Goal: Transaction & Acquisition: Book appointment/travel/reservation

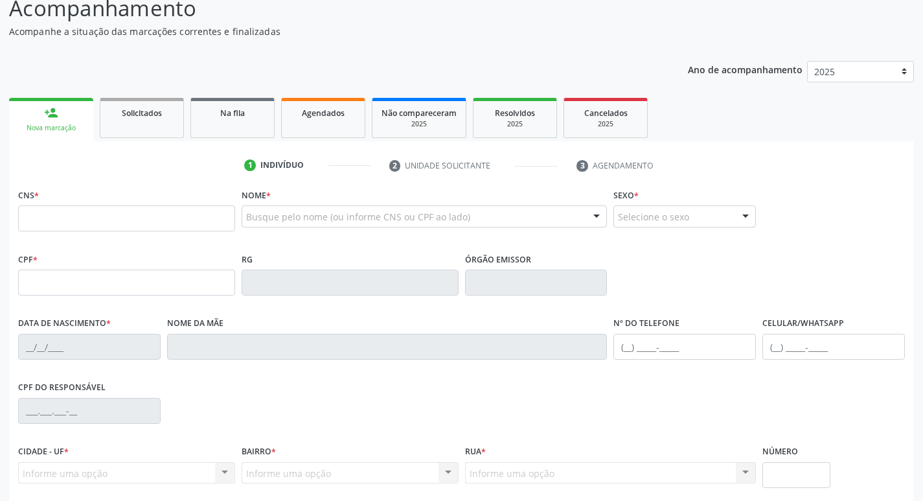
scroll to position [130, 0]
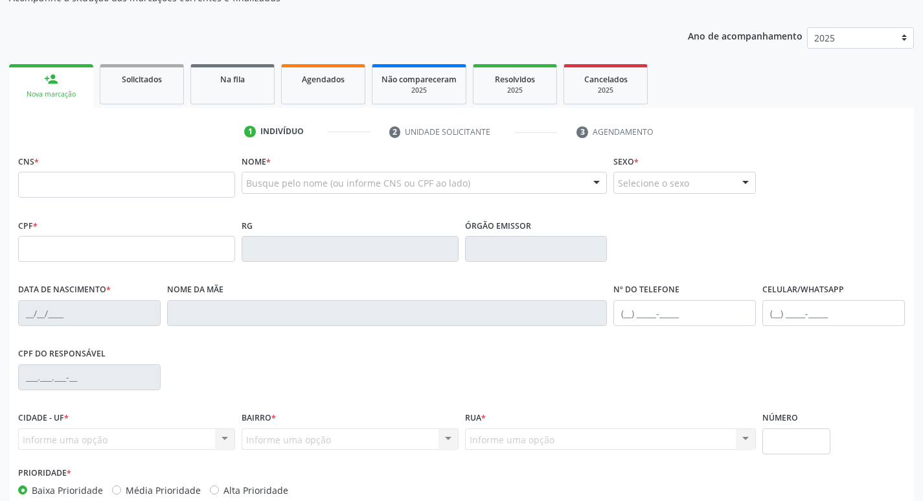
click at [203, 193] on input "text" at bounding box center [126, 185] width 217 height 26
type input "700 0091 3104 7305"
type input "02/04/1983"
type input "Josefa Franciaca da Rocha"
type input "(87) 99649-6475"
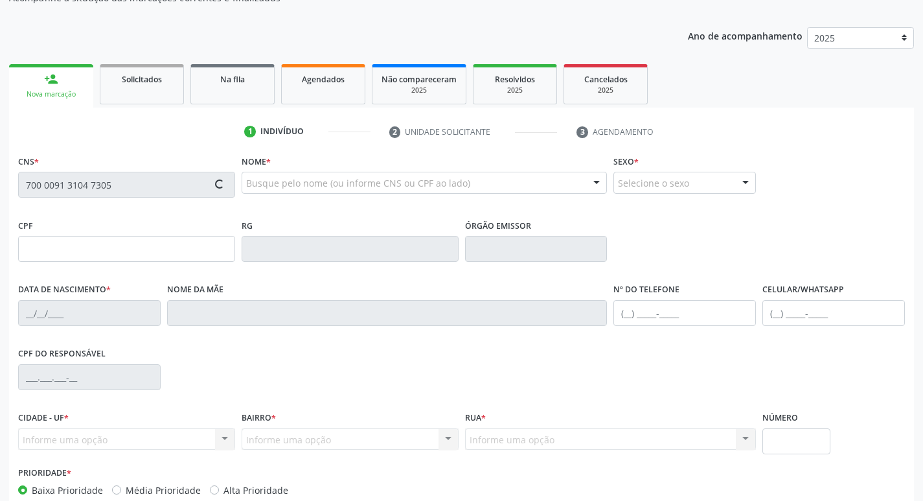
type input "7"
type input "014.777.464-04"
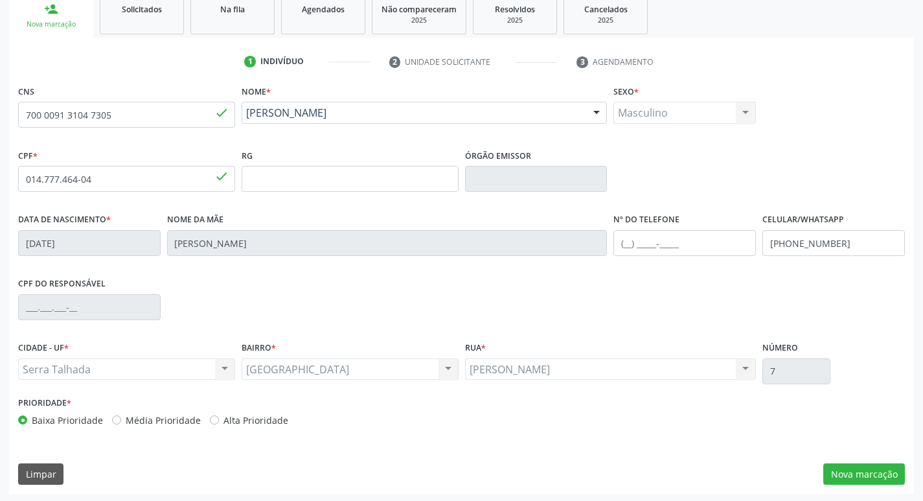
scroll to position [201, 0]
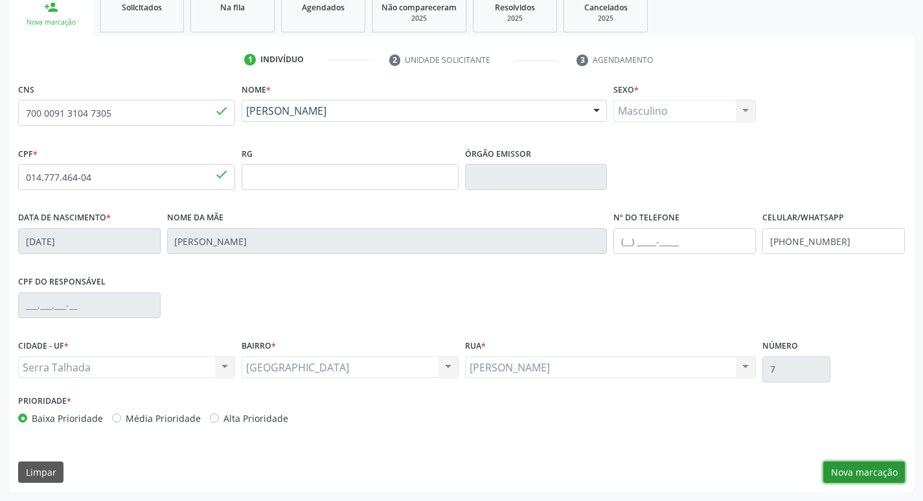
click at [849, 473] on button "Nova marcação" at bounding box center [864, 472] width 82 height 22
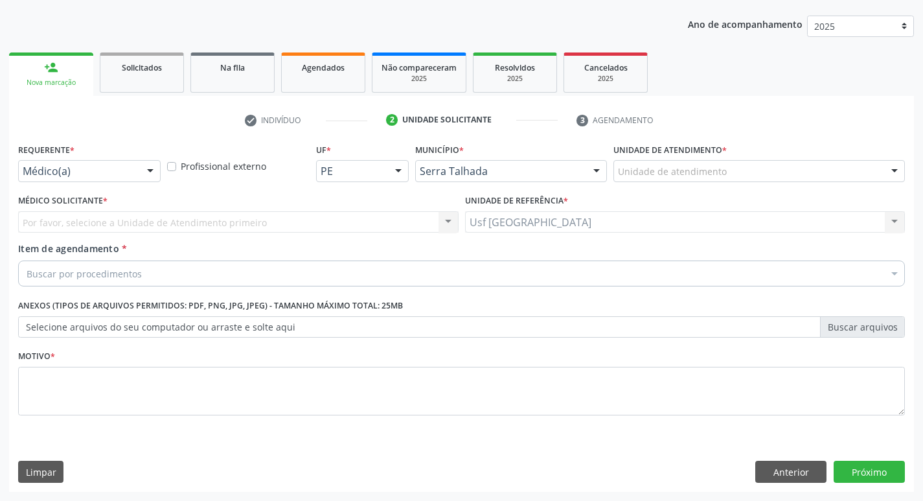
click at [64, 161] on div "Médico(a)" at bounding box center [89, 171] width 142 height 22
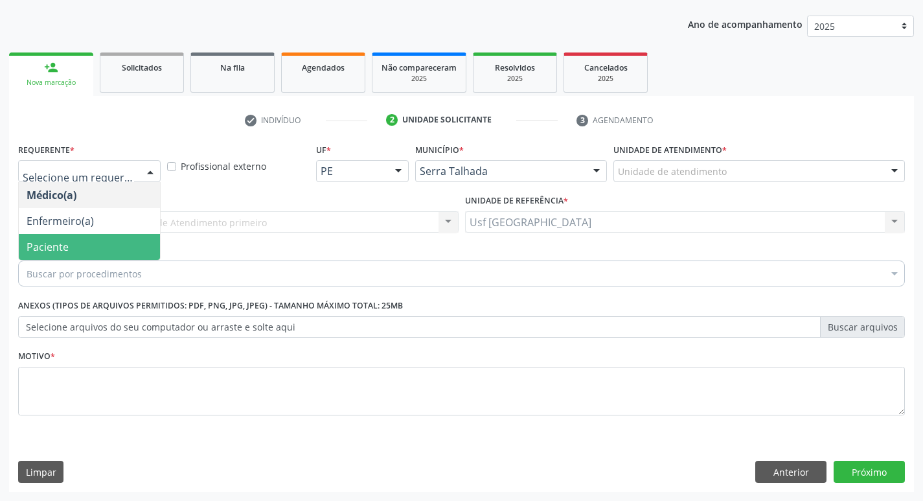
click at [36, 265] on div "Buscar por procedimentos" at bounding box center [461, 273] width 887 height 26
click at [42, 252] on span "Paciente" at bounding box center [48, 247] width 42 height 14
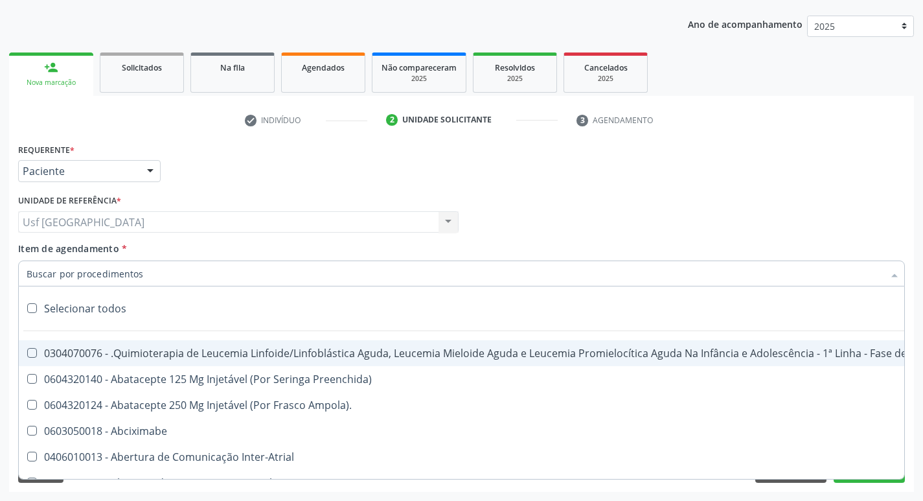
click at [186, 231] on div "Usf Vila Bela Usf Vila Bela Nenhum resultado encontrado para: " " Não há nenhum…" at bounding box center [238, 222] width 440 height 22
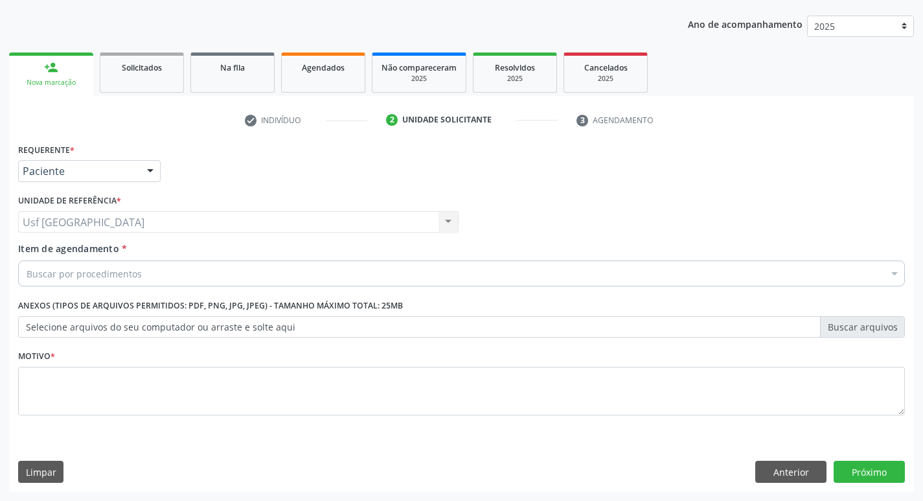
click at [154, 262] on div "Item de agendamento * Buscar por procedimentos Selecionar todos 0304070076 - .Q…" at bounding box center [461, 262] width 887 height 41
click at [149, 273] on div "Buscar por procedimentos" at bounding box center [461, 273] width 887 height 26
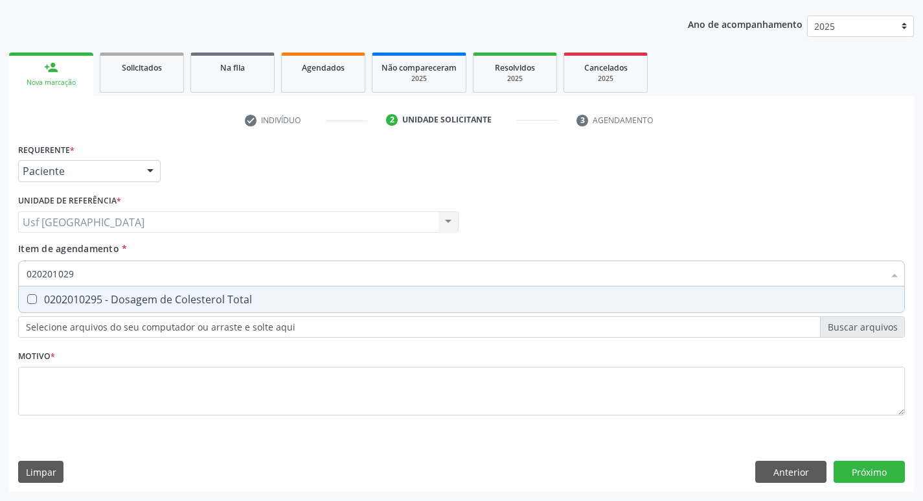
type input "0202010295"
click at [145, 309] on span "0202010295 - Dosagem de Colesterol Total" at bounding box center [461, 299] width 885 height 26
checkbox Total "true"
type input "02020102"
checkbox Total "false"
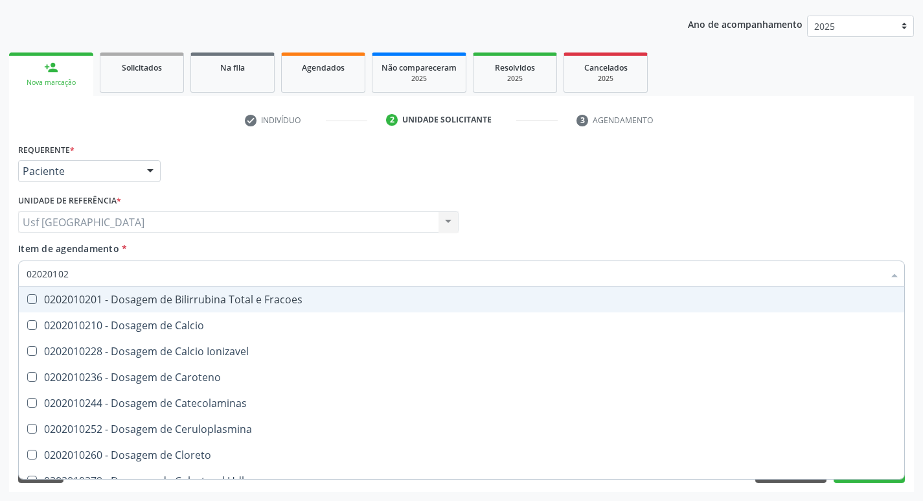
type input "0202010"
checkbox Total "false"
type input "0"
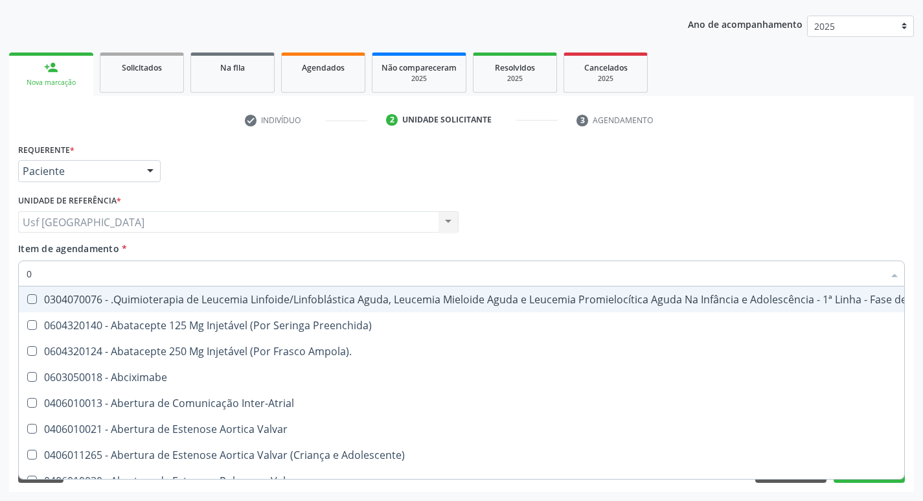
type input "02"
checkbox Transferências "true"
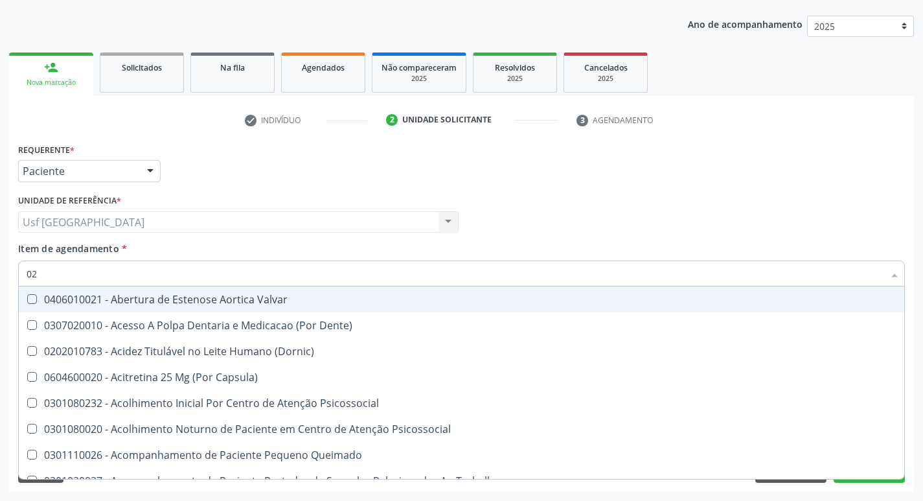
type input "020"
checkbox Congênita "true"
checkbox Total "false"
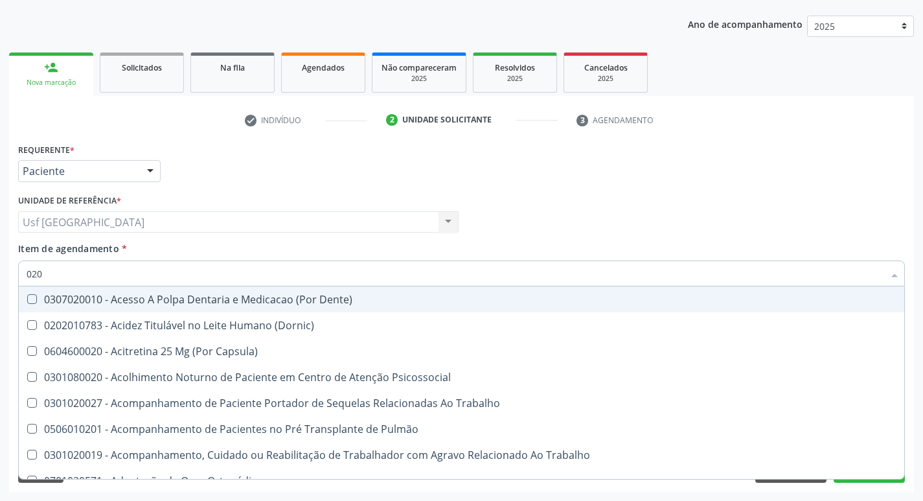
type input "0202"
checkbox Fragmento "true"
checkbox Total "false"
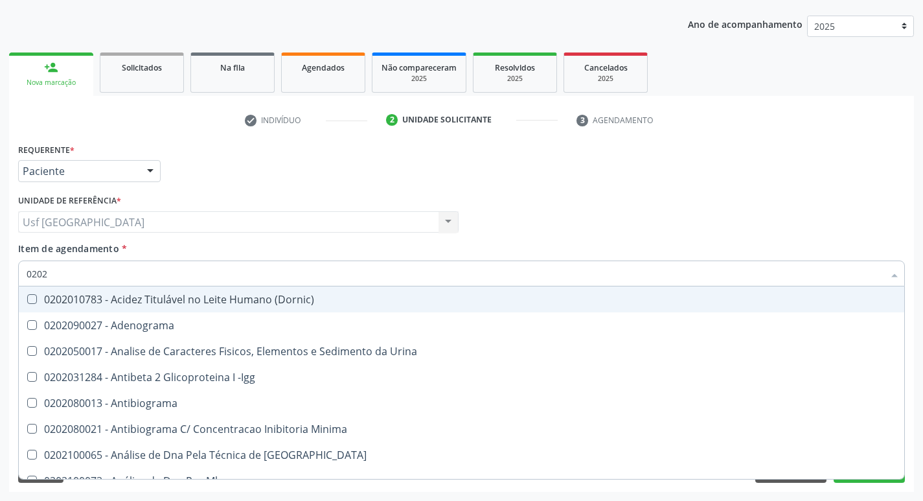
type input "02020"
checkbox Barbituratos "true"
checkbox Total "false"
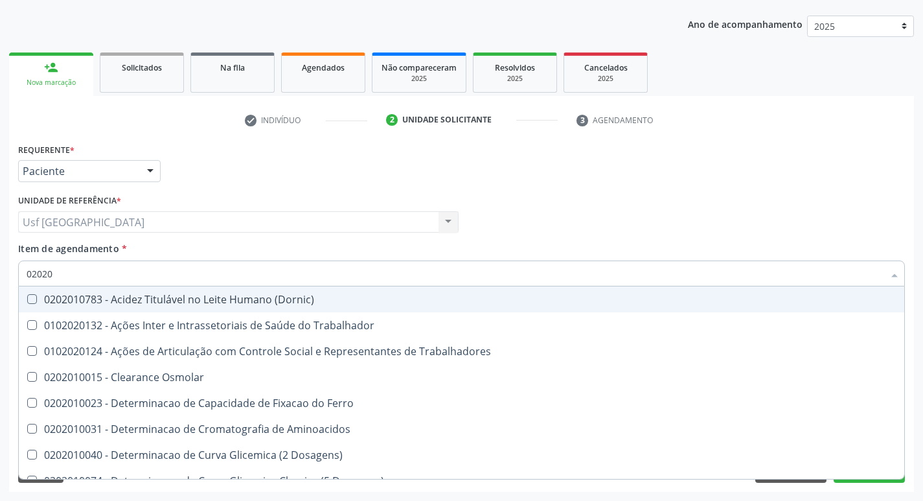
type input "020201"
checkbox Total "true"
type input "0202010"
checkbox Fracoes "true"
checkbox Total "false"
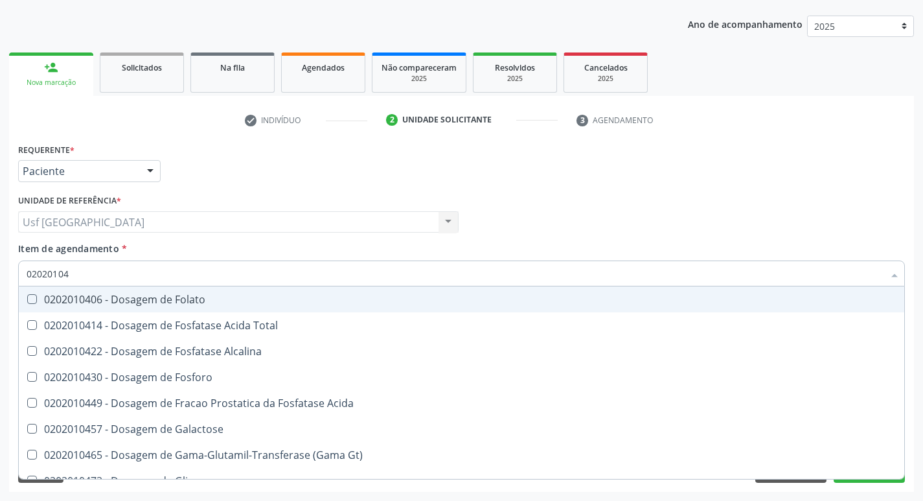
type input "020201047"
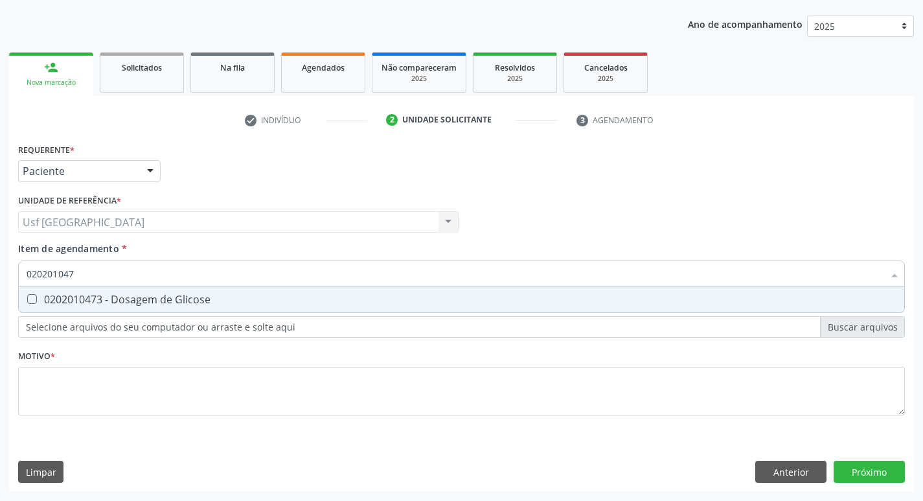
click at [134, 301] on div "0202010473 - Dosagem de Glicose" at bounding box center [462, 299] width 870 height 10
checkbox Glicose "true"
drag, startPoint x: 33, startPoint y: 281, endPoint x: 0, endPoint y: 315, distance: 47.2
click at [0, 302] on div "Acompanhamento Acompanhe a situação das marcações correntes e finalizadas Relat…" at bounding box center [461, 215] width 923 height 570
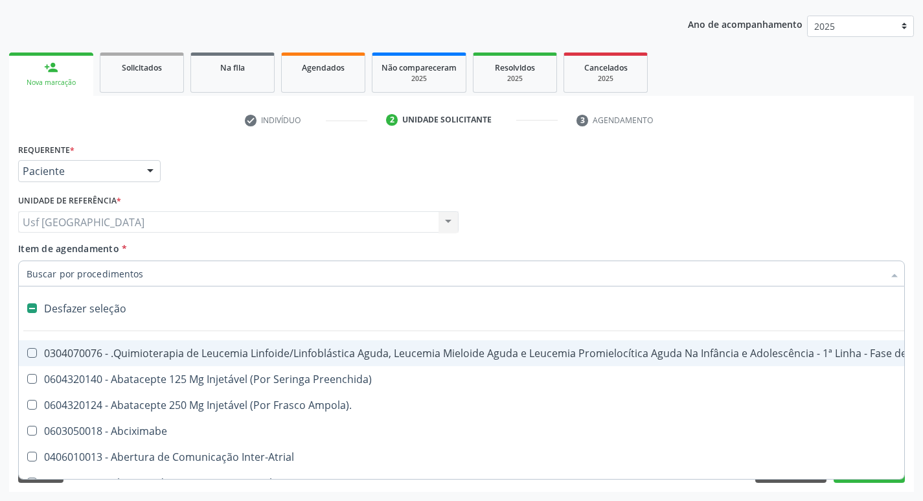
checkbox Manutenção "false"
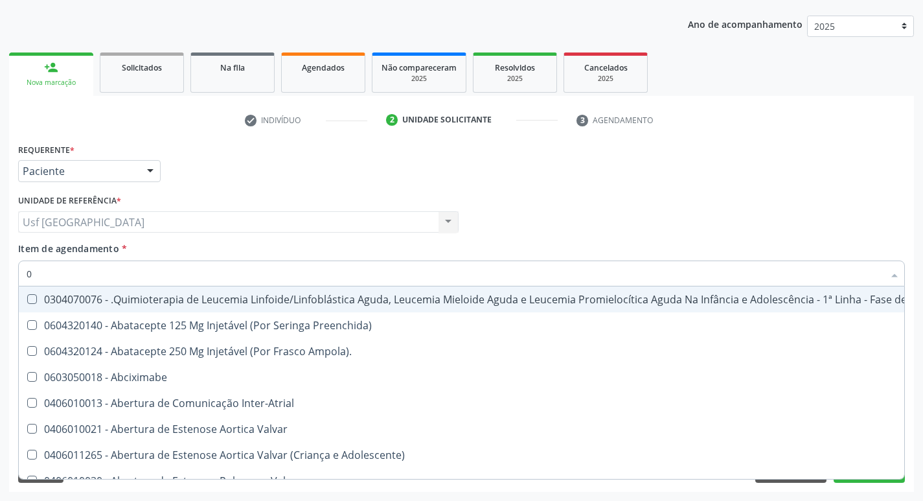
type input "02"
checkbox Transferências "true"
checkbox Bilateral "true"
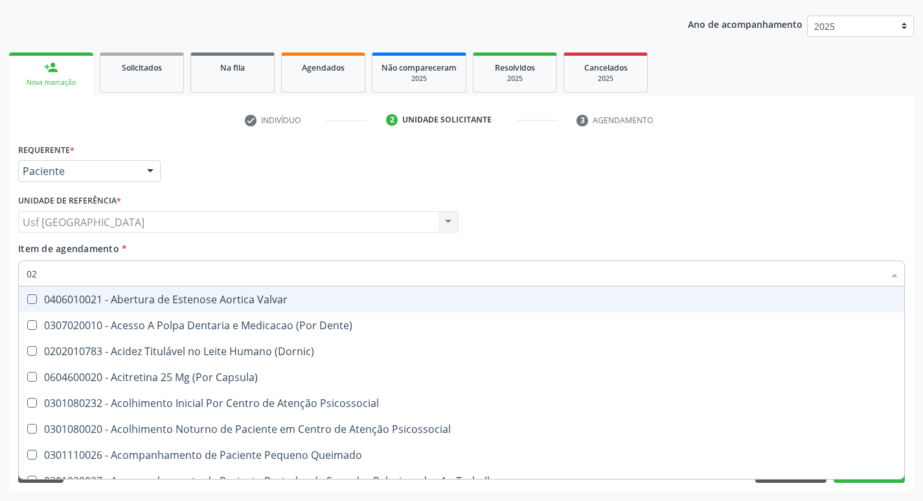
type input "020"
checkbox Congênita "true"
checkbox \(Qualitativo\) "true"
checkbox Total "false"
checkbox Glicose "false"
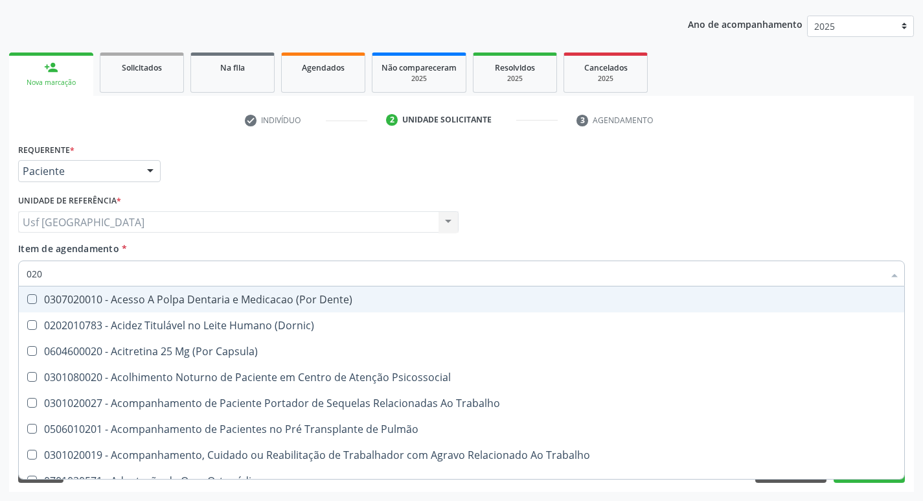
type input "0202"
checkbox Fragmento "true"
checkbox Laser "true"
checkbox Total "false"
checkbox Glicose "false"
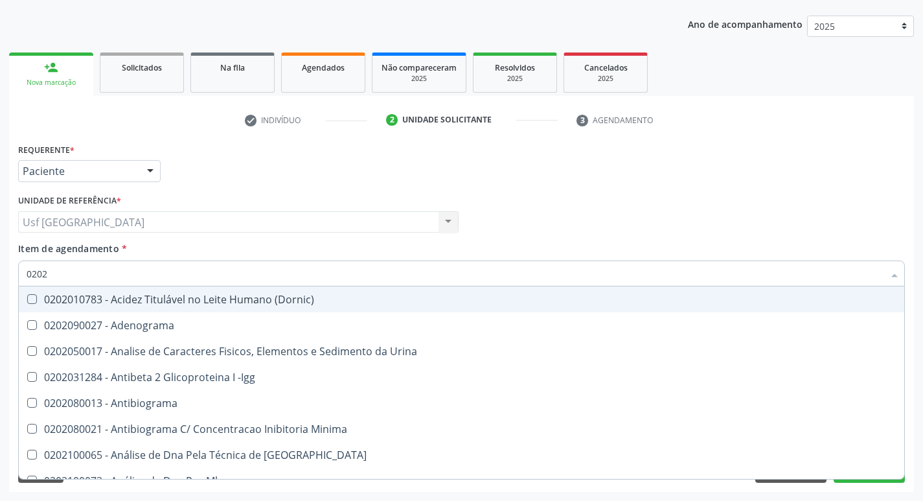
type input "02020"
checkbox Barbituratos "true"
checkbox Total "false"
checkbox Xi "true"
checkbox Glicose "false"
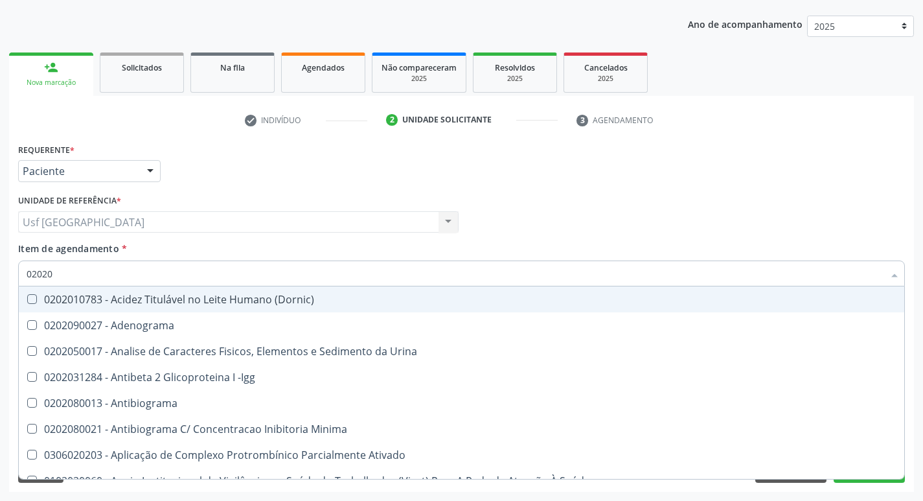
type input "020201"
checkbox Parceria\) "true"
checkbox T3 "true"
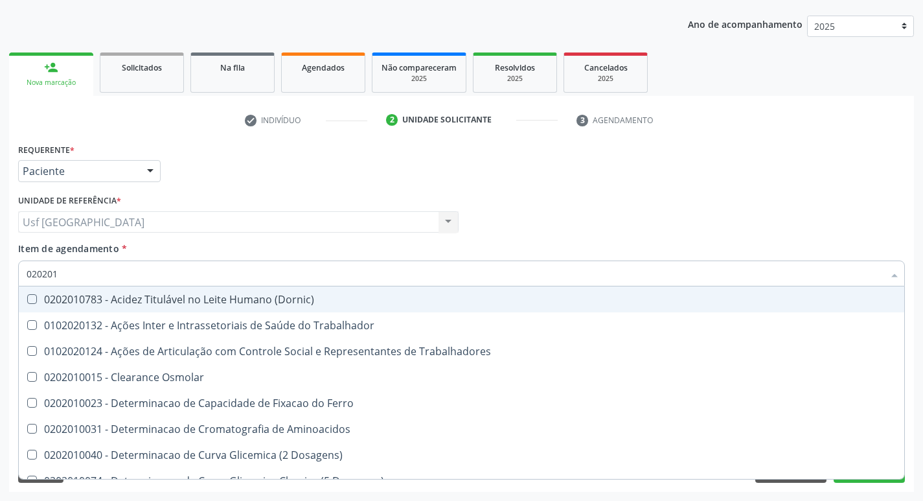
type input "0202010"
checkbox Fracoes "true"
checkbox Total "false"
checkbox II "true"
checkbox Glicose "false"
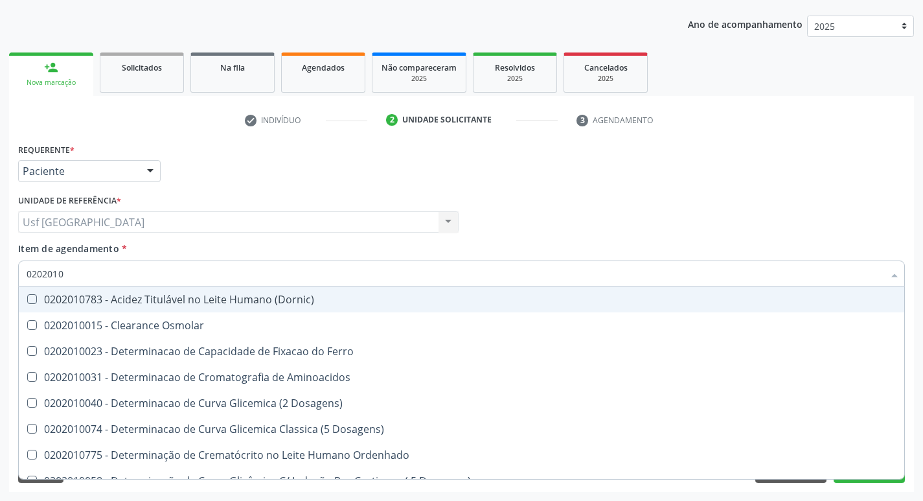
type input "02020102"
checkbox Osmolaridade "true"
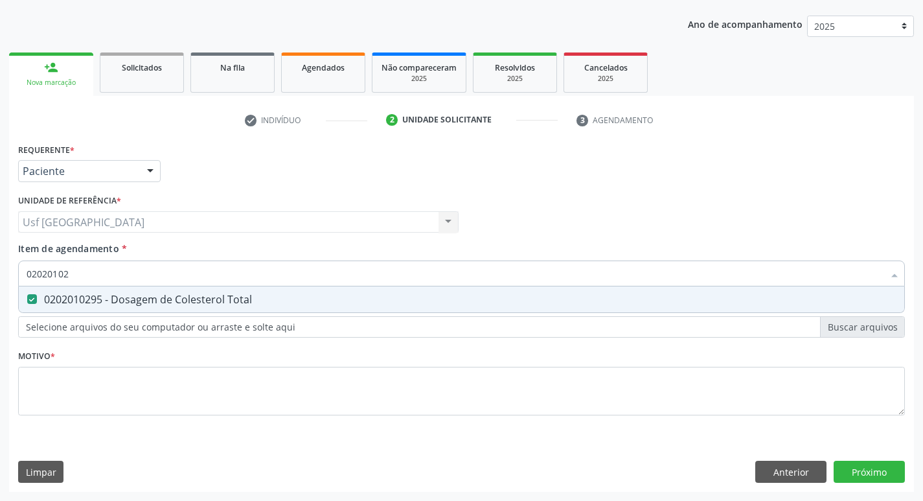
type input "020201029"
checkbox Total "true"
type input "02020102"
checkbox Total "false"
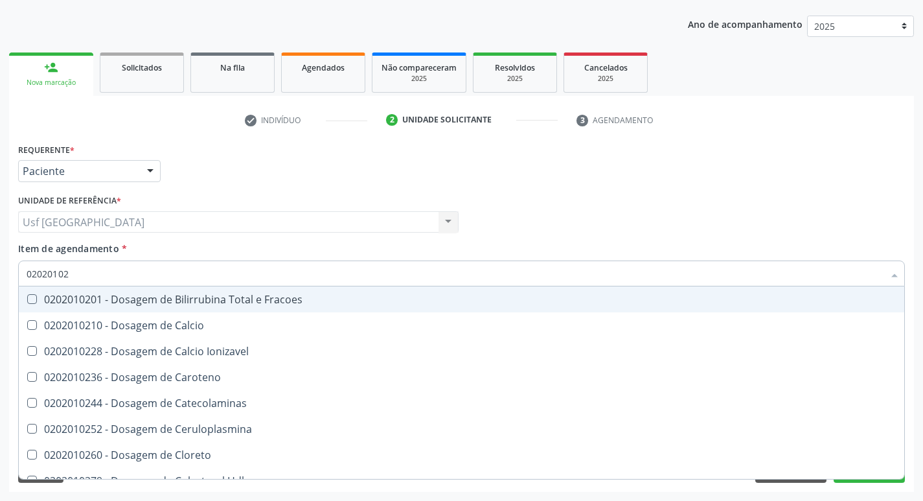
type input "0202010"
checkbox Total "false"
type input "0"
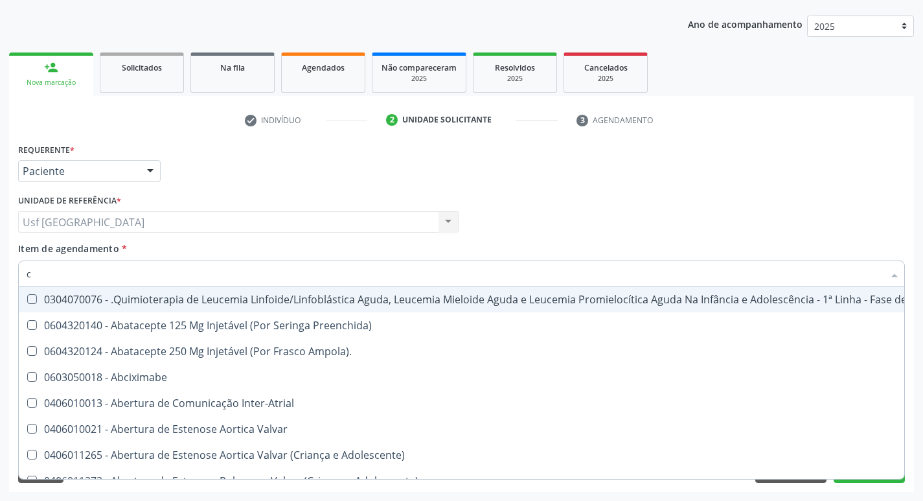
type input "co"
checkbox Cistometro "true"
checkbox Creatinina "true"
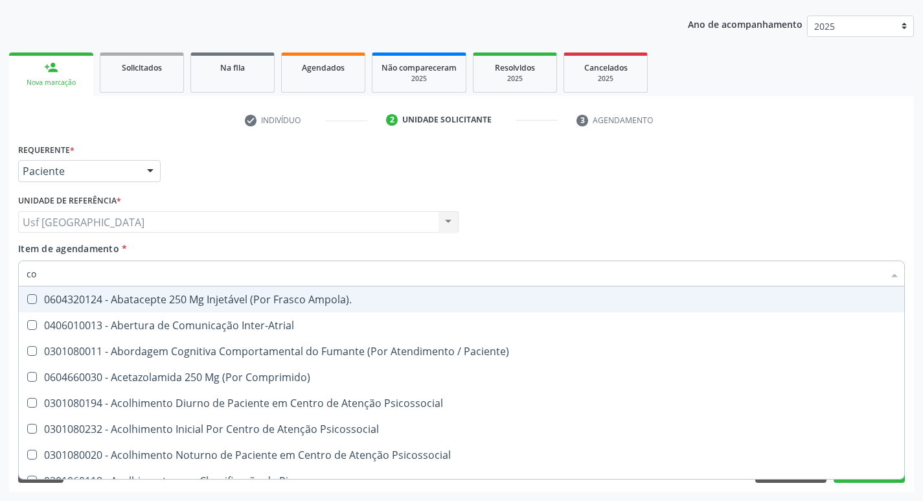
type input "col"
checkbox Oncologia "true"
type input "cole"
checkbox Osso "true"
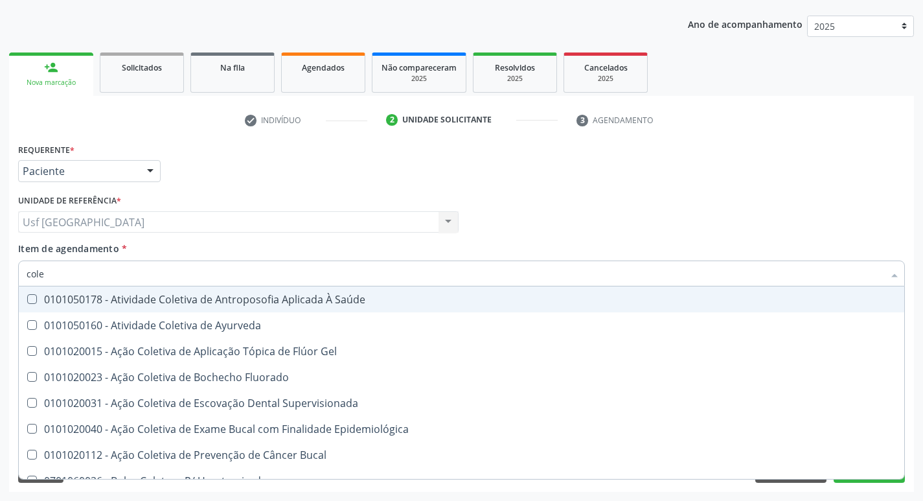
type input "coles"
checkbox Gel "true"
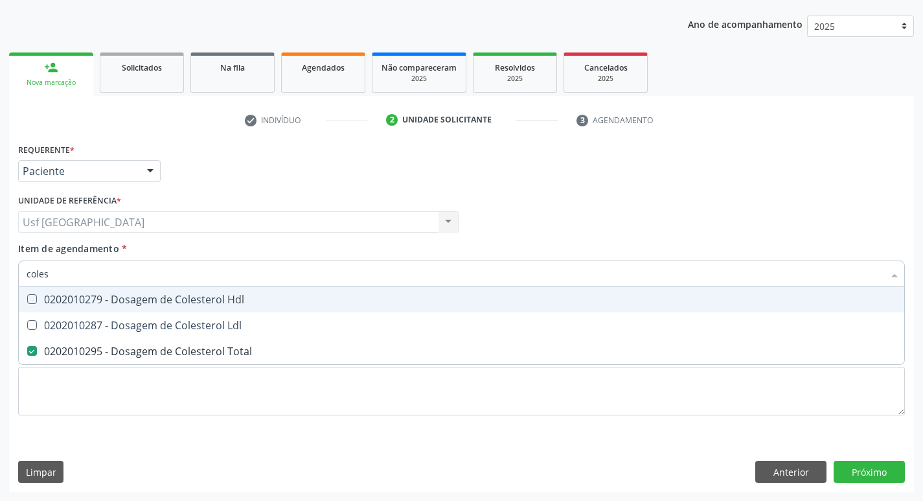
type input "cole"
checkbox Total "false"
type input "c"
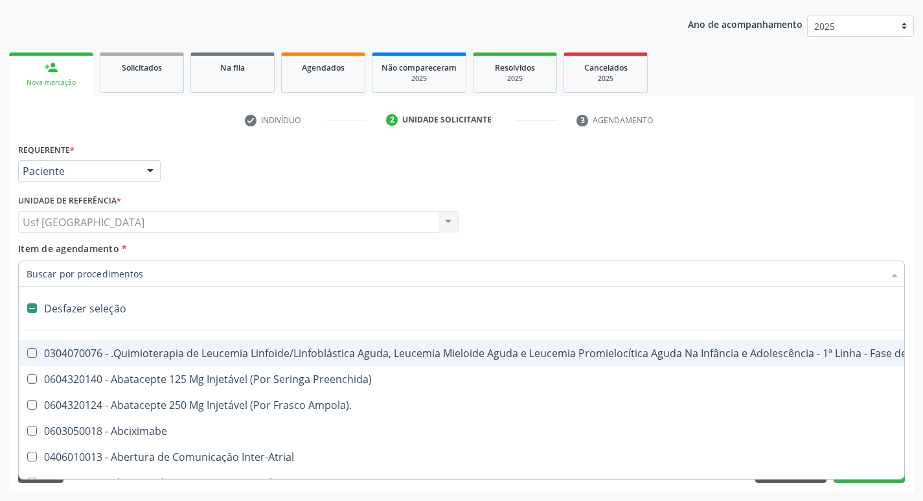
click at [179, 247] on div "Item de agendamento * Desfazer seleção 0304070076 - .Quimioterapia de Leucemia …" at bounding box center [461, 262] width 887 height 41
checkbox Preenchida\) "true"
checkbox Ampola\)\ "true"
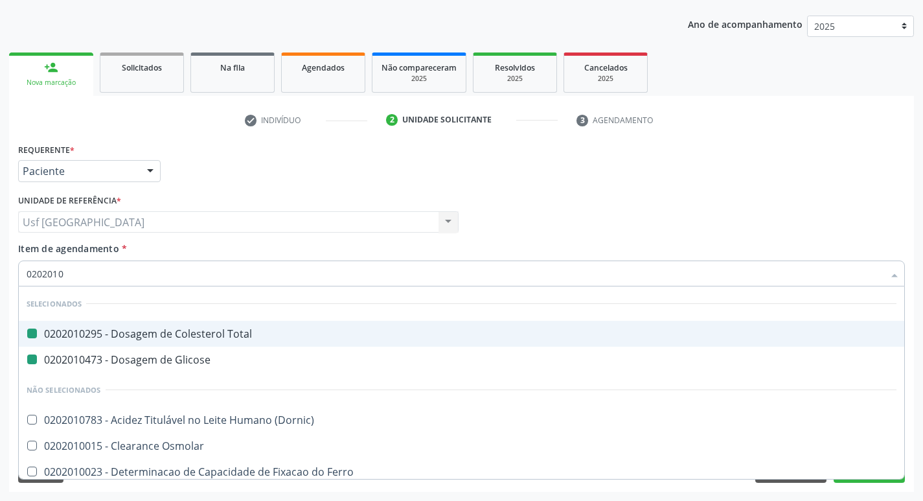
type input "02020105"
checkbox Total "false"
checkbox Glicose "false"
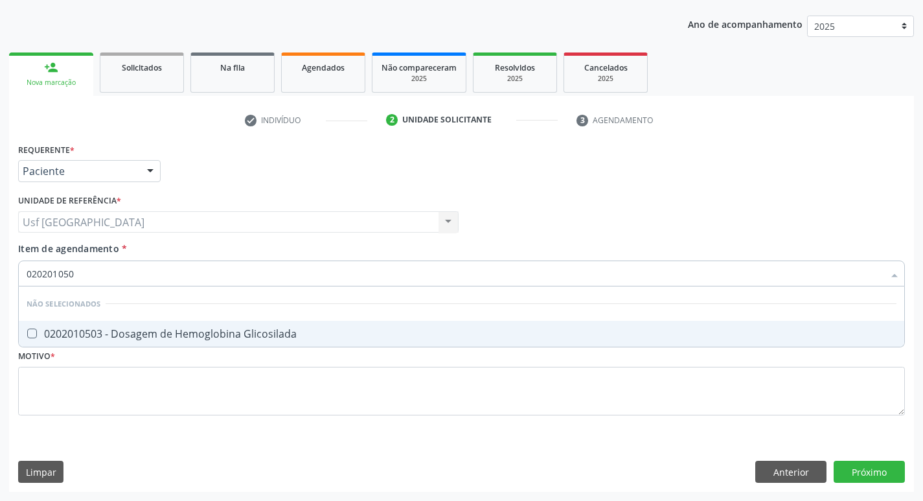
type input "0202010503"
drag, startPoint x: 133, startPoint y: 326, endPoint x: 133, endPoint y: 310, distance: 16.2
click at [133, 322] on span "0202010503 - Dosagem de Hemoglobina Glicosilada" at bounding box center [461, 334] width 885 height 26
checkbox Glicosilada "true"
drag, startPoint x: 124, startPoint y: 268, endPoint x: 0, endPoint y: 277, distance: 124.7
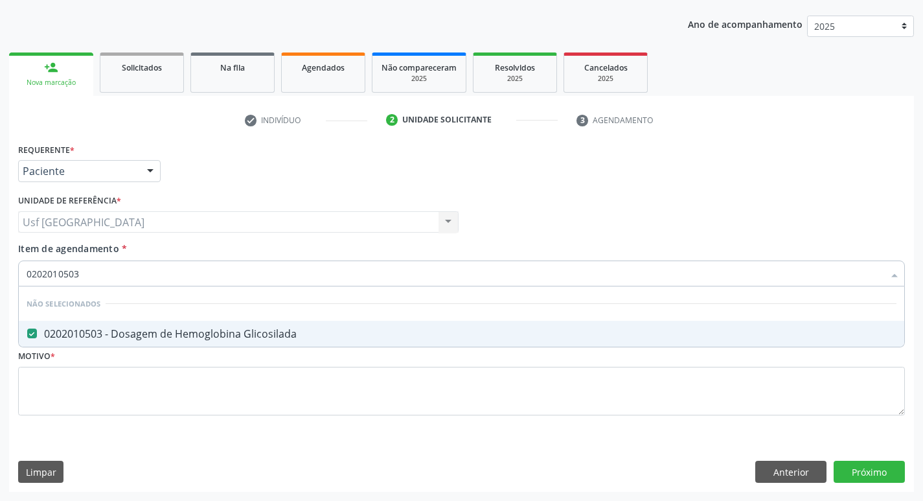
click at [0, 277] on div "Acompanhamento Acompanhe a situação das marcações correntes e finalizadas Relat…" at bounding box center [461, 215] width 923 height 570
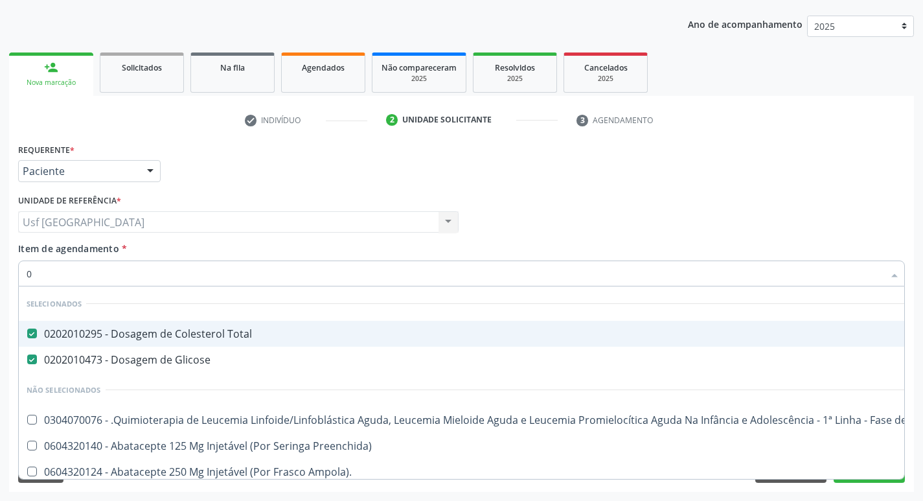
type input "02"
checkbox Liquorico\) "true"
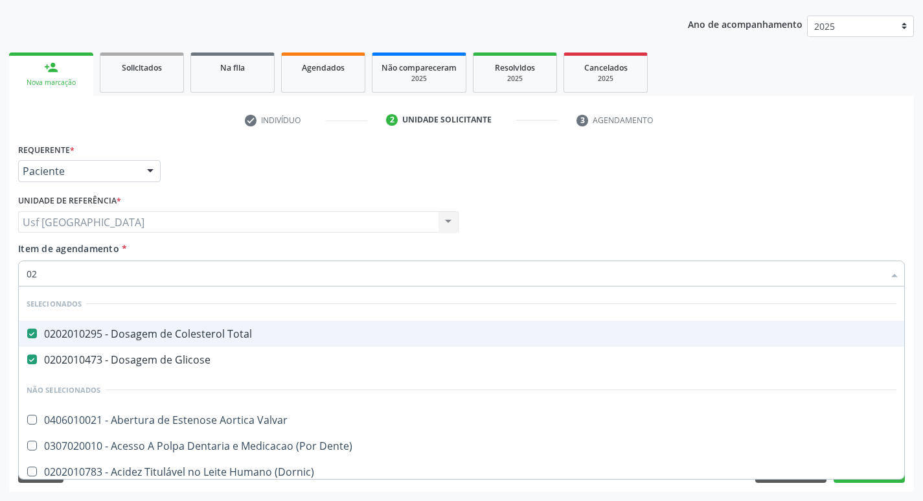
type input "020"
checkbox Dosagens\) "true"
checkbox Glicosilada "false"
type input "0202"
checkbox Percutanea "true"
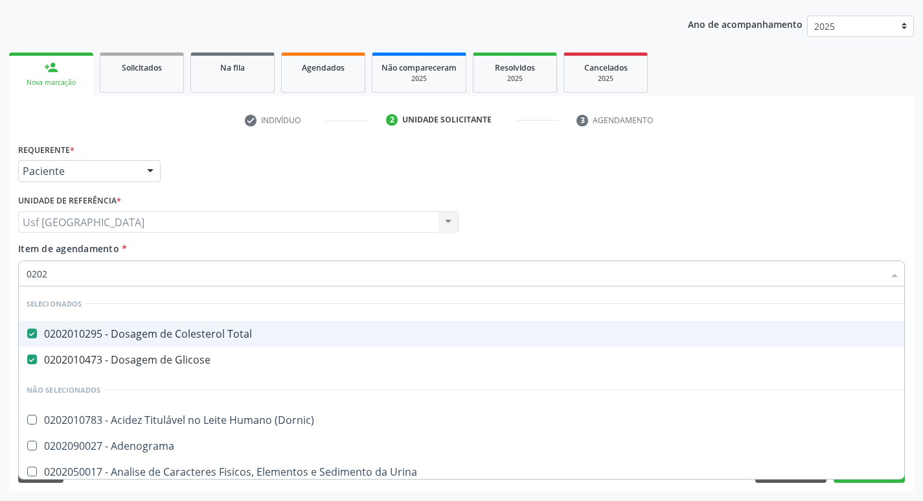
type input "02020"
checkbox Serico "true"
checkbox Glicosilada "false"
type input "020200"
checkbox Total "false"
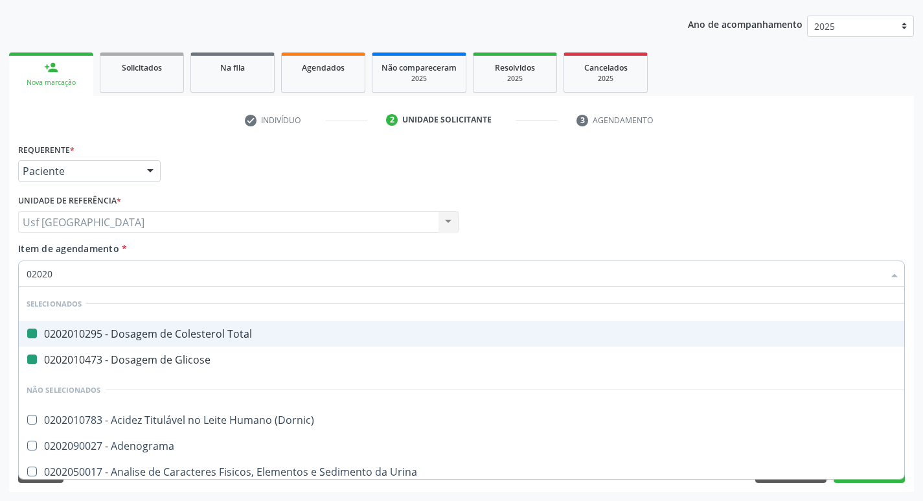
checkbox Glicose "false"
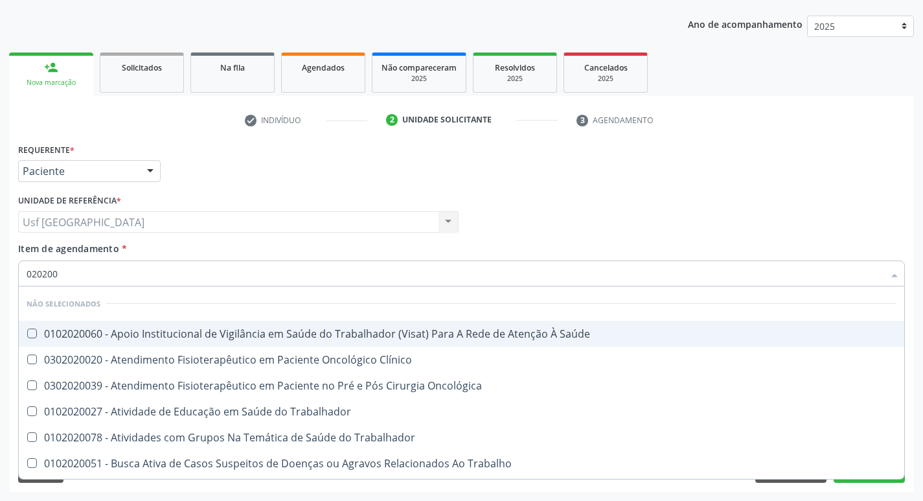
type input "02020"
checkbox Saúde "true"
checkbox Clínico "true"
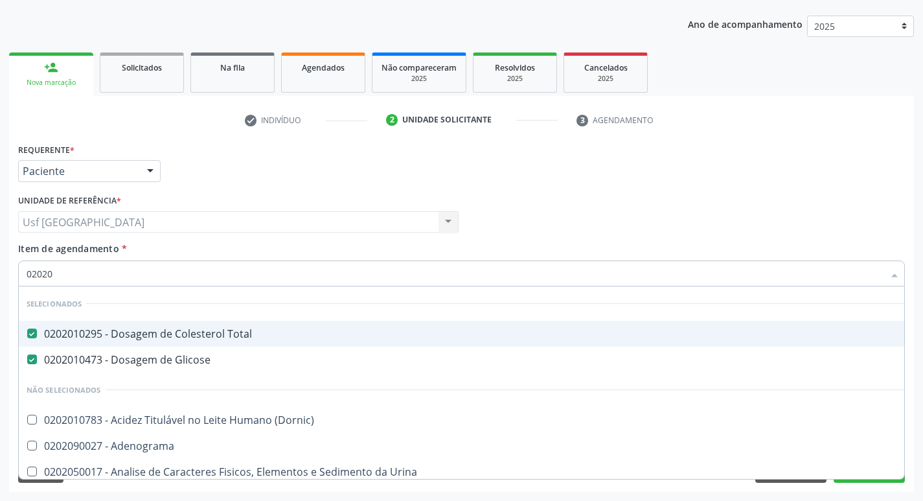
type input "020201"
checkbox Sulfo-Hemoglobina "true"
type input "0202010"
checkbox Ferritina "true"
checkbox Glicosilada "false"
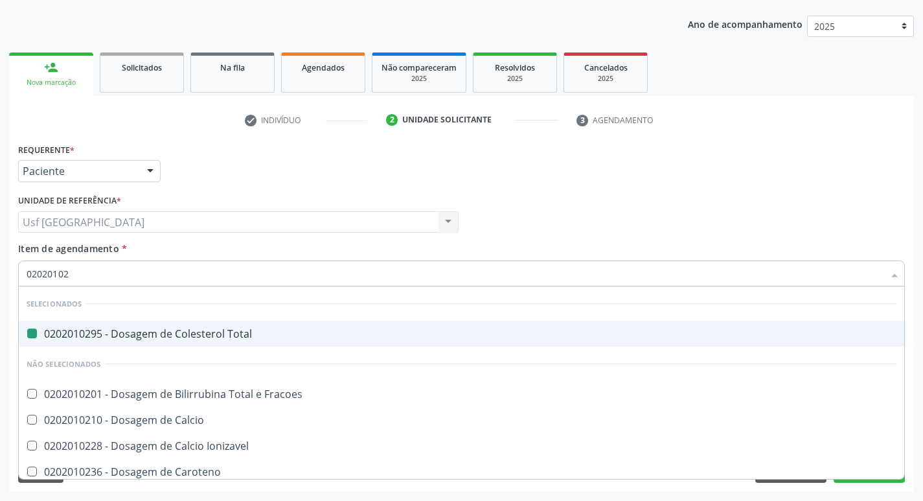
type input "020201027"
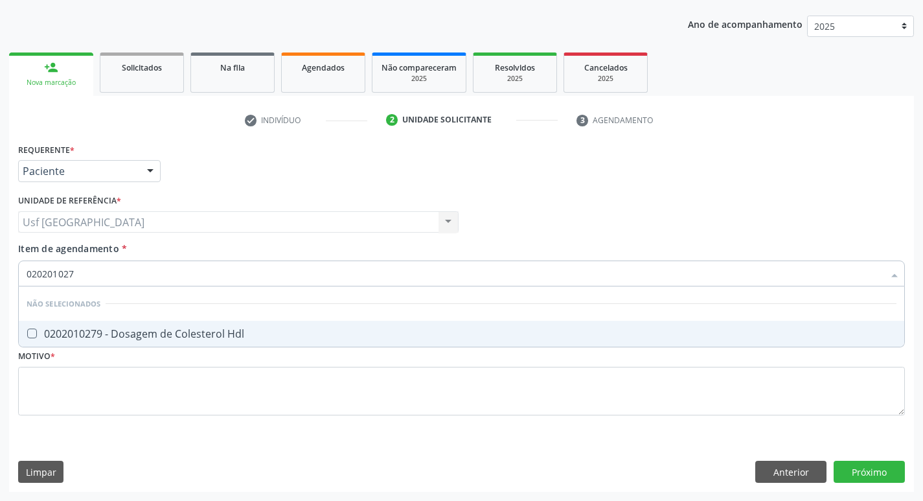
click at [119, 320] on li "Não selecionados" at bounding box center [461, 303] width 885 height 34
click at [106, 338] on div "0202010279 - Dosagem de Colesterol Hdl" at bounding box center [462, 333] width 870 height 10
checkbox Hdl "true"
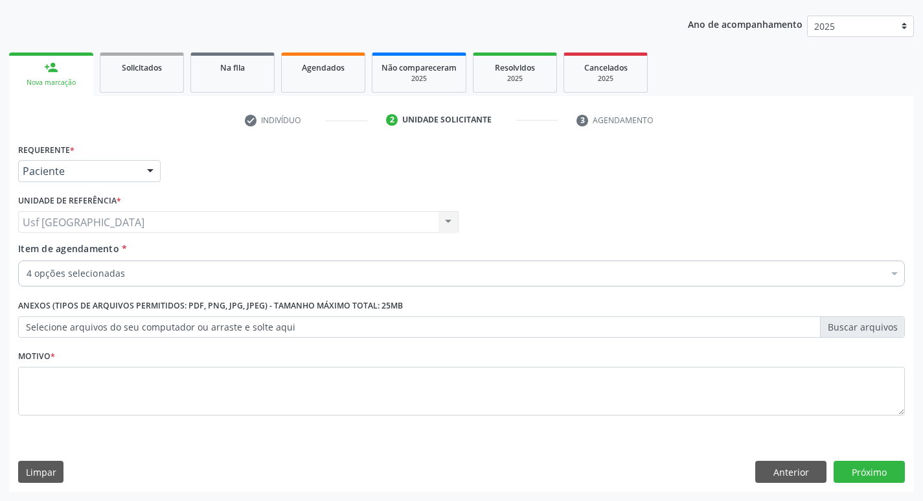
drag, startPoint x: 58, startPoint y: 260, endPoint x: 73, endPoint y: 268, distance: 16.5
click at [60, 261] on span "Item de agendamento * 4 opções selecionadas Desfazer seleção Selecionados 02020…" at bounding box center [461, 262] width 887 height 40
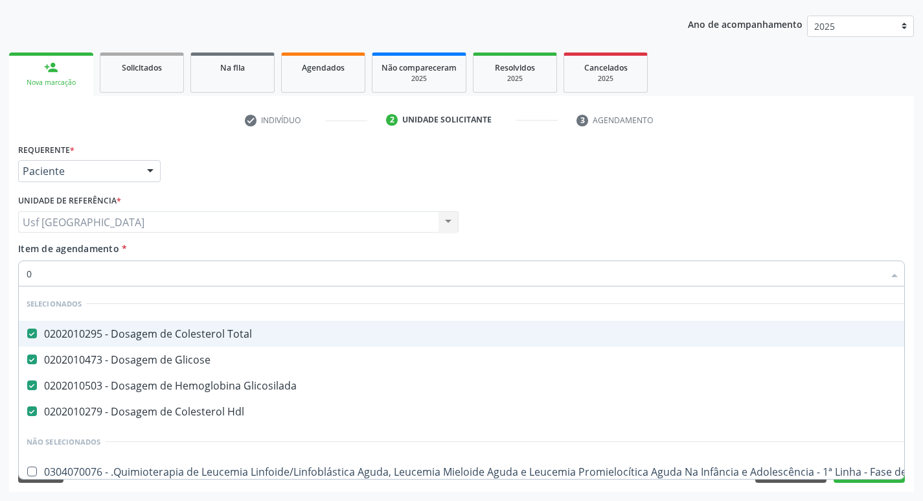
type input "02"
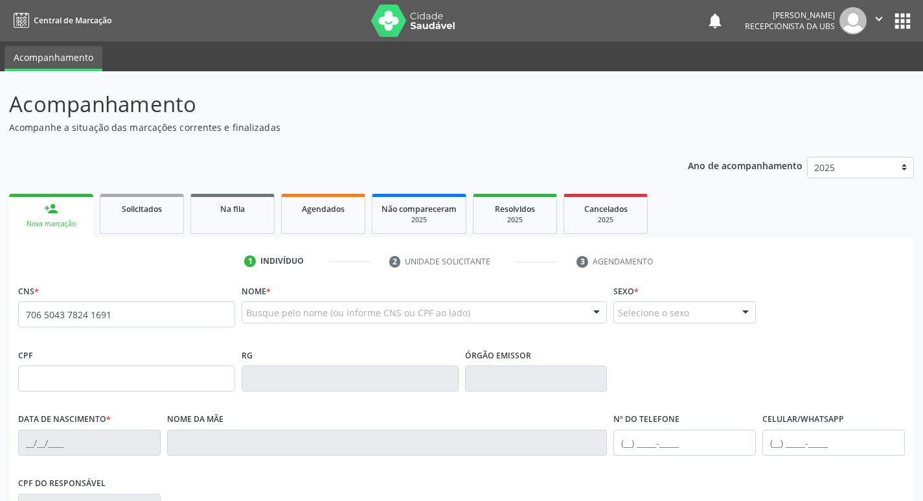
type input "706 5043 7824 1691"
type input "12/01/1995"
type input "Efigenia Araujo"
type input "(87) 99609-3115"
type input "L24"
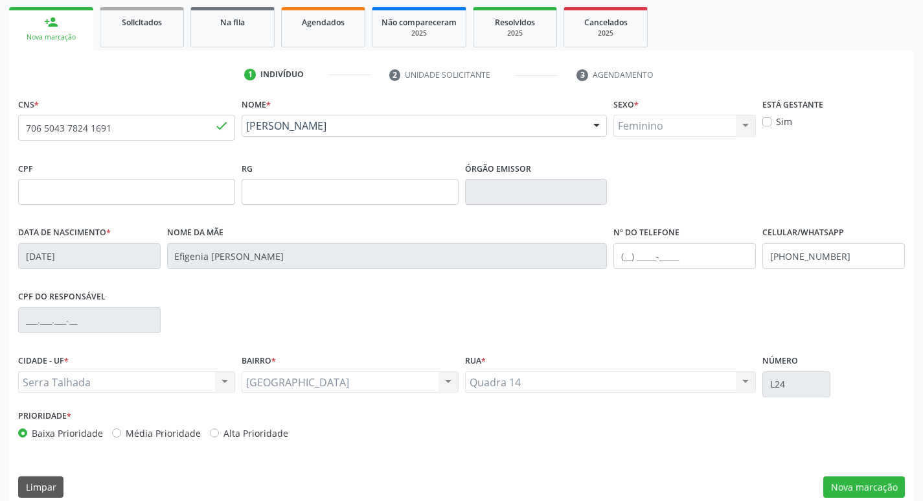
scroll to position [201, 0]
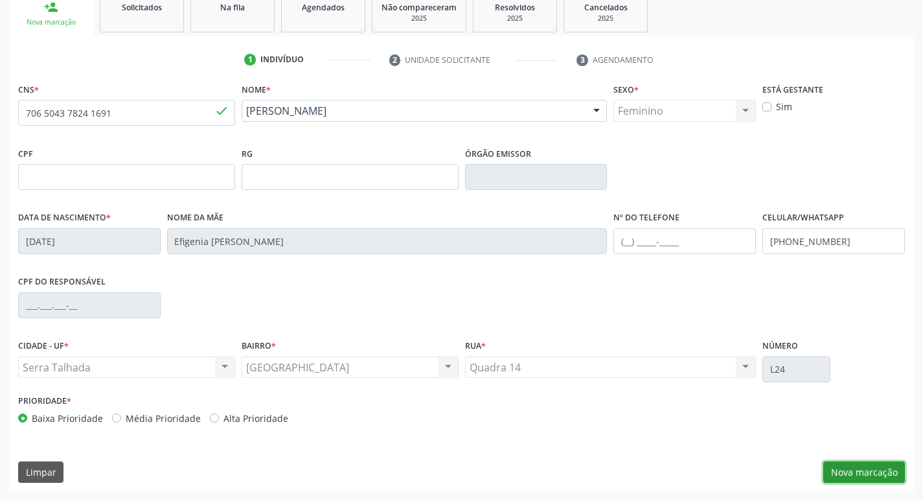
click at [852, 472] on button "Nova marcação" at bounding box center [864, 472] width 82 height 22
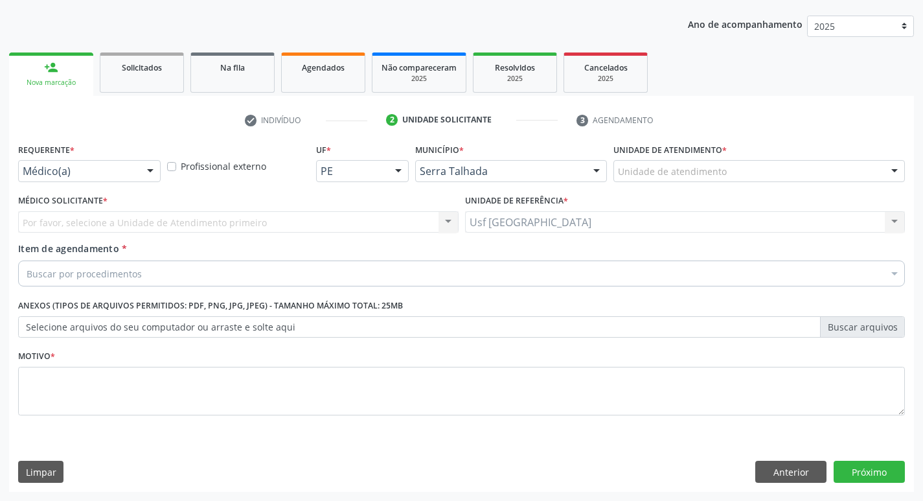
click at [139, 175] on div "Médico(a)" at bounding box center [89, 171] width 142 height 22
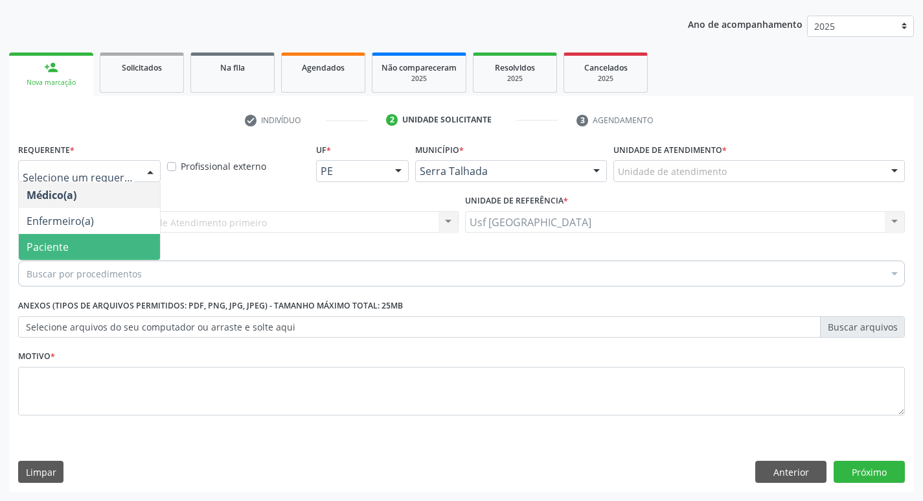
drag, startPoint x: 115, startPoint y: 251, endPoint x: 102, endPoint y: 269, distance: 22.8
click at [115, 251] on span "Paciente" at bounding box center [89, 247] width 141 height 26
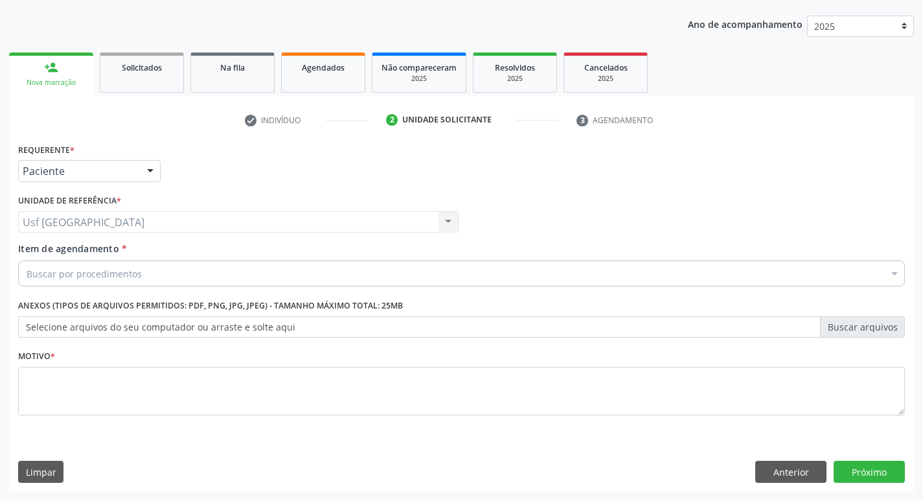
drag, startPoint x: 100, startPoint y: 275, endPoint x: 92, endPoint y: 280, distance: 10.2
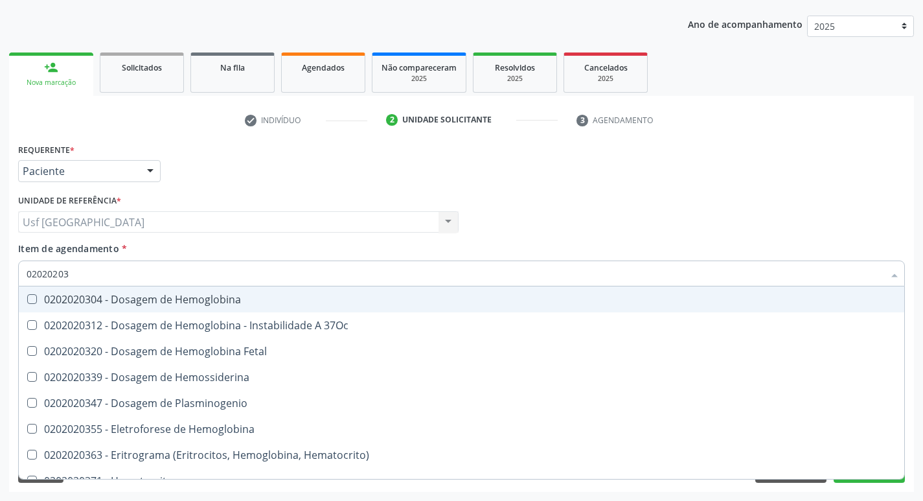
type input "020202038"
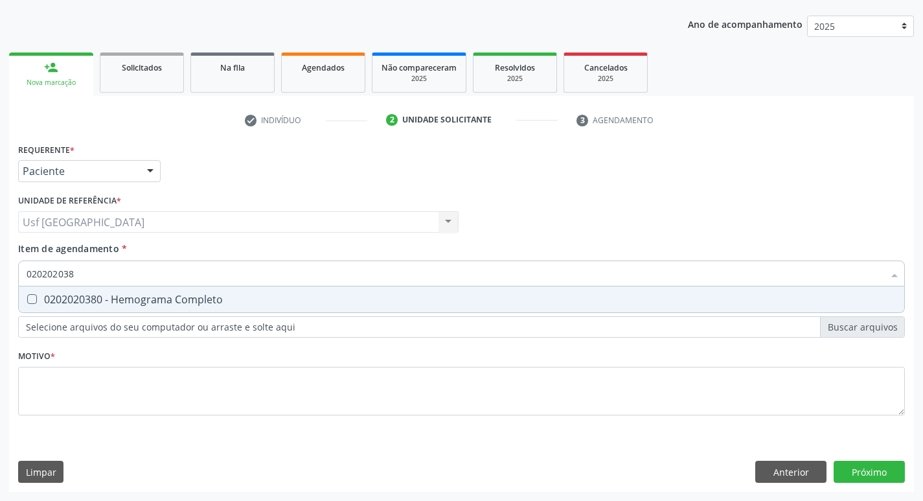
drag, startPoint x: 93, startPoint y: 298, endPoint x: 93, endPoint y: 289, distance: 9.1
click at [93, 297] on div "0202020380 - Hemograma Completo" at bounding box center [462, 299] width 870 height 10
checkbox Completo "true"
drag, startPoint x: 32, startPoint y: 273, endPoint x: 0, endPoint y: 273, distance: 32.4
click at [0, 273] on div "Acompanhamento Acompanhe a situação das marcações correntes e finalizadas Relat…" at bounding box center [461, 215] width 923 height 570
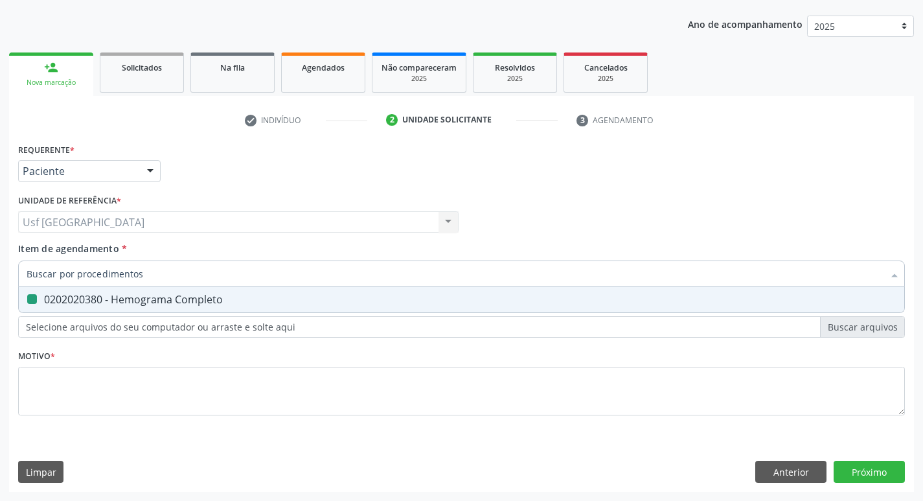
checkbox Completo "false"
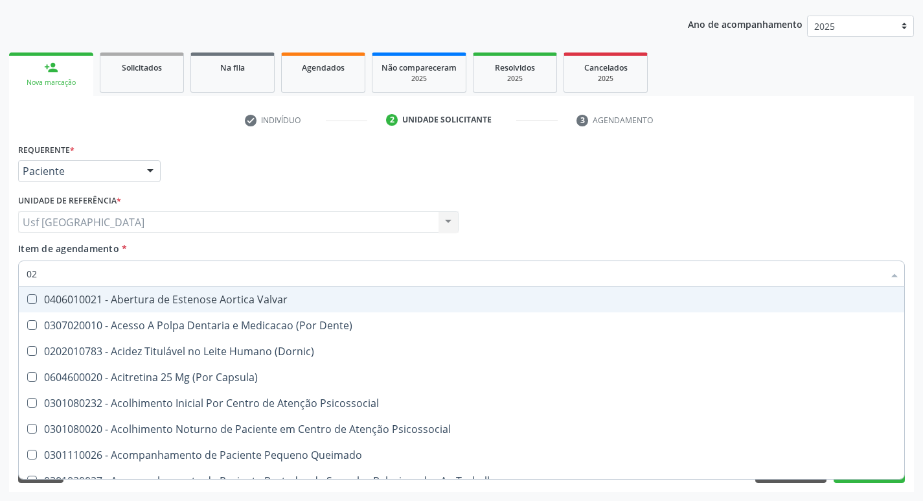
type input "020"
checkbox \(T3\) "true"
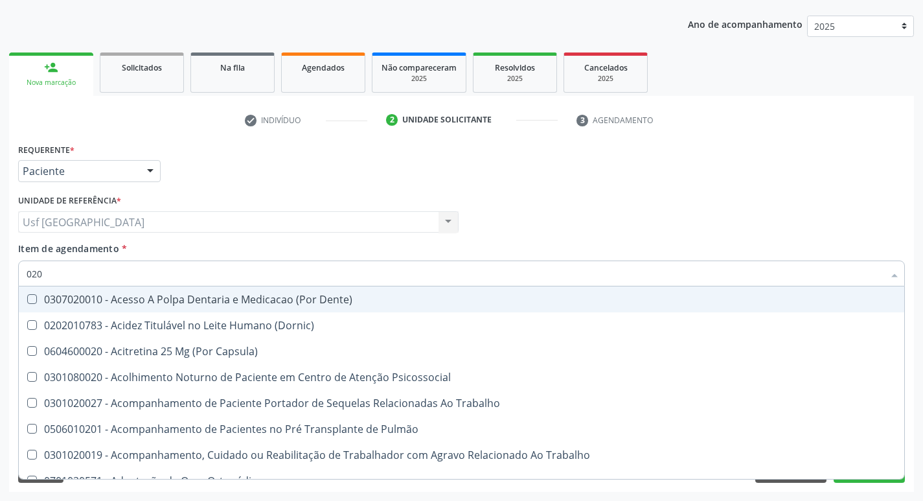
type input "0202"
checkbox Biologica "true"
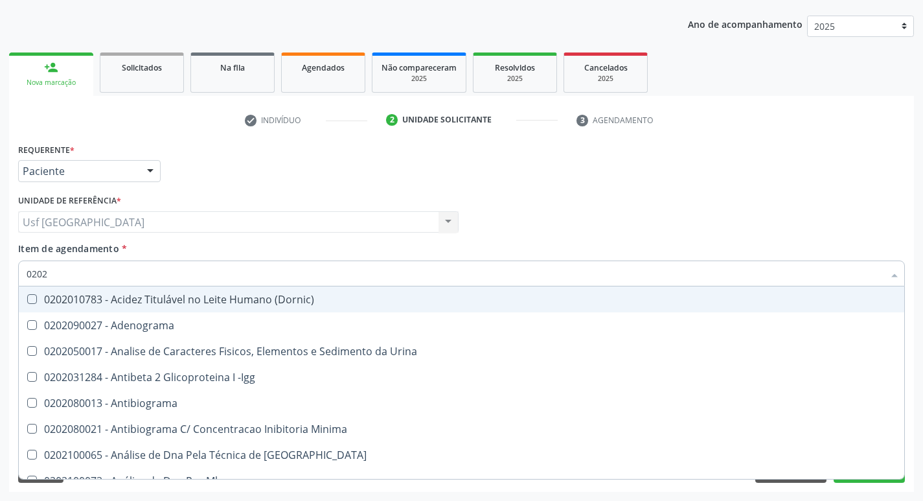
type input "02020"
checkbox Zinco "true"
checkbox Completo "false"
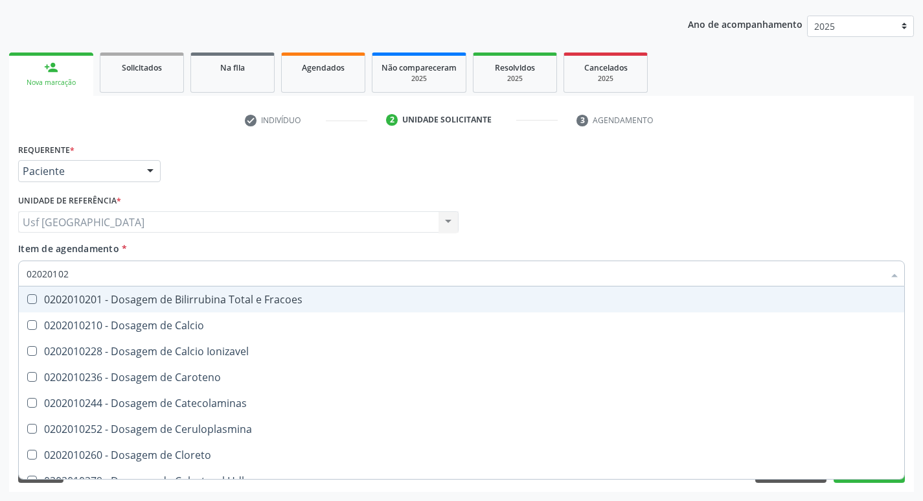
type input "020201029"
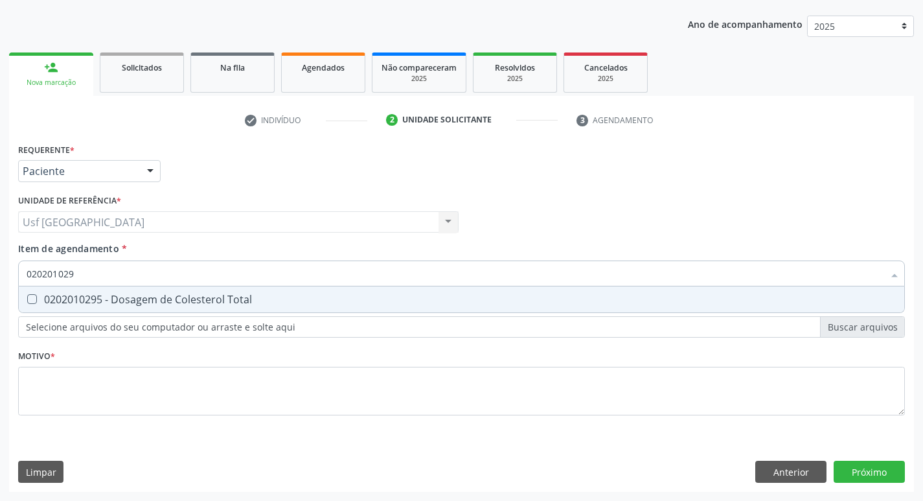
click at [153, 308] on span "0202010295 - Dosagem de Colesterol Total" at bounding box center [461, 299] width 885 height 26
checkbox Total "true"
drag, startPoint x: 87, startPoint y: 277, endPoint x: 0, endPoint y: 271, distance: 87.6
click at [0, 271] on div "Acompanhamento Acompanhe a situação das marcações correntes e finalizadas Relat…" at bounding box center [461, 215] width 923 height 570
checkbox Total "false"
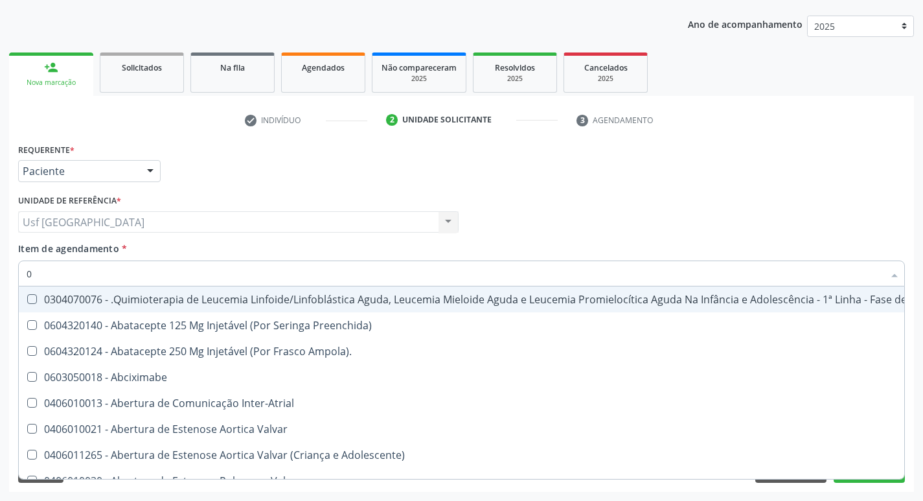
type input "02"
checkbox Transferências "true"
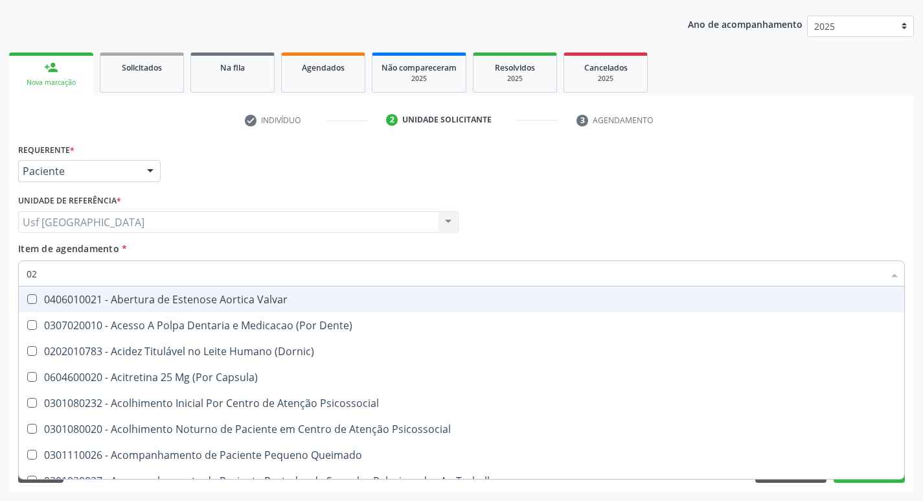
type input "020"
checkbox Congênita "true"
checkbox Total "false"
checkbox \(T3\) "true"
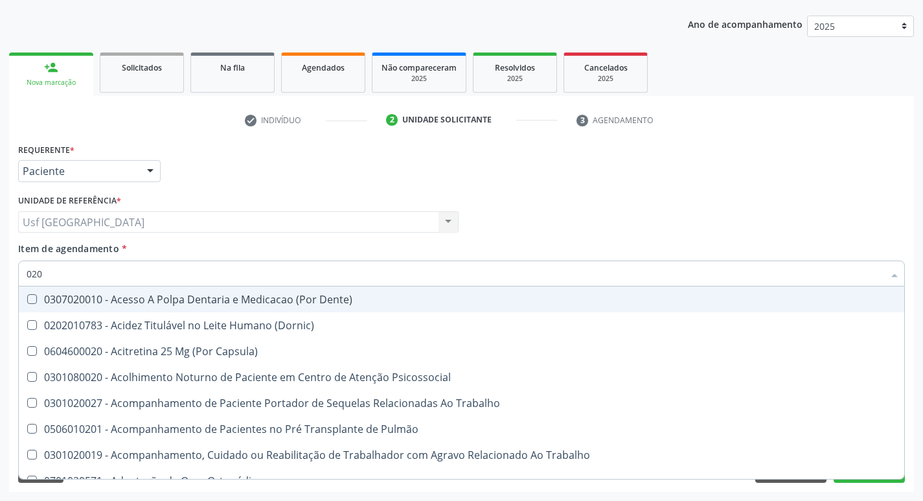
type input "0202"
checkbox Fragmento "true"
checkbox Biologica "true"
checkbox Total "false"
type input "02020"
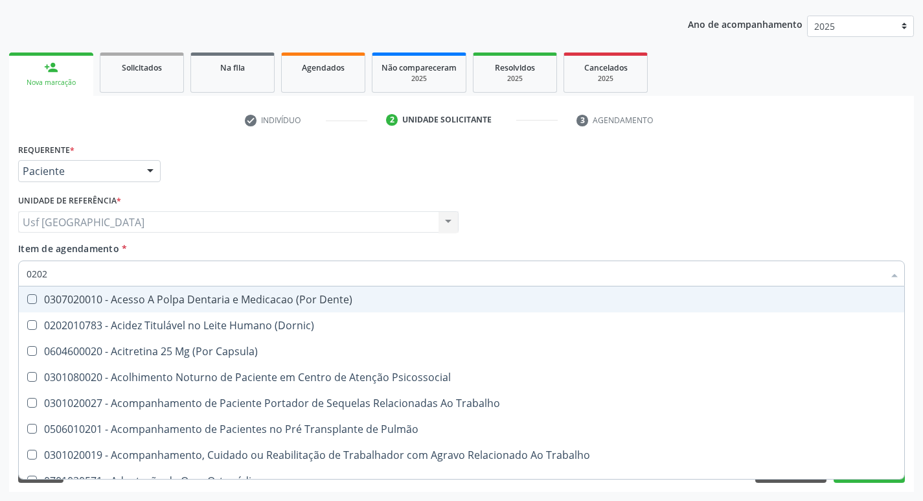
checkbox Tireoide "true"
checkbox Fragmento "false"
checkbox \(Cantoplastia\) "true"
checkbox Biologica "false"
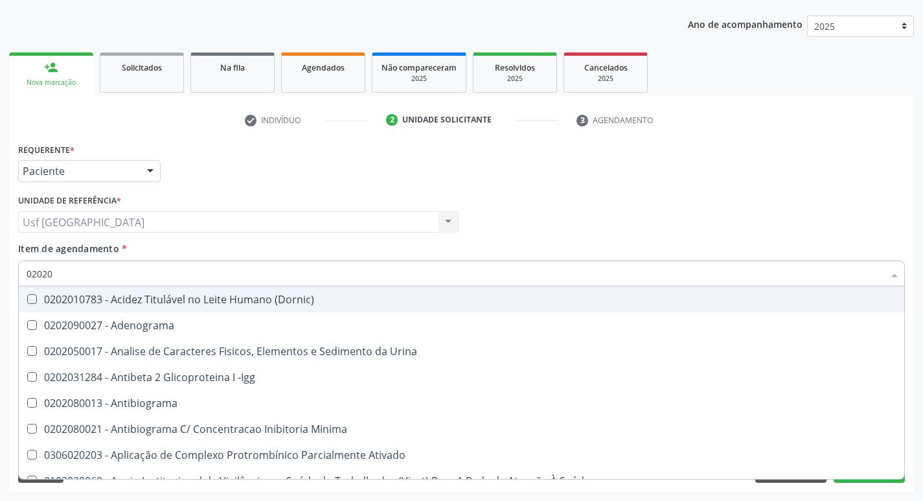
type input "020201"
checkbox Parceria\) "true"
type input "0202010"
checkbox Plaquetas "true"
checkbox Parceria\) "false"
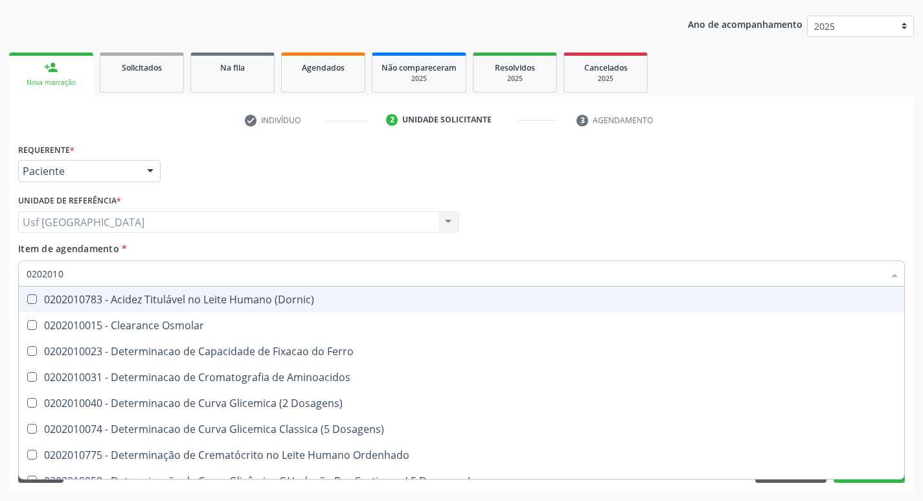
type input "02020102"
checkbox Osmolaridade "true"
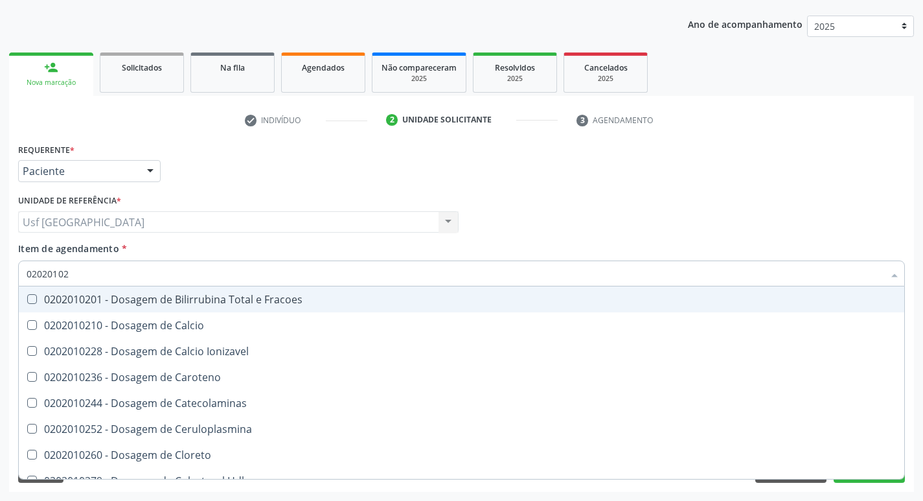
type input "0202010"
checkbox Total "false"
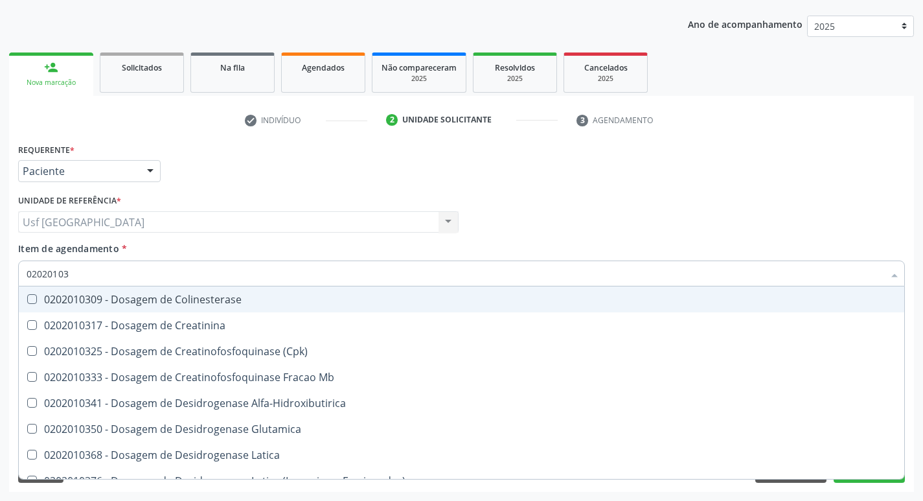
type input "020201031"
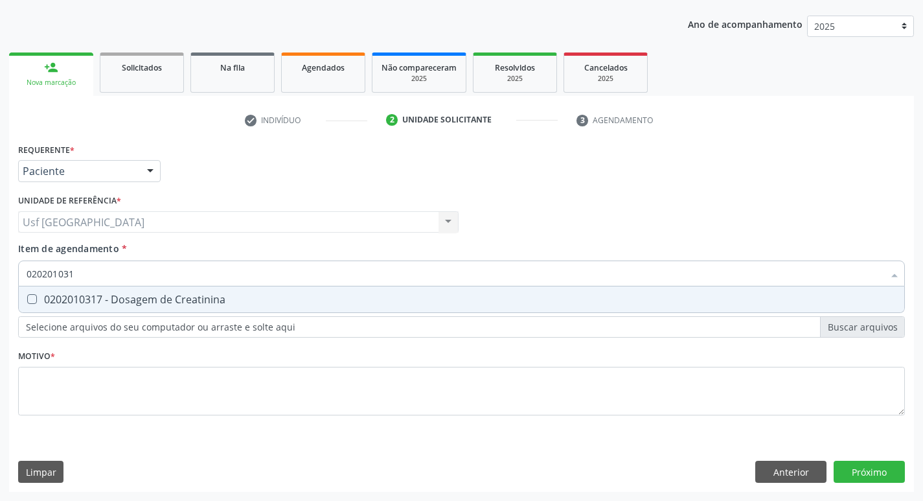
drag, startPoint x: 80, startPoint y: 295, endPoint x: 100, endPoint y: 282, distance: 23.3
click at [83, 294] on div "0202010317 - Dosagem de Creatinina" at bounding box center [462, 299] width 870 height 10
checkbox Creatinina "true"
drag, startPoint x: 100, startPoint y: 271, endPoint x: 0, endPoint y: 269, distance: 99.7
click at [0, 269] on div "Acompanhamento Acompanhe a situação das marcações correntes e finalizadas Relat…" at bounding box center [461, 215] width 923 height 570
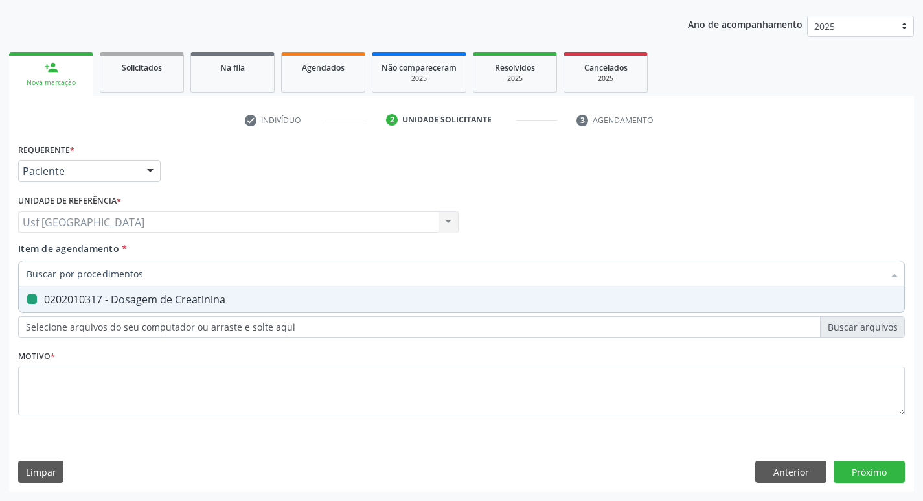
checkbox Creatinina "false"
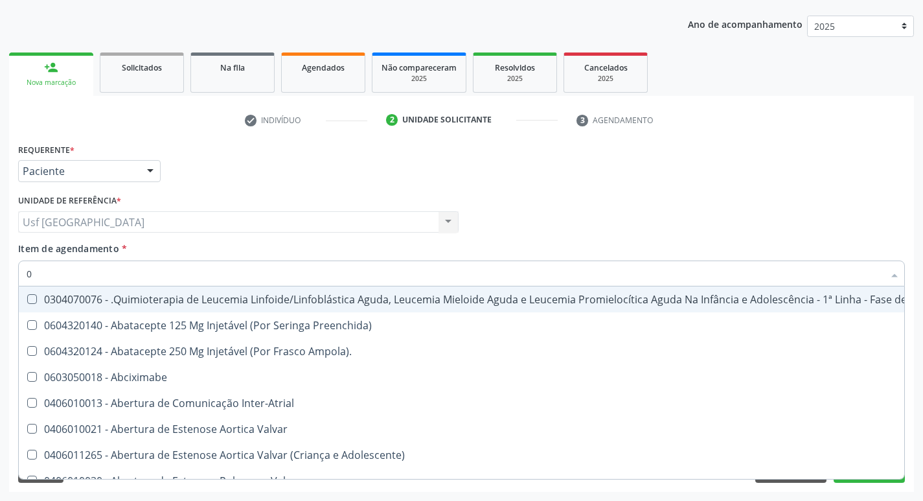
type input "02"
checkbox Transferências "true"
checkbox Meckel "true"
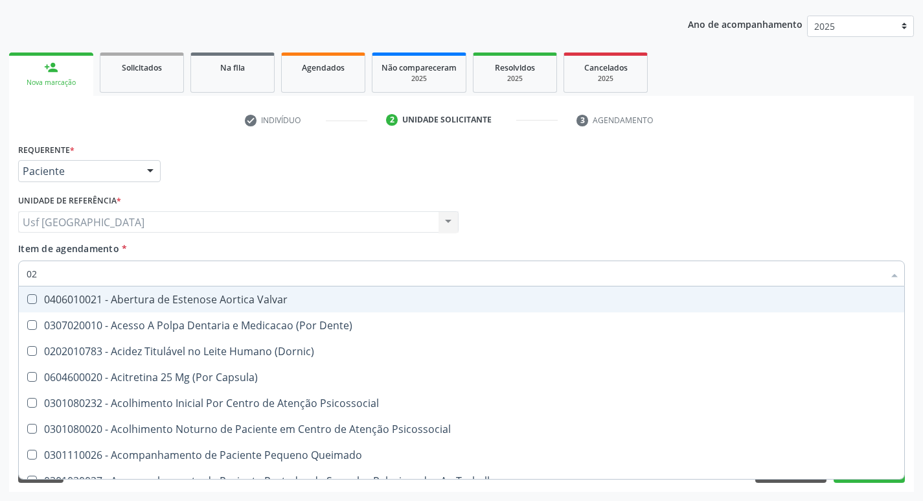
type input "020"
checkbox Congênita "true"
checkbox Complementar\) "true"
checkbox Total "false"
checkbox Creatinina "false"
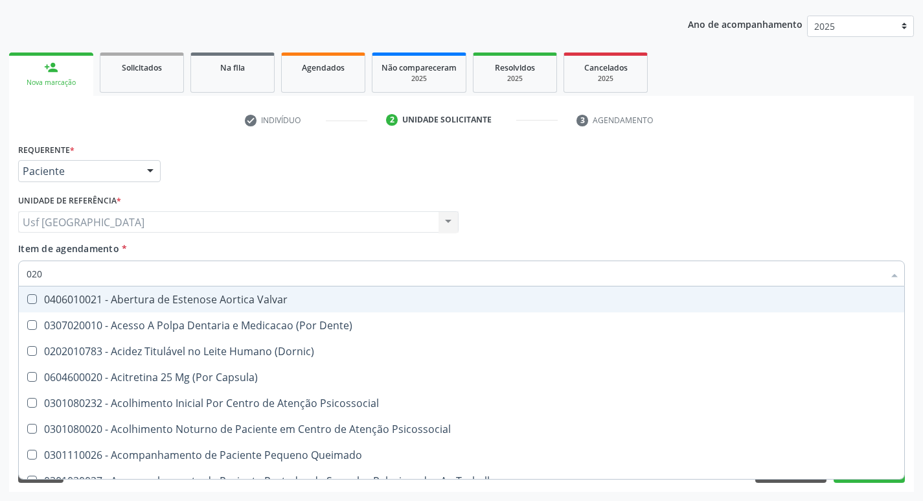
checkbox \(T3\) "true"
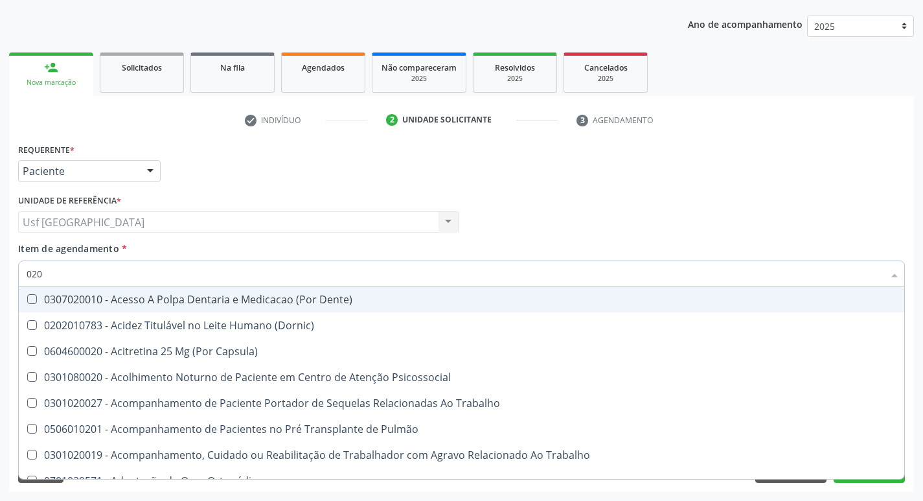
type input "0202"
checkbox Fragmento "true"
checkbox Ossea "true"
checkbox Biologica "true"
checkbox Total "false"
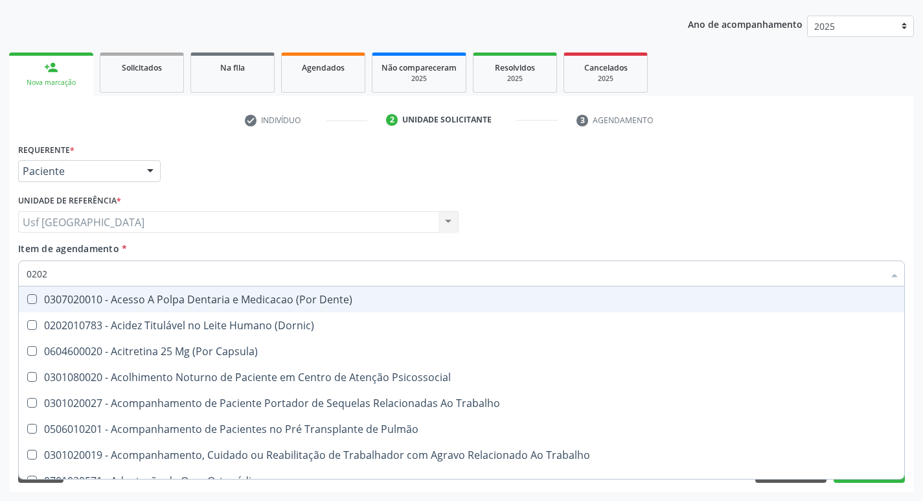
checkbox Creatinina "false"
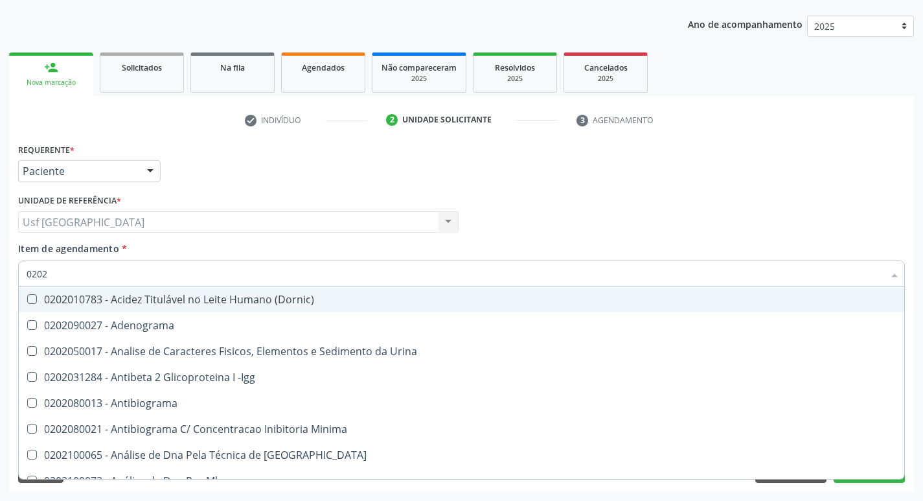
type input "02020"
checkbox Barbituratos "true"
checkbox Calcio "true"
checkbox Total "false"
checkbox Creatinina "false"
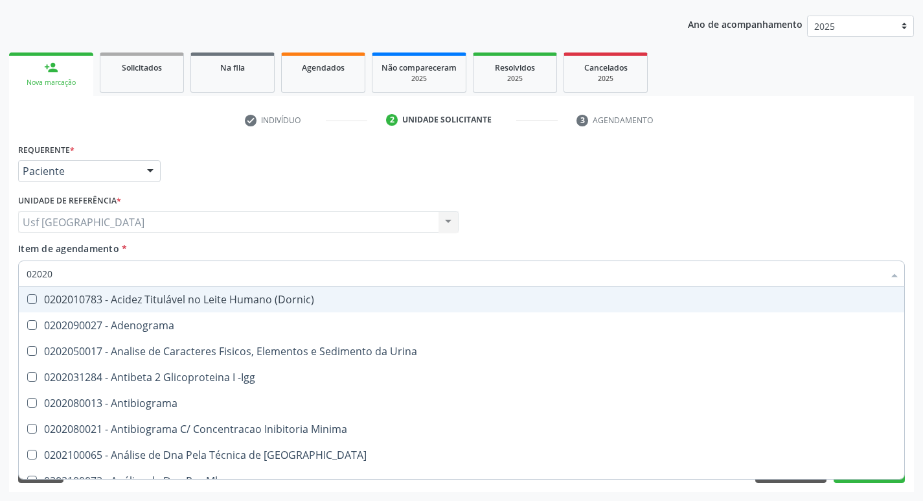
checkbox Zinco "true"
checkbox Completo "false"
type input "020201"
checkbox Parceria\) "true"
checkbox Gestante "true"
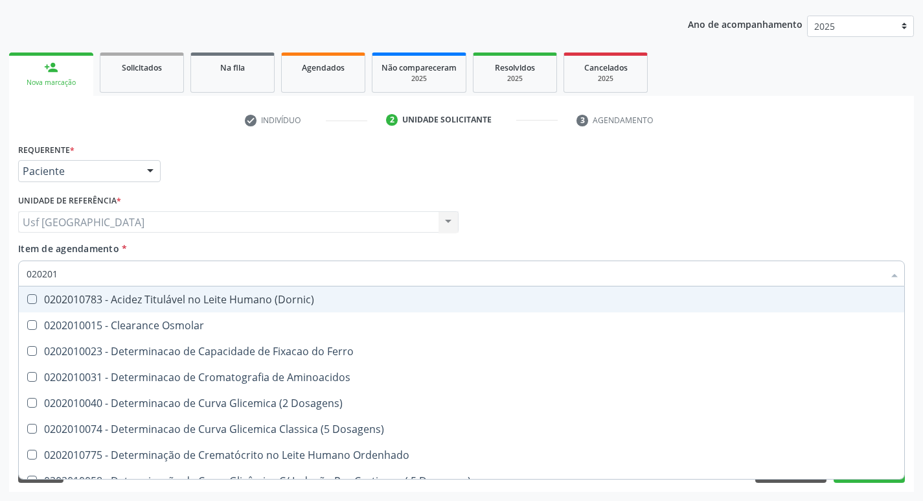
type input "0202010"
checkbox Total "true"
checkbox Creatinina "true"
checkbox Ferritina "false"
checkbox Folato "false"
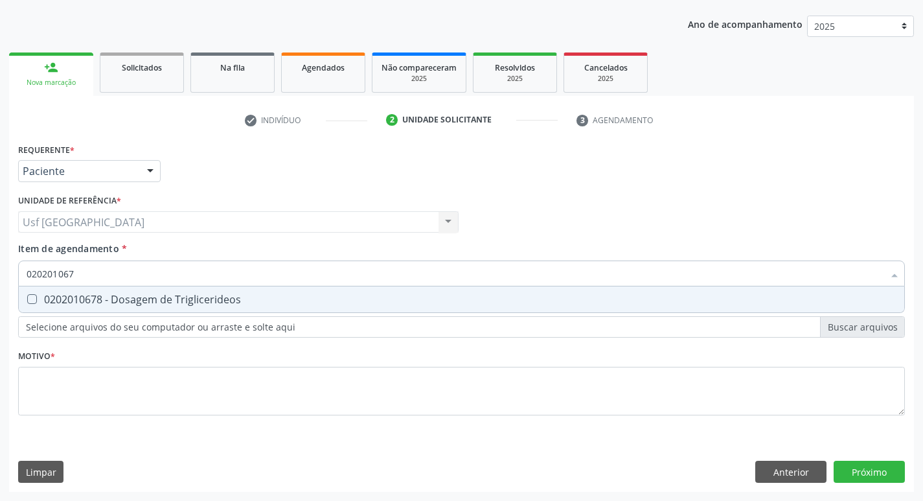
type input "0202010678"
drag, startPoint x: 43, startPoint y: 304, endPoint x: 59, endPoint y: 294, distance: 19.2
click at [57, 296] on div "0202010678 - Dosagem de Triglicerideos" at bounding box center [462, 299] width 870 height 10
checkbox Triglicerideos "true"
drag, startPoint x: 88, startPoint y: 271, endPoint x: 0, endPoint y: 280, distance: 88.5
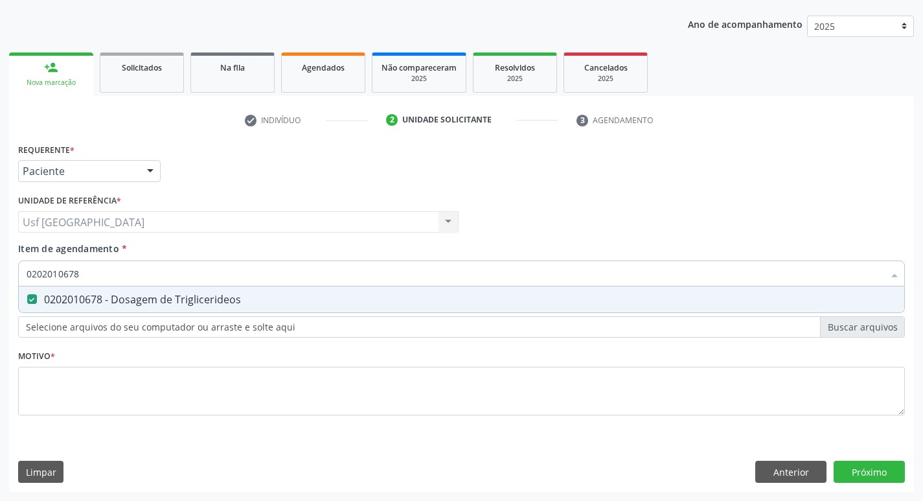
click at [0, 280] on div "Acompanhamento Acompanhe a situação das marcações correntes e finalizadas Relat…" at bounding box center [461, 215] width 923 height 570
checkbox Triglicerideos "false"
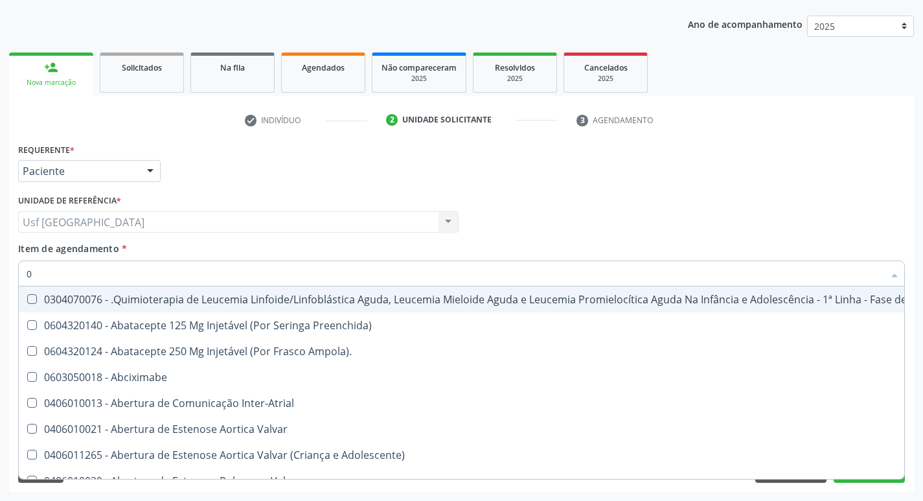
type input "02"
checkbox Transferências "true"
checkbox Meckel "true"
checkbox Transfusao "true"
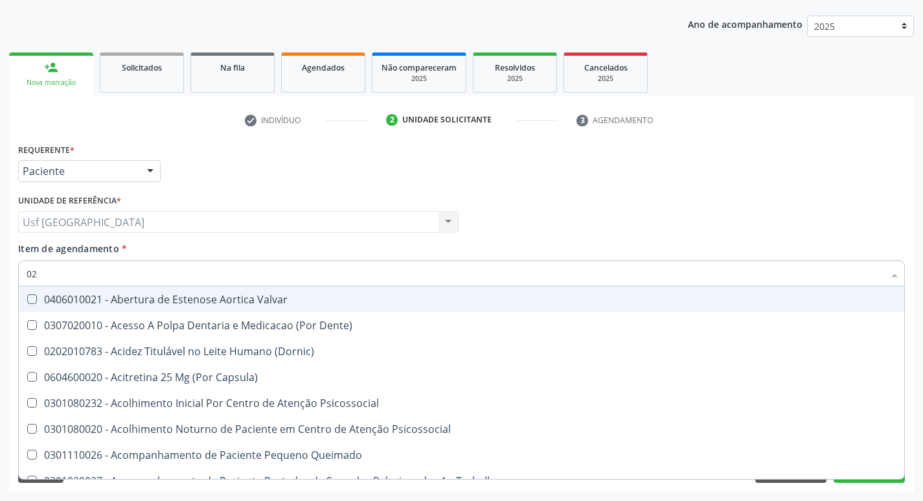
type input "020"
checkbox Congênita "true"
checkbox Complementar\) "true"
checkbox Dias "true"
checkbox Total "false"
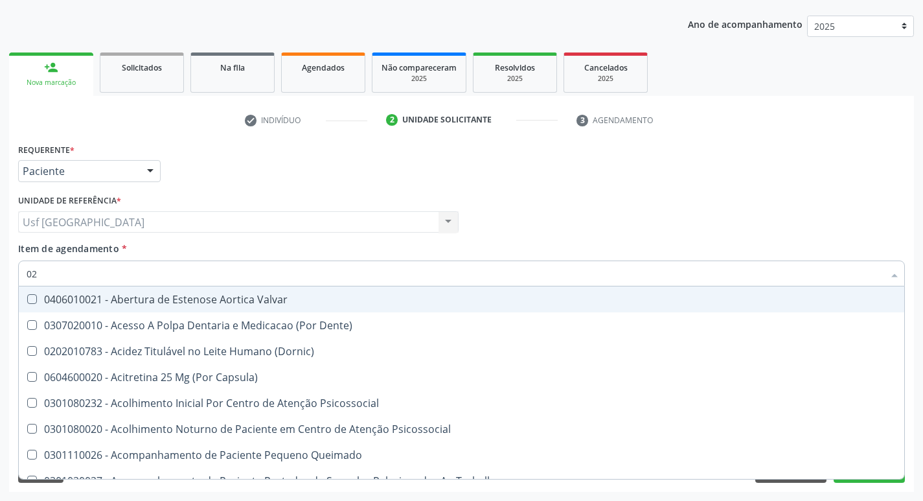
checkbox Creatinina "false"
checkbox Triglicerideos "false"
checkbox \(T3\) "true"
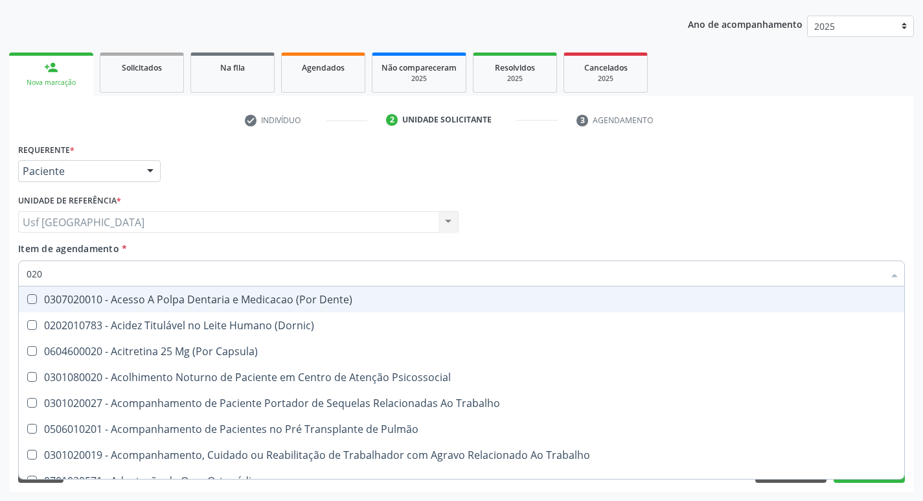
type input "0202"
checkbox Fragmento "true"
checkbox Ossea "true"
checkbox Projecoes\) "true"
checkbox Biologica "true"
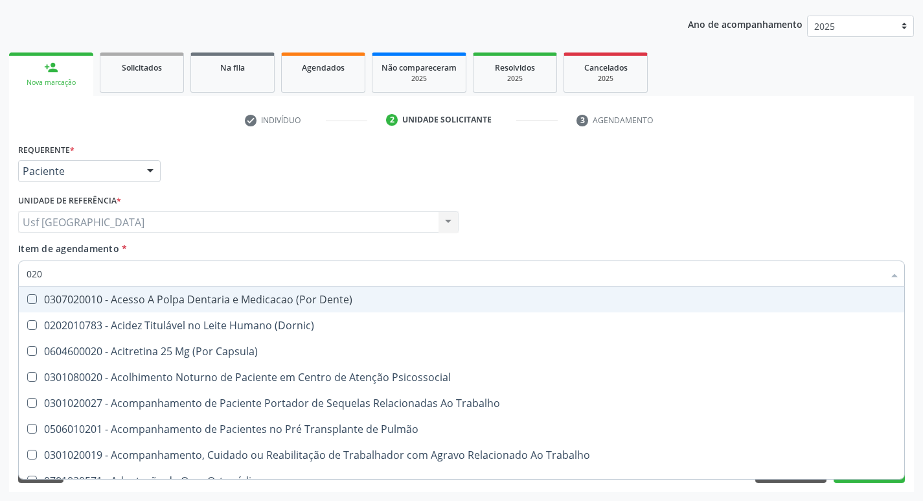
checkbox Total "false"
checkbox Creatinina "false"
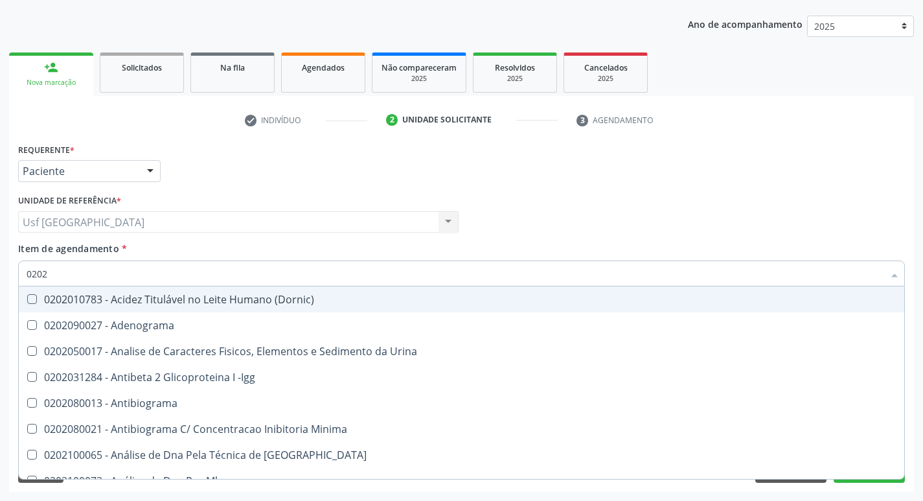
type input "02020"
checkbox Barbituratos "true"
checkbox Calcio "true"
checkbox Total "false"
checkbox Creatinina "false"
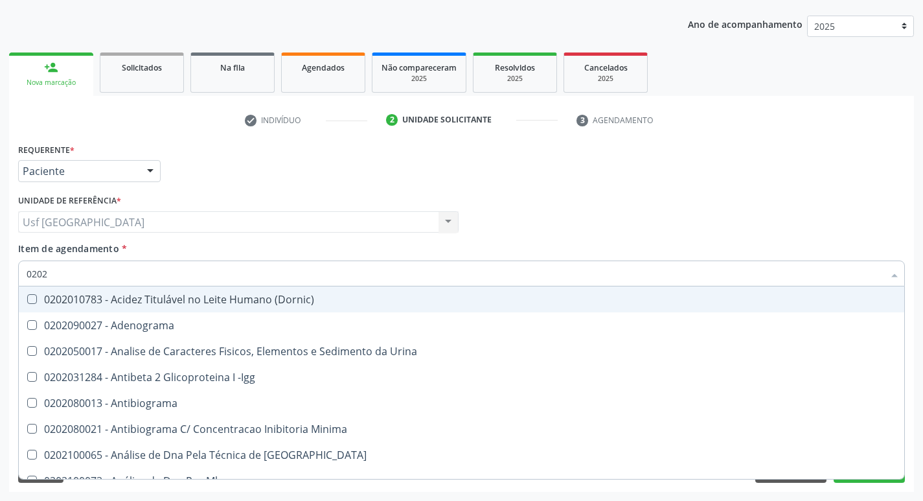
checkbox Funcional "true"
checkbox Triglicerideos "false"
checkbox Zinco "true"
checkbox Completo "false"
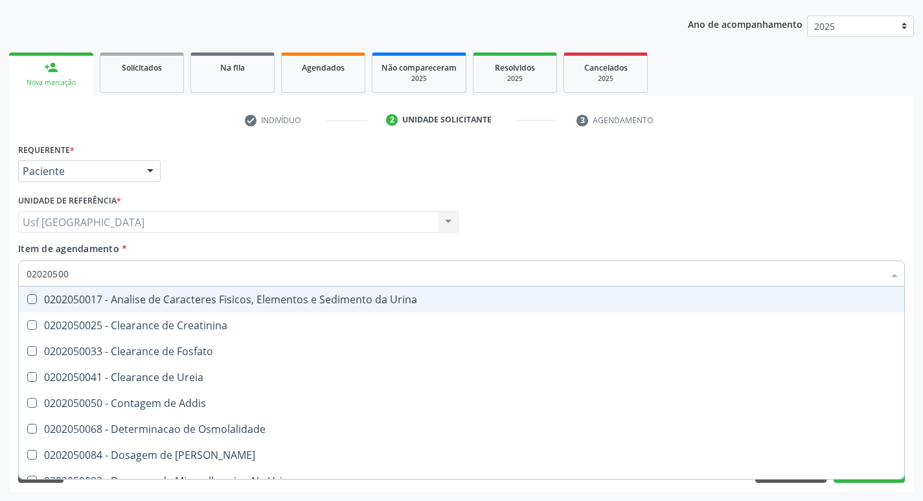
type input "020205001"
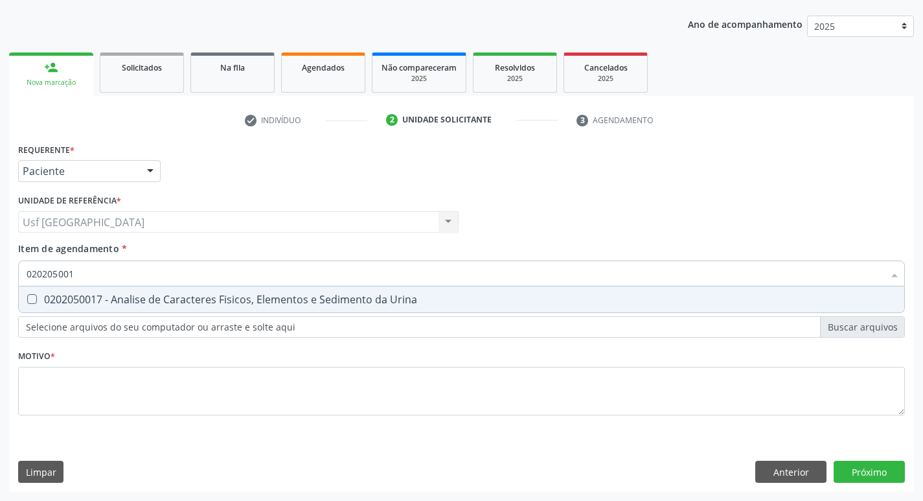
drag, startPoint x: 64, startPoint y: 294, endPoint x: 85, endPoint y: 253, distance: 46.3
click at [69, 288] on span "0202050017 - Analise de Caracteres Fisicos, Elementos e Sedimento da Urina" at bounding box center [461, 299] width 885 height 26
checkbox Urina "true"
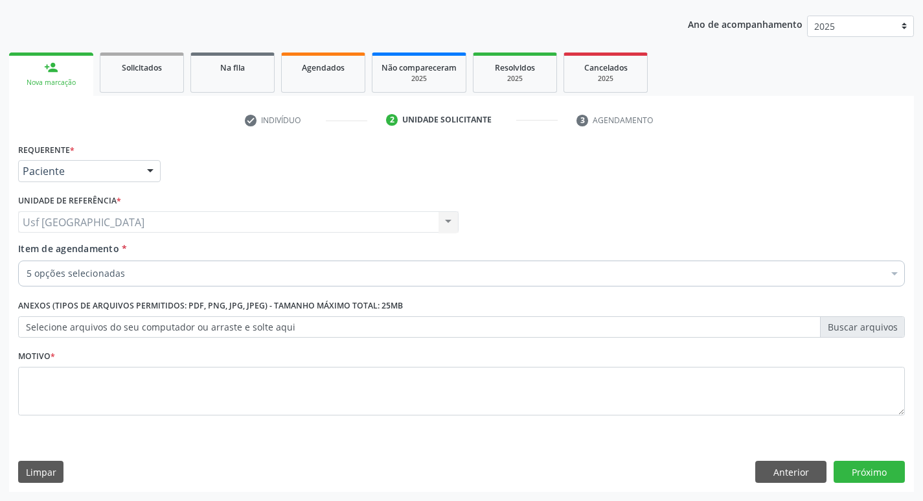
drag, startPoint x: 85, startPoint y: 253, endPoint x: 80, endPoint y: 262, distance: 10.4
click at [78, 257] on div "Item de agendamento * 5 opções selecionadas Desfazer seleção Selecionados 02020…" at bounding box center [461, 262] width 887 height 41
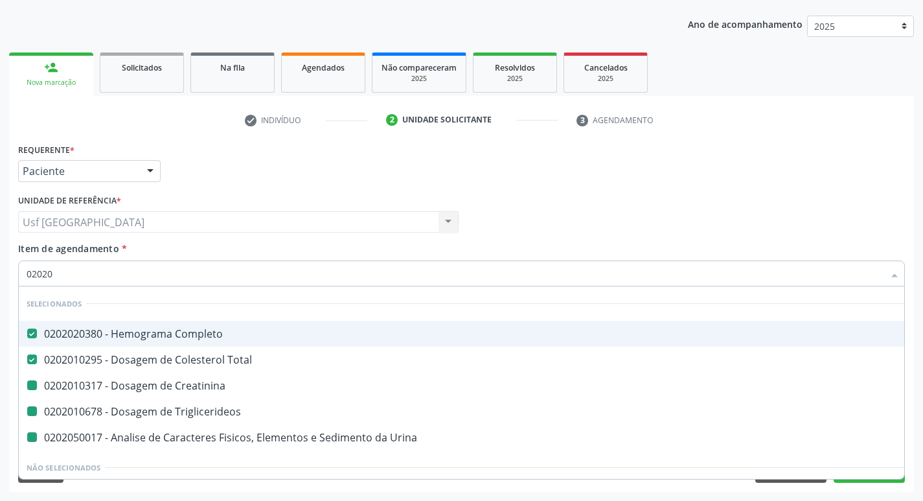
type input "020205"
checkbox Creatinina "false"
checkbox Triglicerideos "false"
checkbox Urina "false"
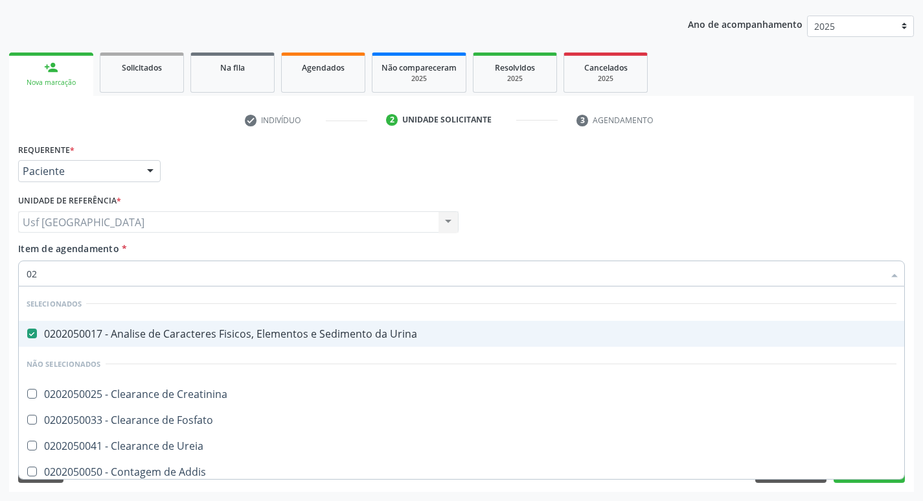
type input "0"
checkbox Creatinina "true"
checkbox Fosfato "true"
checkbox Ureia "true"
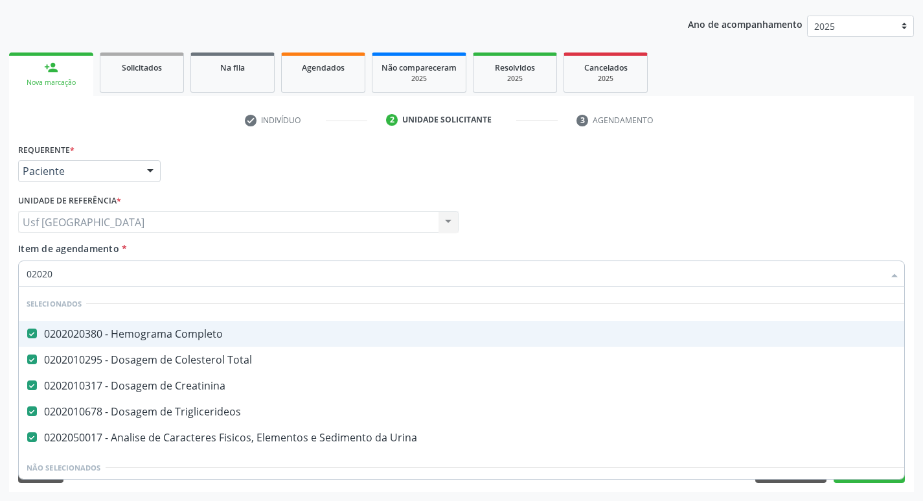
type input "020201"
checkbox Urina "false"
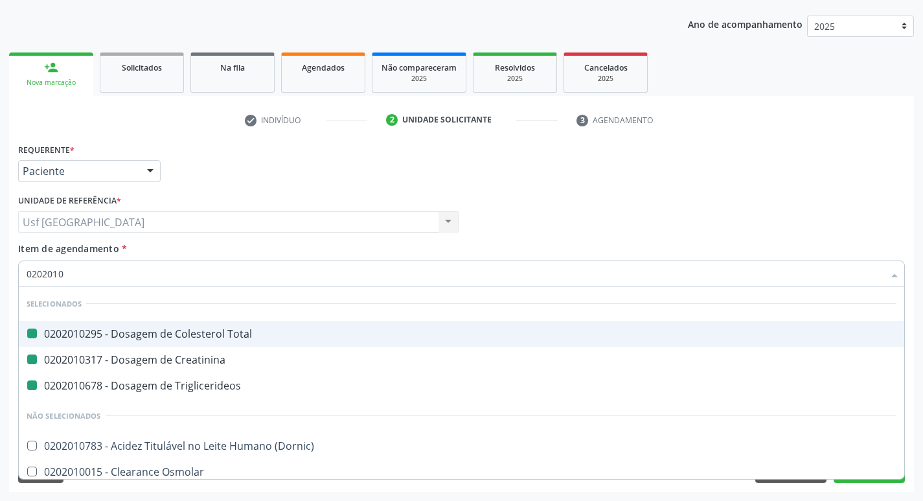
type input "02020104"
checkbox Total "false"
checkbox Triglicerideos "false"
checkbox Creatinina "false"
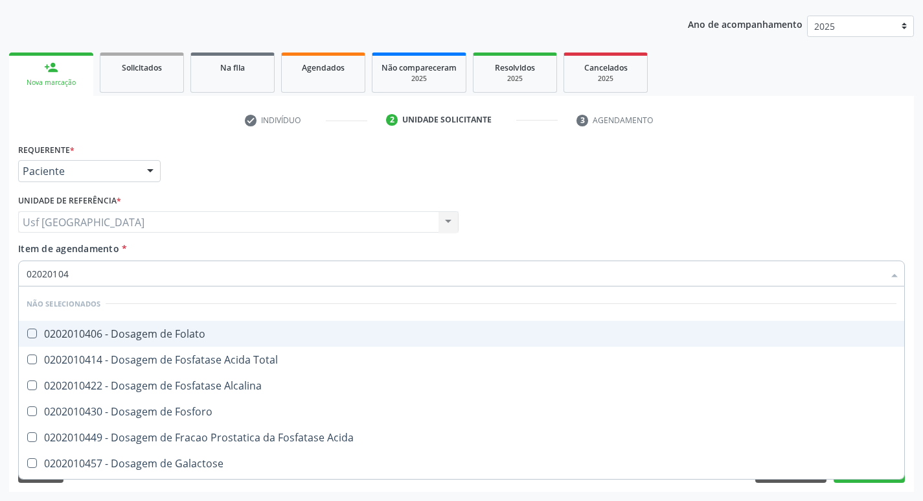
type input "020201047"
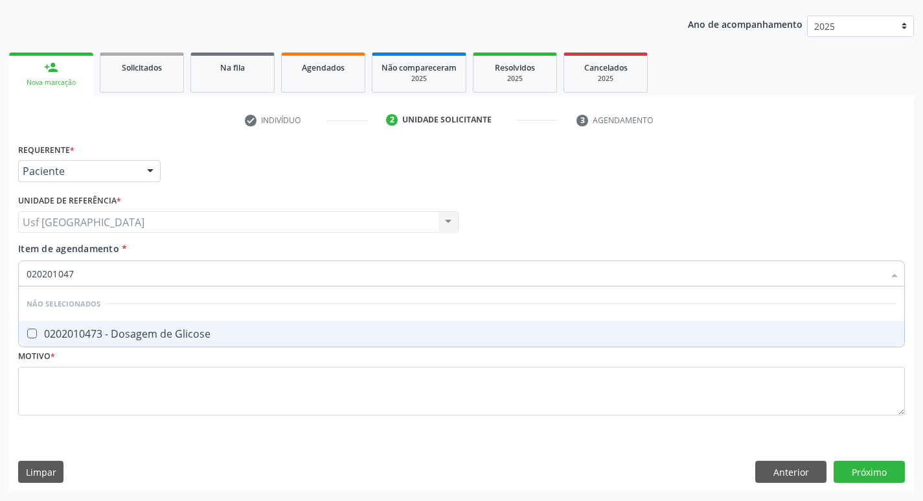
drag, startPoint x: 101, startPoint y: 328, endPoint x: 101, endPoint y: 311, distance: 16.8
click at [101, 323] on span "0202010473 - Dosagem de Glicose" at bounding box center [461, 334] width 885 height 26
checkbox Glicose "true"
drag, startPoint x: 89, startPoint y: 262, endPoint x: 0, endPoint y: 262, distance: 89.4
click at [0, 262] on div "Acompanhamento Acompanhe a situação das marcações correntes e finalizadas Relat…" at bounding box center [461, 215] width 923 height 570
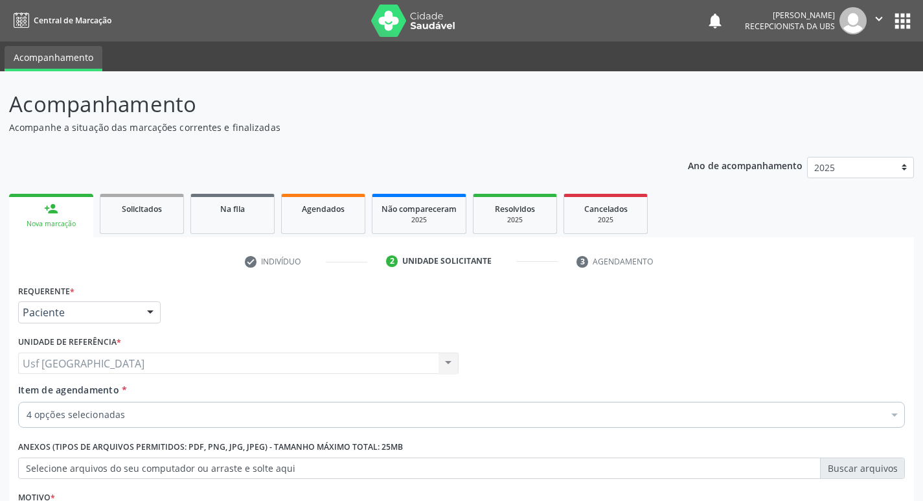
scroll to position [141, 0]
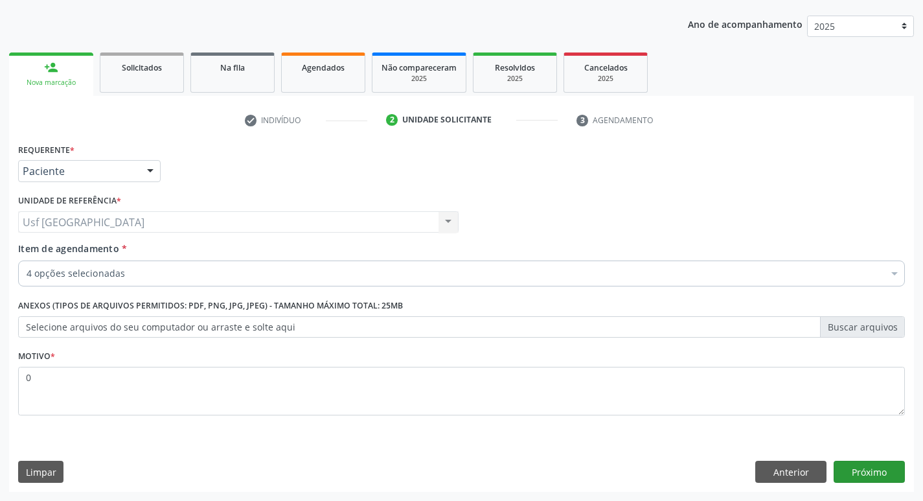
type textarea "0"
click at [896, 475] on button "Próximo" at bounding box center [868, 471] width 71 height 22
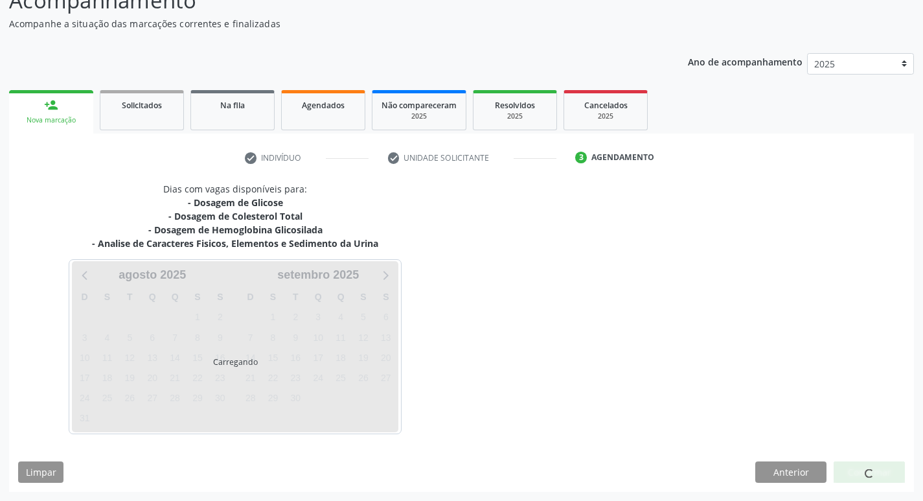
scroll to position [104, 0]
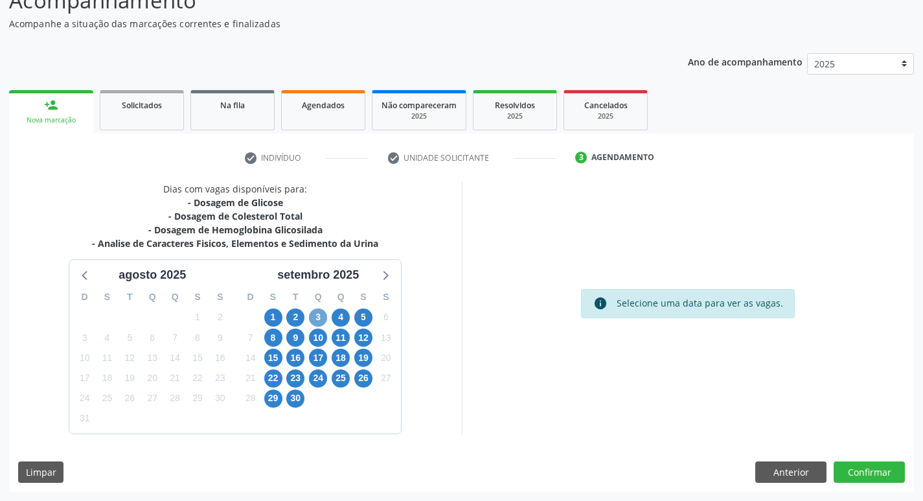
click at [318, 311] on span "3" at bounding box center [318, 317] width 18 height 18
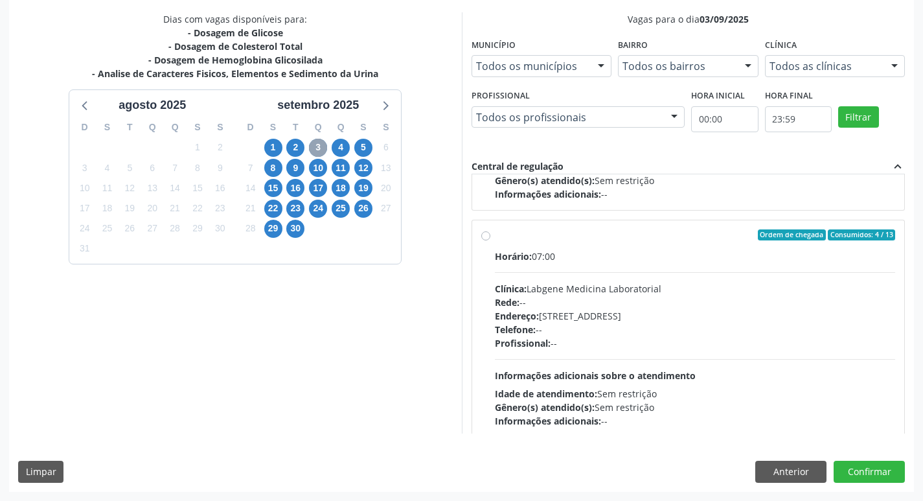
scroll to position [194, 0]
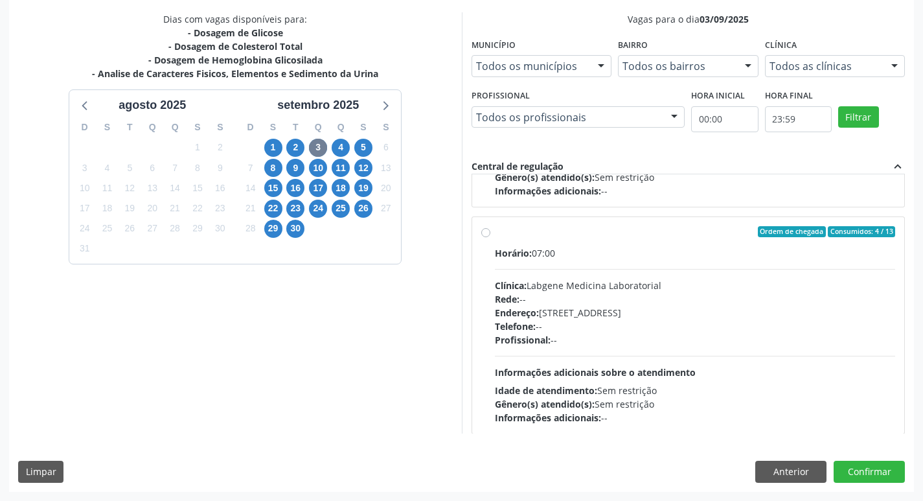
click at [594, 321] on div "Telefone: --" at bounding box center [695, 326] width 401 height 14
click at [490, 238] on input "Ordem de chegada Consumidos: 4 / 13 Horário: 07:00 Clínica: Labgene Medicina La…" at bounding box center [485, 232] width 9 height 12
radio input "true"
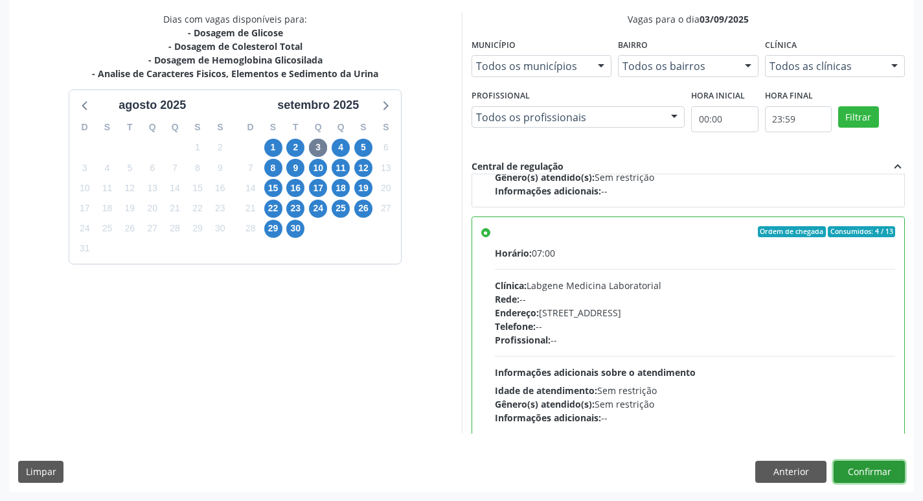
click at [879, 479] on button "Confirmar" at bounding box center [868, 471] width 71 height 22
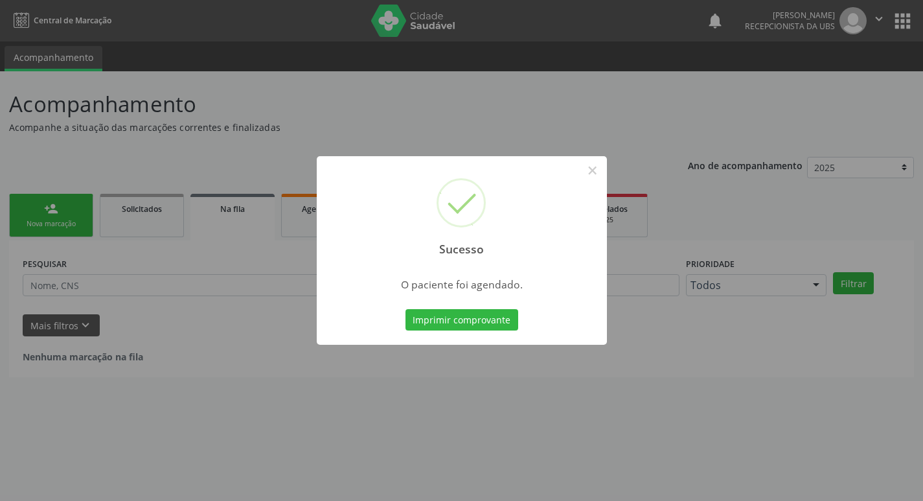
scroll to position [0, 0]
click at [597, 181] on button "×" at bounding box center [597, 170] width 22 height 22
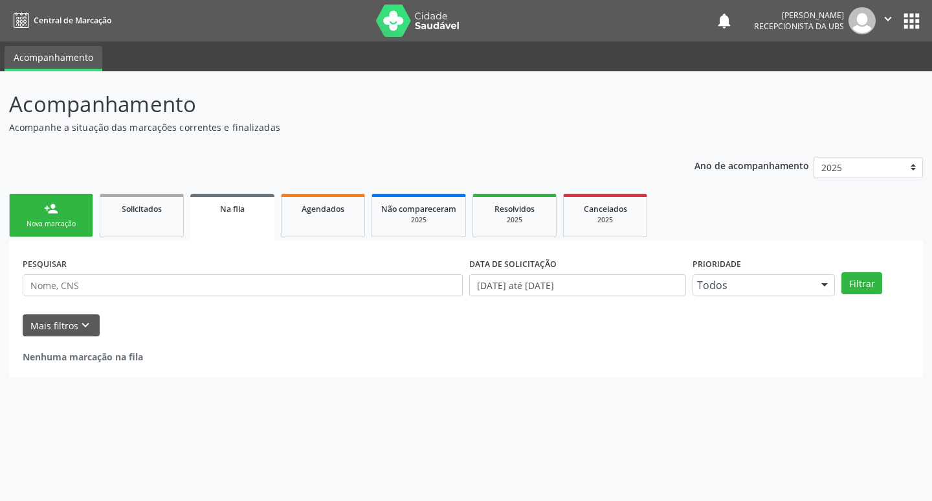
click at [54, 229] on link "person_add Nova marcação" at bounding box center [51, 215] width 84 height 43
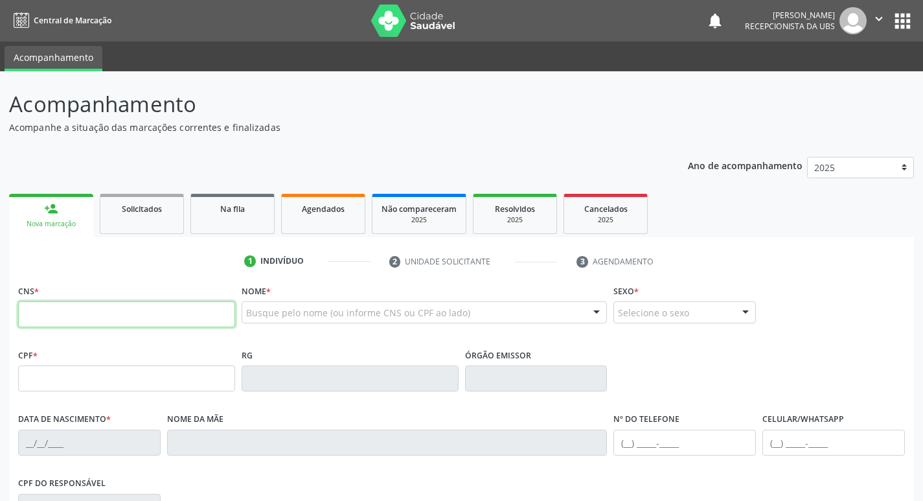
click at [87, 321] on input "text" at bounding box center [126, 314] width 217 height 26
type input "700 4004 7424 5242"
type input "058.820.544-35"
type input "[DATE]"
type input "[PERSON_NAME]"
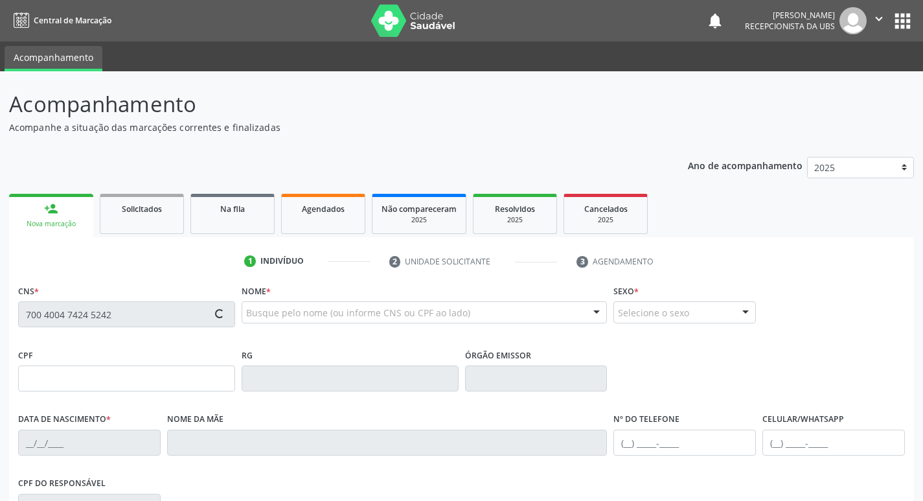
type input "[PHONE_NUMBER]"
type input "011.399.054-57"
type input "19"
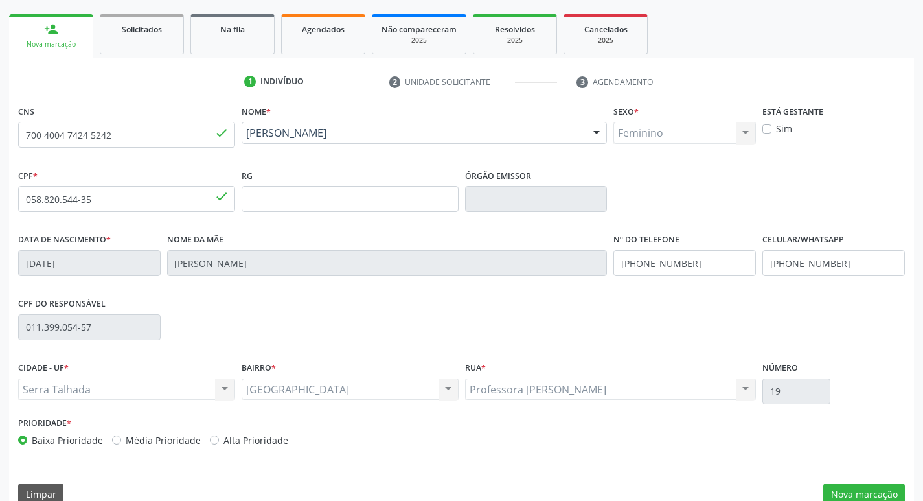
scroll to position [201, 0]
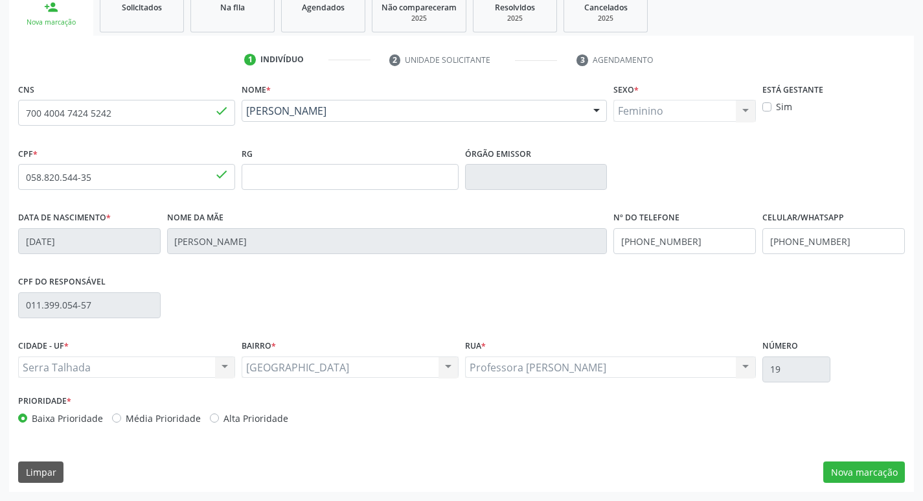
click at [838, 457] on div "CNS 700 4004 7424 5242 done Nome * [PERSON_NAME] [PERSON_NAME] CNS: 700 4004 74…" at bounding box center [461, 286] width 905 height 412
click at [835, 465] on button "Nova marcação" at bounding box center [864, 472] width 82 height 22
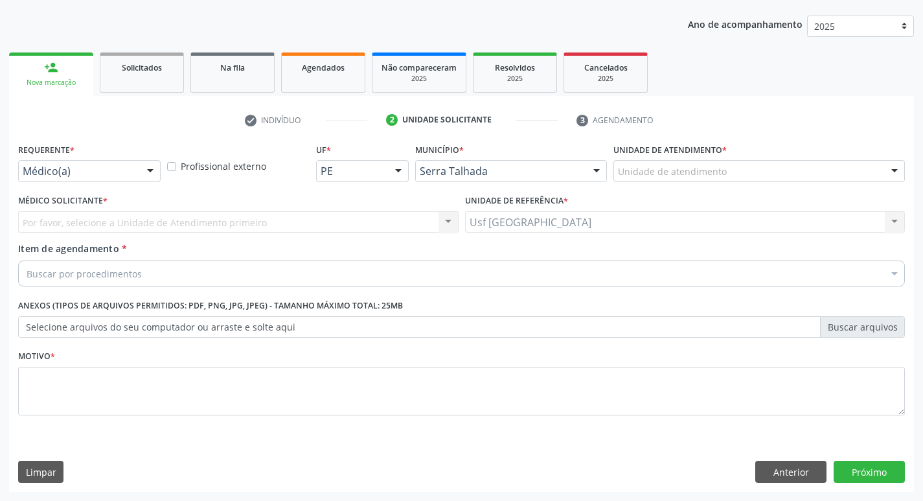
click at [139, 175] on div "Médico(a)" at bounding box center [89, 171] width 142 height 22
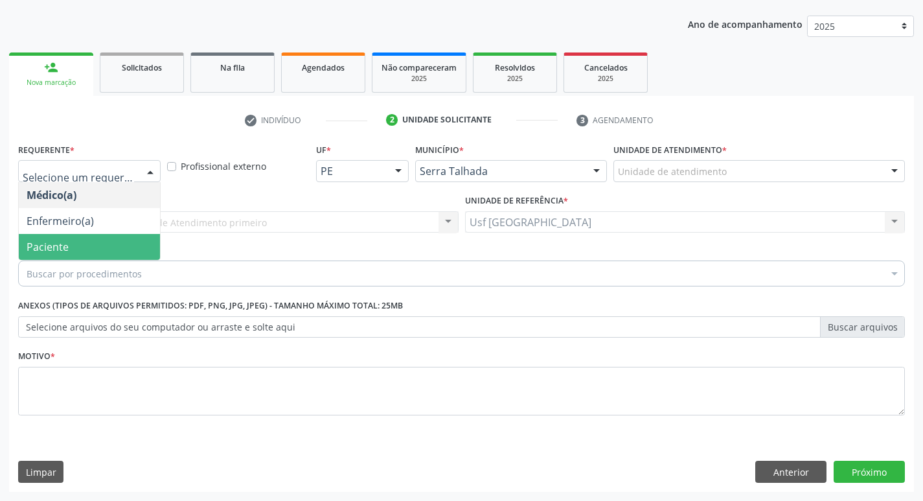
click at [91, 247] on span "Paciente" at bounding box center [89, 247] width 141 height 26
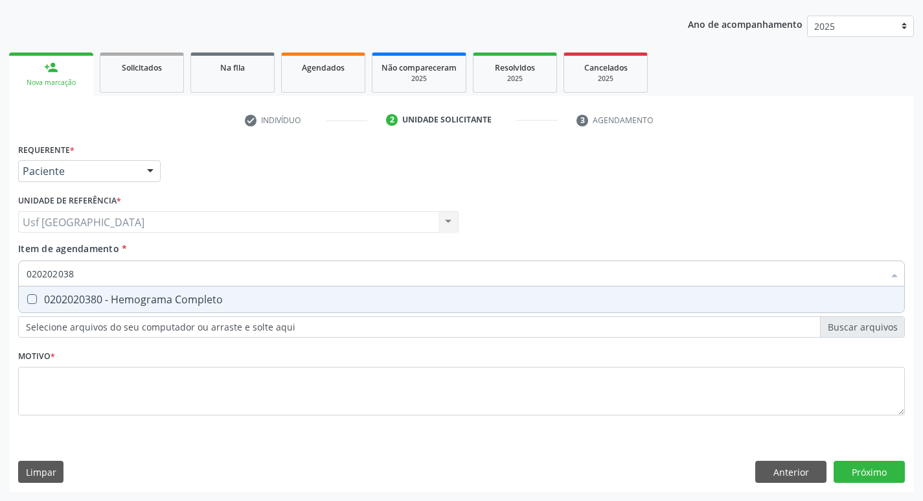
type input "0202020380"
click at [93, 295] on div "0202020380 - Hemograma Completo" at bounding box center [462, 299] width 870 height 10
checkbox Completo "true"
drag, startPoint x: 60, startPoint y: 276, endPoint x: 36, endPoint y: 284, distance: 26.0
click at [36, 284] on input "0202020380" at bounding box center [455, 273] width 857 height 26
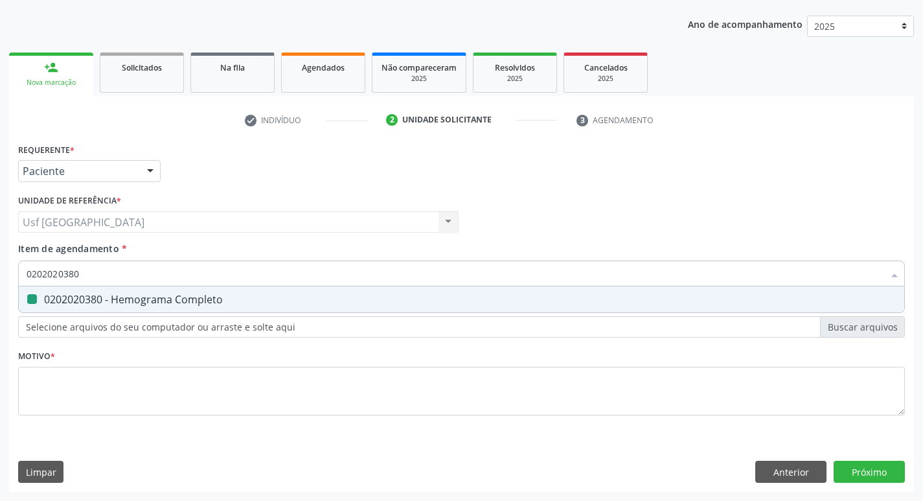
type input "02"
checkbox Completo "false"
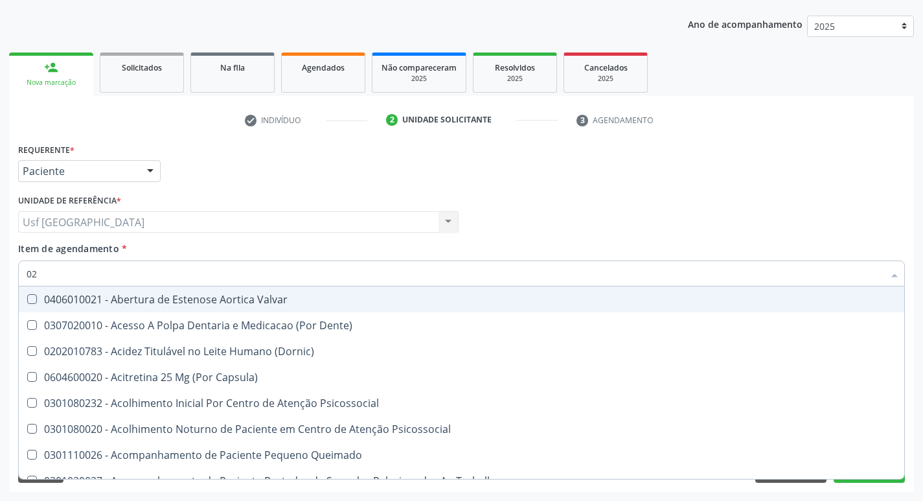
type input "0"
type input "020"
checkbox \(T3\) "true"
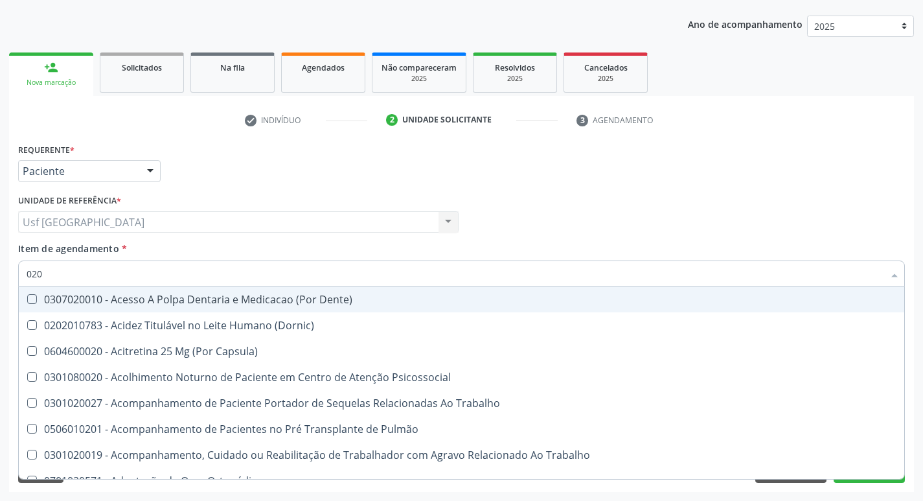
type input "0202"
checkbox Biologica "true"
type input "02020"
checkbox \(Cantoplastia\) "true"
checkbox Biologica "false"
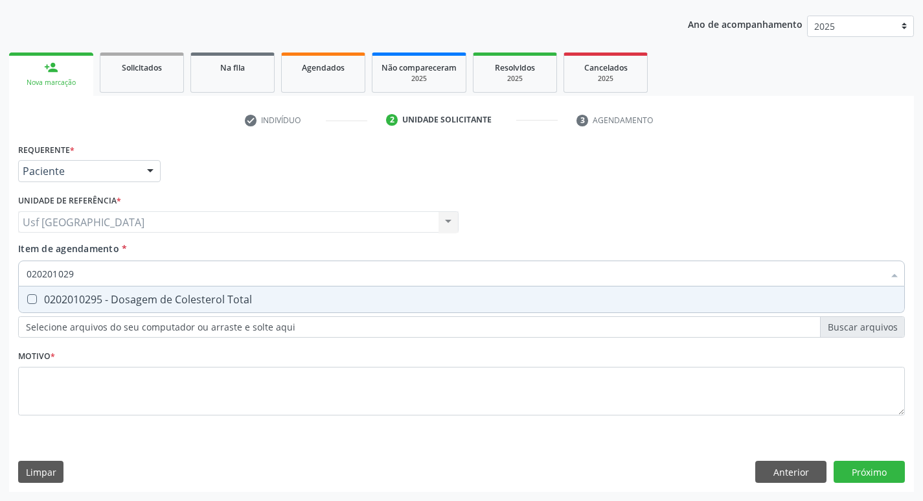
type input "0202010295"
drag, startPoint x: 74, startPoint y: 306, endPoint x: 85, endPoint y: 288, distance: 21.8
click at [74, 305] on span "0202010295 - Dosagem de Colesterol Total" at bounding box center [461, 299] width 885 height 26
checkbox Total "true"
drag, startPoint x: 73, startPoint y: 286, endPoint x: 8, endPoint y: 299, distance: 65.3
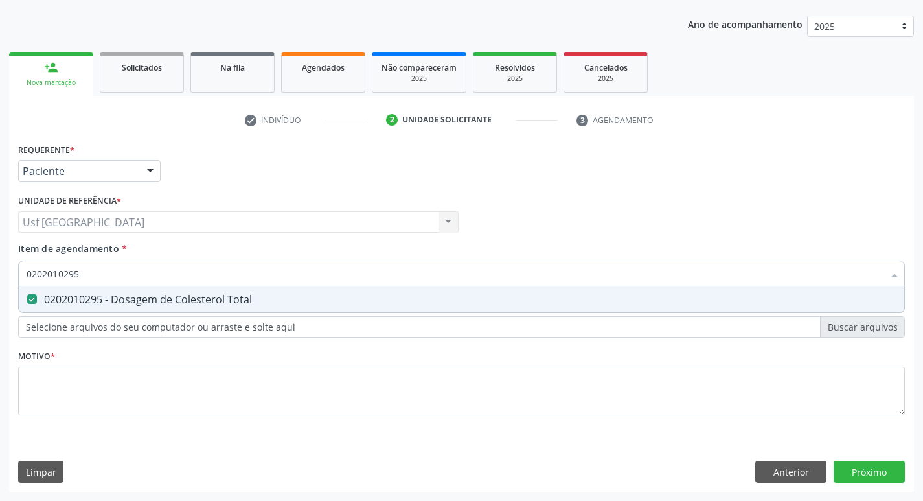
click at [8, 299] on div "Acompanhamento Acompanhe a situação das marcações correntes e finalizadas Relat…" at bounding box center [461, 215] width 923 height 570
checkbox Total "false"
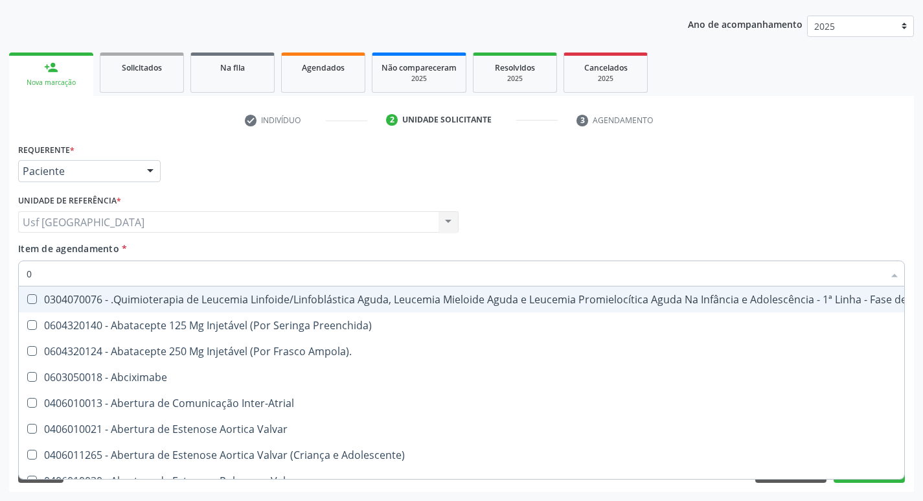
type input "02"
checkbox Transferências "true"
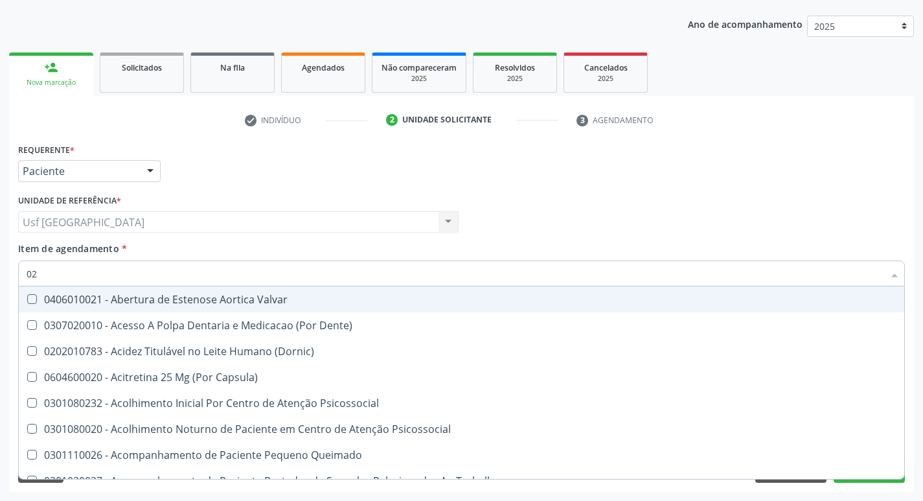
type input "020"
checkbox Congênita "true"
checkbox Total "false"
checkbox \(T3\) "true"
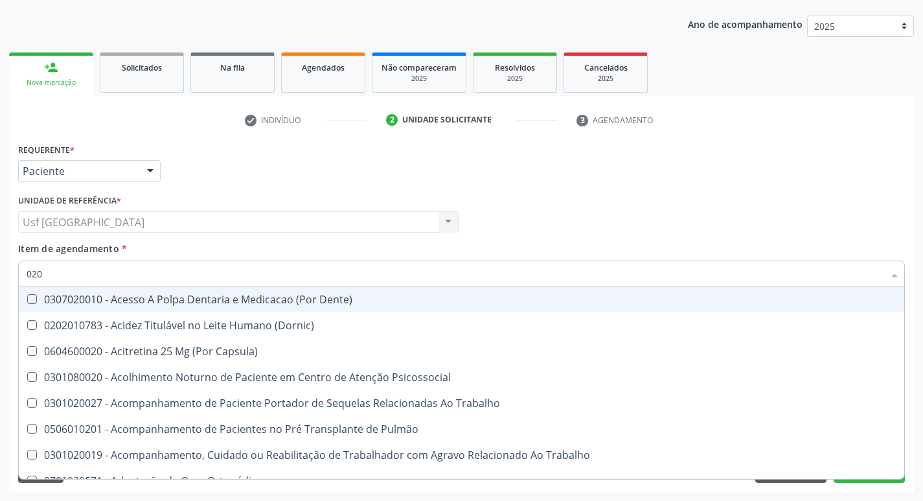
type input "0202"
checkbox Fragmento "true"
checkbox Biologica "true"
checkbox Total "false"
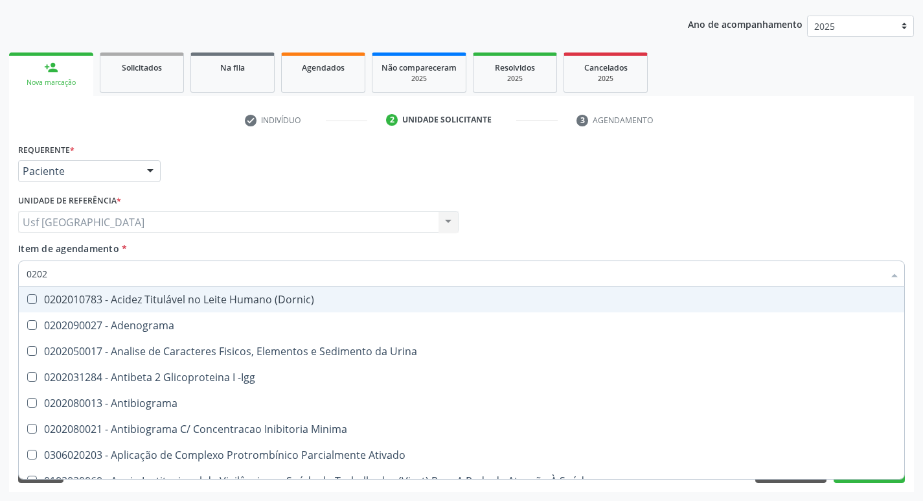
type input "02020"
checkbox Total "true"
checkbox Etossuximida "false"
checkbox Completo "true"
checkbox Pylori "false"
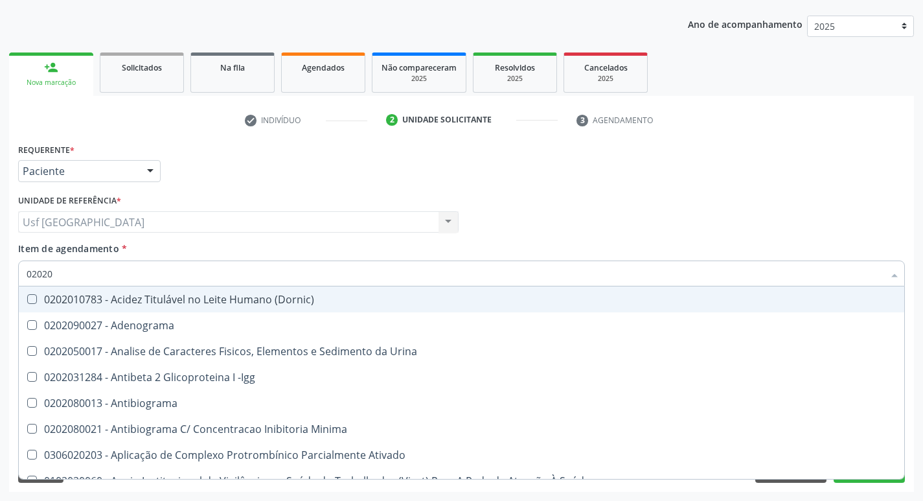
type input "020201"
checkbox Parceria\) "true"
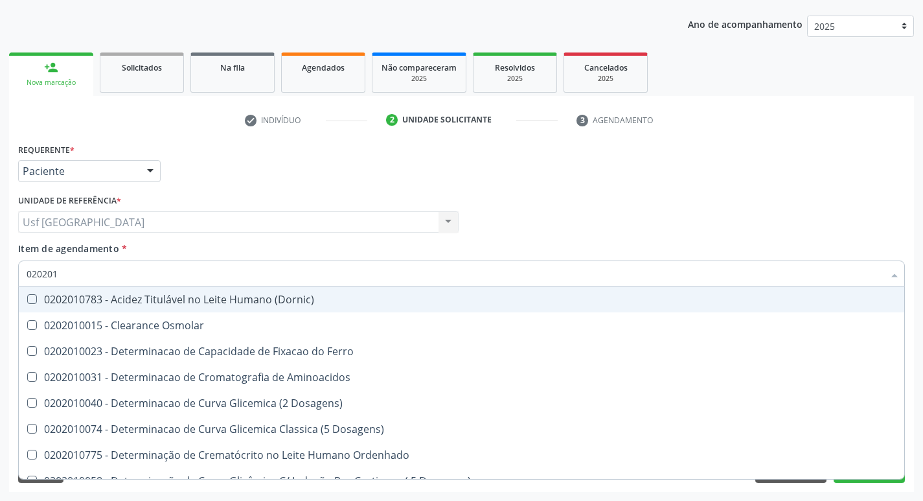
type input "0202010"
checkbox Total "true"
checkbox Ferritina "false"
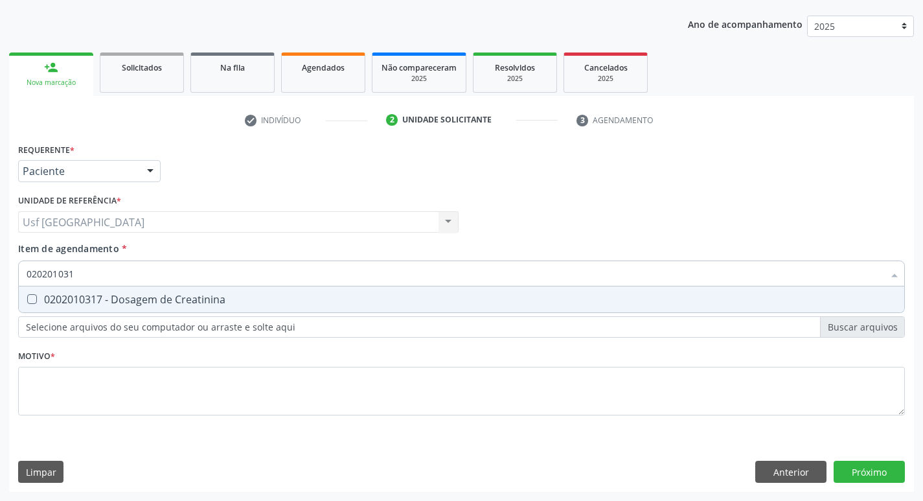
type input "0202010317"
click at [40, 298] on div "0202010317 - Dosagem de Creatinina" at bounding box center [462, 299] width 870 height 10
checkbox Creatinina "true"
drag, startPoint x: 85, startPoint y: 268, endPoint x: 17, endPoint y: 278, distance: 68.7
click at [17, 278] on div "Item de agendamento * 0202010317 Desfazer seleção 0202010317 - Dosagem de Creat…" at bounding box center [461, 267] width 893 height 50
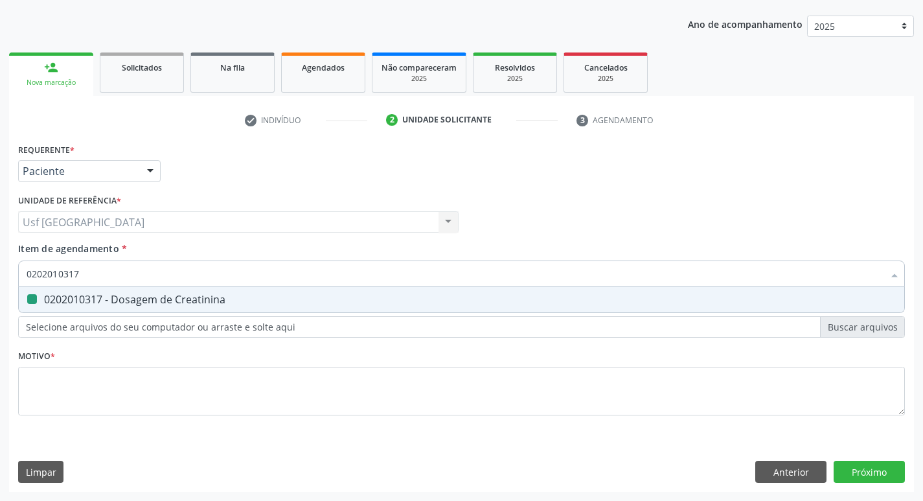
checkbox Creatinina "false"
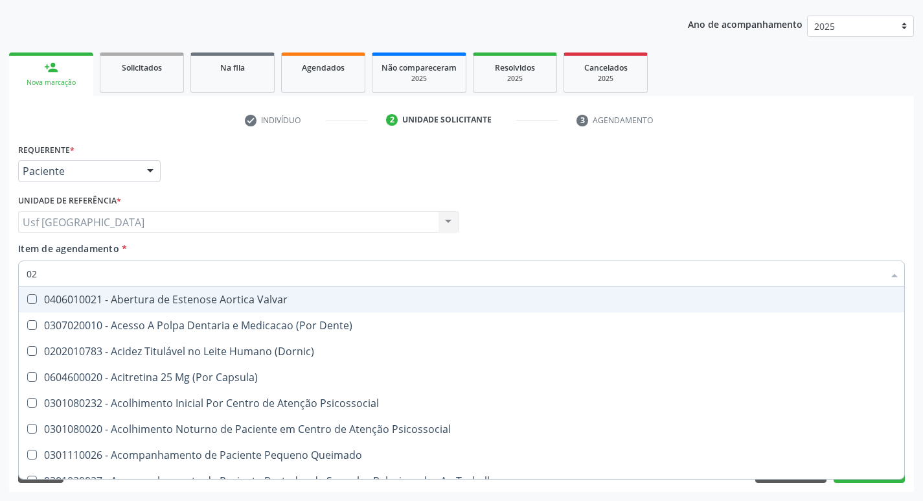
type input "0"
checkbox Total "false"
checkbox Creatinina "false"
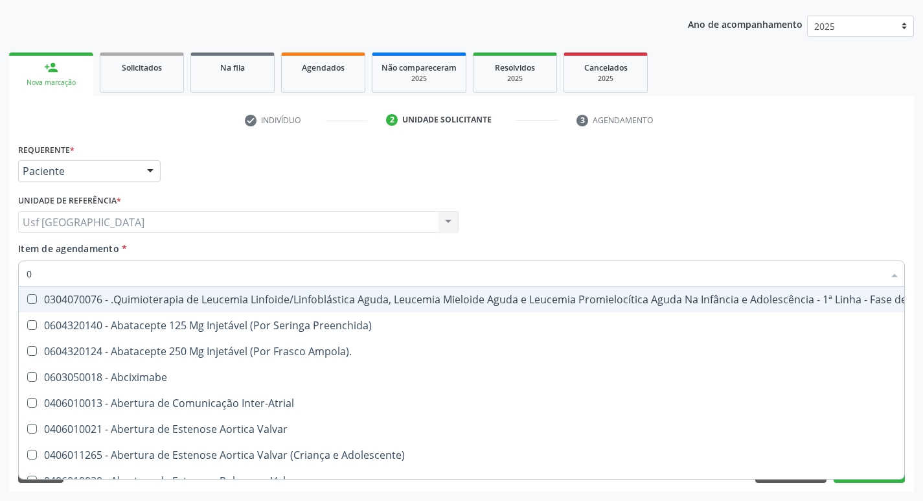
type input "02"
checkbox Transferências "true"
checkbox Meckel "true"
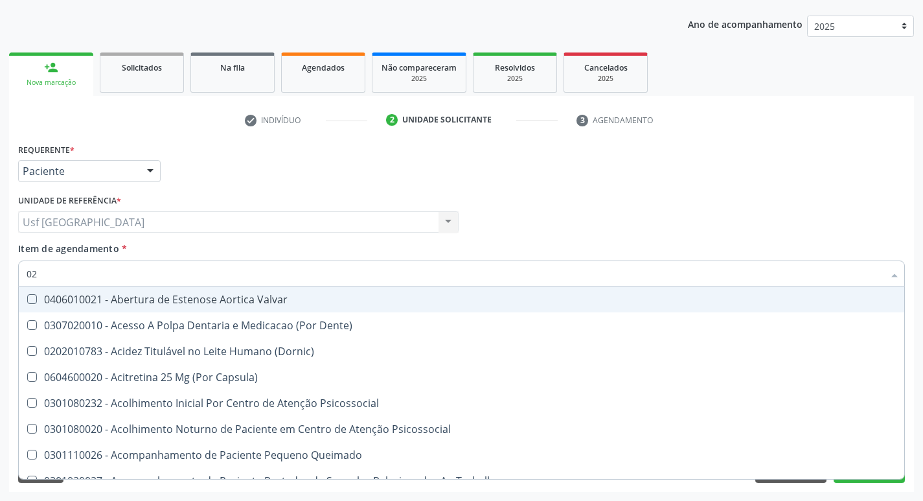
type input "020"
checkbox Congênita "true"
checkbox Complementar\) "true"
checkbox Total "false"
checkbox Creatinina "false"
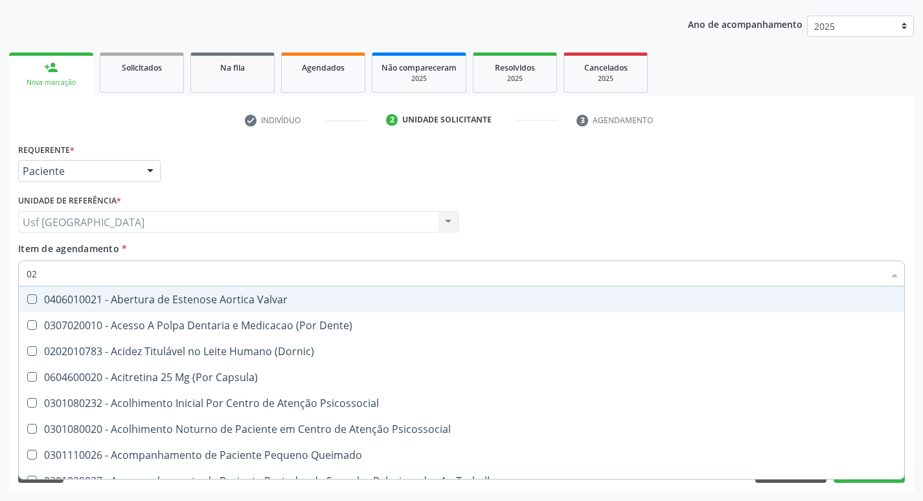
checkbox \(T3\) "true"
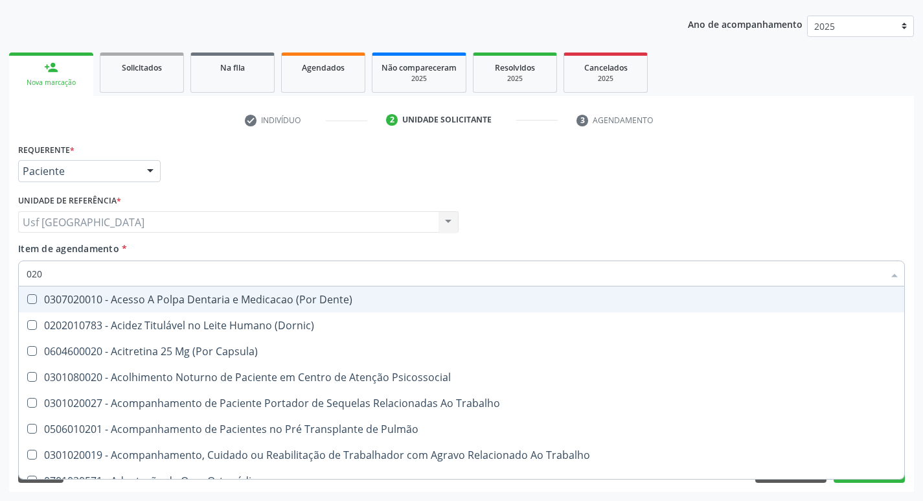
type input "0202"
checkbox Fragmento "true"
checkbox Ossea "true"
checkbox Biologica "true"
checkbox Total "false"
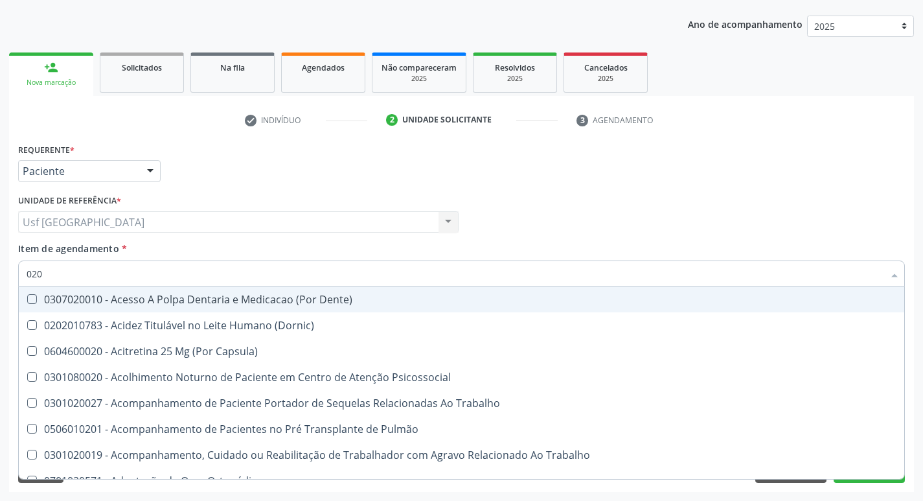
checkbox Creatinina "false"
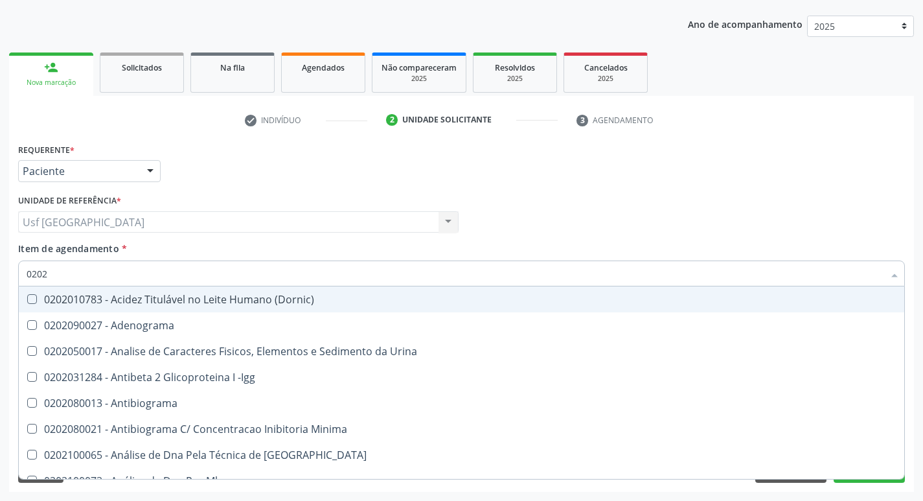
type input "02020"
checkbox Barbituratos "true"
checkbox Calcio "true"
checkbox Total "false"
checkbox Creatinina "false"
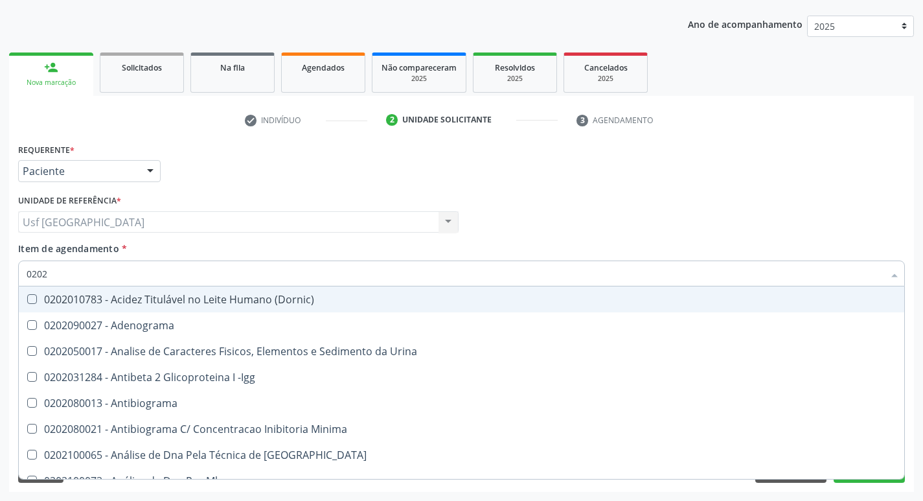
checkbox Zinco "true"
checkbox Completo "false"
type input "020201"
checkbox Parceria\) "true"
checkbox Gestante "true"
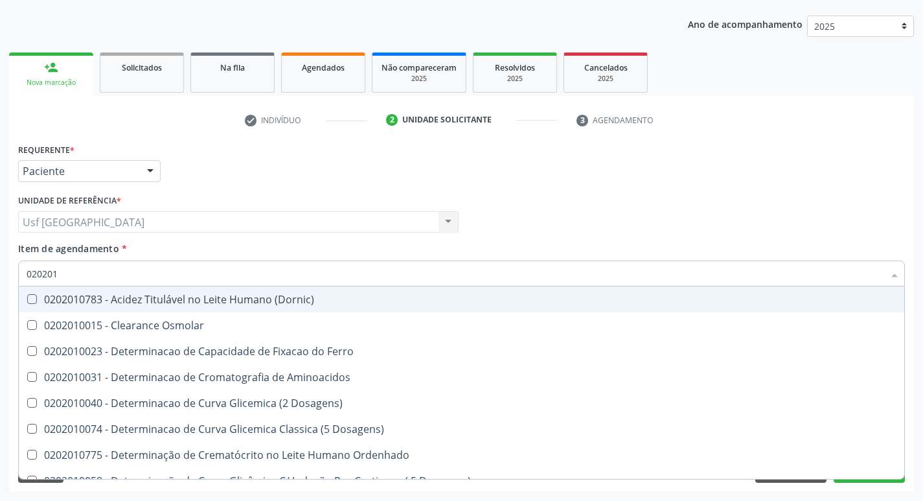
type input "0202010"
checkbox Total "true"
checkbox Creatinina "true"
checkbox Ferritina "false"
checkbox Folato "false"
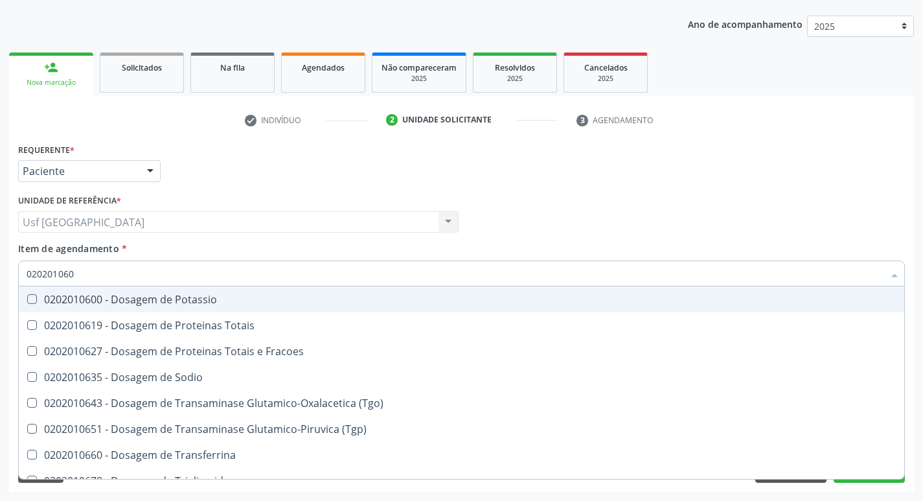
type input "0202010600"
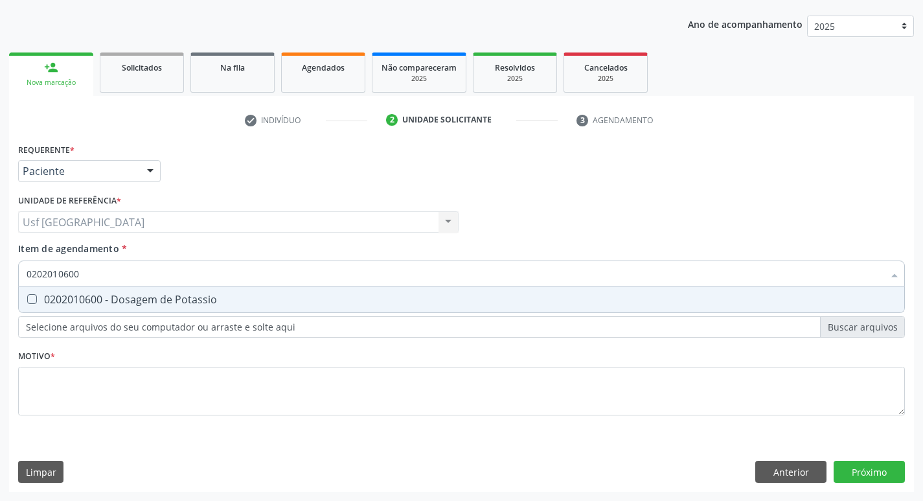
click at [49, 290] on span "0202010600 - Dosagem de Potassio" at bounding box center [461, 299] width 885 height 26
checkbox Potassio "true"
drag, startPoint x: 97, startPoint y: 268, endPoint x: 0, endPoint y: 273, distance: 97.2
click at [0, 273] on div "Acompanhamento Acompanhe a situação das marcações correntes e finalizadas Relat…" at bounding box center [461, 215] width 923 height 570
checkbox Potassio "false"
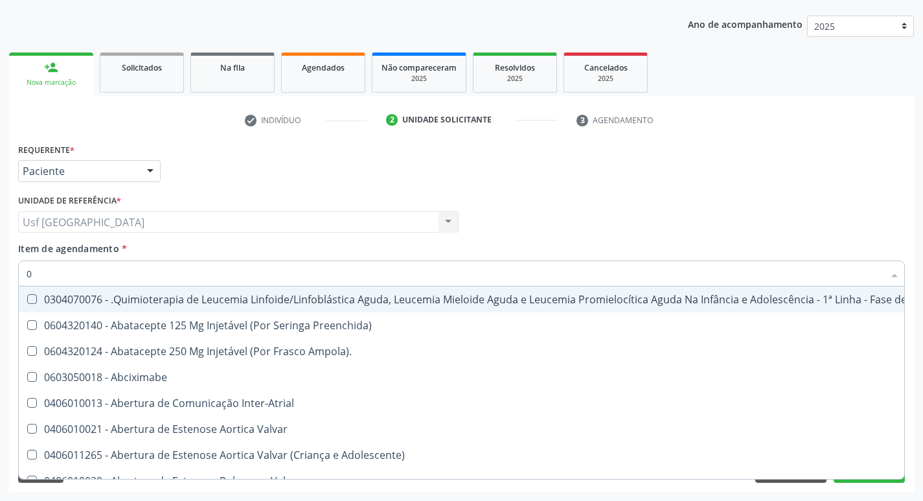
type input "02"
checkbox Transferências "true"
checkbox Meckel "true"
checkbox Comprimido\) "true"
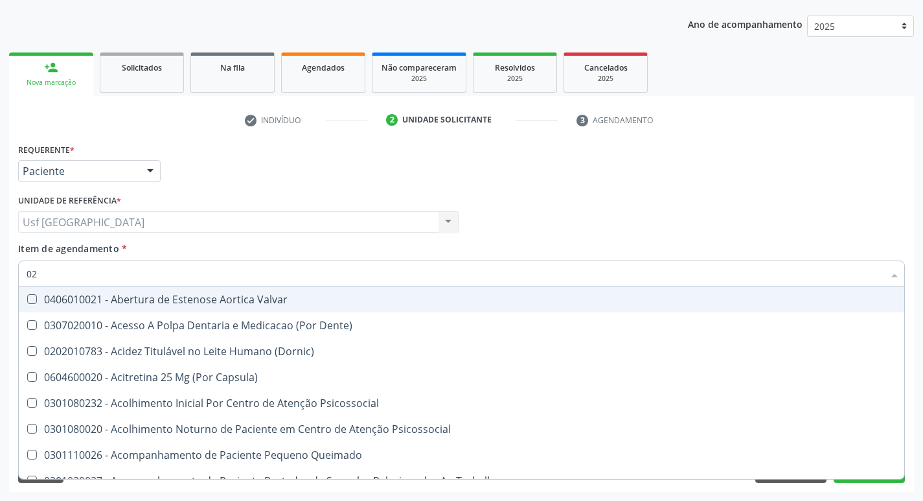
type input "020"
checkbox Congênita "true"
checkbox Complementar\) "true"
checkbox Pernoite\) "true"
checkbox Total "false"
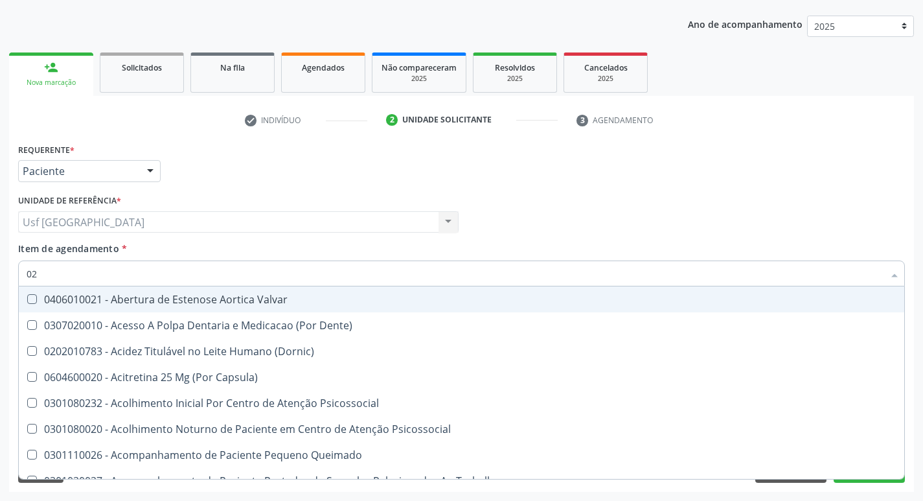
checkbox Creatinina "false"
checkbox Potassio "false"
checkbox \(T3\) "true"
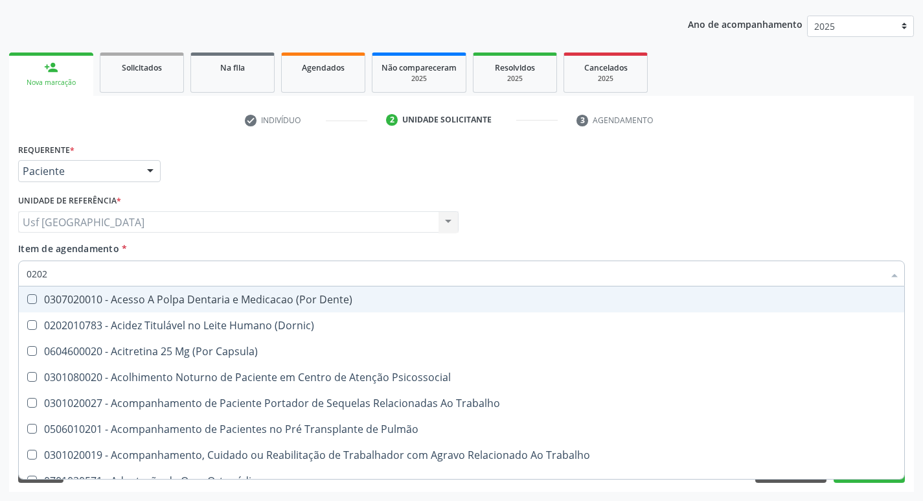
type input "02020"
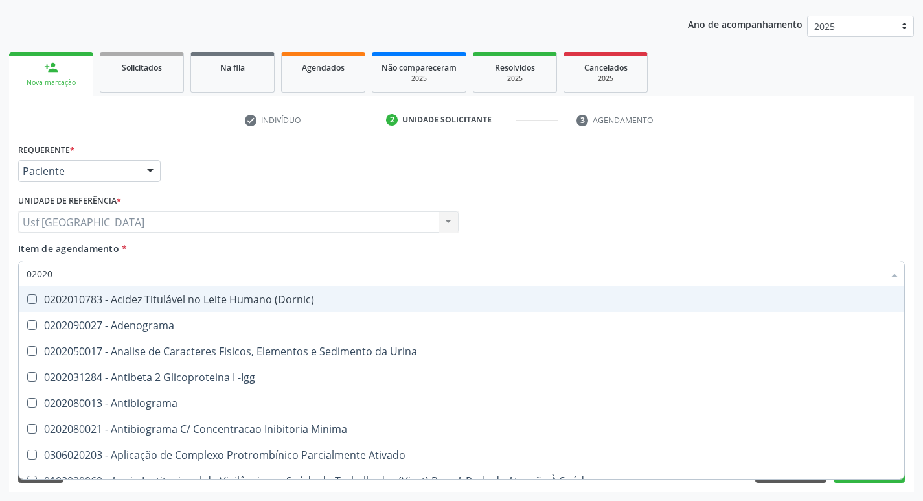
checkbox Total "true"
checkbox Creatinina "true"
checkbox Etossuximida "false"
checkbox Viii "false"
checkbox Potassio "true"
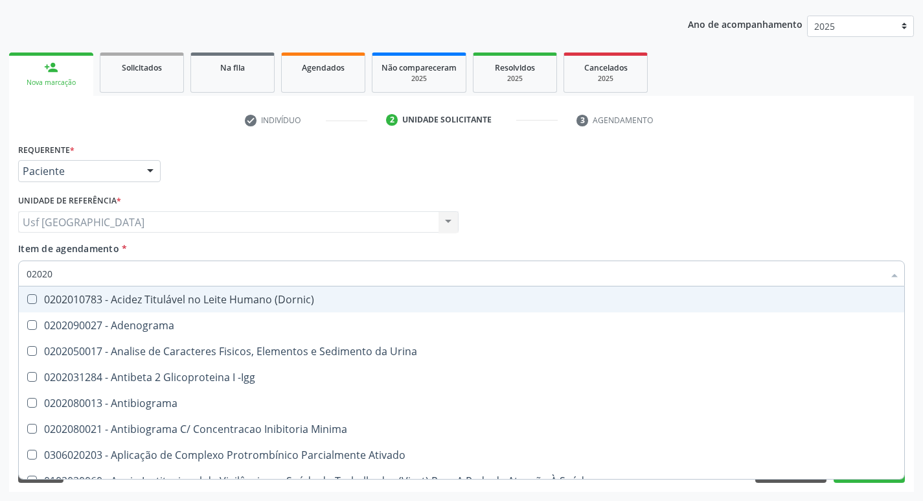
checkbox \(T4\) "false"
checkbox Completo "true"
checkbox Pylori "false"
type input "020201"
checkbox Parceria\) "true"
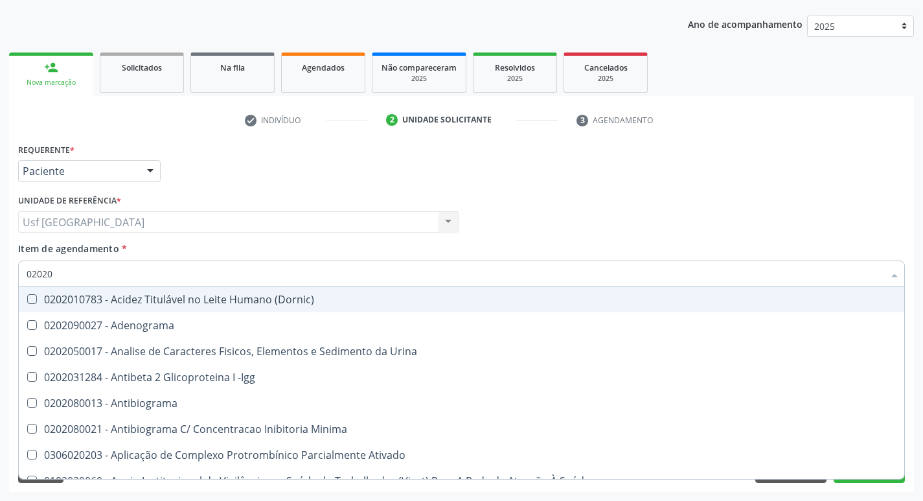
checkbox Gestante "true"
checkbox Organicos "true"
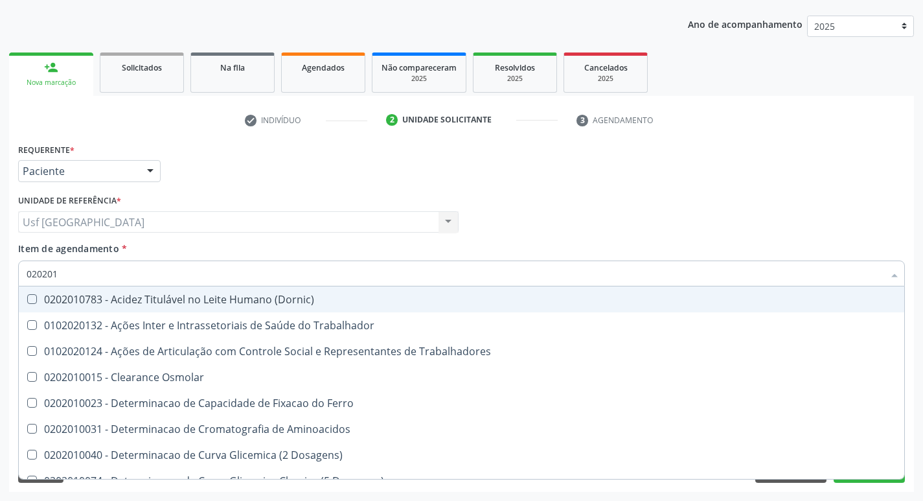
type input "0202010"
checkbox Fracoes "true"
checkbox Ionizavel "true"
checkbox Total "false"
checkbox Creatinina "false"
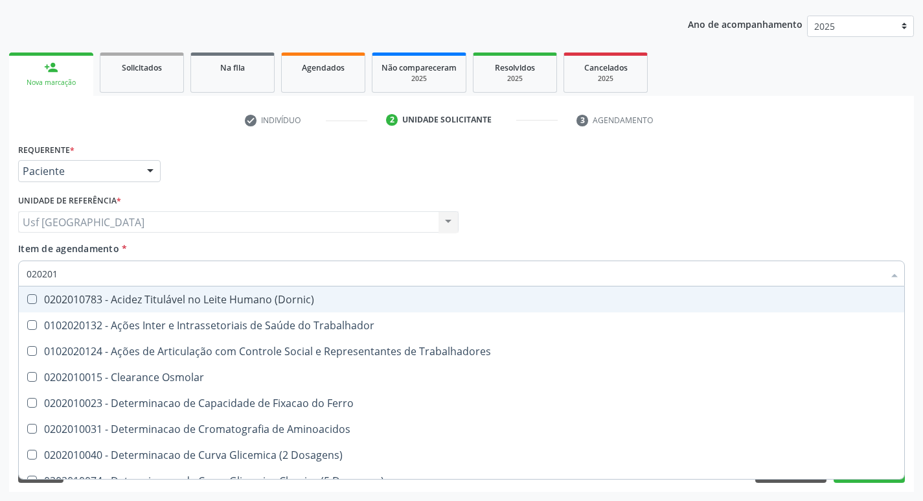
checkbox Glicosilada "true"
checkbox Potassio "false"
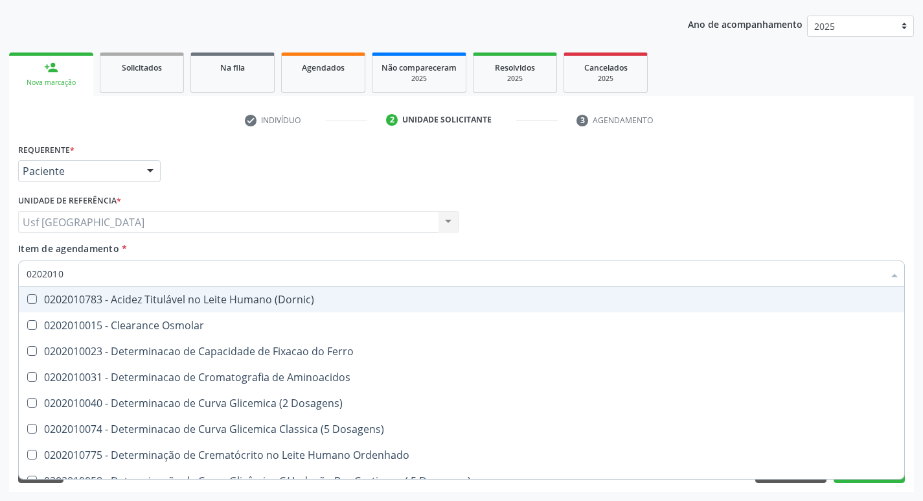
type input "02020106"
checkbox \(Dornic\) "true"
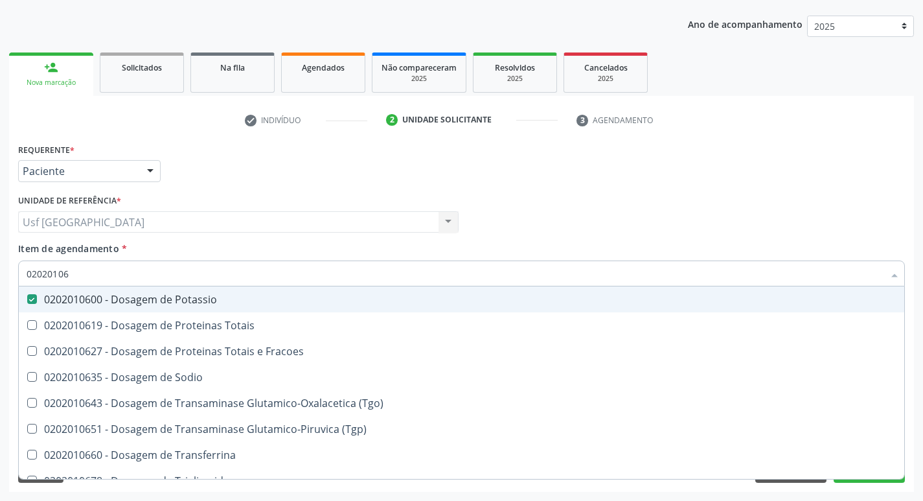
type input "020201067"
checkbox Potassio "false"
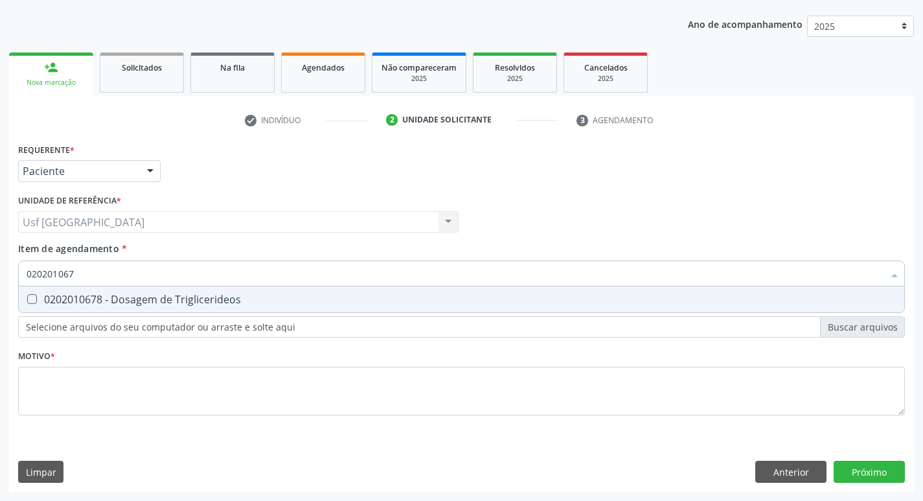
type input "0202010678"
drag, startPoint x: 54, startPoint y: 302, endPoint x: 84, endPoint y: 274, distance: 40.8
click at [60, 299] on div "0202010678 - Dosagem de Triglicerideos" at bounding box center [462, 299] width 870 height 10
checkbox Triglicerideos "true"
drag, startPoint x: 91, startPoint y: 263, endPoint x: 0, endPoint y: 269, distance: 91.5
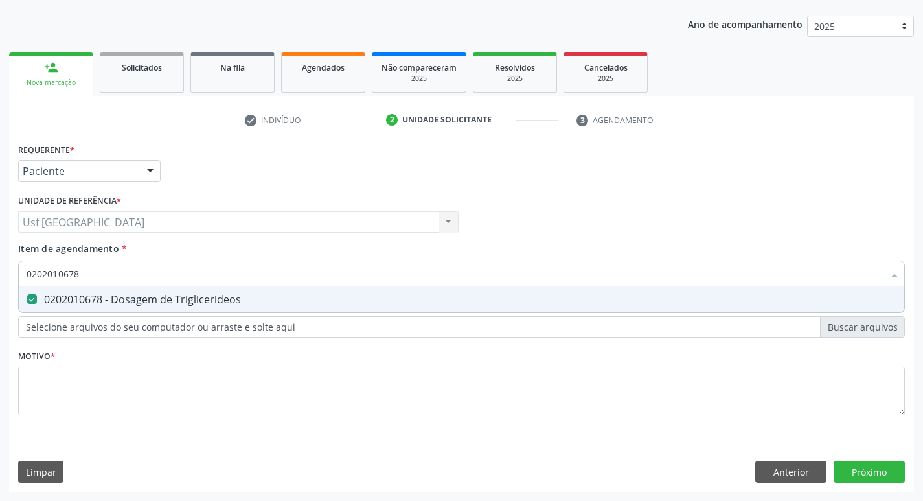
click at [0, 269] on div "Acompanhamento Acompanhe a situação das marcações correntes e finalizadas Relat…" at bounding box center [461, 215] width 923 height 570
checkbox Triglicerideos "false"
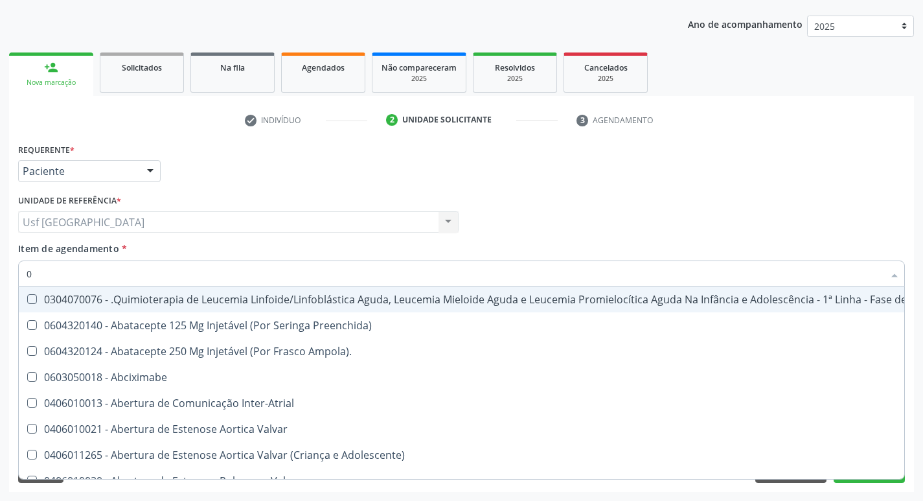
type input "02"
checkbox Transferências "true"
checkbox Meckel "true"
checkbox Comprimido\) "true"
checkbox Transfusao "true"
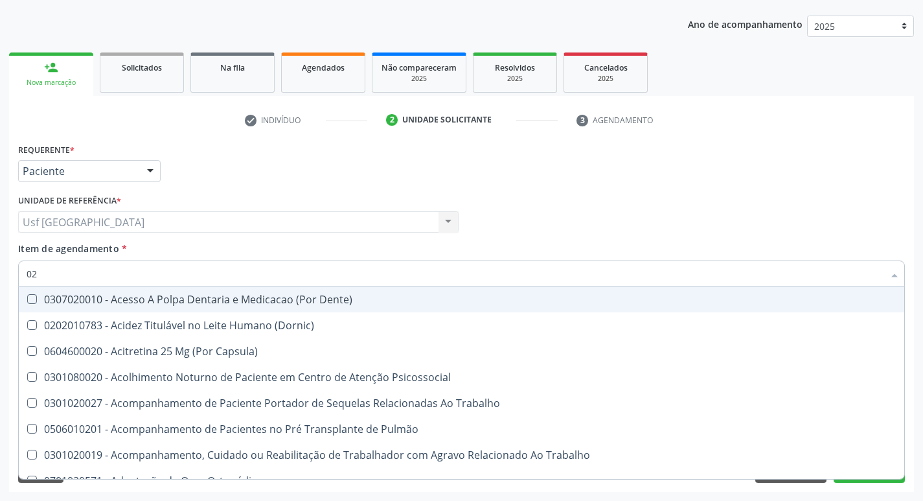
type input "020"
checkbox Total "true"
checkbox Creatinina "true"
checkbox Potassio "true"
checkbox Triglicerideos "true"
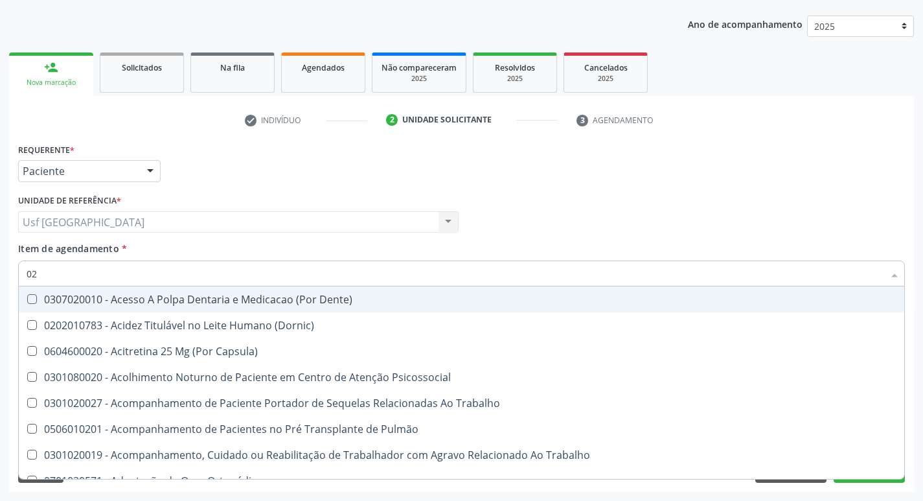
checkbox Espermograma "false"
checkbox Cerebral "false"
checkbox Dentais "false"
checkbox Semana\) "false"
checkbox Completo "true"
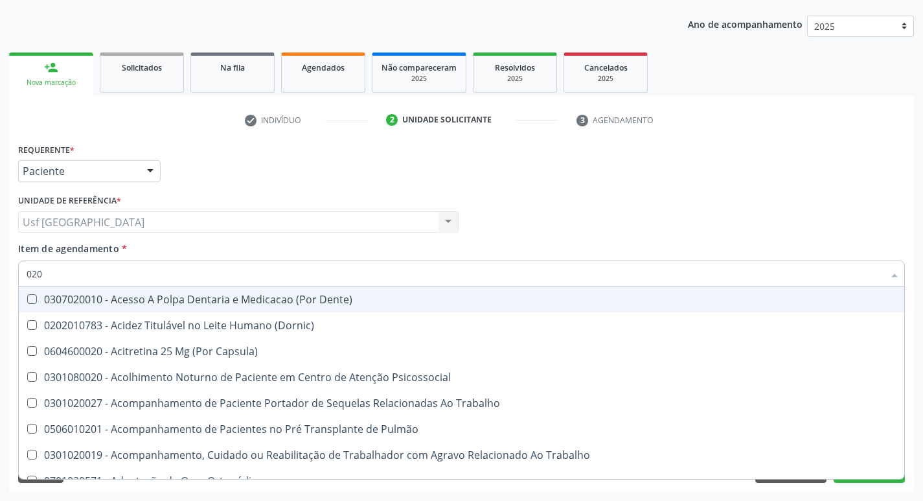
type input "0202"
checkbox Fragmento "true"
checkbox Ossea "true"
checkbox Gastrico "true"
checkbox Projecoes\) "true"
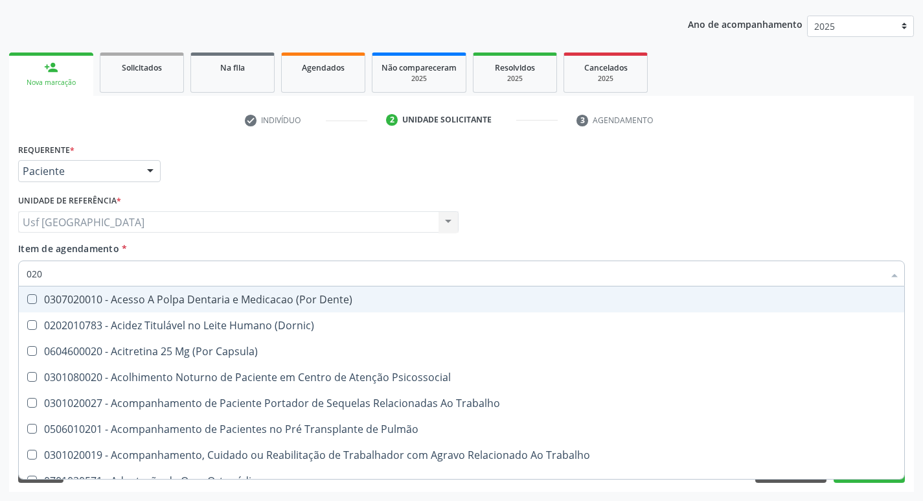
checkbox Biologica "true"
checkbox Total "false"
checkbox Creatinina "false"
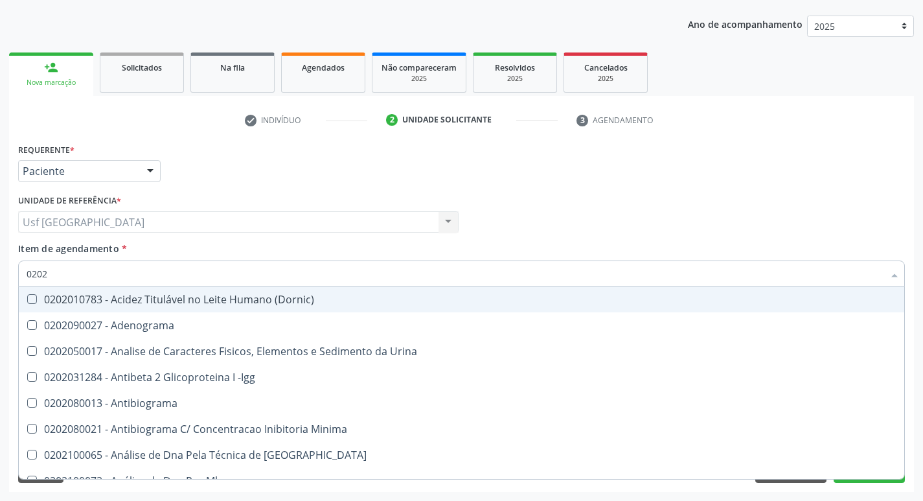
type input "02020"
checkbox Barbituratos "true"
checkbox Calcio "true"
checkbox Total "false"
checkbox Creatinina "false"
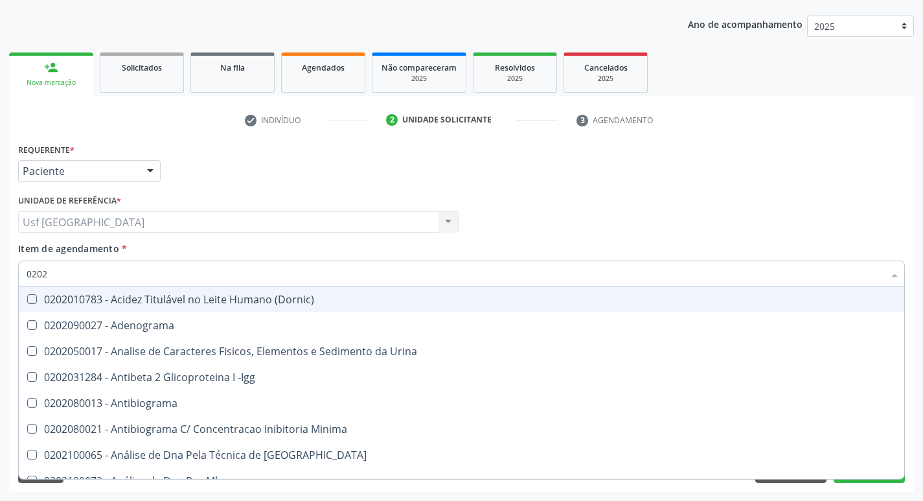
checkbox \(Igg\) "true"
checkbox Potassio "false"
checkbox Funcional "true"
checkbox Triglicerideos "false"
checkbox Zinco "true"
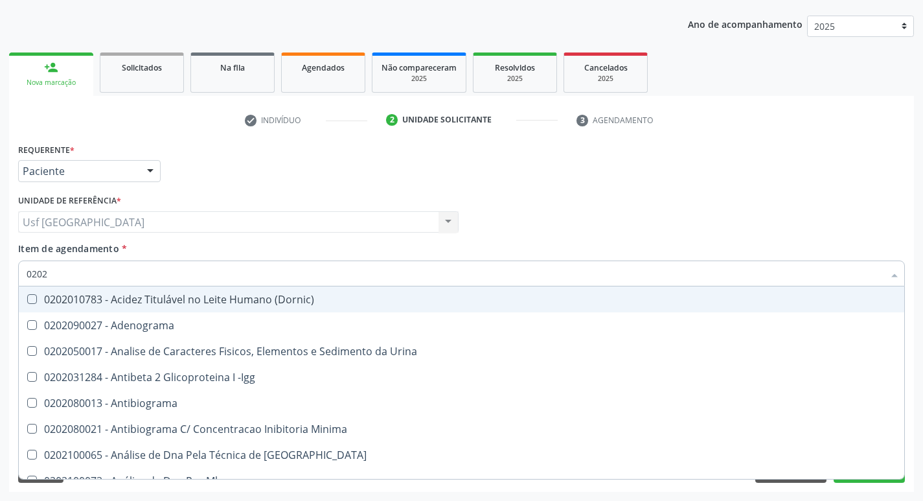
checkbox Completo "false"
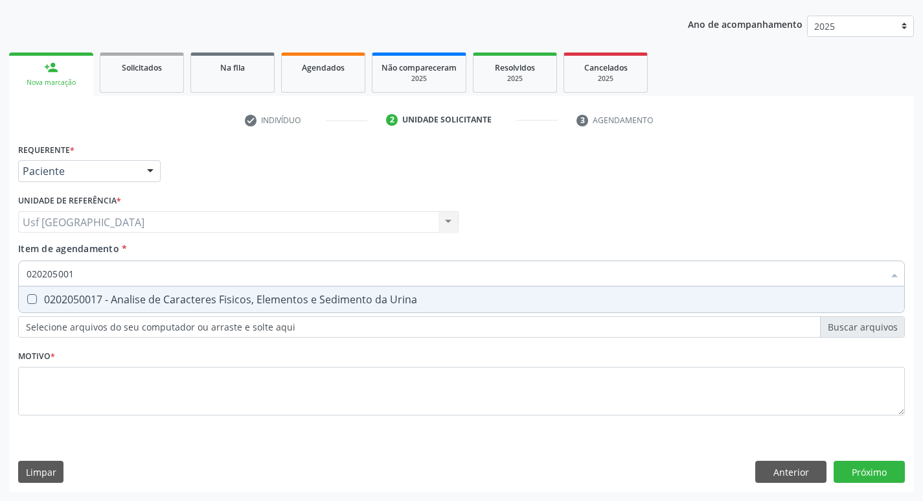
type input "0202050017"
click at [46, 300] on div "0202050017 - Analise de Caracteres Fisicos, Elementos e Sedimento da Urina" at bounding box center [462, 299] width 870 height 10
checkbox Urina "true"
drag, startPoint x: 69, startPoint y: 275, endPoint x: 0, endPoint y: 259, distance: 71.2
click at [0, 259] on div "Acompanhamento Acompanhe a situação das marcações correntes e finalizadas Relat…" at bounding box center [461, 215] width 923 height 570
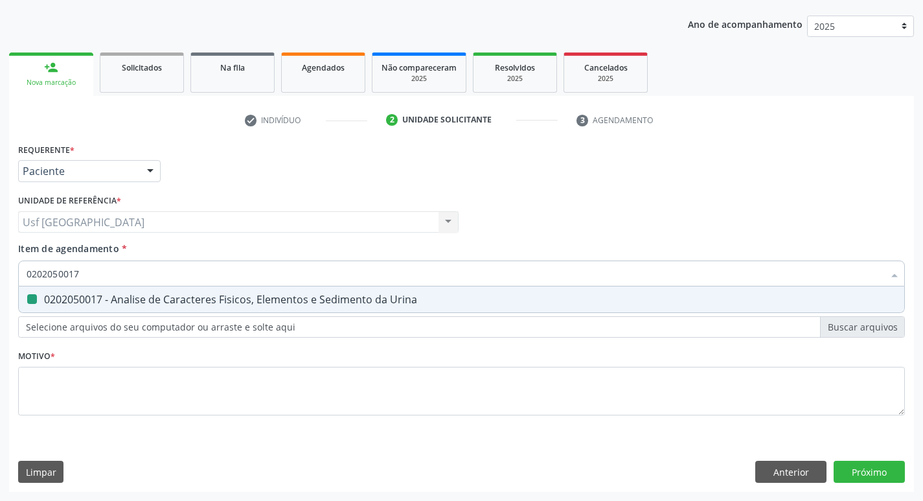
checkbox Urina "false"
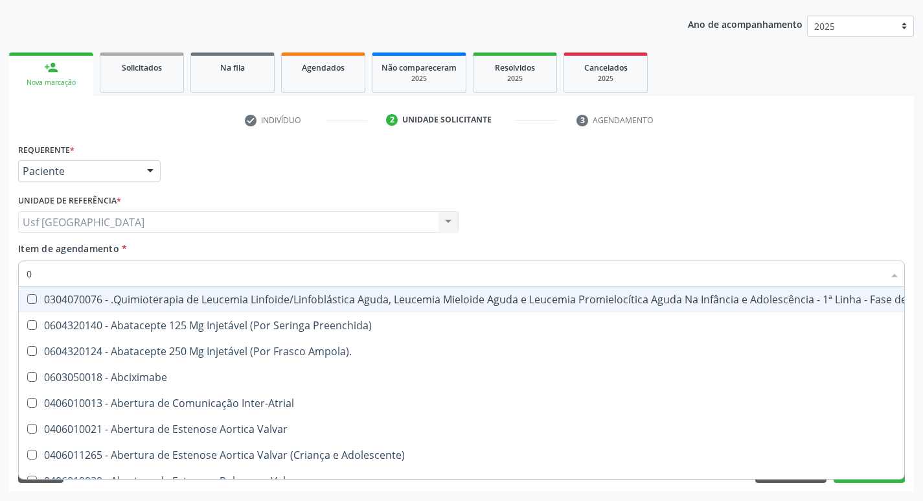
type input "02"
checkbox Coração "true"
checkbox Urina "false"
checkbox Transferências "true"
checkbox Meckel "true"
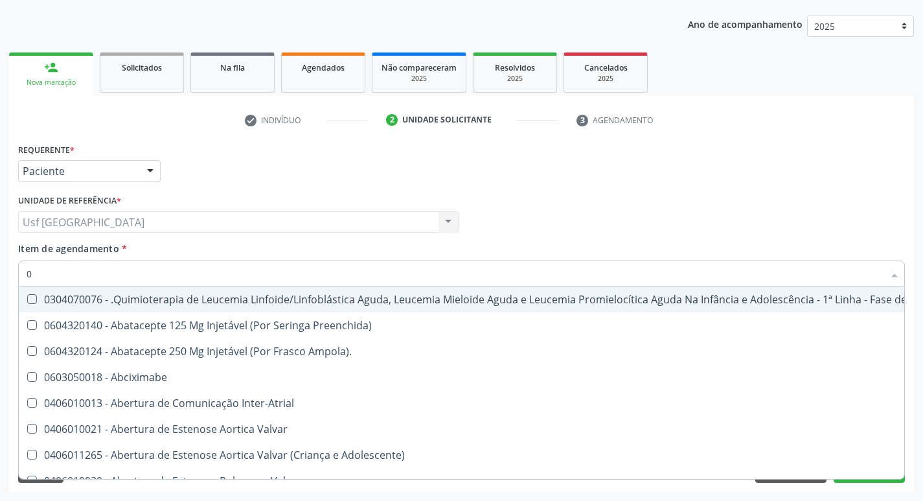
checkbox Comprimido\) "true"
checkbox Transfusao "true"
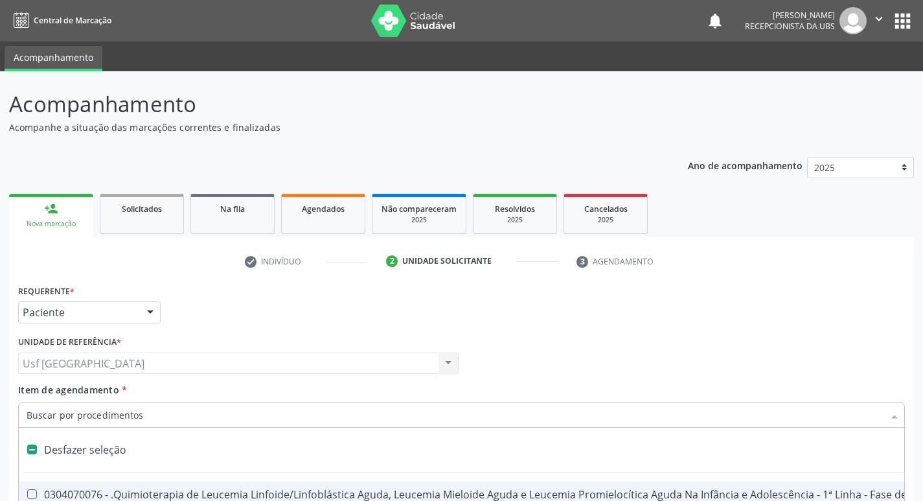
scroll to position [141, 0]
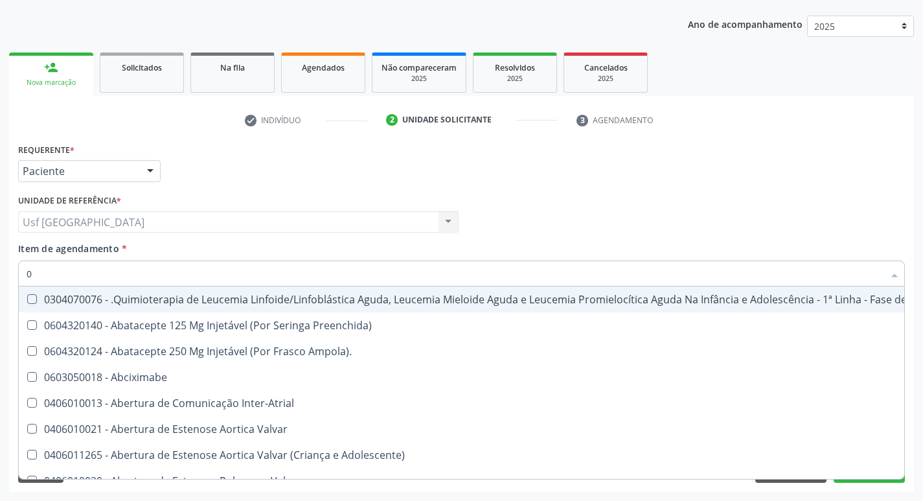
type input "02"
checkbox Coração "true"
checkbox Urina "false"
checkbox Meckel "true"
checkbox Bilateral "true"
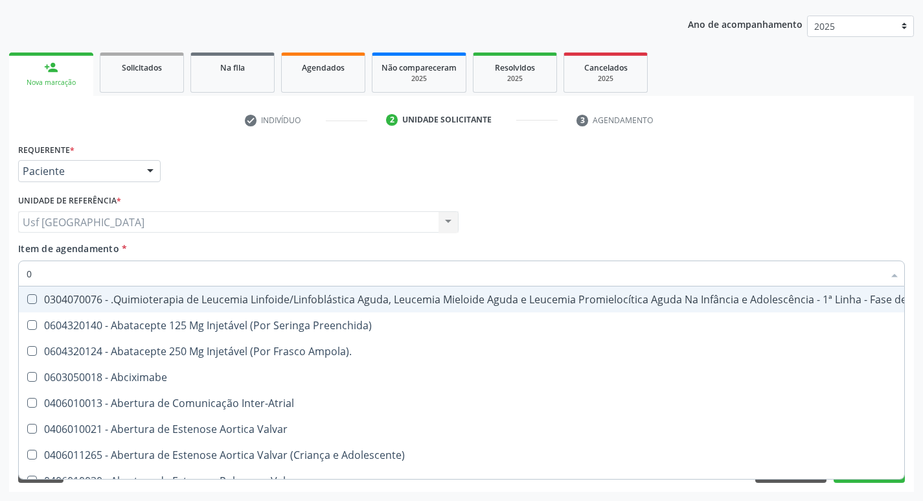
checkbox Per-Operatoria "true"
checkbox Transplante "true"
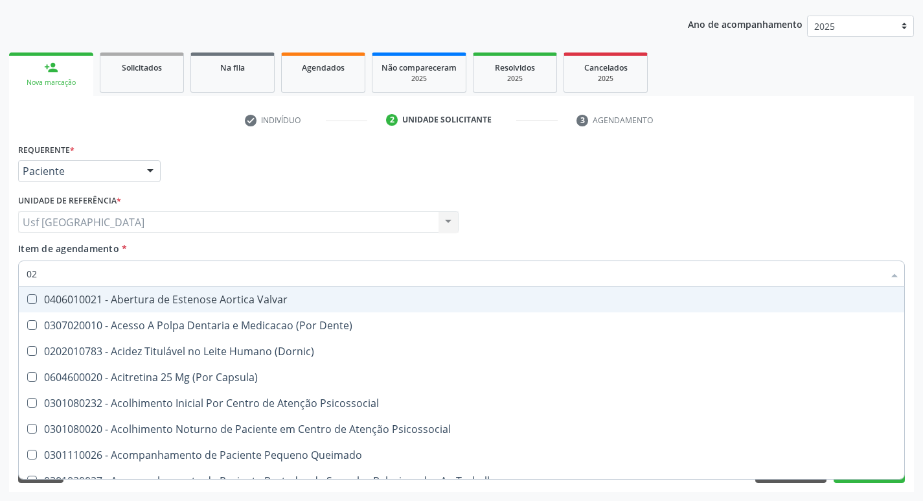
type input "020"
checkbox Terapeutica "true"
checkbox Urina "false"
checkbox Complementar\) "true"
checkbox \(Qualitativo\) "true"
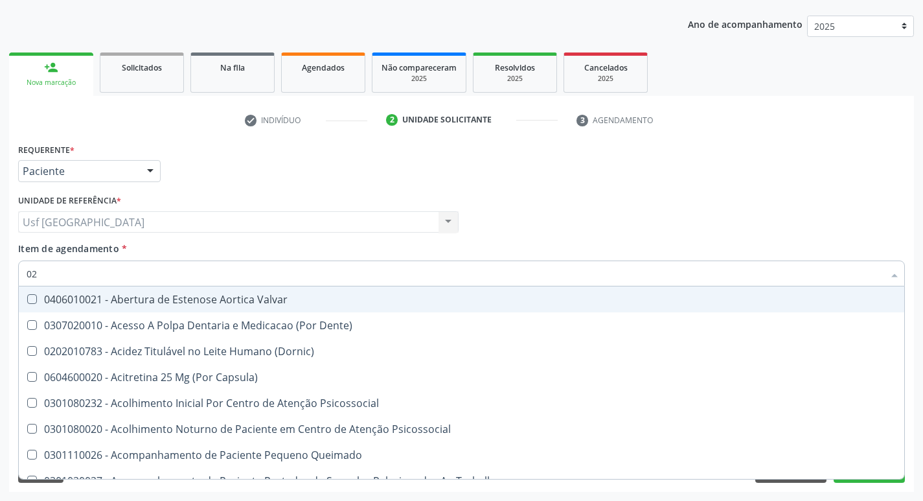
checkbox Pernoite "true"
checkbox Ii\) "true"
checkbox Creatinina "false"
checkbox Glicose "false"
checkbox Reativa "false"
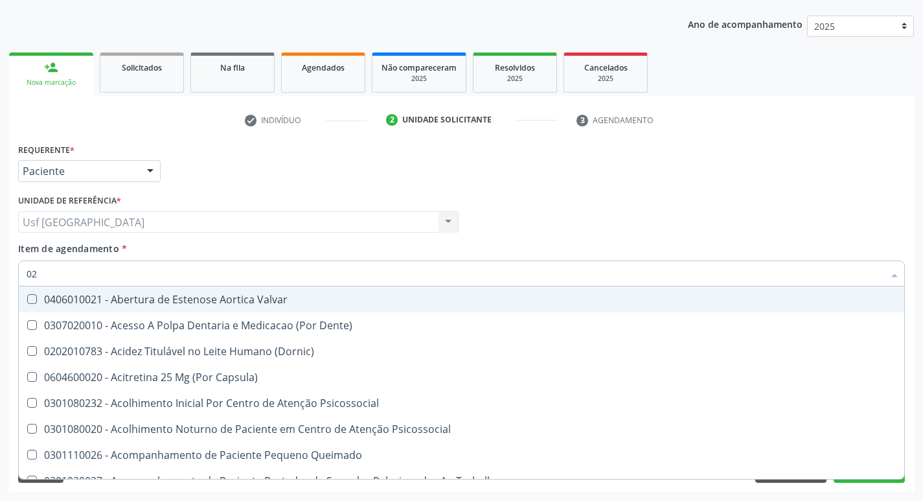
checkbox \(T3\) "true"
checkbox Ureia "false"
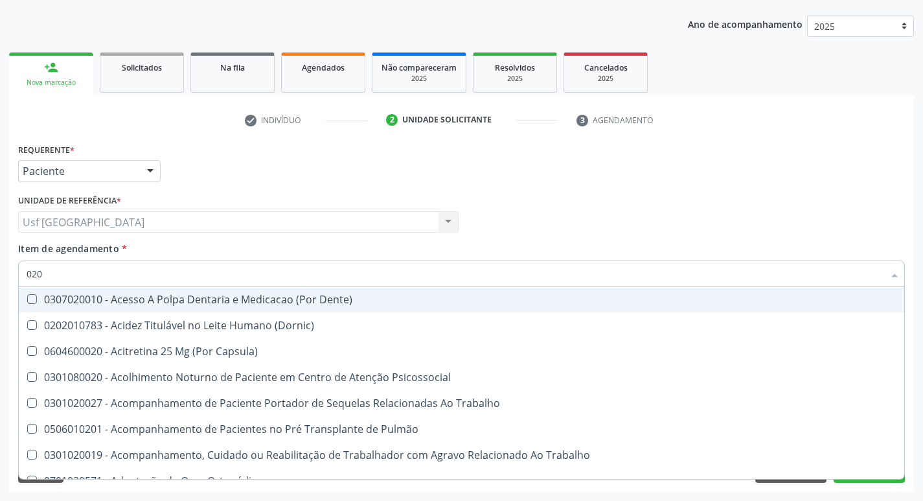
type input "0202"
checkbox Capsula\) "true"
checkbox Urina "false"
checkbox Ossea "true"
checkbox Laser "true"
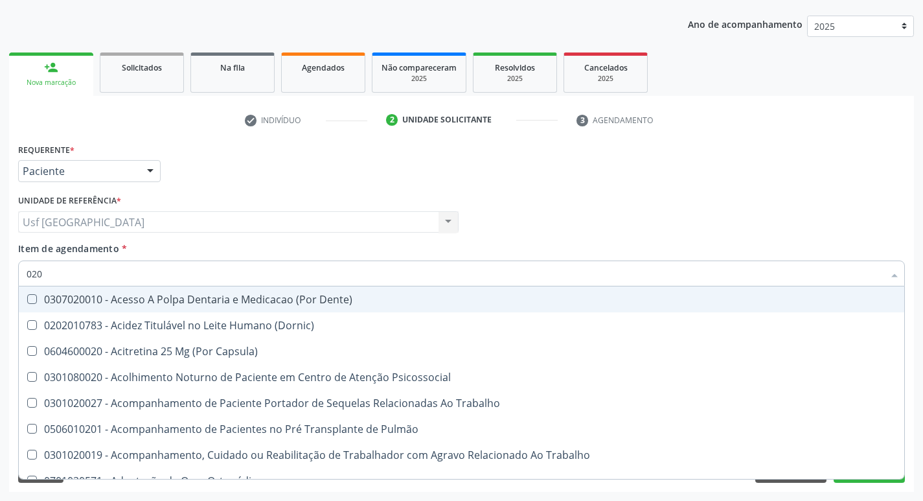
checkbox Gastro-Esofagico "true"
checkbox Estimulo "true"
checkbox Biologica "true"
checkbox Creatinina "false"
checkbox Glicose "false"
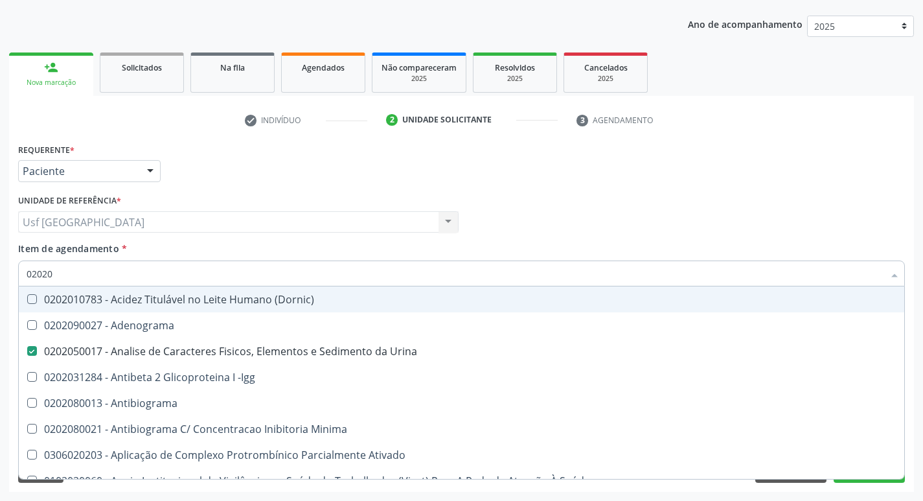
type input "020202"
checkbox Urina "false"
checkbox Molecular "true"
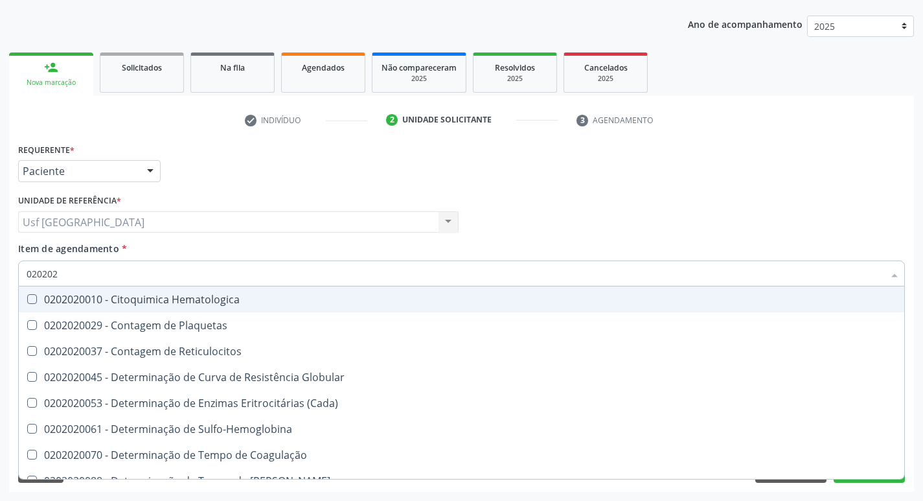
type input "0202020"
checkbox Hematocrito "true"
checkbox Completo "false"
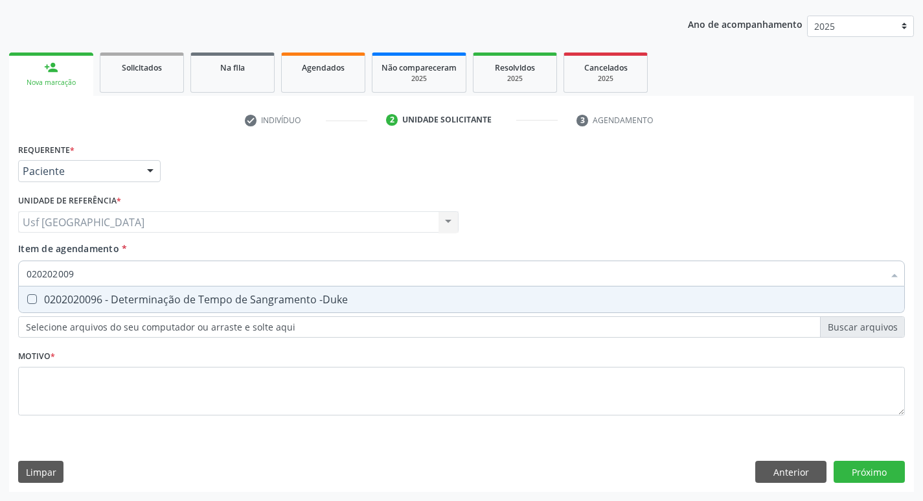
type input "0202020096"
click at [157, 291] on span "0202020096 - Determinação de Tempo de Sangramento -Duke" at bounding box center [461, 299] width 885 height 26
checkbox -Duke "true"
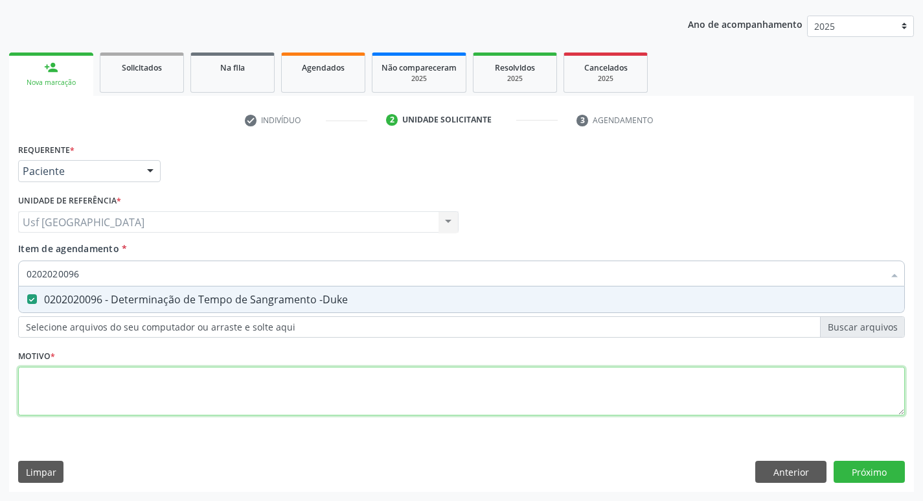
click at [661, 402] on div "Requerente * Paciente Médico(a) Enfermeiro(a) Paciente Nenhum resultado encontr…" at bounding box center [461, 286] width 887 height 293
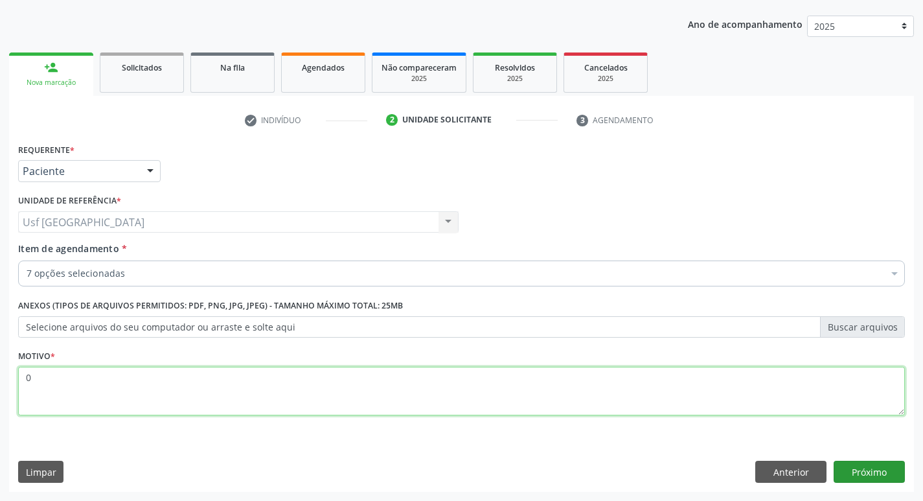
type textarea "0"
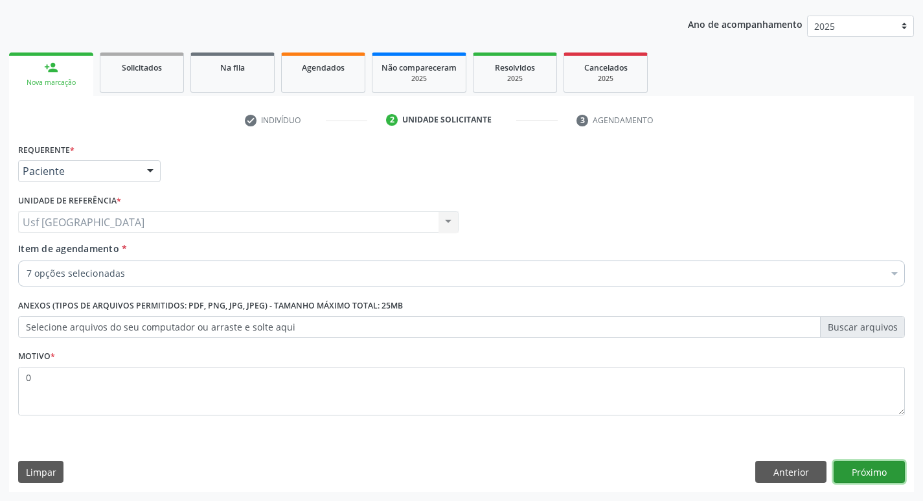
click at [853, 480] on button "Próximo" at bounding box center [868, 471] width 71 height 22
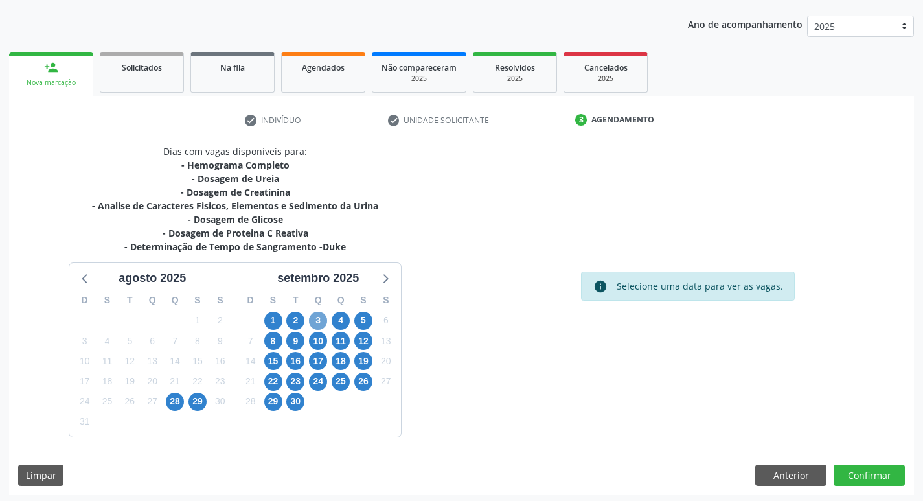
click at [314, 322] on span "3" at bounding box center [318, 320] width 18 height 18
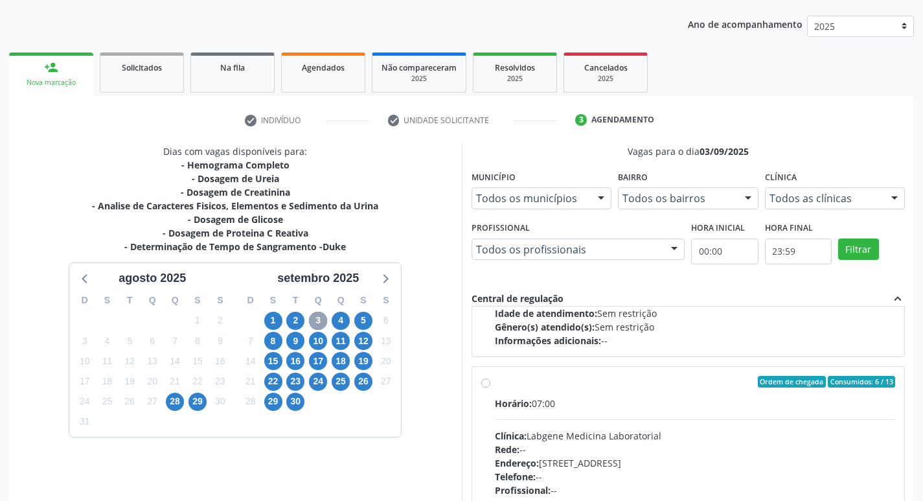
scroll to position [453, 0]
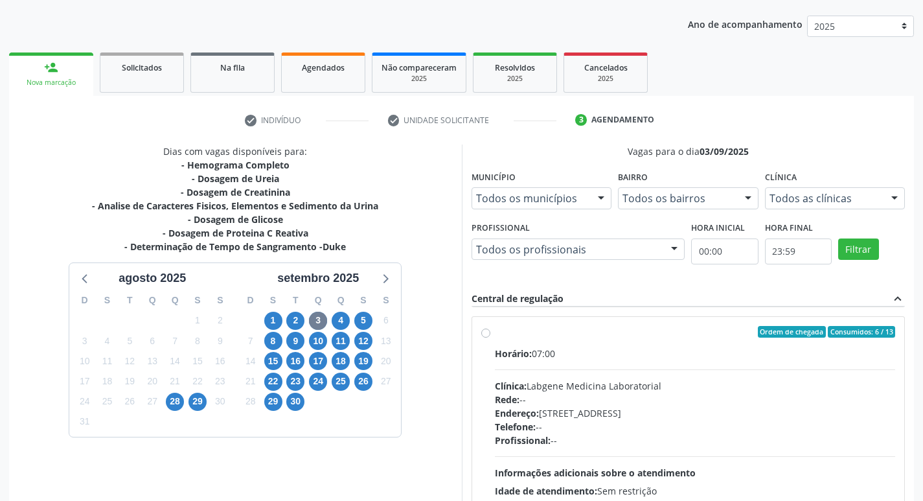
click at [580, 422] on div "Telefone: --" at bounding box center [695, 427] width 401 height 14
click at [490, 337] on input "Ordem de chegada Consumidos: 6 / 13 Horário: 07:00 Clínica: Labgene Medicina La…" at bounding box center [485, 332] width 9 height 12
radio input "true"
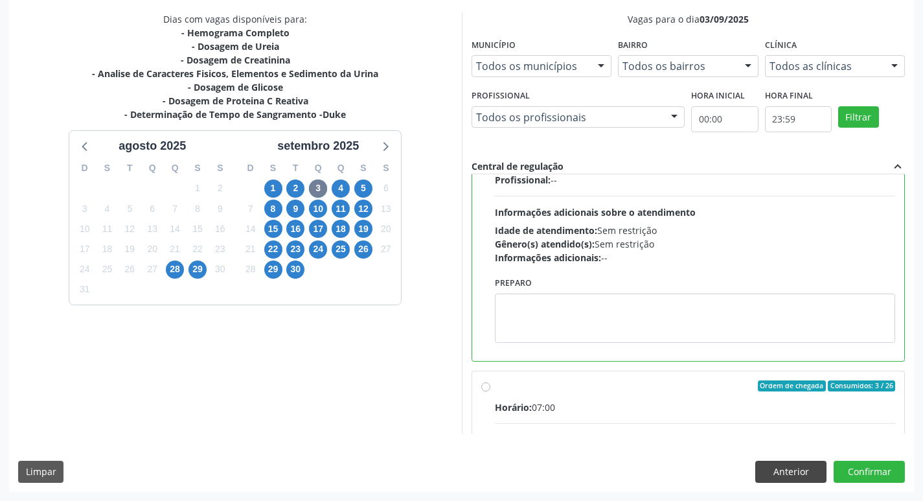
scroll to position [583, 0]
click at [850, 475] on button "Confirmar" at bounding box center [868, 471] width 71 height 22
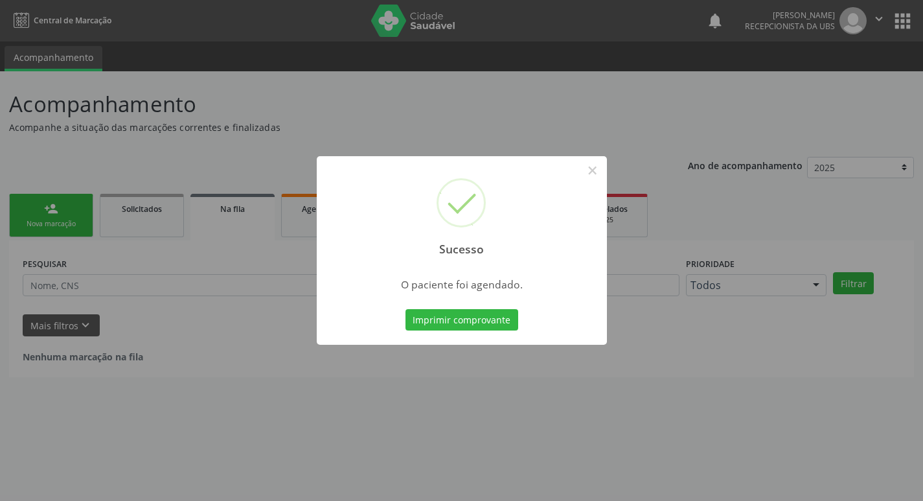
scroll to position [0, 0]
click at [598, 174] on button "×" at bounding box center [597, 170] width 22 height 22
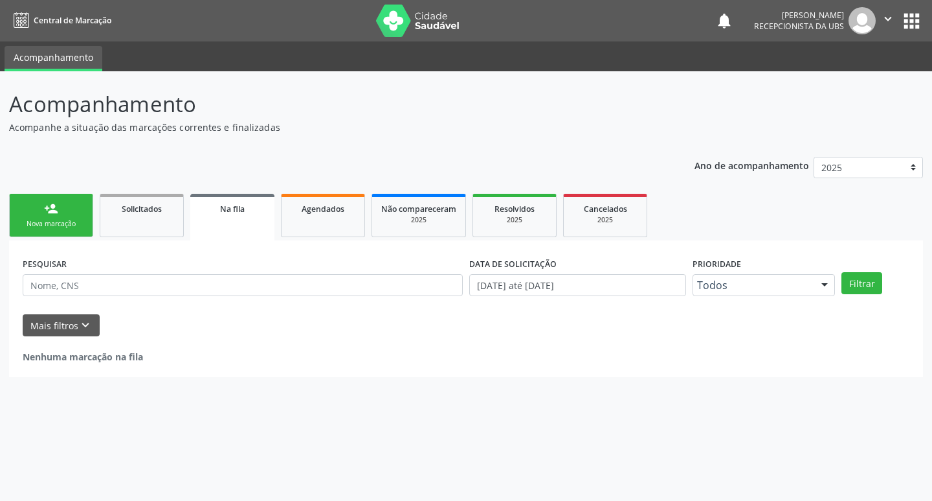
click at [80, 216] on link "person_add Nova marcação" at bounding box center [51, 215] width 84 height 43
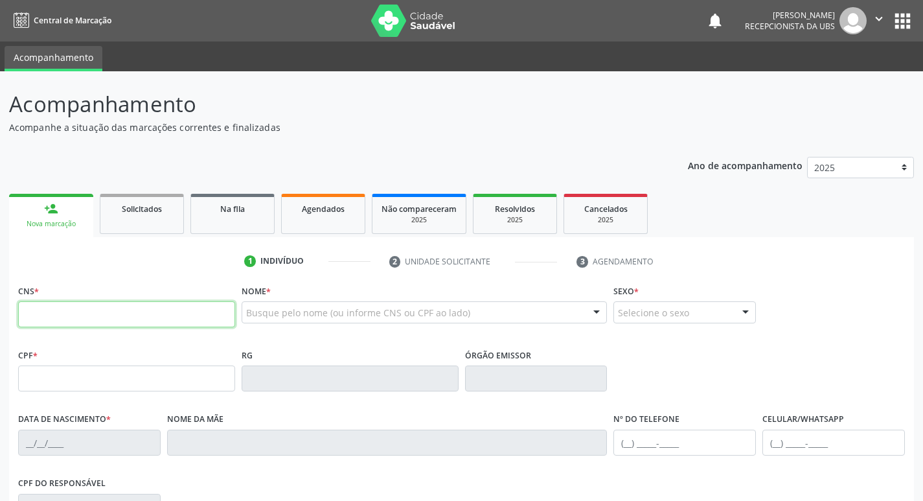
drag, startPoint x: 108, startPoint y: 319, endPoint x: 92, endPoint y: 321, distance: 16.3
click at [108, 319] on input "text" at bounding box center [126, 314] width 217 height 26
click at [38, 319] on input "text" at bounding box center [126, 314] width 217 height 26
type input "898 0034 3599 1242"
type input "148.851.394-57"
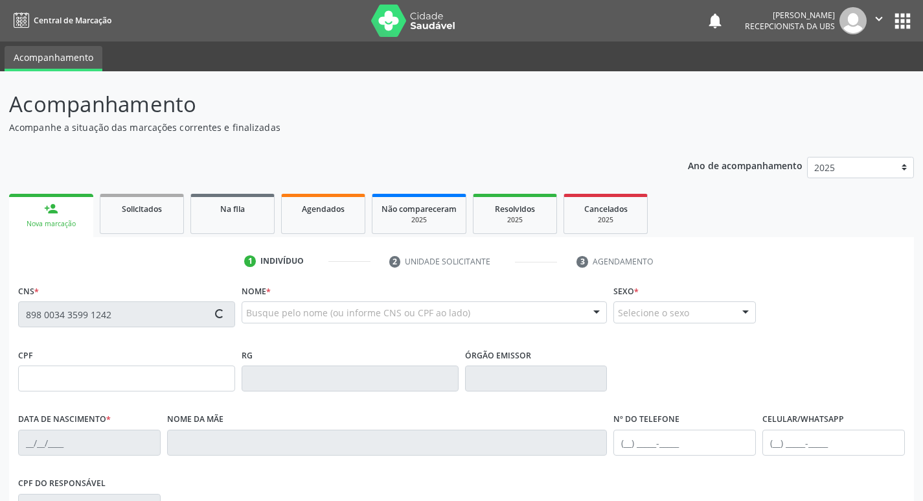
type input "01/12/2006"
type input "Maria Ivanir Felix"
type input "(87) 98181-1684"
type input "065.139.624-71"
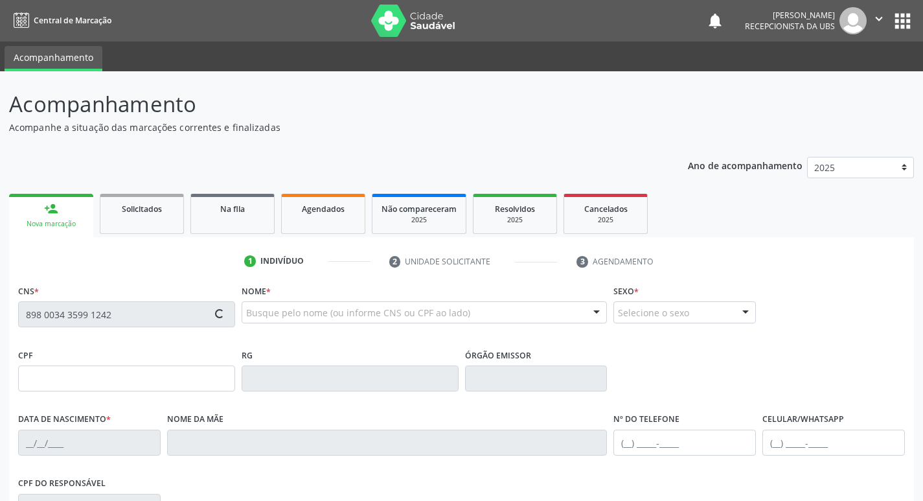
type input "26"
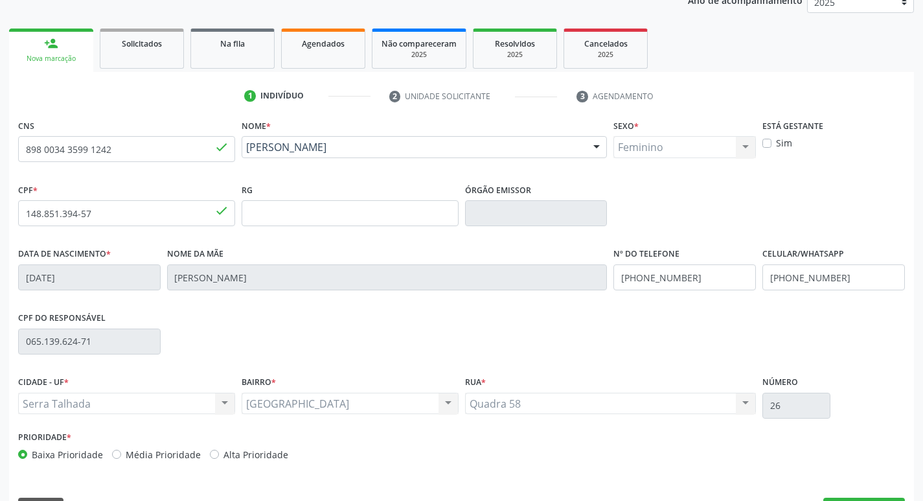
scroll to position [194, 0]
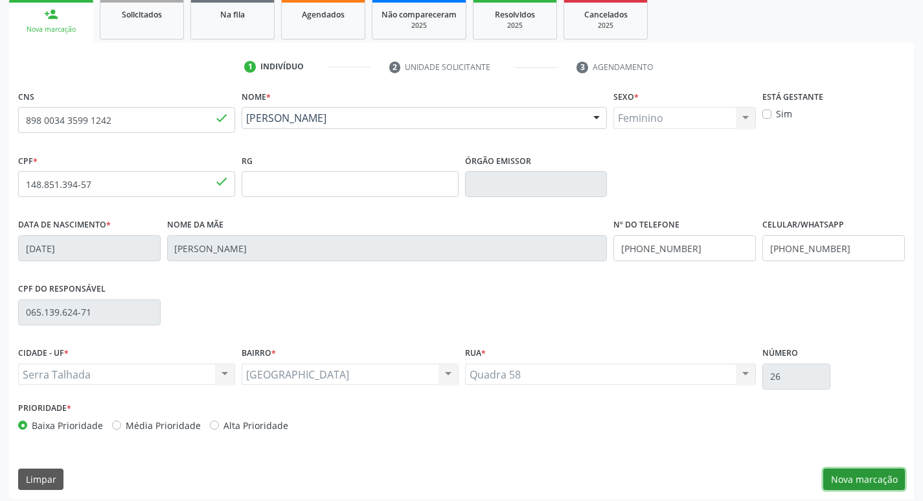
click at [856, 474] on button "Nova marcação" at bounding box center [864, 479] width 82 height 22
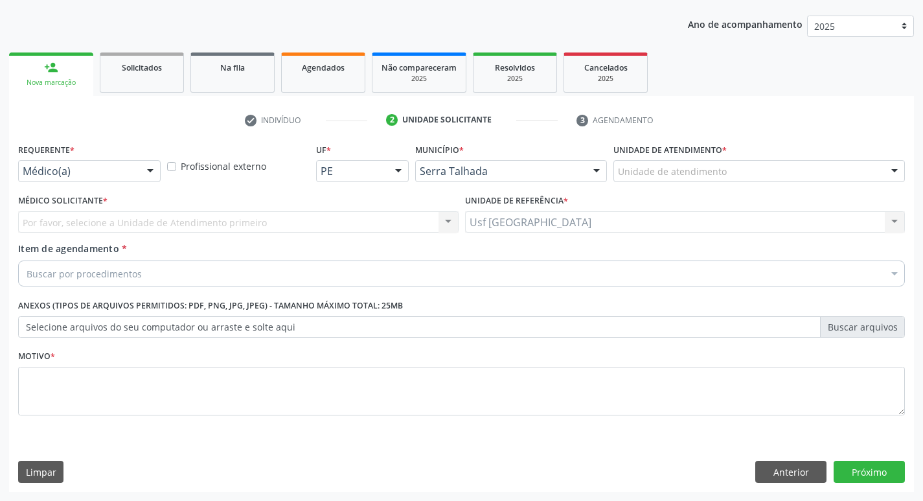
scroll to position [141, 0]
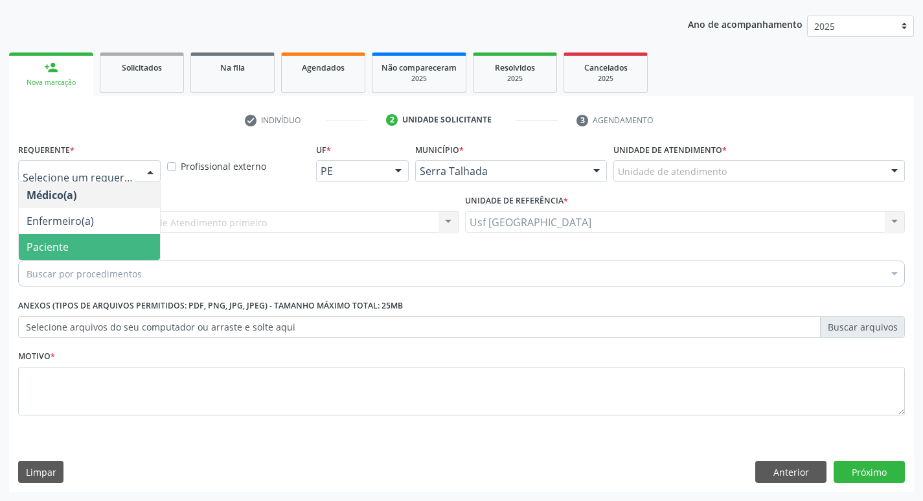
click at [96, 245] on span "Paciente" at bounding box center [89, 247] width 141 height 26
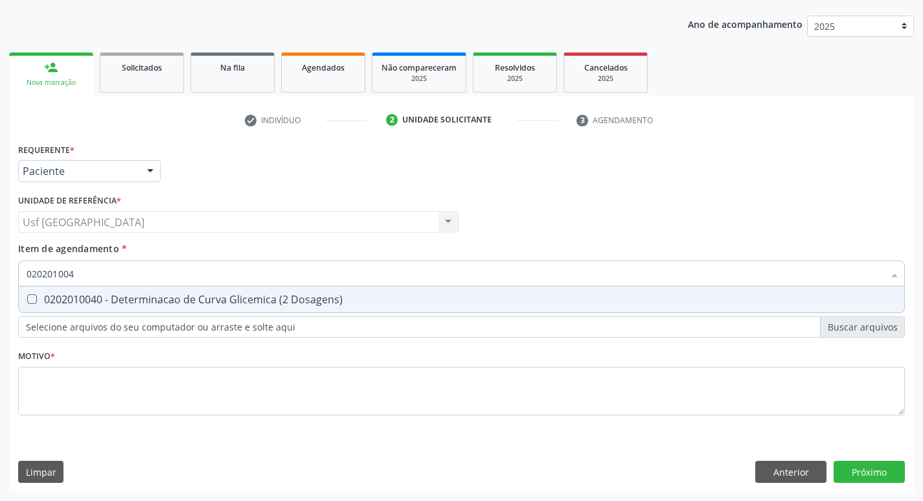
type input "0202010040"
click at [100, 291] on span "0202010040 - Determinacao de Curva Glicemica (2 Dosagens)" at bounding box center [461, 299] width 885 height 26
checkbox Dosagens\) "true"
drag, startPoint x: 60, startPoint y: 278, endPoint x: 14, endPoint y: 284, distance: 47.0
click at [14, 284] on div "Requerente * Paciente Médico(a) Enfermeiro(a) Paciente Nenhum resultado encontr…" at bounding box center [461, 316] width 905 height 352
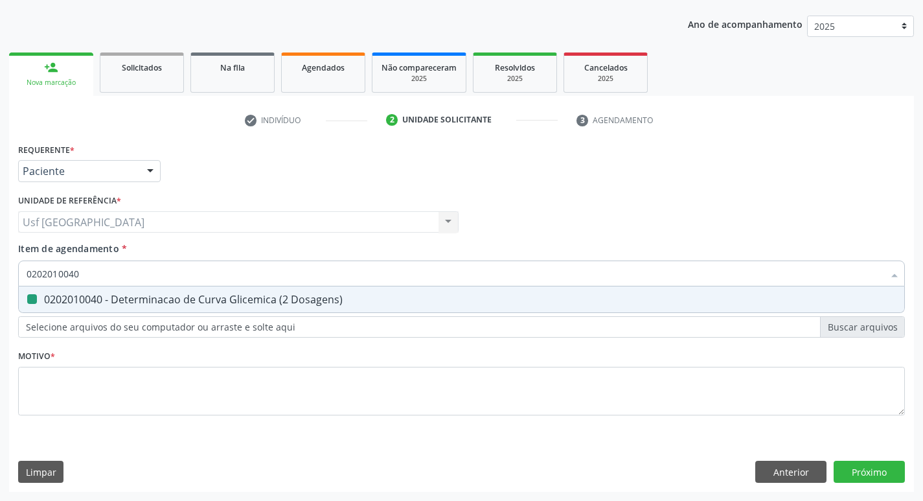
checkbox Dosagens\) "false"
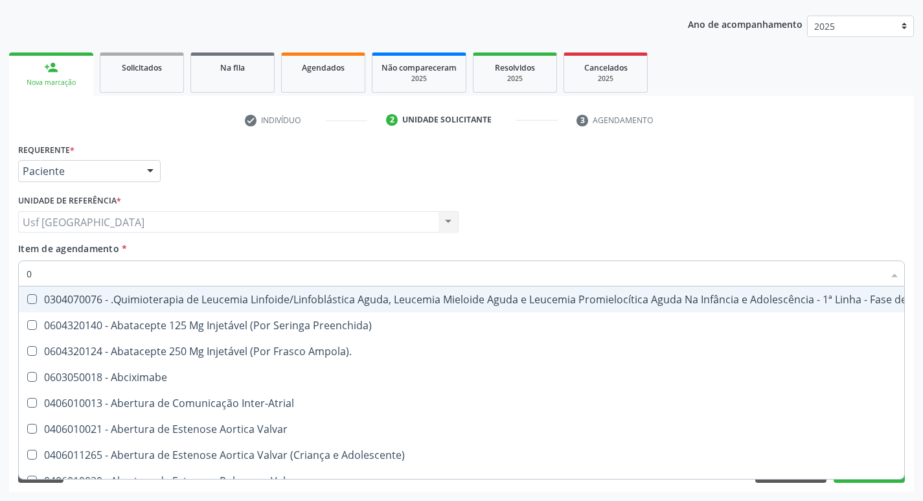
type input "02"
checkbox Infusão "true"
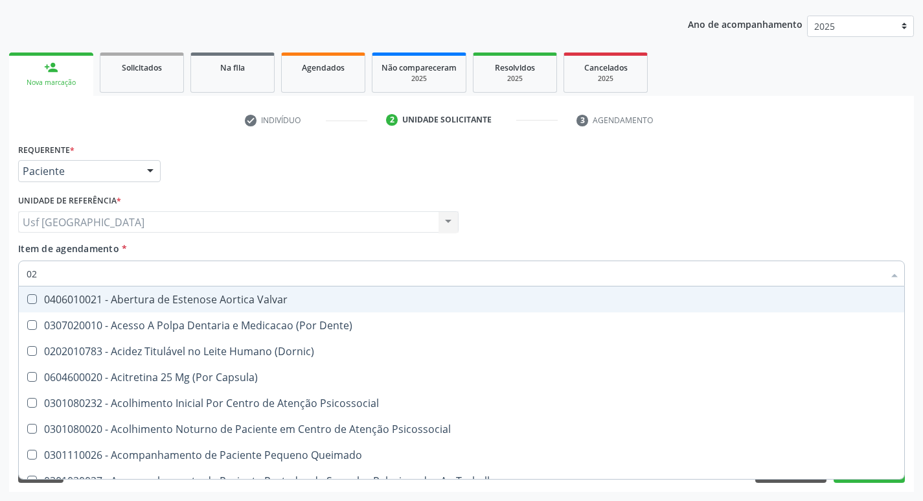
type input "020"
checkbox Captação "true"
checkbox Dosagens\) "false"
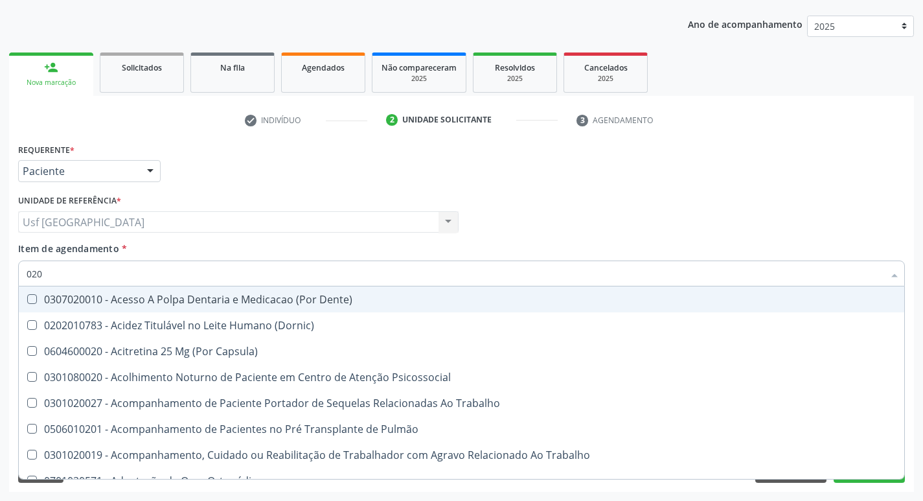
type input "0202"
checkbox Arquitetura "true"
checkbox Dosagens\) "false"
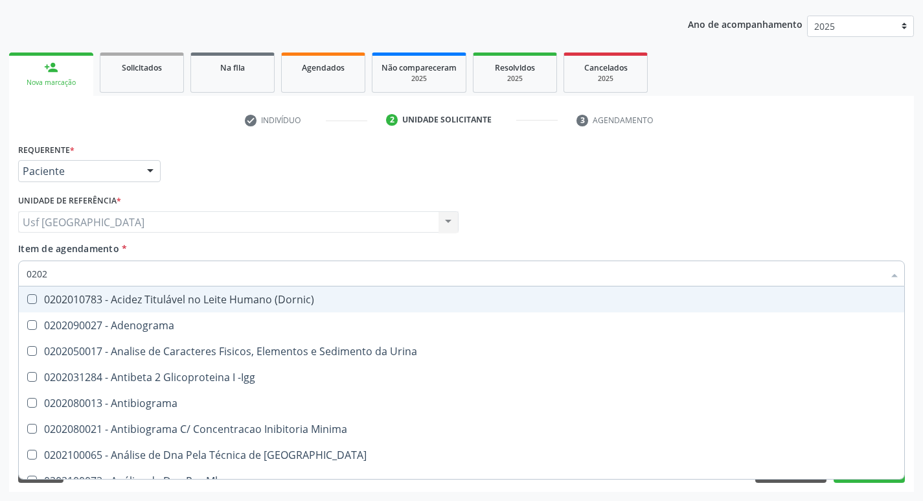
type input "02020"
checkbox Parceria\) "true"
checkbox Dosagens\) "false"
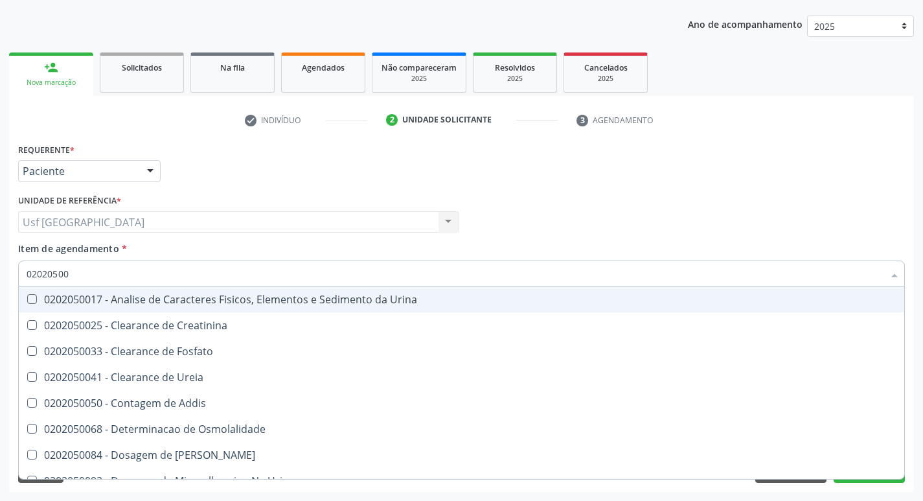
type input "020205001"
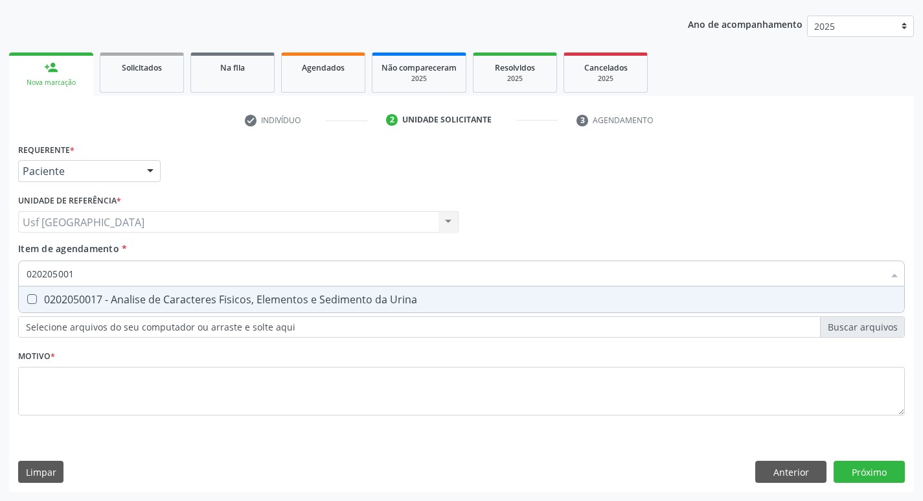
click at [27, 306] on span "0202050017 - Analise de Caracteres Fisicos, Elementos e Sedimento da Urina" at bounding box center [461, 299] width 885 height 26
checkbox Urina "true"
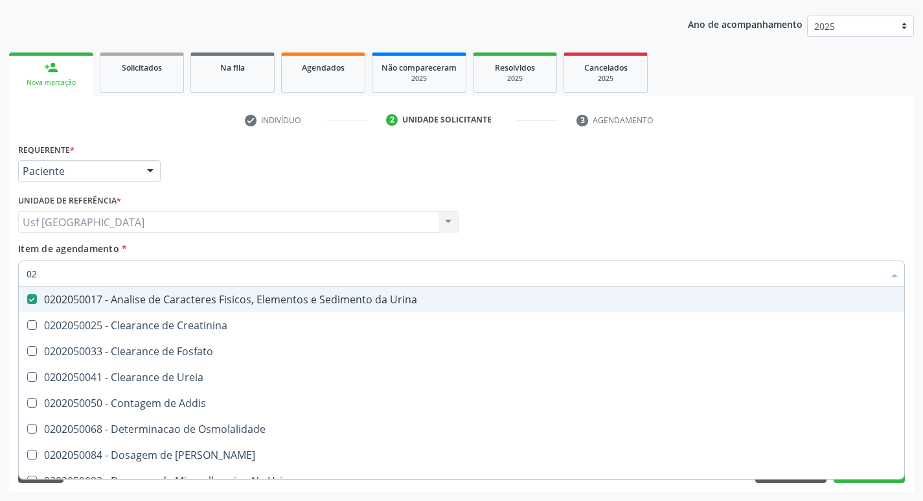
type input "0"
checkbox Urina "false"
checkbox Fosfato "false"
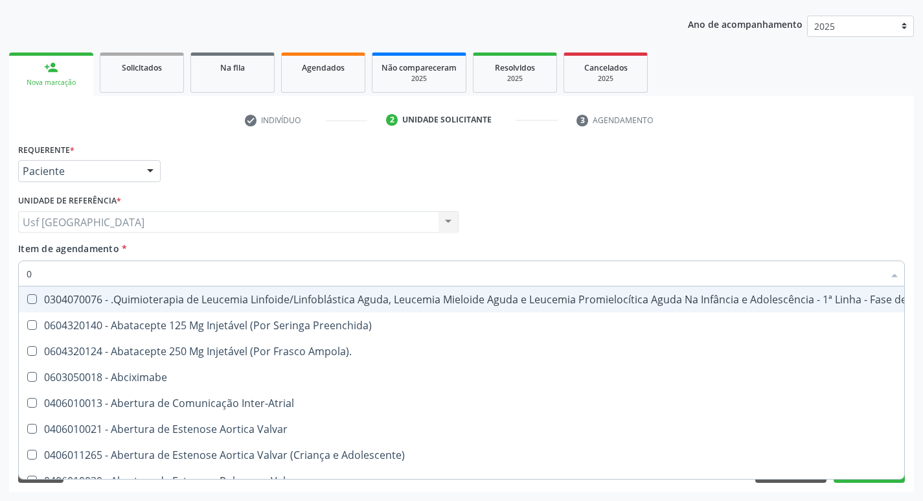
type input "02"
checkbox Coração "true"
checkbox Urina "false"
checkbox Infusão "true"
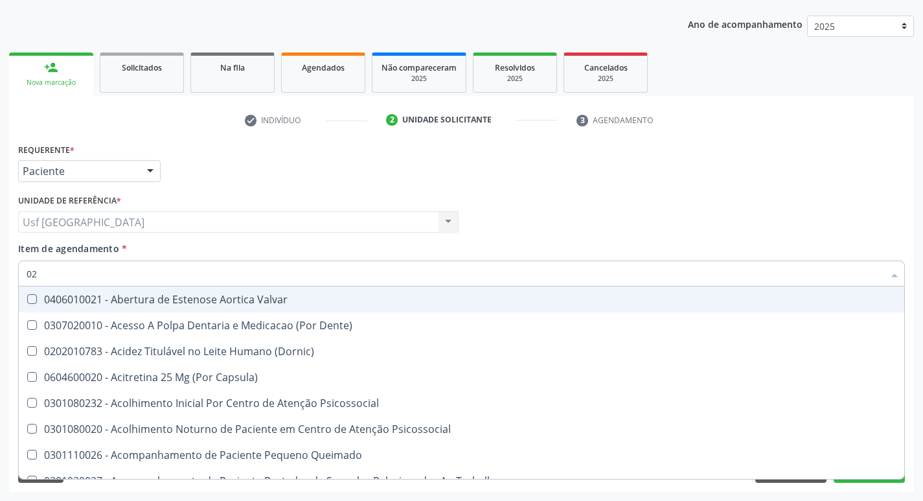
type input "020"
checkbox Terapeutica "true"
checkbox Urina "false"
checkbox Captação "true"
checkbox Dosagens\) "false"
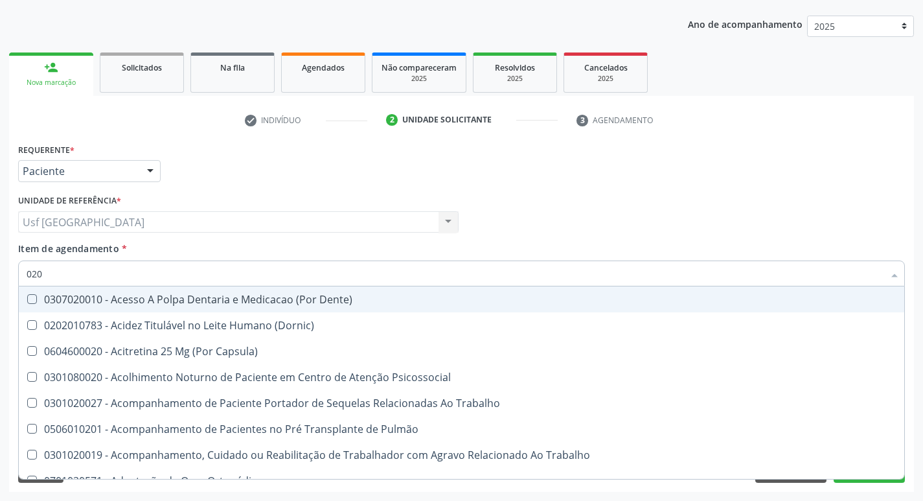
type input "0202"
checkbox Capsula\) "true"
checkbox Urina "false"
checkbox Arquitetura "true"
checkbox Dosagens\) "false"
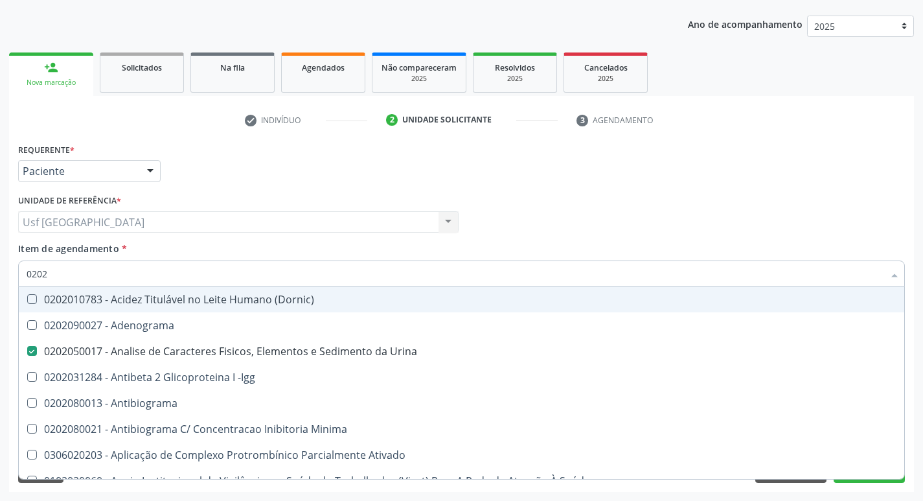
type input "02020"
checkbox Dosagens\) "true"
checkbox T3 "false"
type input "020202"
checkbox Urina "false"
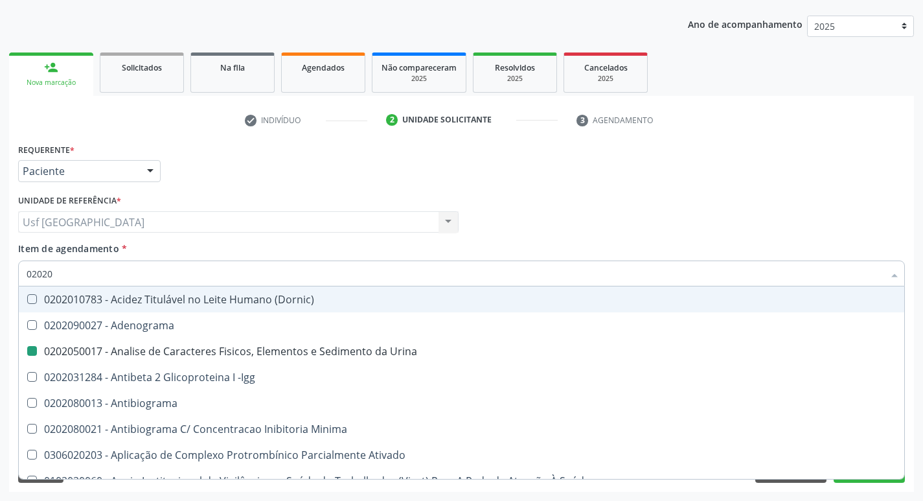
checkbox Dosagens\) "false"
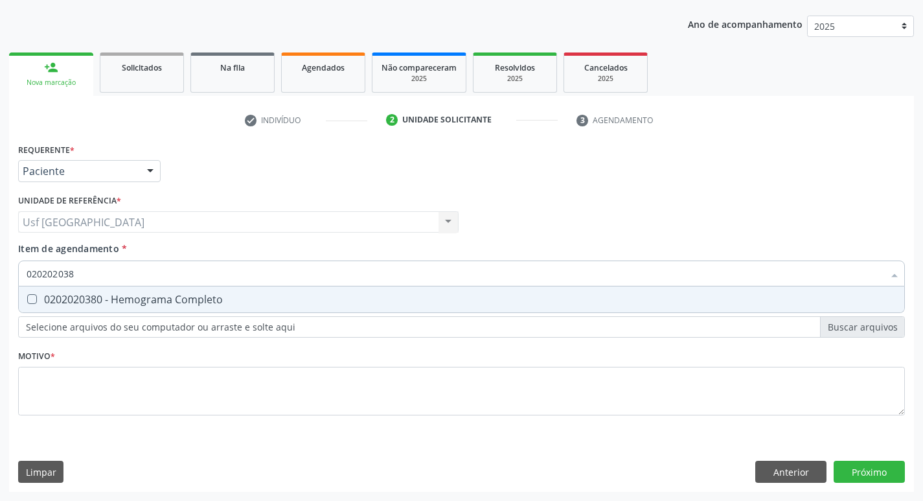
type input "0202020380"
click at [27, 306] on span "0202020380 - Hemograma Completo" at bounding box center [461, 299] width 885 height 26
checkbox Completo "true"
type input "02020203"
checkbox Completo "false"
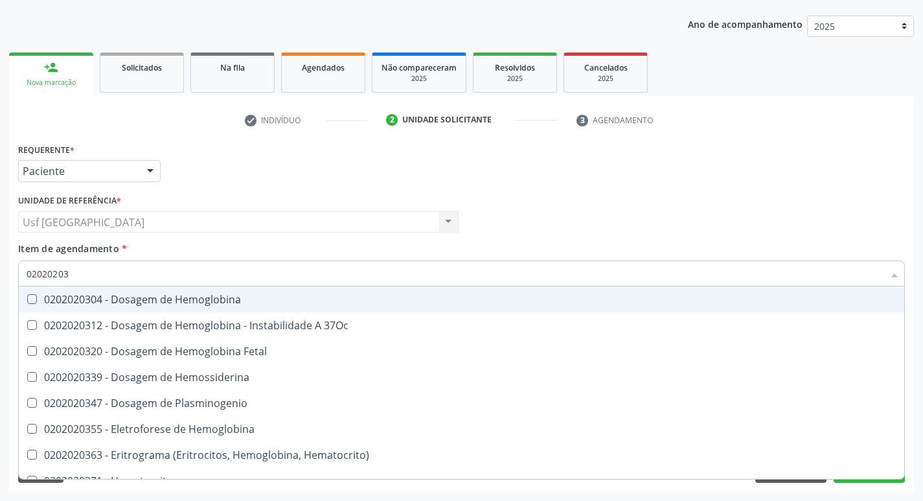
type input "0202020"
checkbox Completo "false"
type input "0"
checkbox Fetal "false"
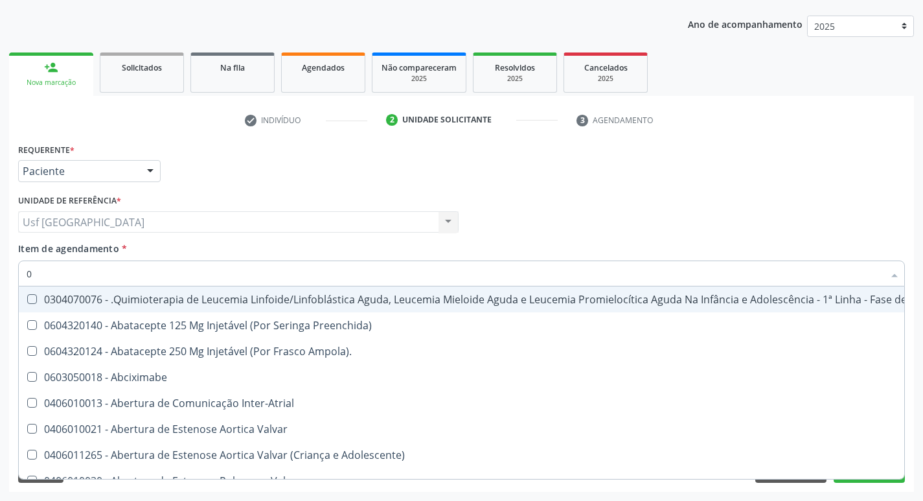
type input "02"
checkbox Coração "true"
checkbox Urina "false"
checkbox Infusão "true"
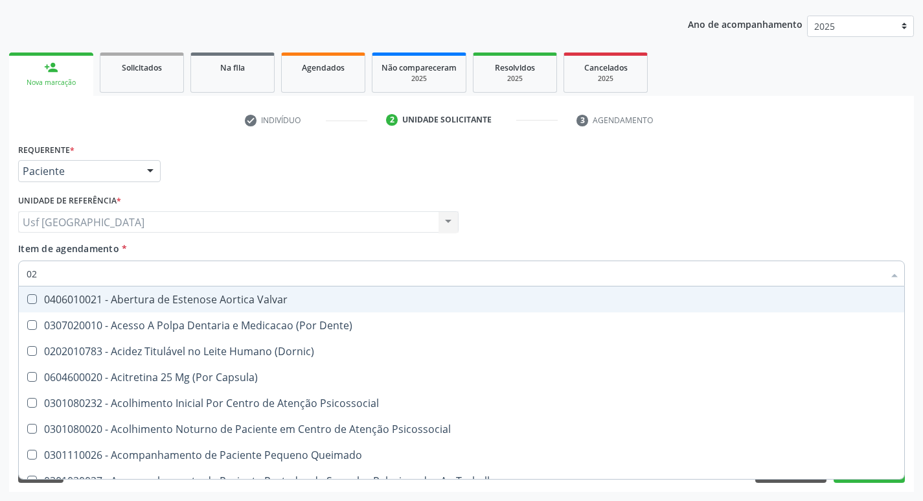
type input "020"
checkbox Terapeutica "true"
checkbox Urina "false"
checkbox Captação "true"
checkbox Dosagens\) "false"
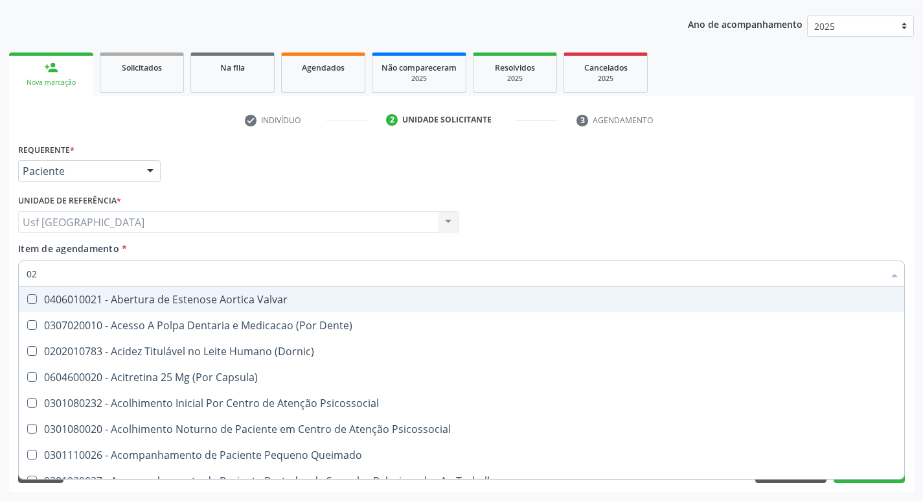
checkbox \(T3\) "true"
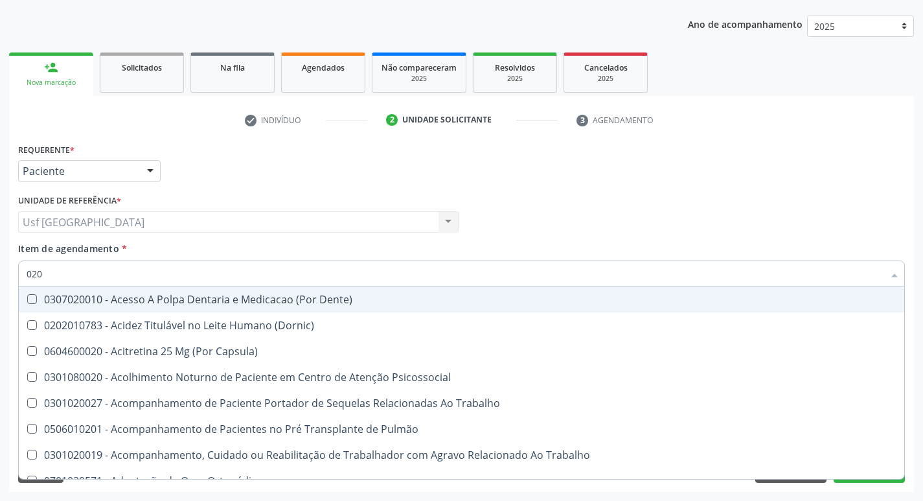
type input "0202"
checkbox Capsula\) "true"
checkbox Urina "false"
checkbox Arquitetura "true"
checkbox Biologica "true"
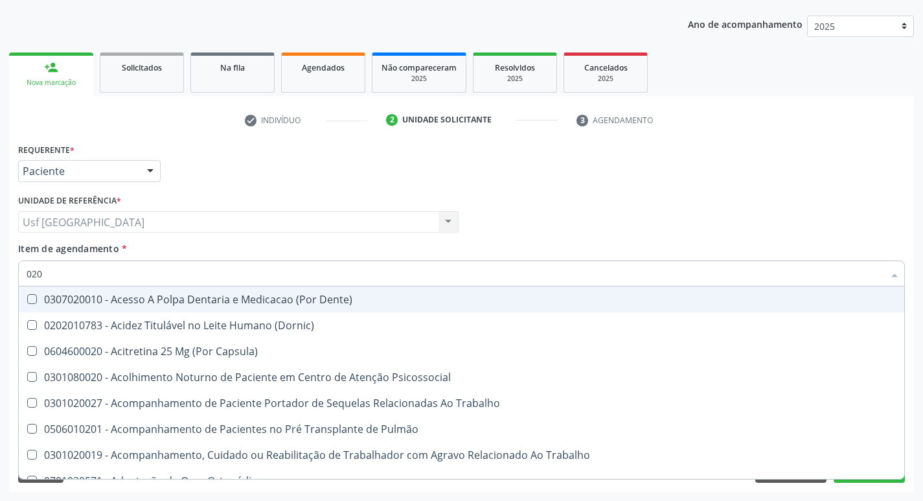
checkbox Dosagens\) "false"
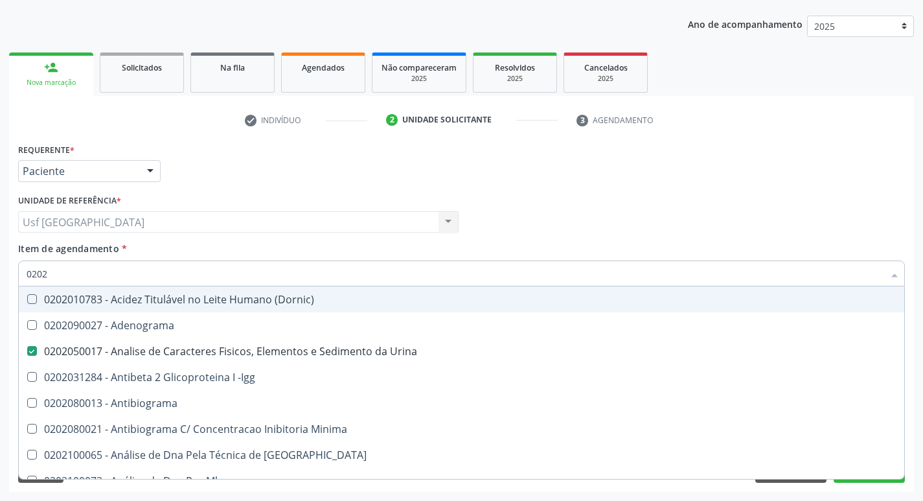
type input "02020"
checkbox Parceria\) "true"
checkbox Dosagens\) "false"
checkbox Zinco "true"
checkbox Completo "false"
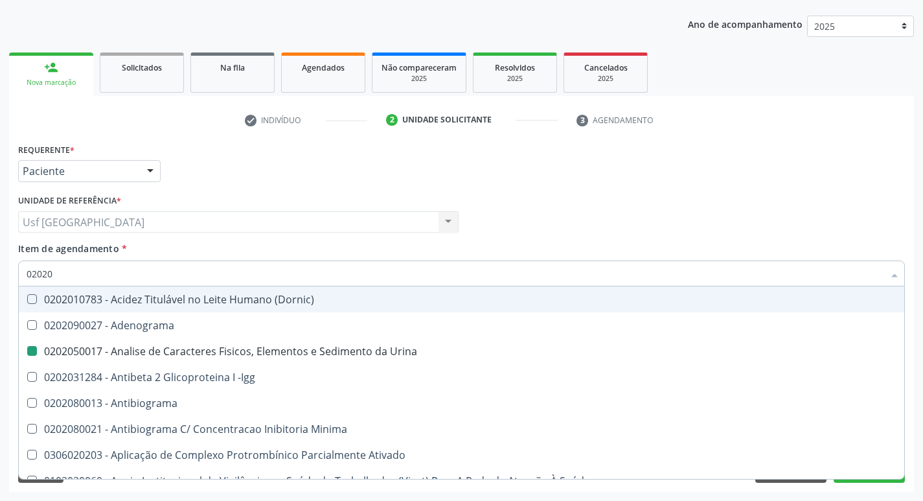
type input "020203"
checkbox Urina "false"
checkbox Aminoacidos "true"
checkbox Dosagens\) "false"
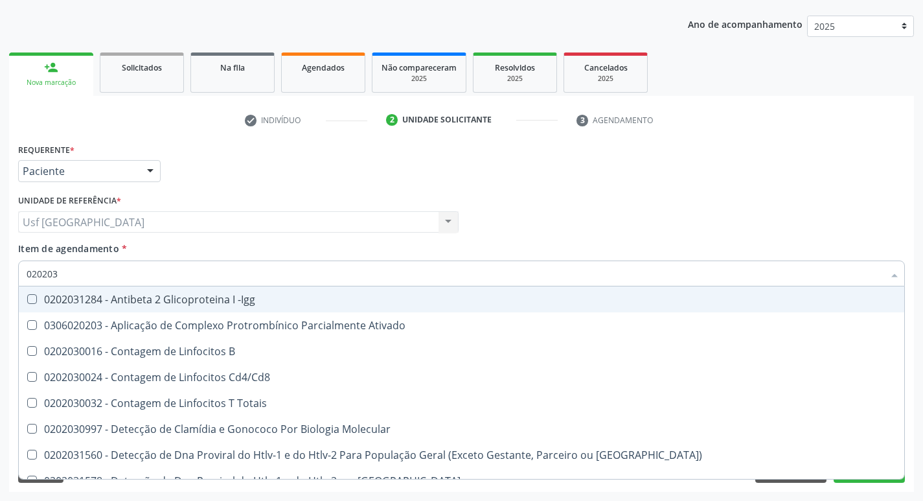
type input "0202030"
checkbox Completo "false"
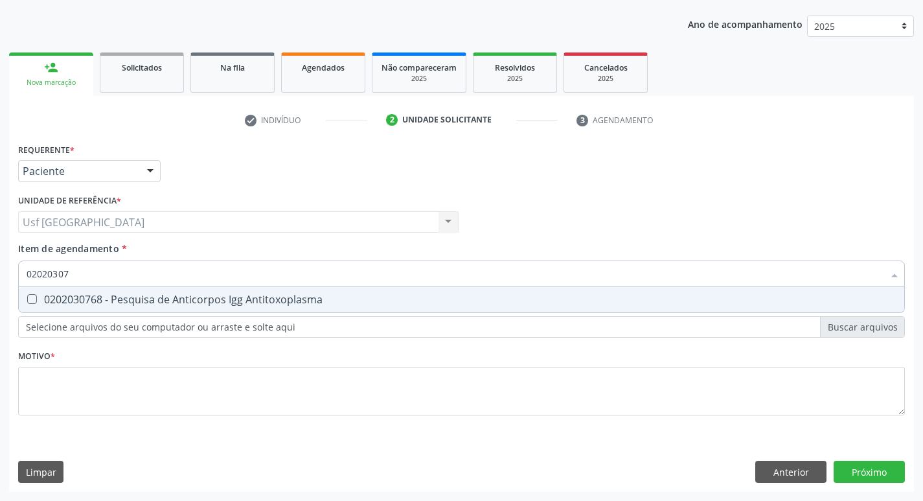
type input "020203076"
click at [27, 306] on span "0202030768 - Pesquisa de Anticorpos Igg Antitoxoplasma" at bounding box center [461, 299] width 885 height 26
checkbox Antitoxoplasma "true"
type input "02020307"
checkbox Antitoxoplasma "false"
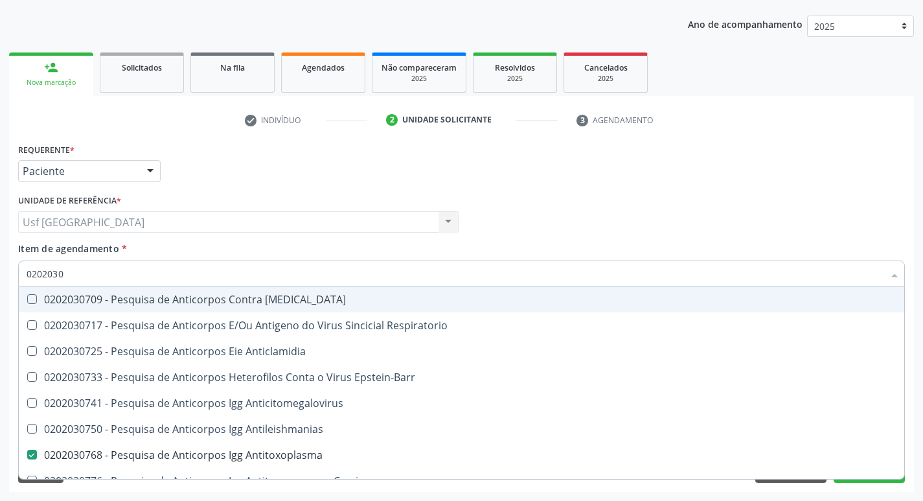
type input "020203"
checkbox Antitoxoplasma "false"
type input "0"
checkbox Anticlamidia "false"
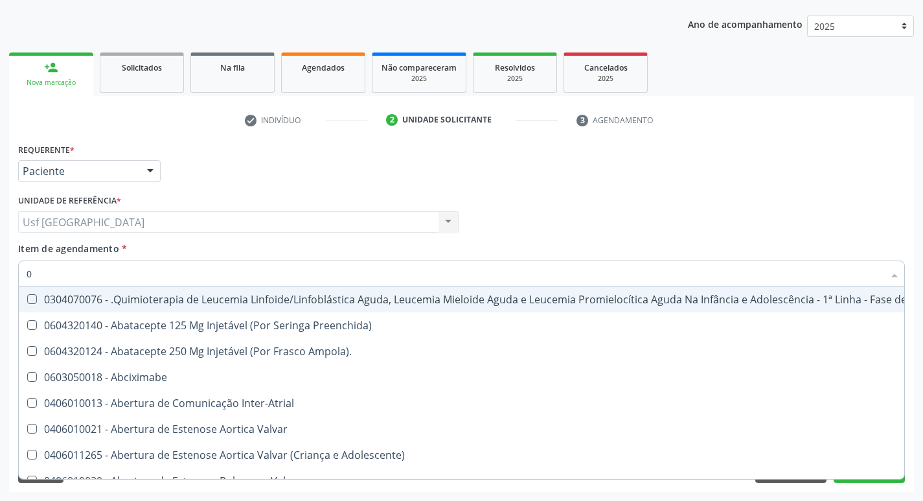
type input "02"
checkbox Coração "true"
checkbox Urina "false"
checkbox Infusão "true"
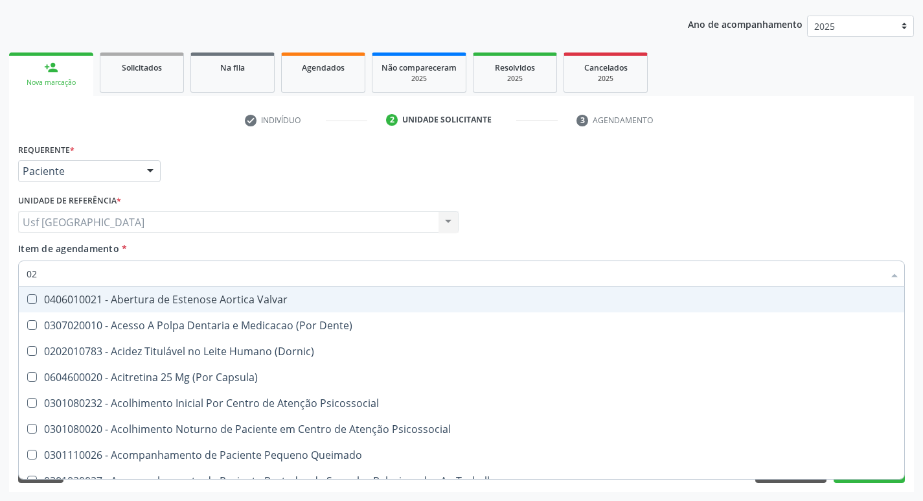
type input "020"
checkbox Terapeutica "true"
checkbox Urina "false"
checkbox Captação "true"
checkbox Dosagens\) "false"
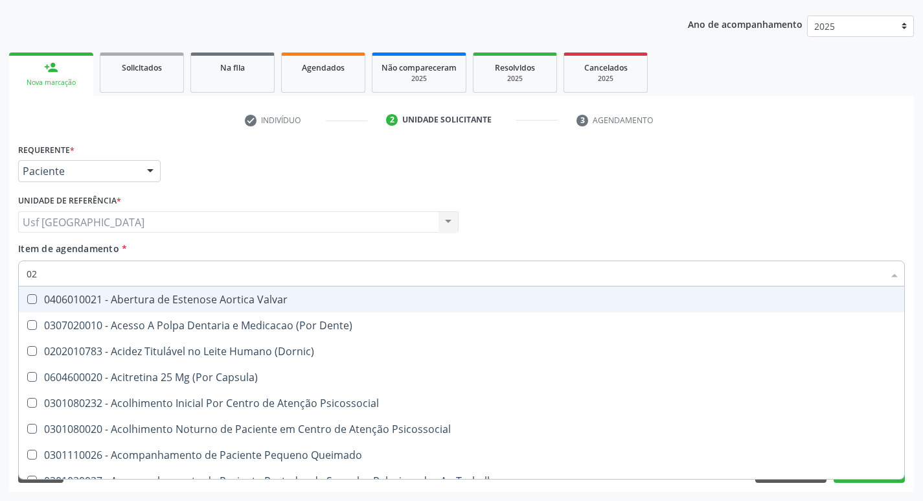
checkbox \(T3\) "true"
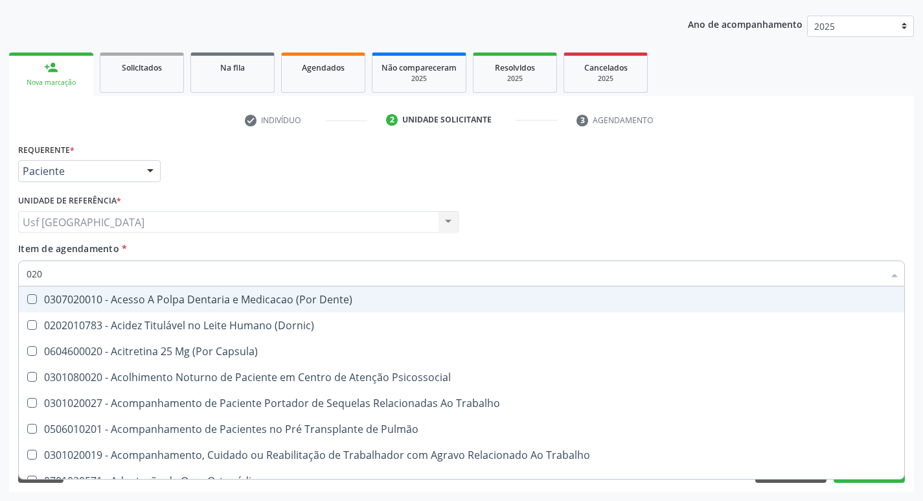
type input "0202"
checkbox Capsula\) "true"
checkbox Urina "false"
checkbox Arquitetura "true"
checkbox Biologica "true"
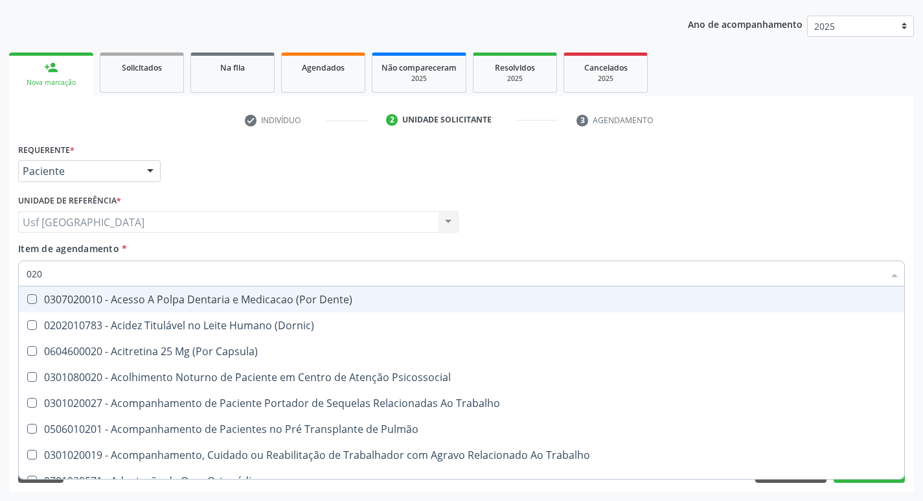
checkbox Dosagens\) "false"
checkbox Dosagens\) "true"
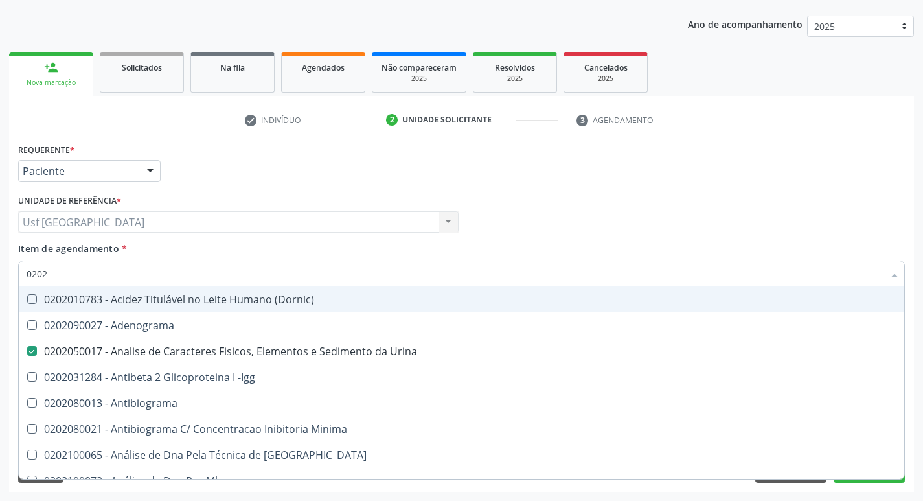
type input "02020"
checkbox Parceria\) "true"
checkbox Dosagens\) "false"
checkbox Zinco "true"
checkbox Completo "false"
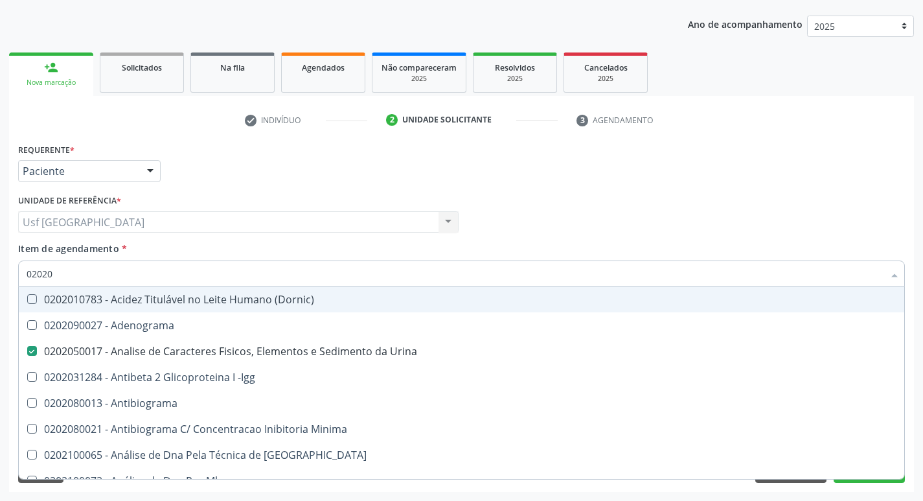
checkbox Carini "true"
checkbox Antitoxoplasma "false"
type input "020203"
checkbox Urina "false"
checkbox Aminoacidos "true"
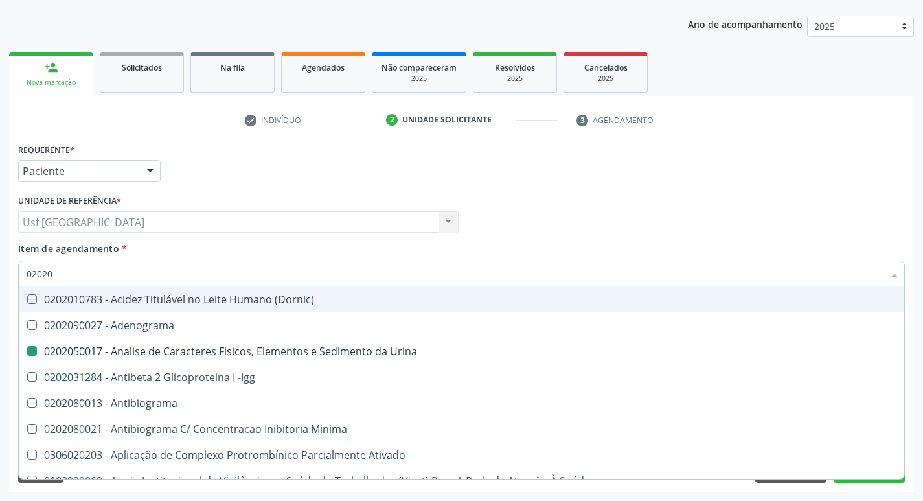
checkbox Dosagens\) "false"
checkbox Anti-Achr "true"
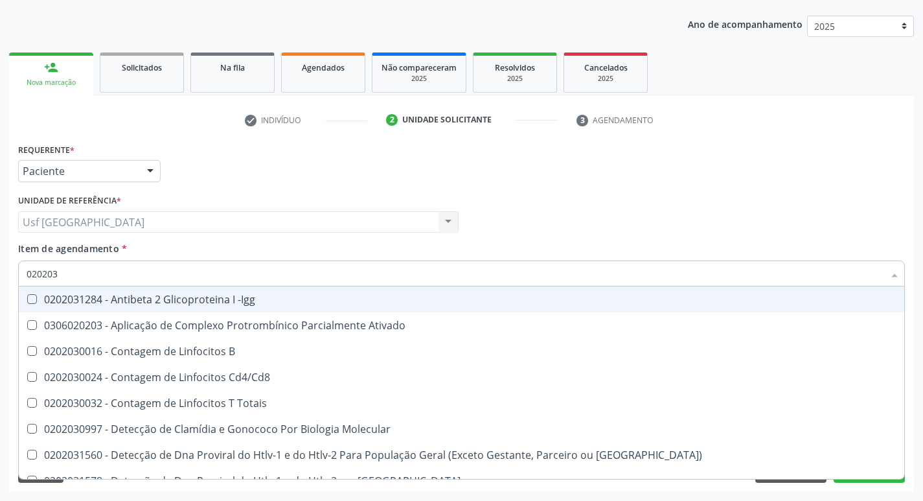
type input "0202030"
checkbox Completo "false"
checkbox \(Ro\) "true"
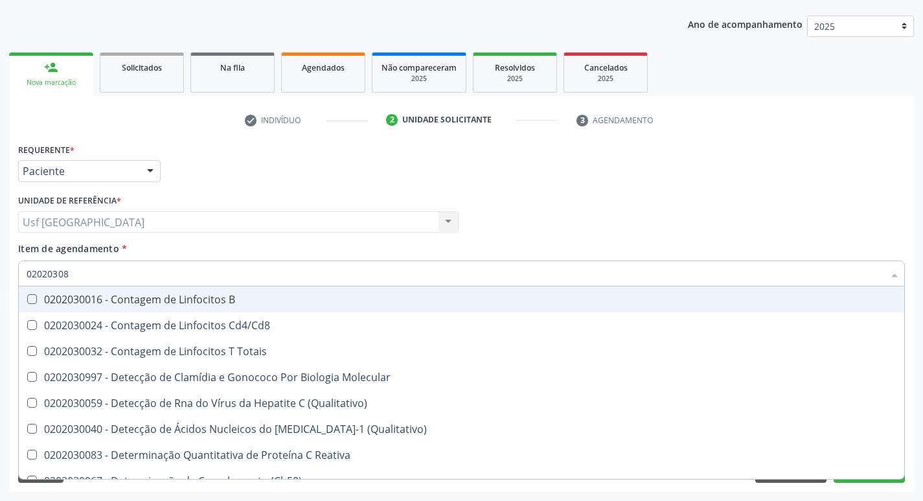
type input "020203087"
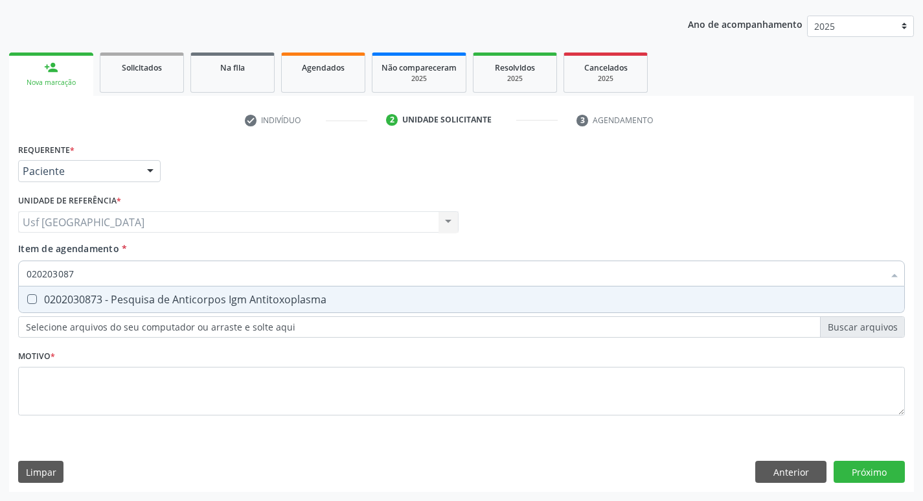
click at [27, 306] on span "0202030873 - Pesquisa de Anticorpos Igm Antitoxoplasma" at bounding box center [461, 299] width 885 height 26
checkbox Antitoxoplasma "true"
type input "02020308"
checkbox Antitoxoplasma "false"
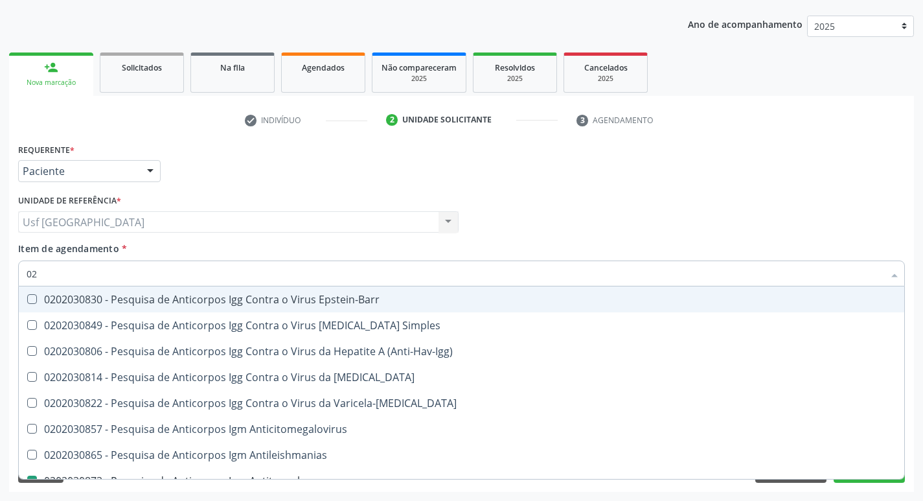
type input "0"
checkbox \(Anti-Hav-Igg\) "false"
checkbox Antitoxoplasma "false"
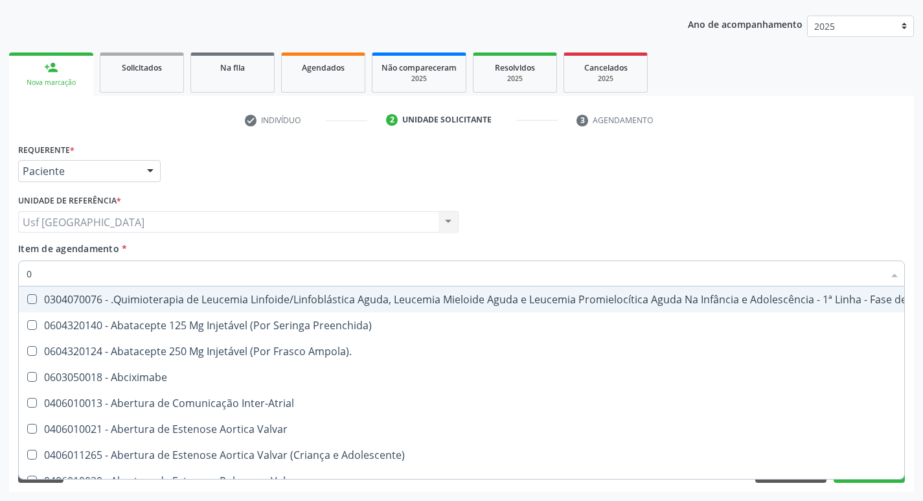
type input "02"
checkbox Coração "true"
checkbox Urina "false"
checkbox Infusão "true"
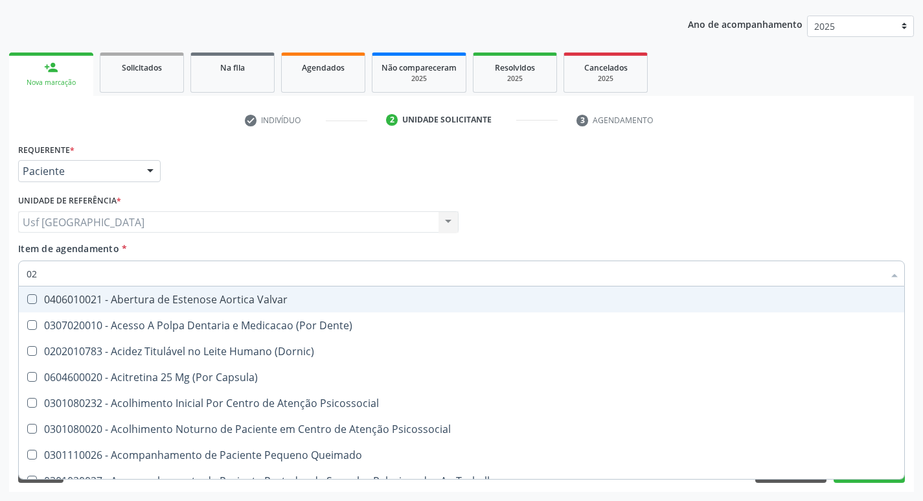
type input "020"
checkbox Terapeutica "true"
checkbox Urina "false"
checkbox Captação "true"
checkbox Dosagens\) "false"
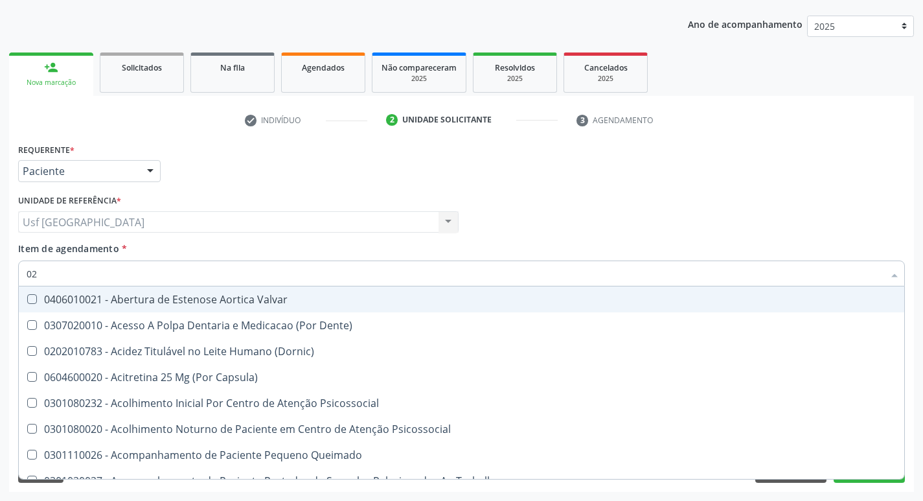
checkbox \(T3\) "true"
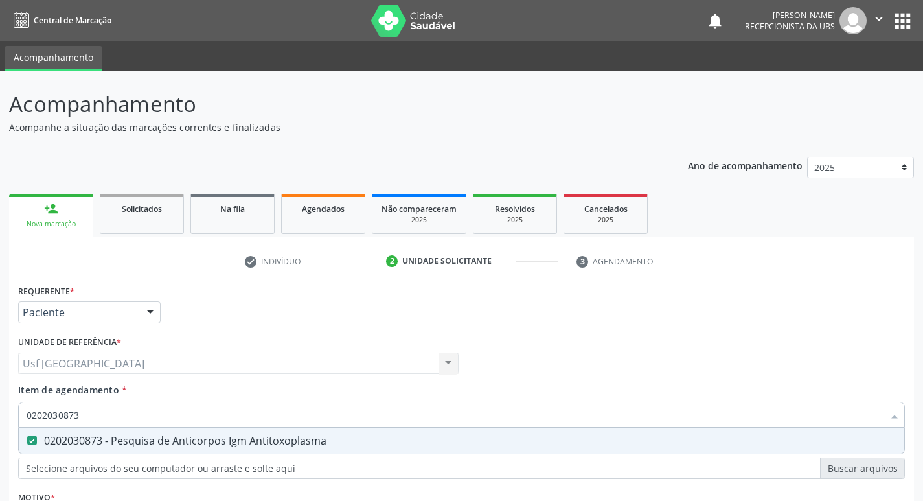
scroll to position [141, 0]
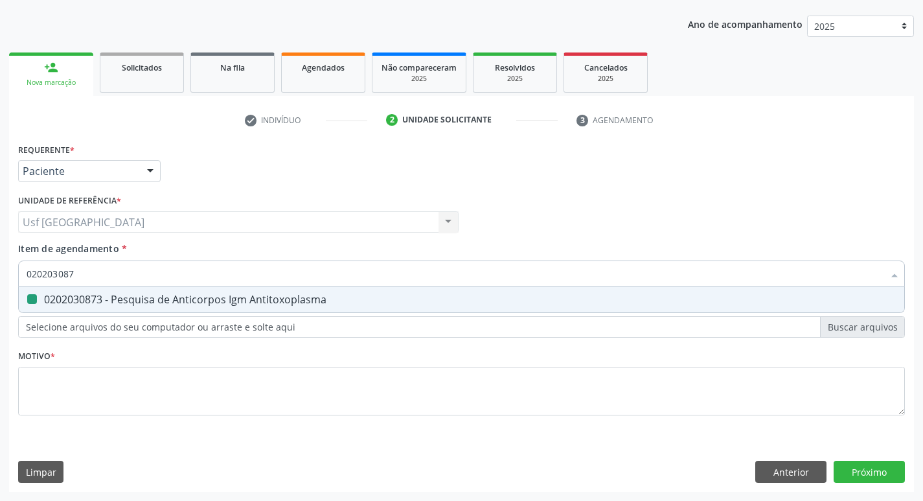
type input "02020308"
checkbox Antitoxoplasma "false"
type input "0"
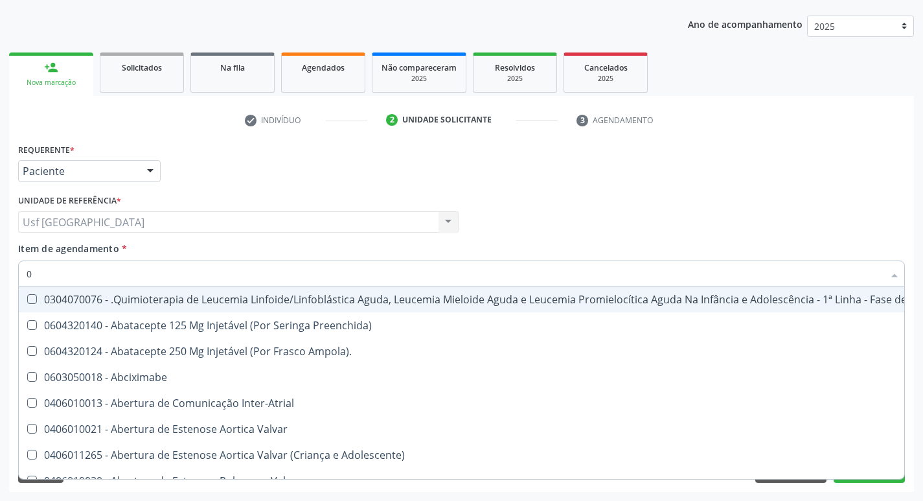
type input "02"
checkbox Coração "true"
checkbox Urina "false"
checkbox Infusão "true"
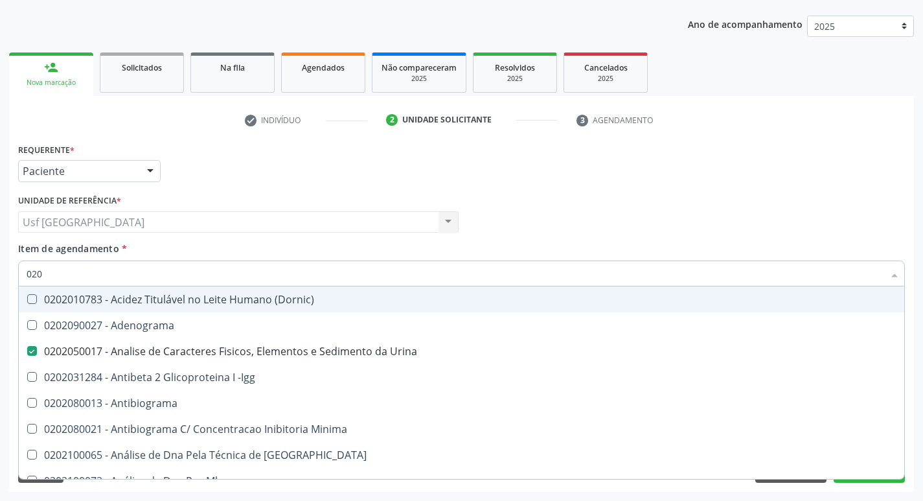
type input "0202"
checkbox Urina "true"
checkbox Creatinina "false"
checkbox Ferro "false"
checkbox Dosagens\) "true"
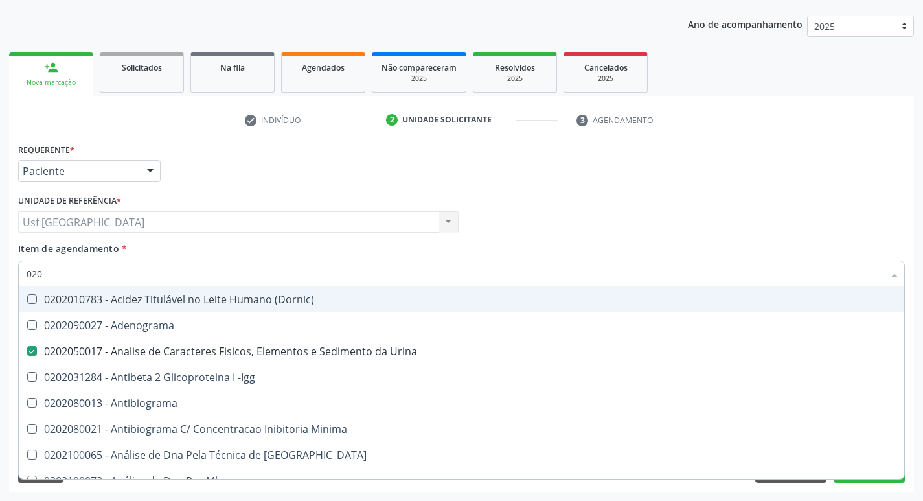
checkbox Completo "true"
checkbox \(Anti-Hbe\) "false"
checkbox Antitoxoplasma "true"
type input "02020"
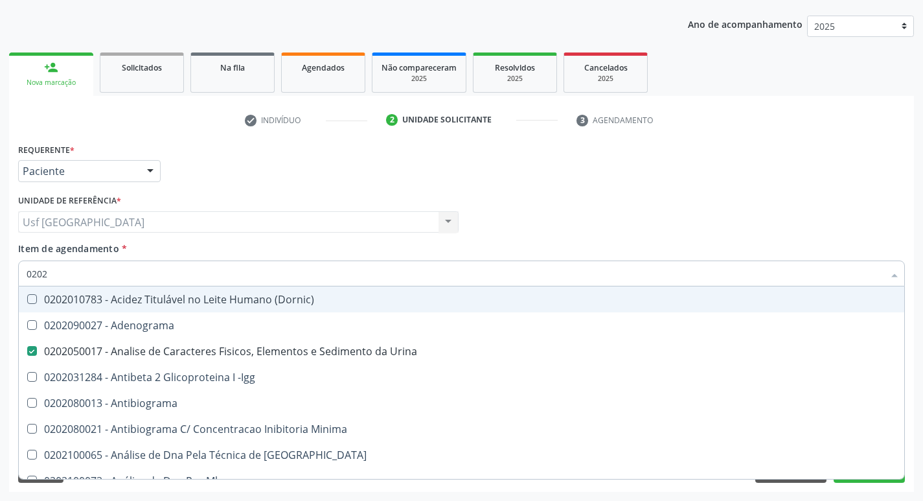
checkbox Parceria\) "true"
checkbox Dosagens\) "false"
checkbox Zinco "true"
checkbox Completo "false"
checkbox Carini "true"
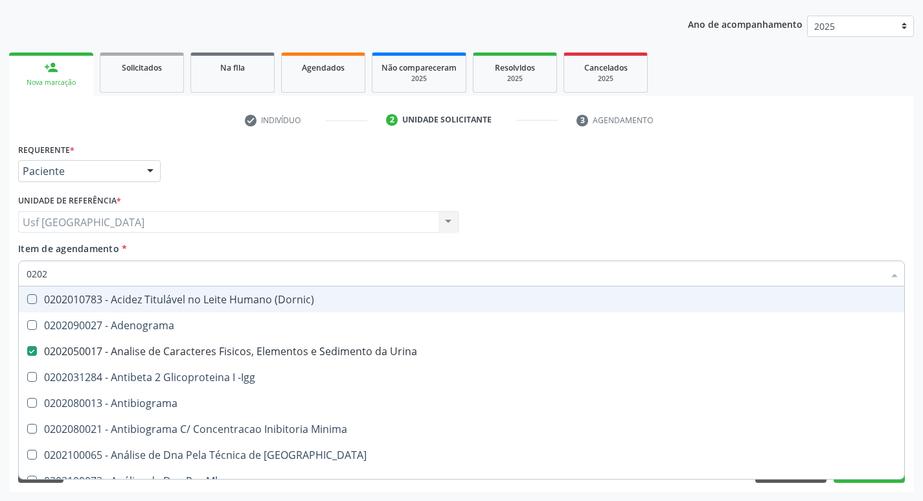
checkbox Parceria\) "true"
checkbox Antitoxoplasma "false"
type input "020208"
checkbox Urina "false"
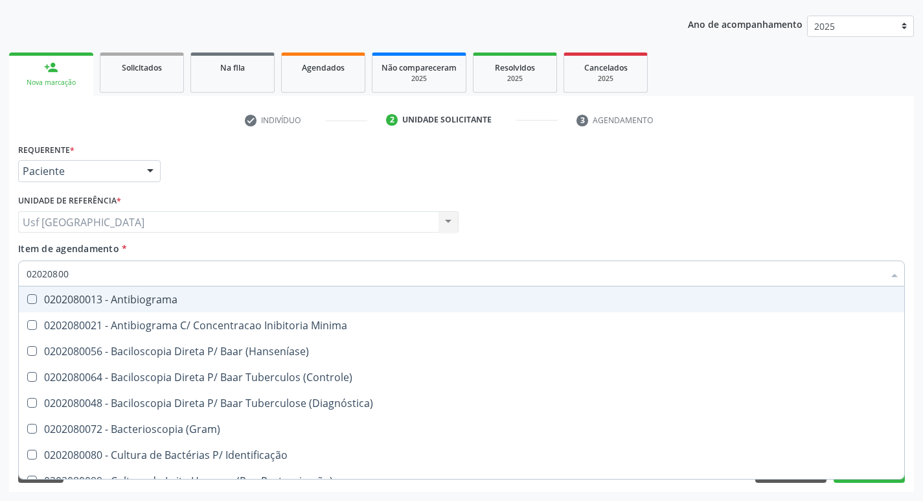
type input "020208008"
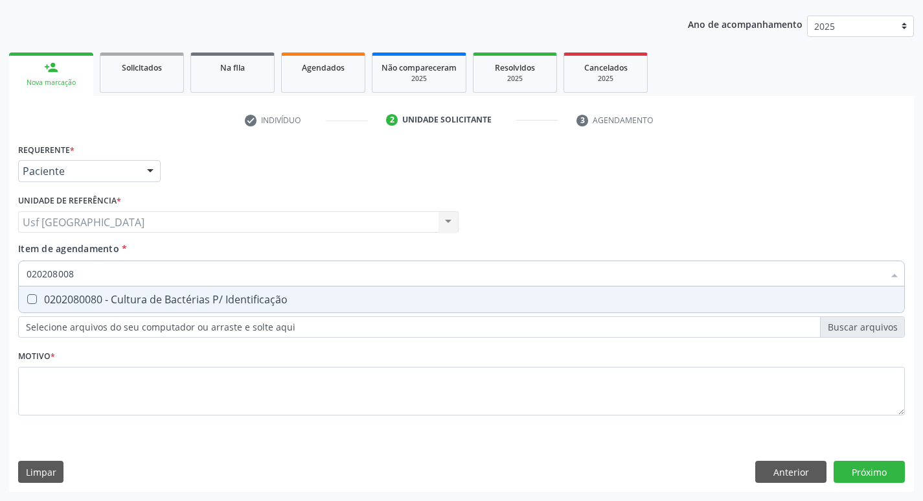
drag, startPoint x: 0, startPoint y: 0, endPoint x: 270, endPoint y: 310, distance: 411.3
click at [270, 310] on span "0202080080 - Cultura de Bactérias P/ Identificação" at bounding box center [461, 299] width 885 height 26
checkbox Identificação "true"
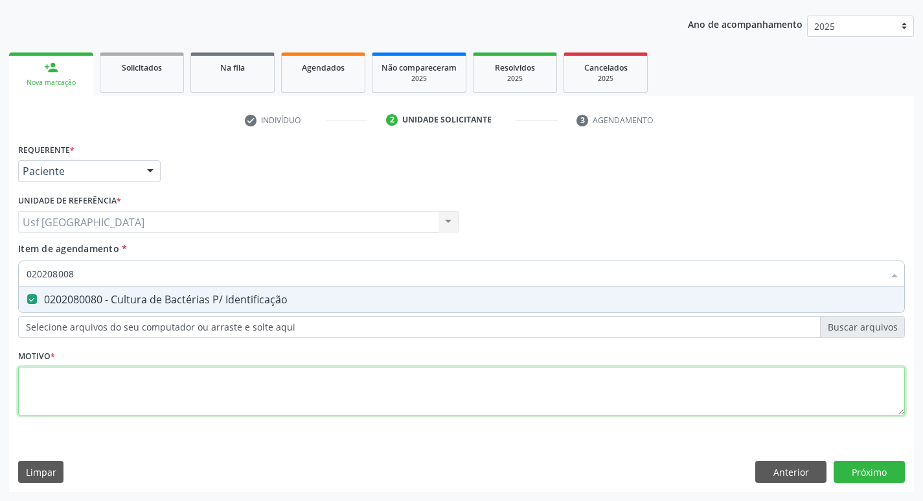
click at [281, 389] on div "Requerente * Paciente Médico(a) Enfermeiro(a) Paciente Nenhum resultado encontr…" at bounding box center [461, 286] width 887 height 293
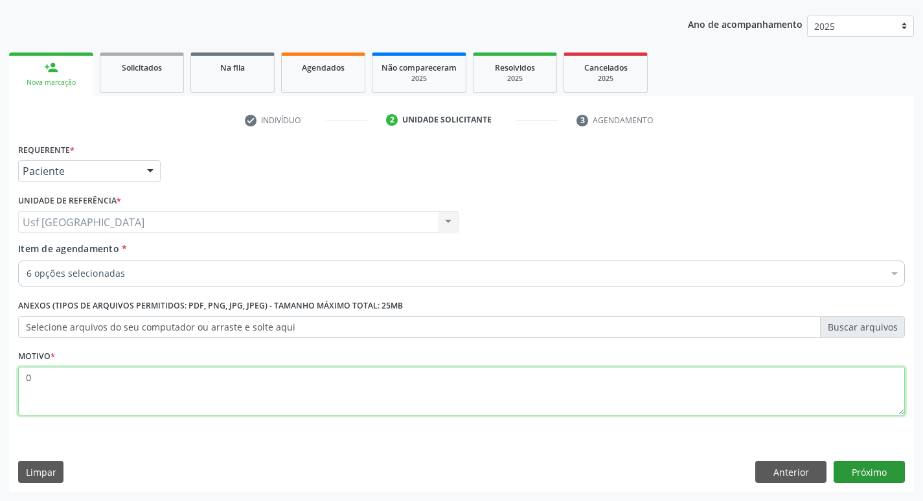
type textarea "0"
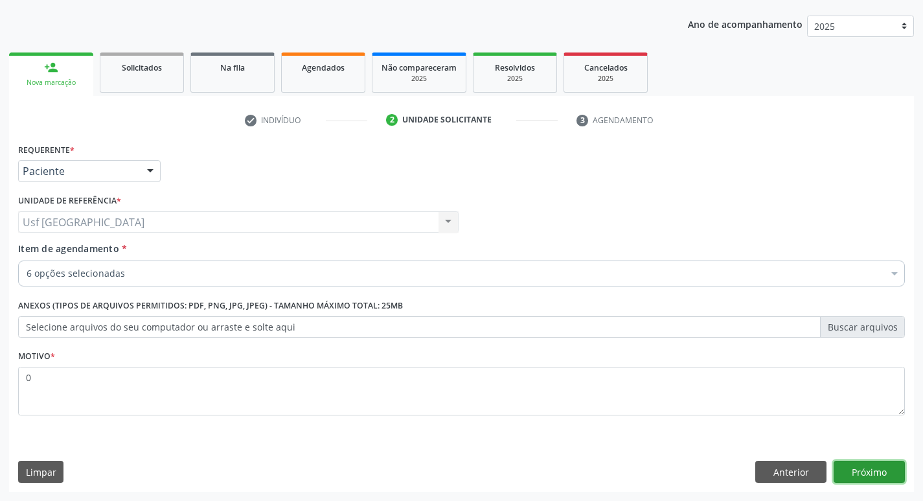
click at [856, 465] on button "Próximo" at bounding box center [868, 471] width 71 height 22
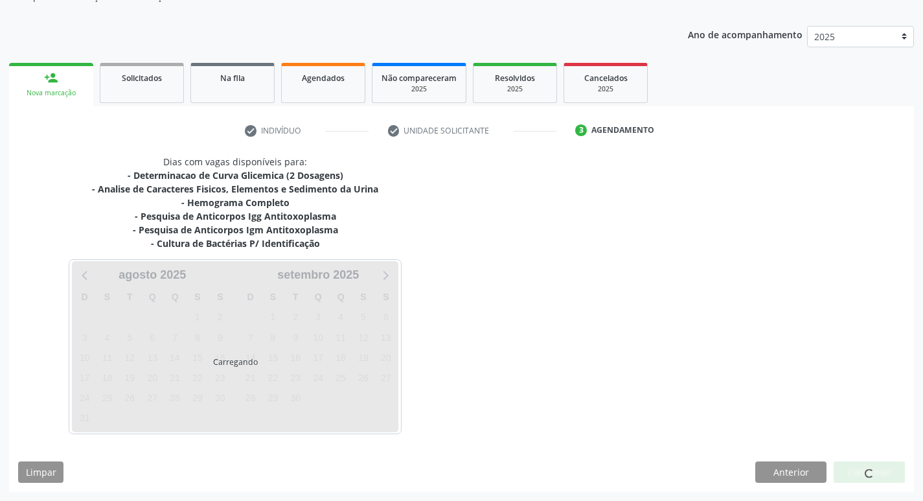
scroll to position [131, 0]
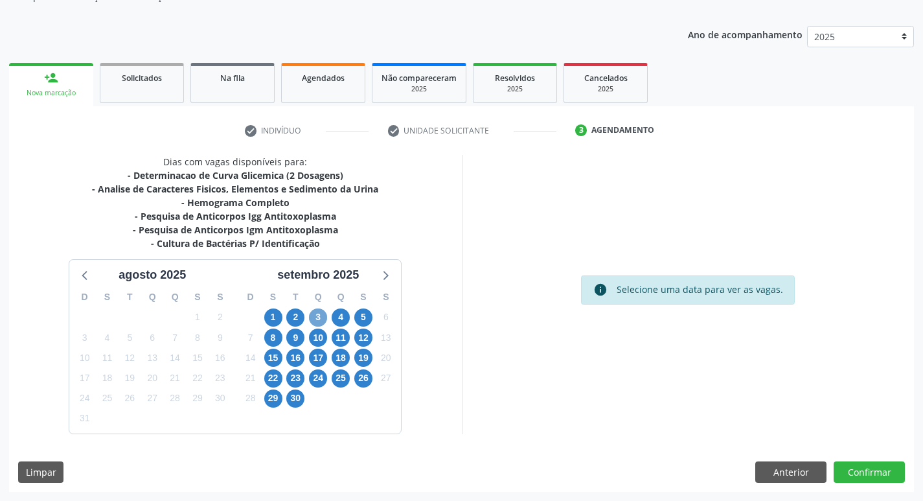
click at [317, 320] on span "3" at bounding box center [318, 317] width 18 height 18
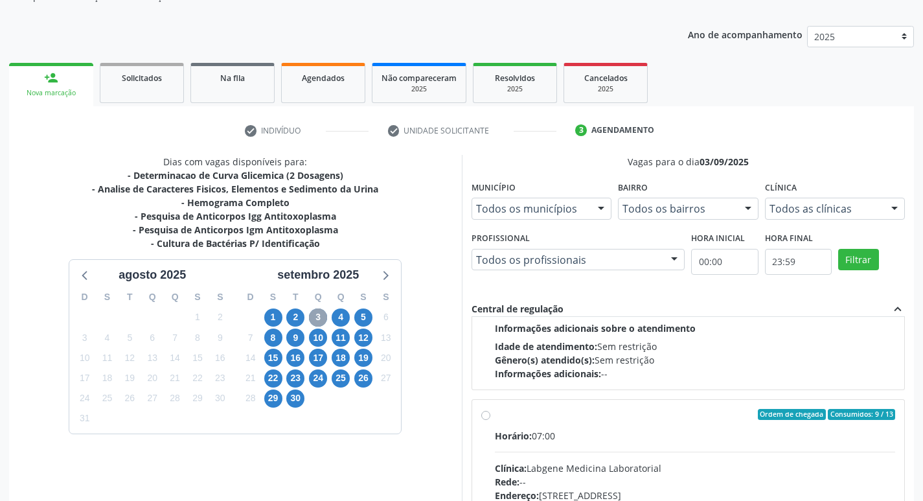
scroll to position [194, 0]
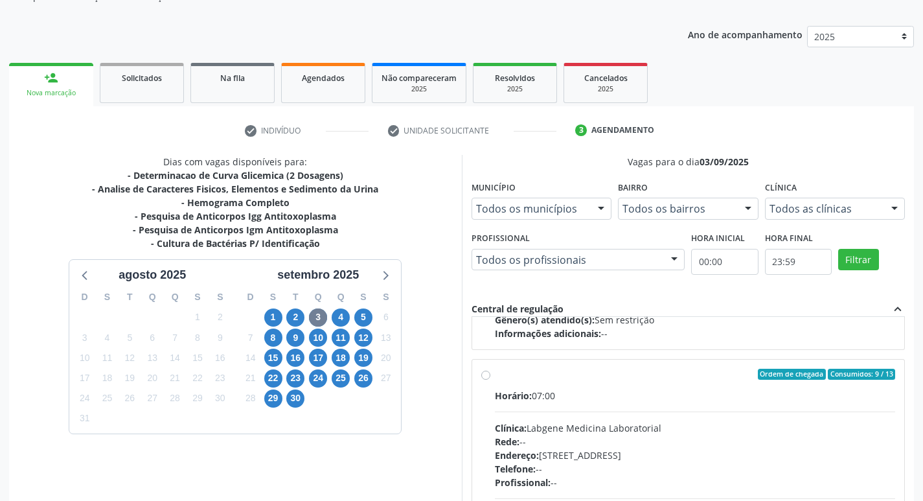
click at [650, 433] on div "Clínica: Labgene Medicina Laboratorial" at bounding box center [695, 428] width 401 height 14
click at [490, 380] on input "Ordem de chegada Consumidos: 9 / 13 Horário: 07:00 Clínica: Labgene Medicina La…" at bounding box center [485, 374] width 9 height 12
radio input "true"
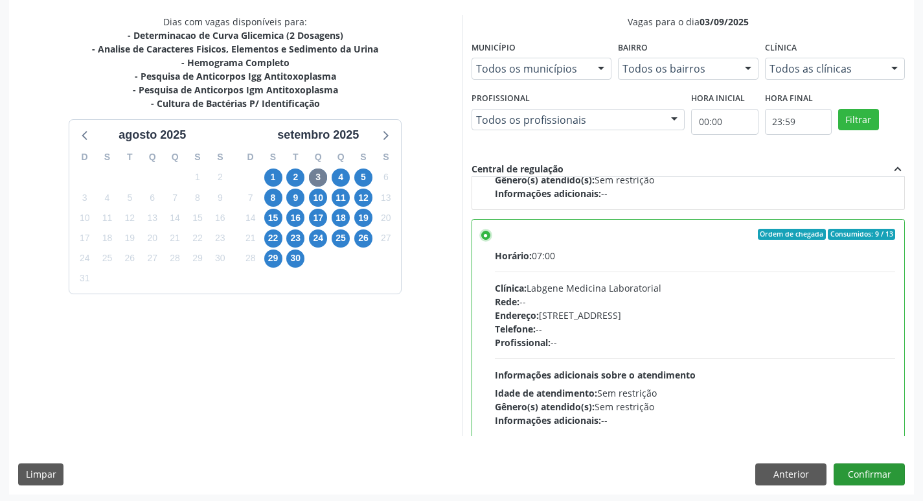
scroll to position [273, 0]
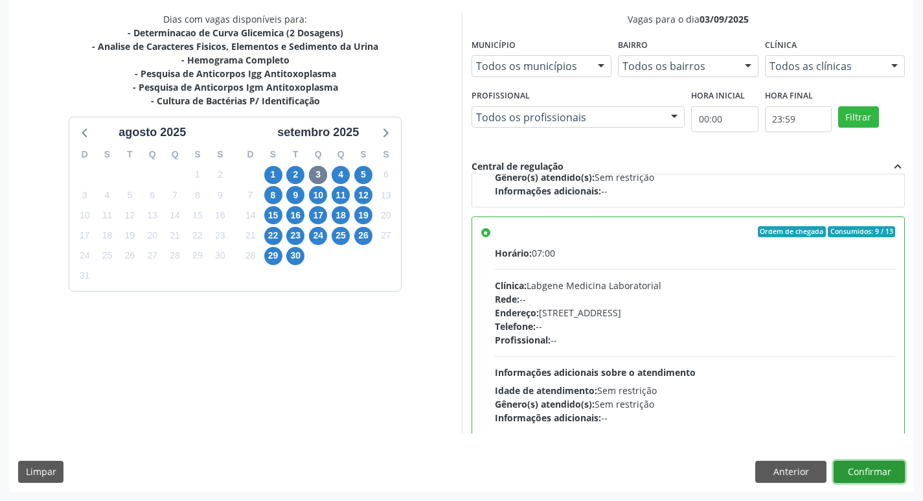
click at [837, 464] on button "Confirmar" at bounding box center [868, 471] width 71 height 22
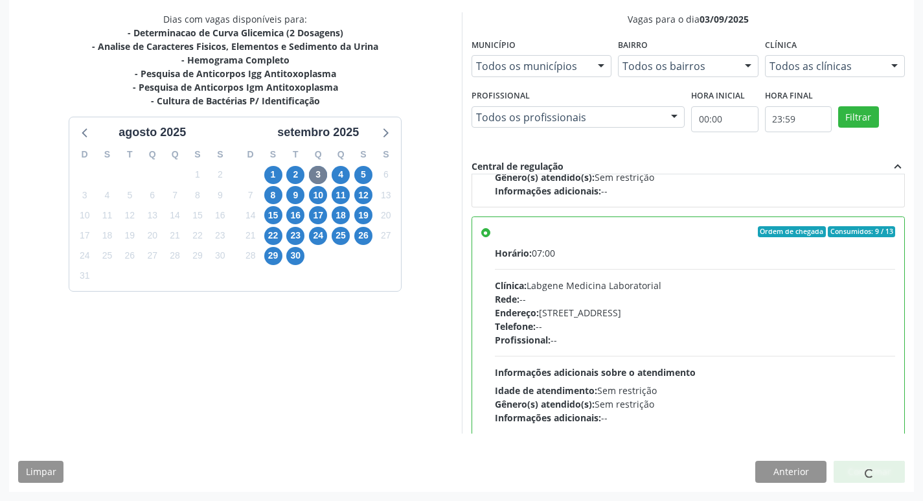
scroll to position [0, 0]
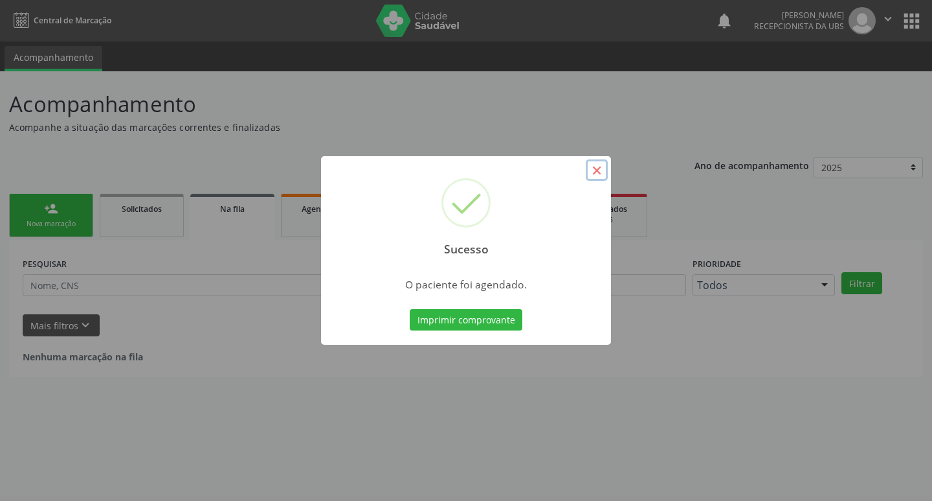
click at [598, 169] on button "×" at bounding box center [597, 170] width 22 height 22
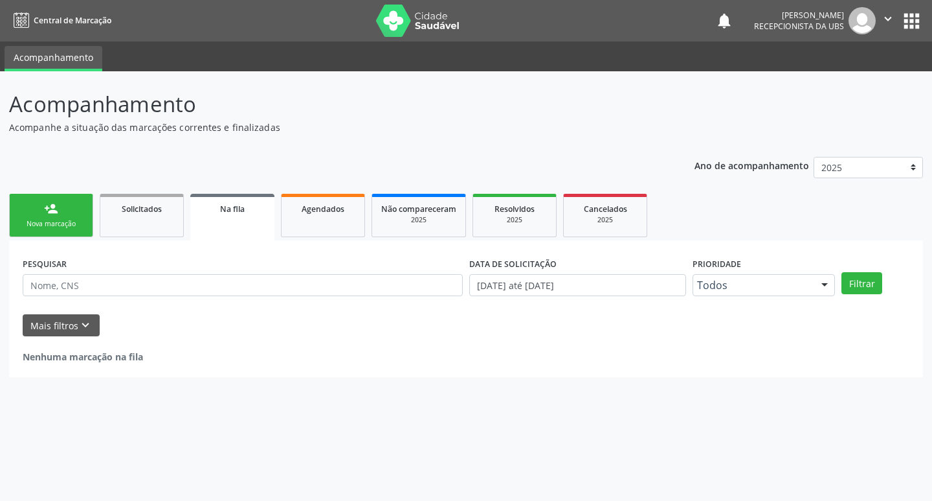
click at [54, 224] on div "Nova marcação" at bounding box center [51, 224] width 65 height 10
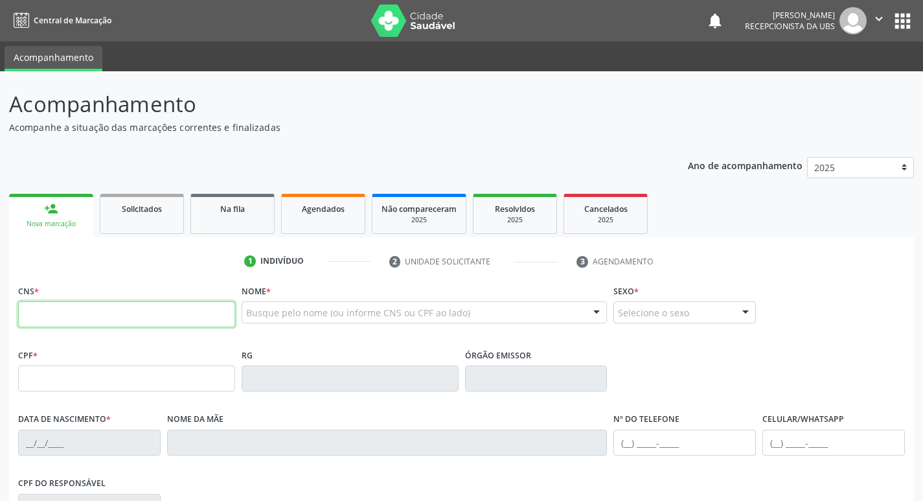
click at [71, 317] on input "text" at bounding box center [126, 314] width 217 height 26
type input "702 8046 5481 4063"
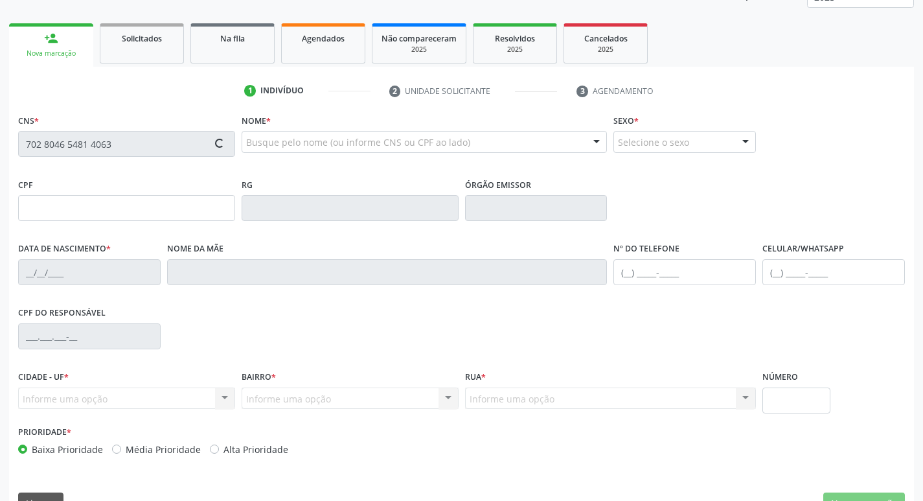
scroll to position [194, 0]
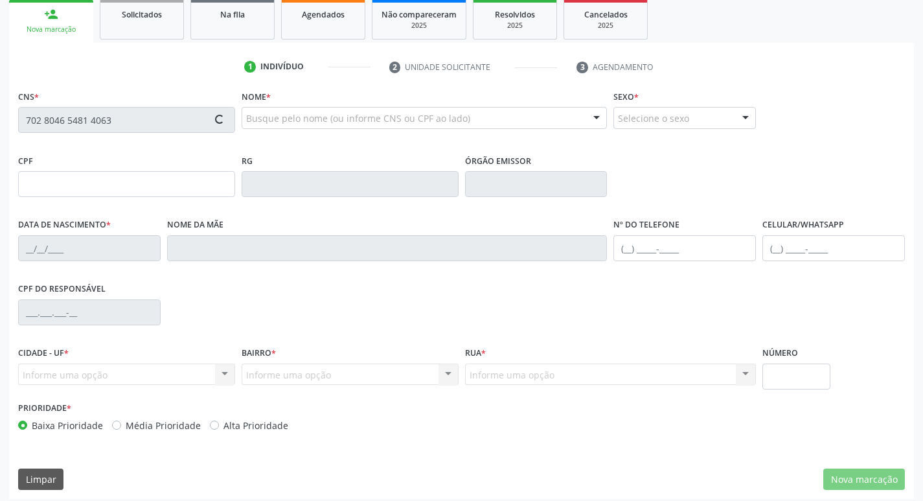
type input "099.608.754-07"
type input "07/06/2003"
type input "Verimar Alves de Oliveira"
type input "(87) 99641-2558"
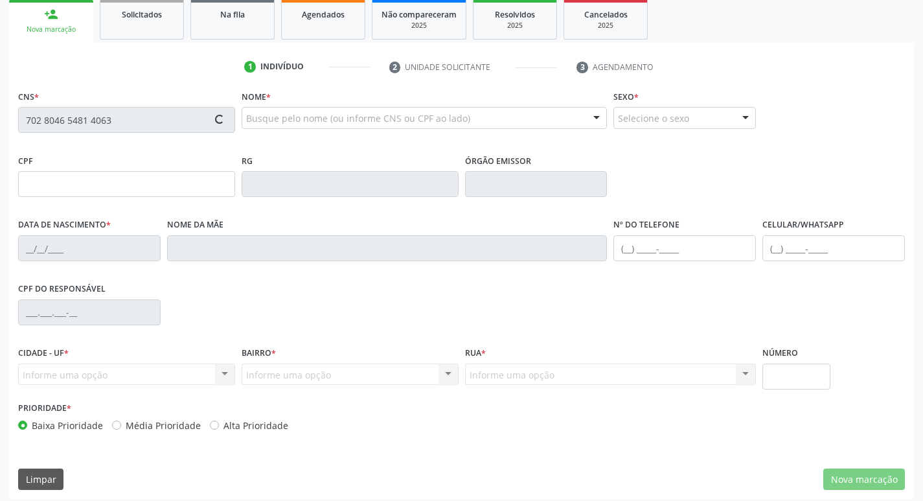
type input "17"
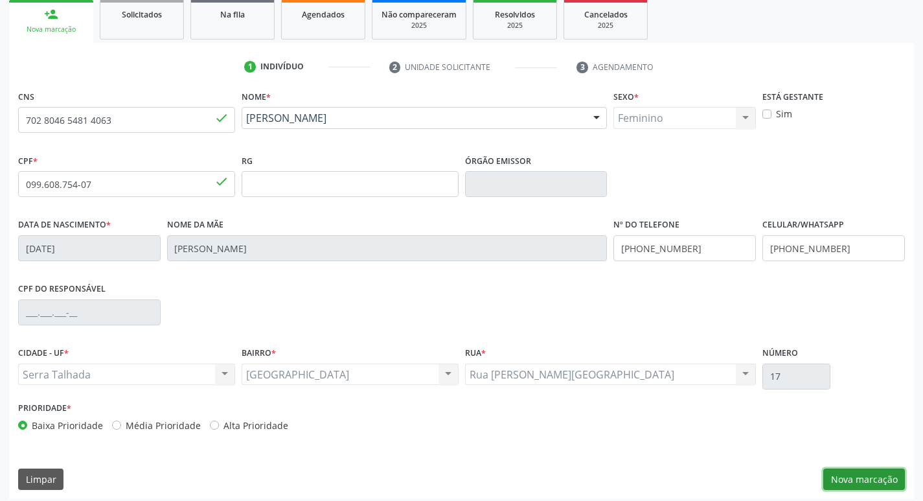
click at [833, 469] on button "Nova marcação" at bounding box center [864, 479] width 82 height 22
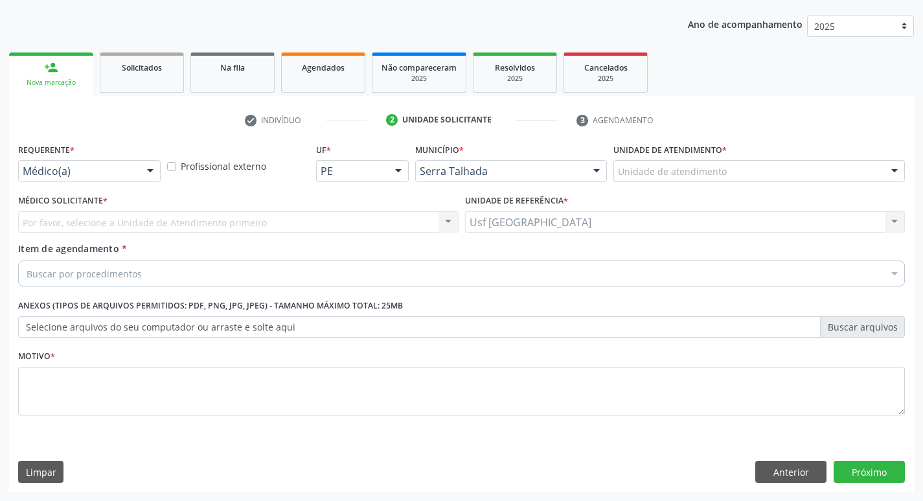
scroll to position [141, 0]
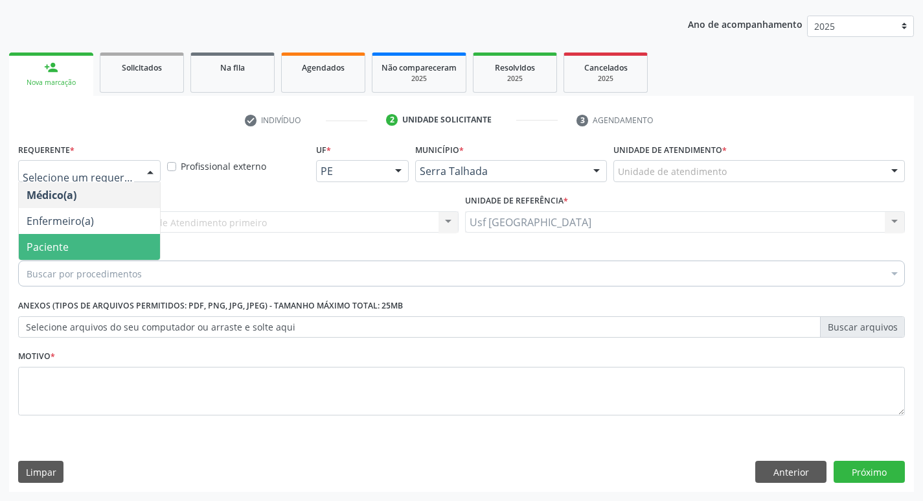
click at [100, 236] on span "Paciente" at bounding box center [89, 247] width 141 height 26
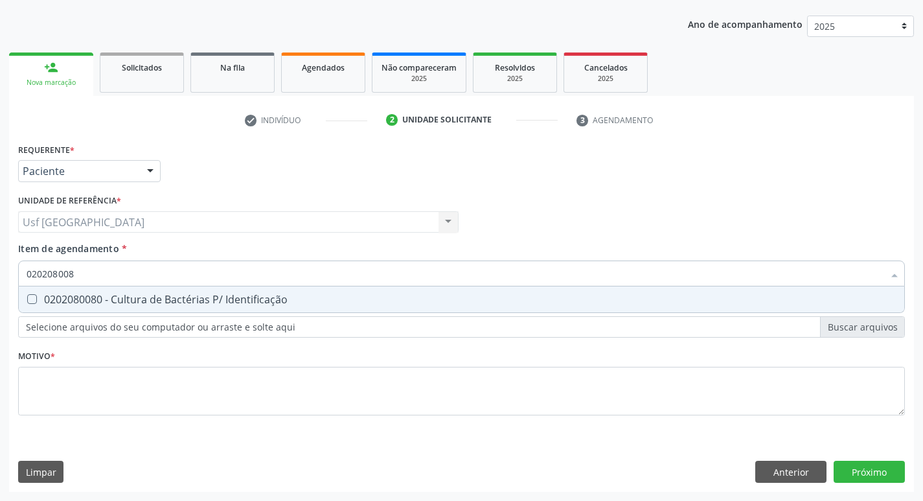
type input "0202080080"
click at [155, 294] on div "0202080080 - Cultura de Bactérias P/ Identificação" at bounding box center [462, 299] width 870 height 10
checkbox Identificação "true"
type input "02020800"
checkbox Identificação "false"
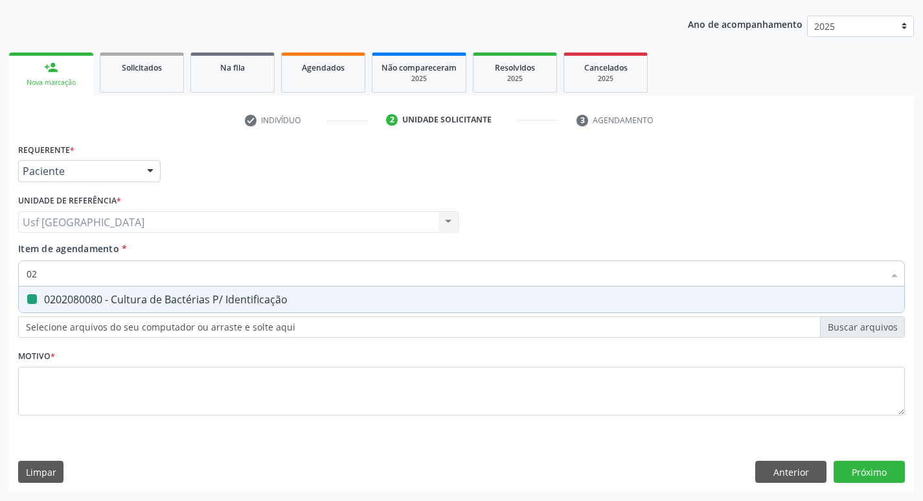
type input "0"
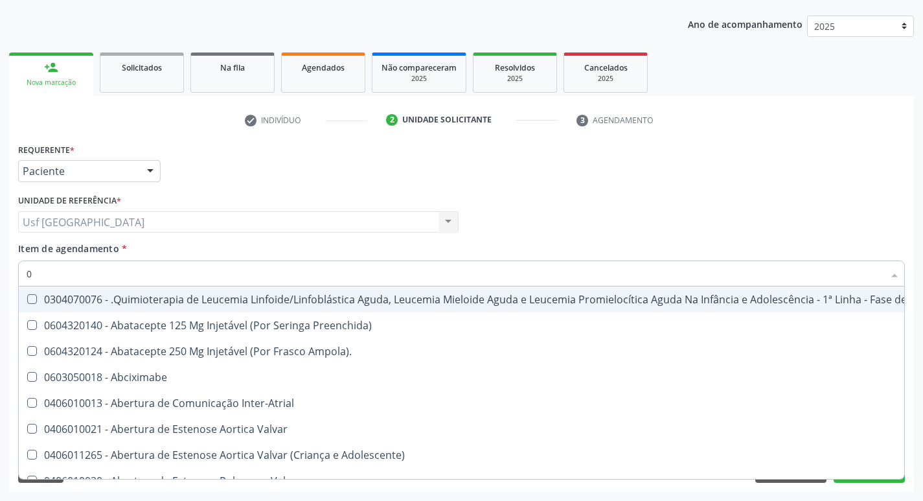
type input "02"
checkbox Aberto "true"
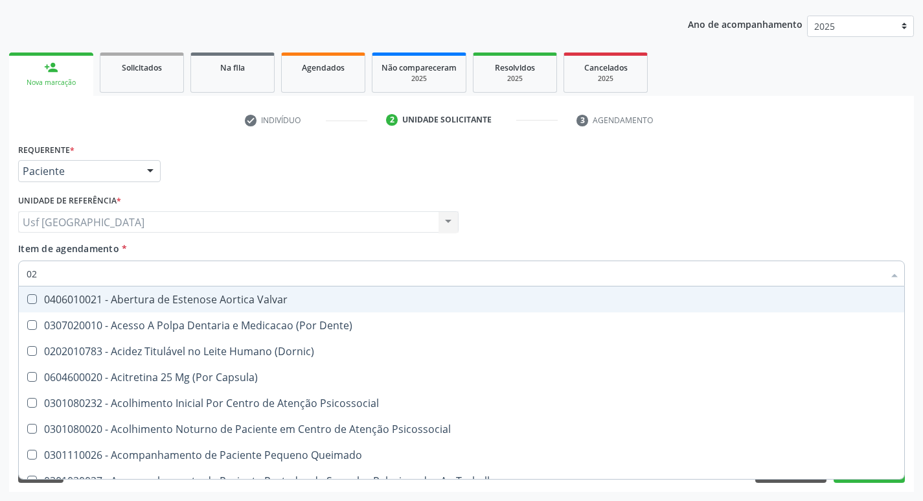
type input "020"
checkbox Gastro-Esofagico "true"
checkbox Identificação "false"
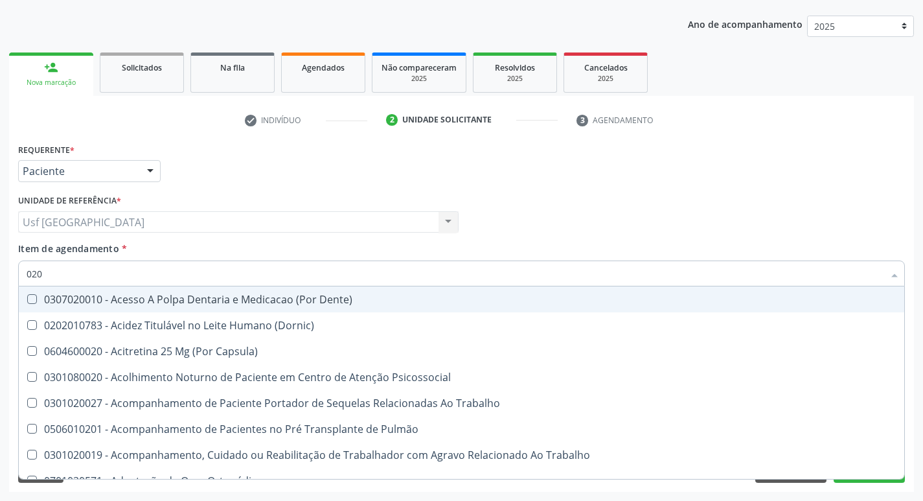
type input "0202"
checkbox Blot "true"
checkbox Identificação "false"
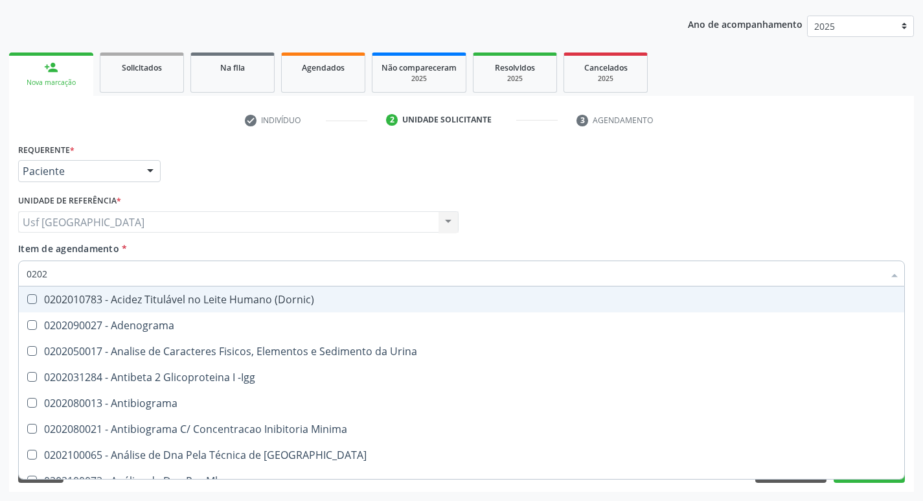
type input "02020"
checkbox Anaerobicas "true"
checkbox Identificação "false"
type input "020201"
checkbox Identificação "false"
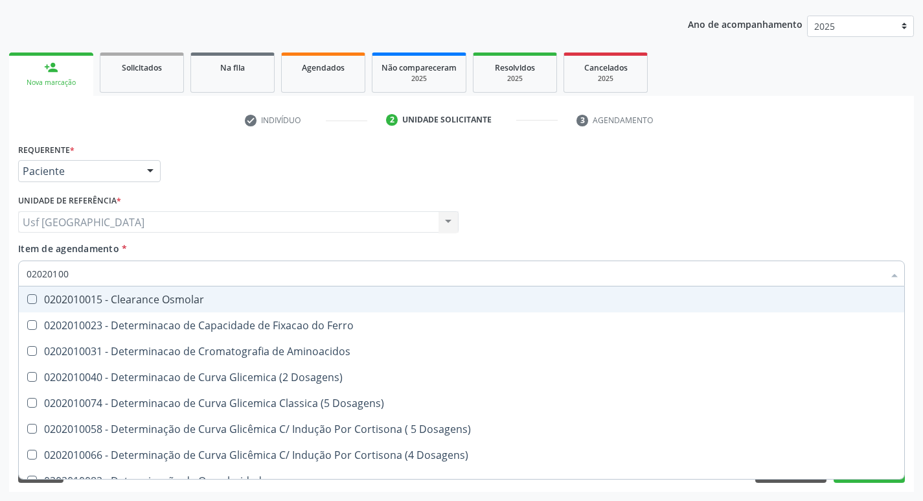
type input "020201004"
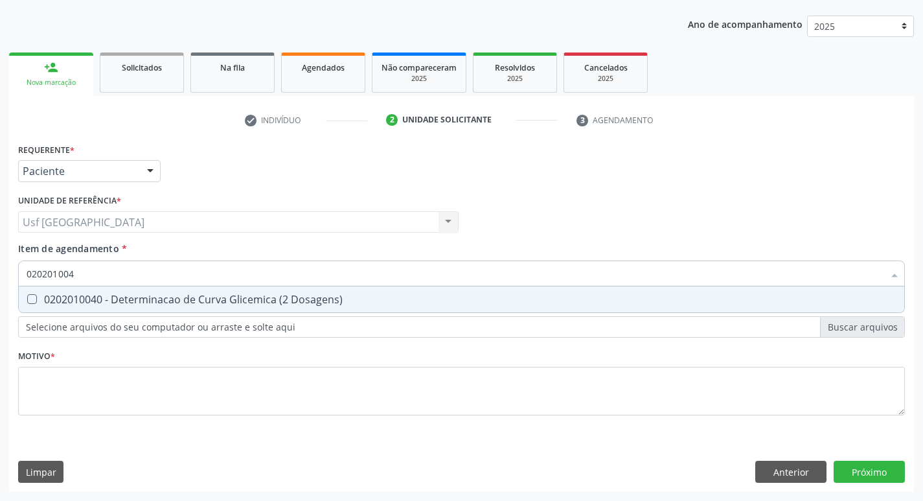
click at [153, 296] on div "0202010040 - Determinacao de Curva Glicemica (2 Dosagens)" at bounding box center [462, 299] width 870 height 10
checkbox Dosagens\) "true"
type input "02020100"
checkbox Dosagens\) "false"
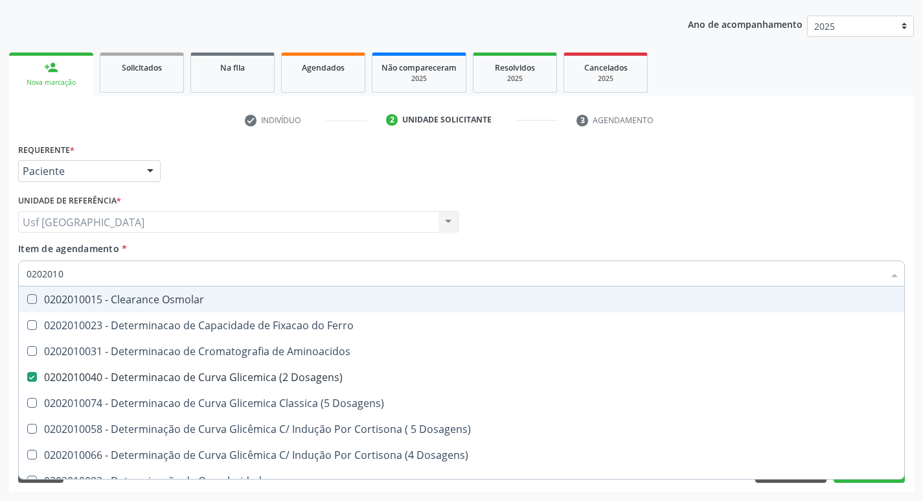
type input "020201"
checkbox Dosagens\) "false"
checkbox Dosagens\) "true"
type input "0"
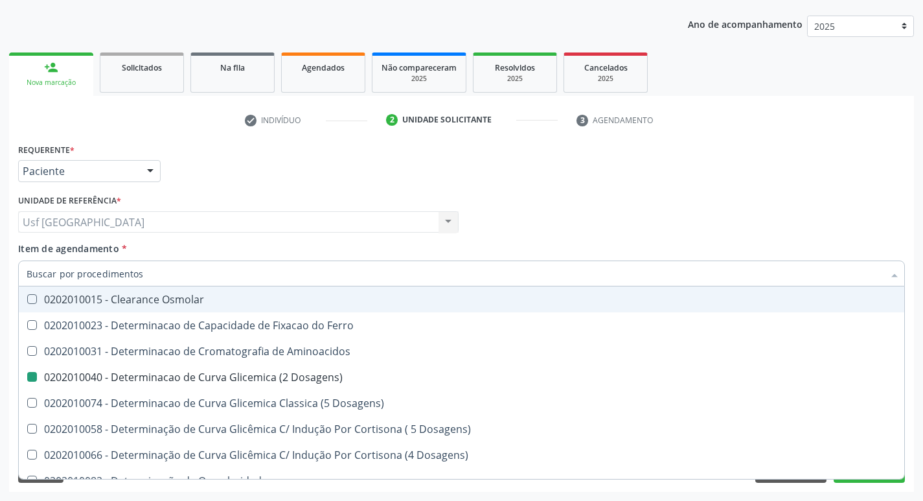
checkbox Dosagens\) "false"
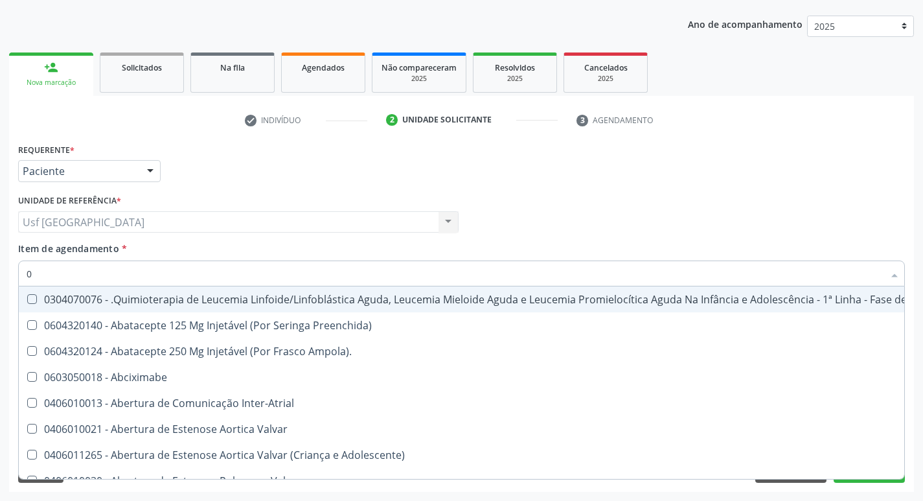
type input "02"
checkbox Aberto "true"
checkbox Infusão "true"
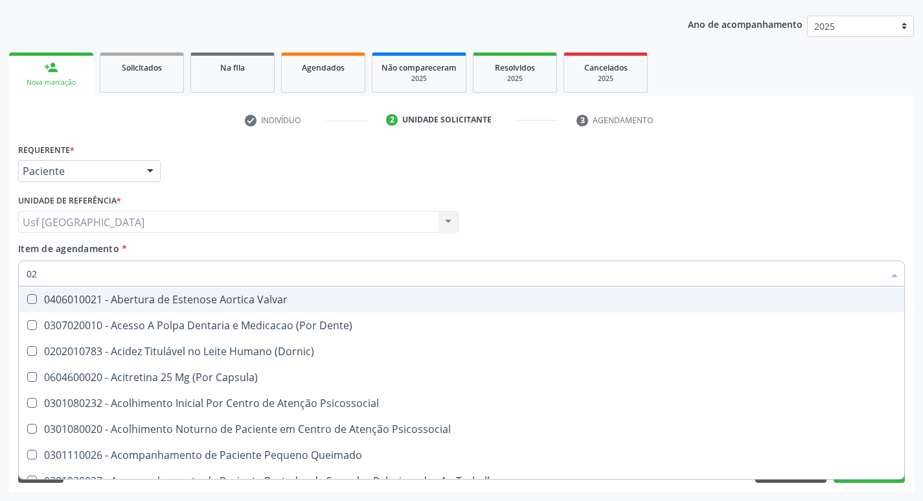
type input "020"
checkbox Gastro-Esofagico "true"
checkbox Captação "true"
checkbox Identificação "false"
checkbox Dosagens\) "false"
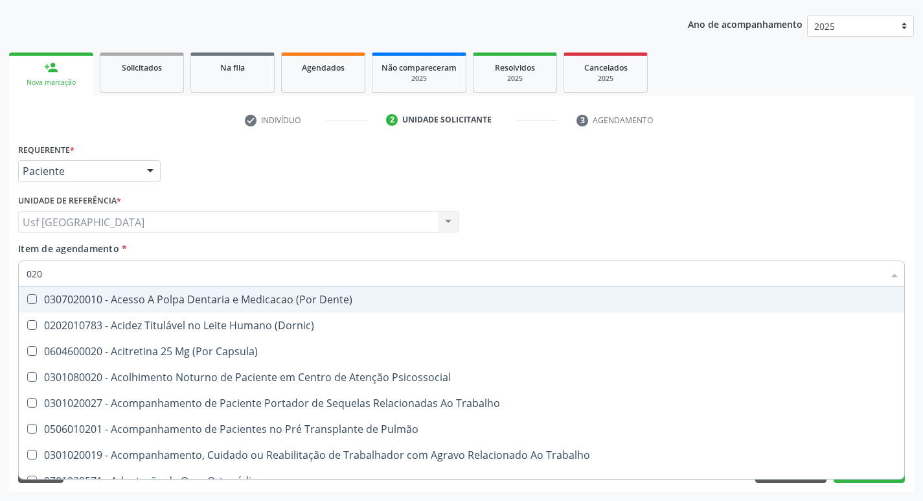
type input "0202"
checkbox Blot "true"
checkbox Arquitetura "true"
checkbox Identificação "false"
checkbox Dosagens\) "false"
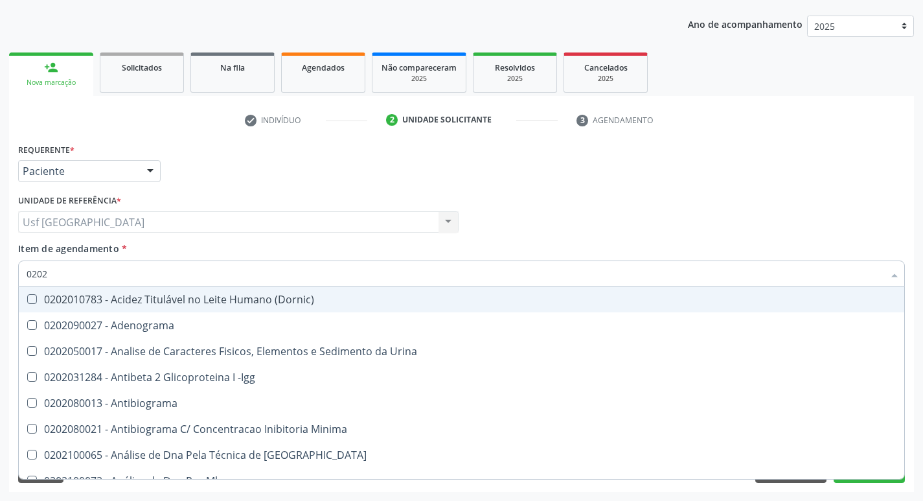
type input "02020"
checkbox Anaerobicas "true"
checkbox Identificação "false"
checkbox Parceria\) "true"
checkbox Dosagens\) "false"
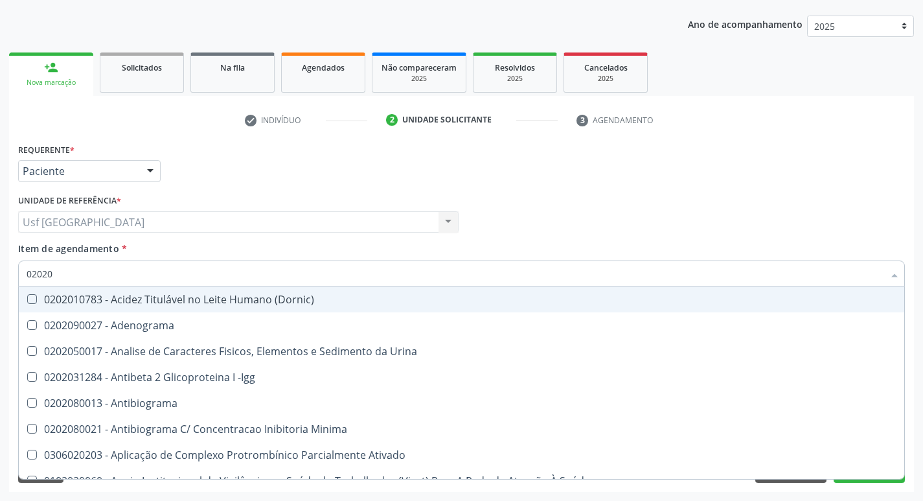
type input "020205"
checkbox Identificação "false"
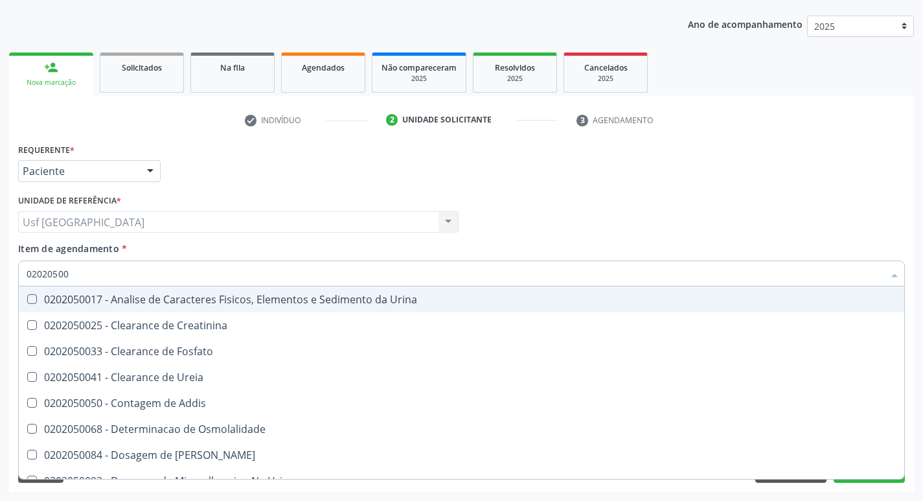
type input "020205001"
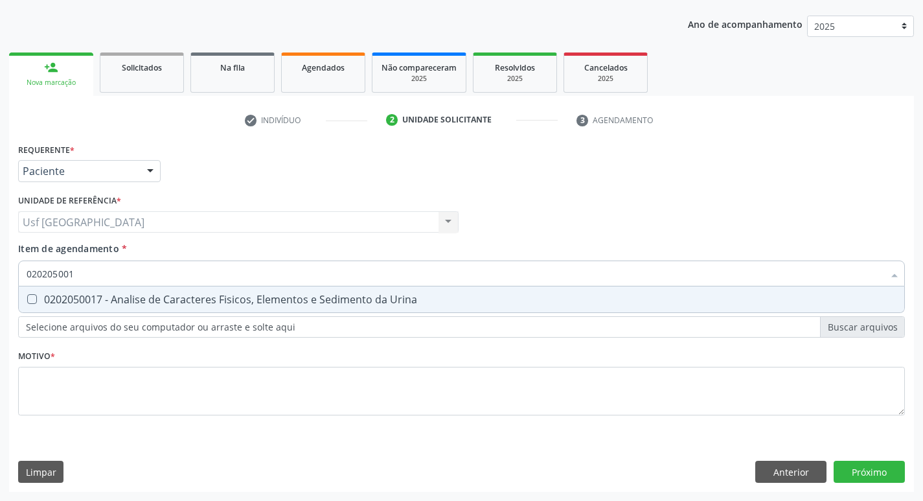
click at [150, 296] on div "0202050017 - Analise de Caracteres Fisicos, Elementos e Sedimento da Urina" at bounding box center [462, 299] width 870 height 10
checkbox Urina "true"
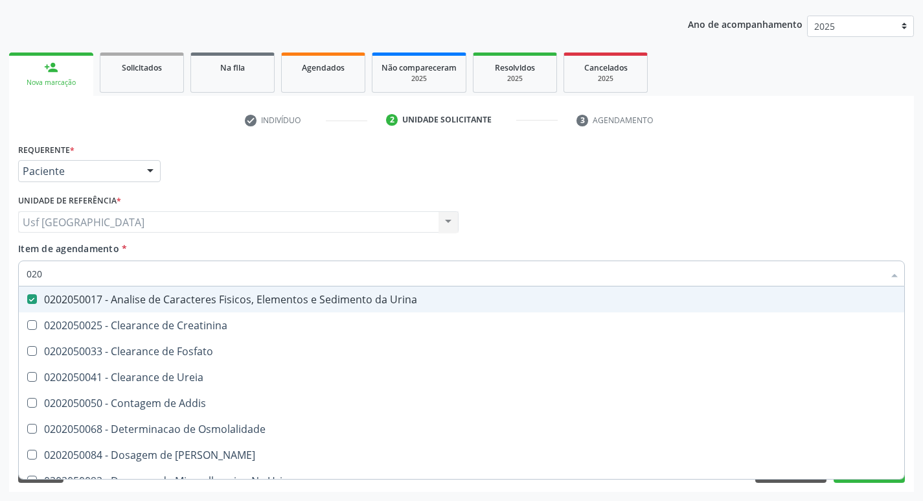
type input "02"
checkbox Urina "false"
checkbox Fosfato "false"
type input "0"
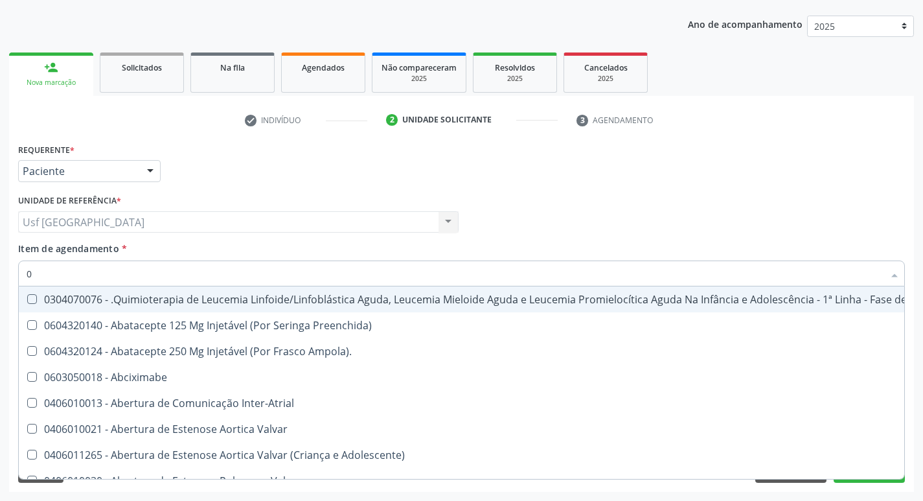
type input "02"
checkbox Coração "true"
checkbox Urina "false"
checkbox Aberto "true"
checkbox Infusão "true"
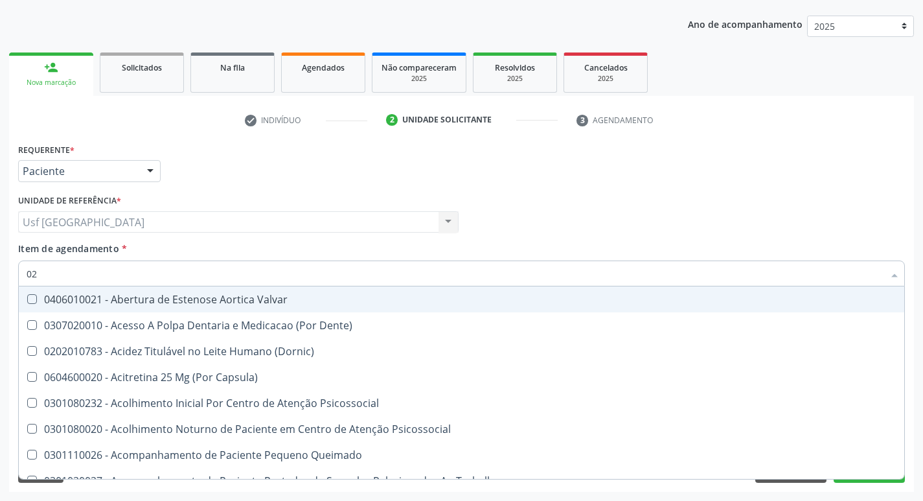
type input "020"
checkbox Terapeutica "true"
checkbox Urina "false"
checkbox Gastro-Esofagico "true"
checkbox Captação "true"
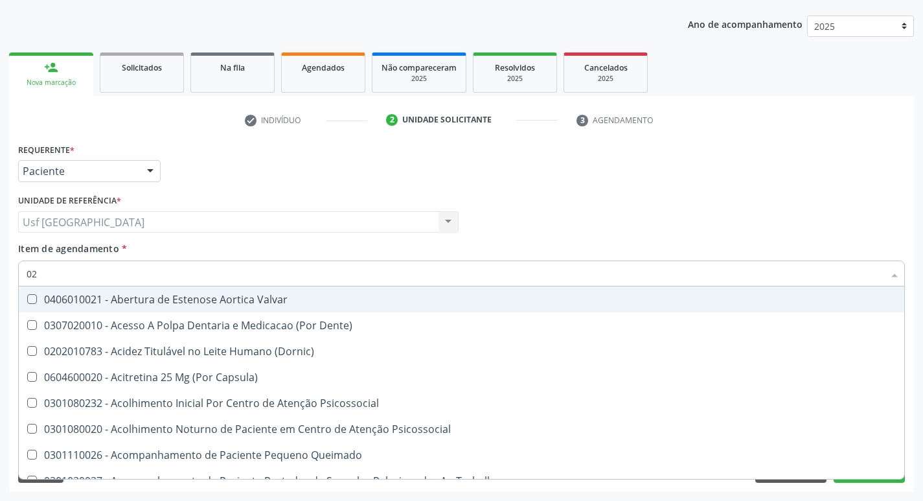
checkbox Identificação "false"
checkbox Dosagens\) "false"
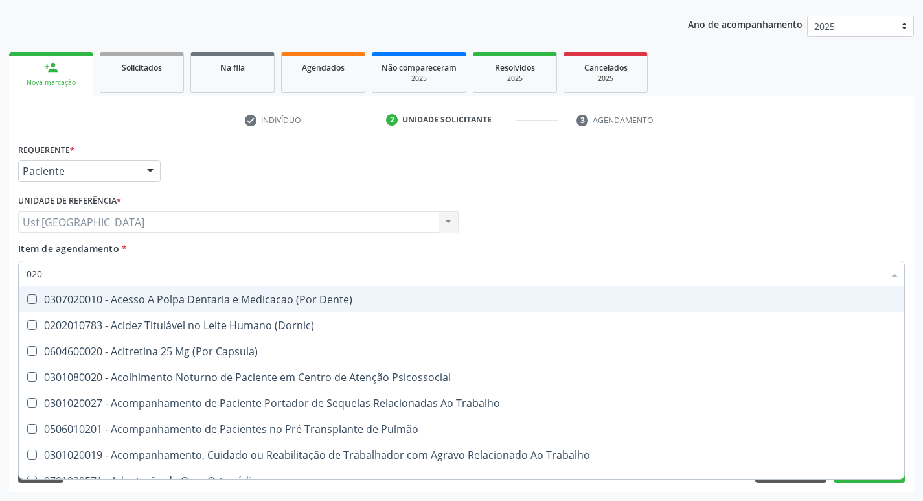
type input "0202"
checkbox Capsula\) "true"
checkbox Urina "false"
checkbox Blot "true"
checkbox Arquitetura "true"
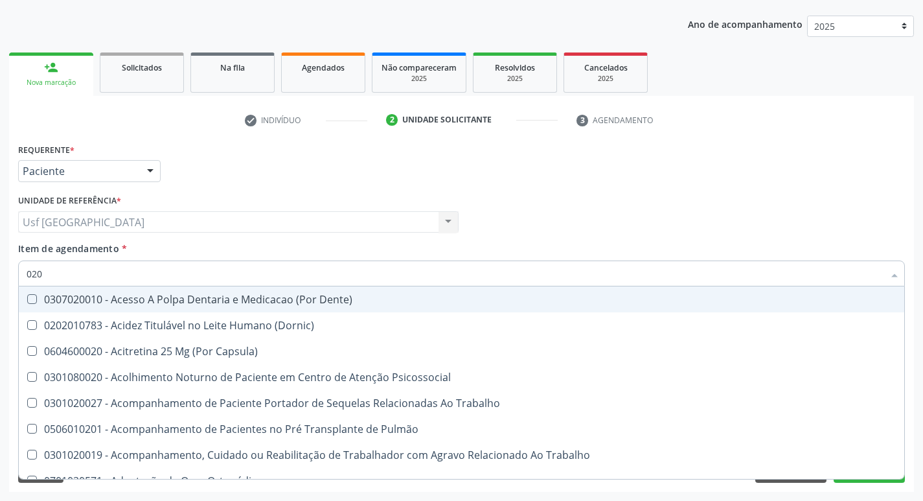
checkbox Identificação "false"
checkbox Dosagens\) "false"
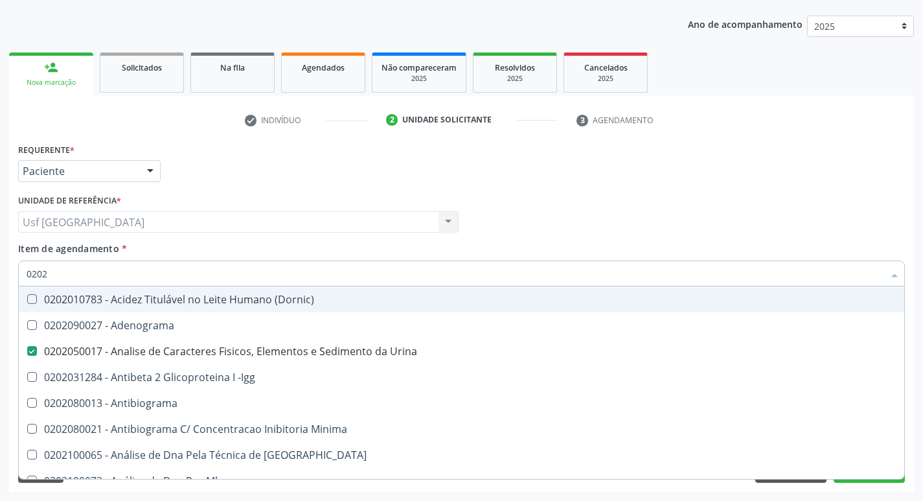
type input "02020"
checkbox Anaerobicas "true"
checkbox Identificação "false"
checkbox Parceria\) "true"
checkbox Dosagens\) "false"
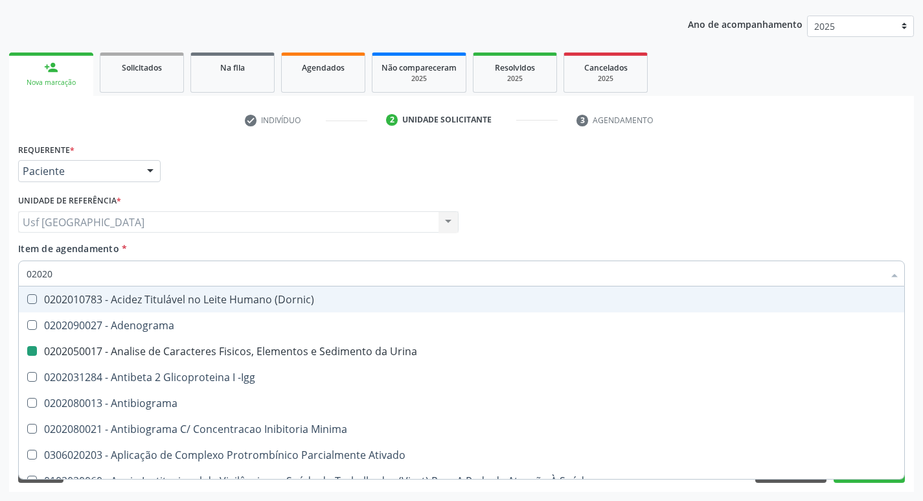
type input "020202"
checkbox Urina "false"
checkbox Identificação "false"
checkbox Dosagens\) "false"
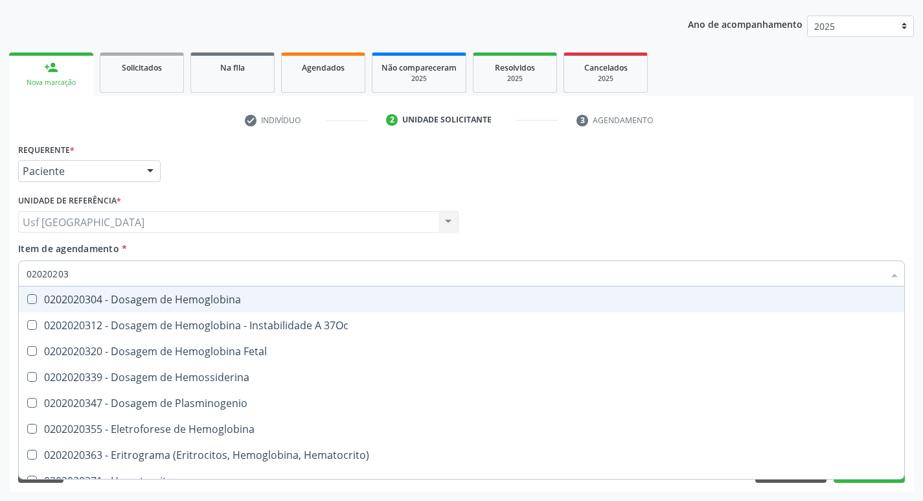
type input "020202038"
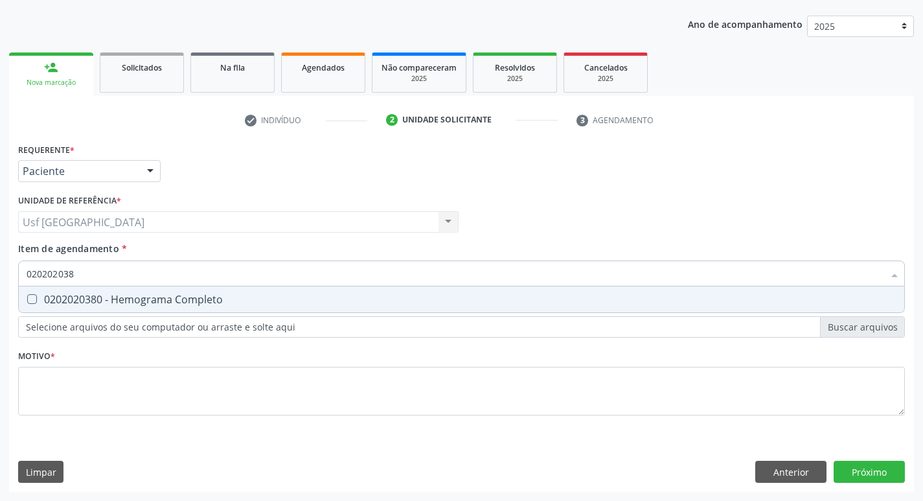
click at [150, 296] on div "0202020380 - Hemograma Completo" at bounding box center [462, 299] width 870 height 10
checkbox Completo "true"
type input "02020203"
checkbox Completo "false"
type input "0"
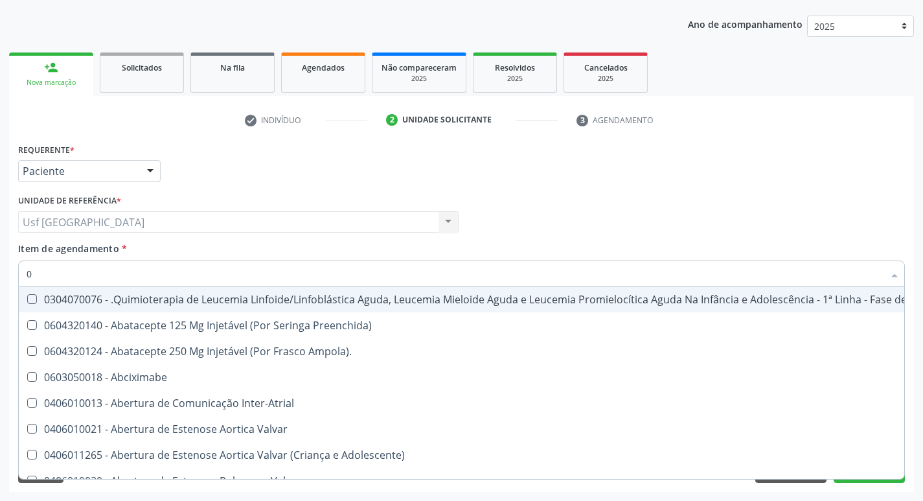
type input "02"
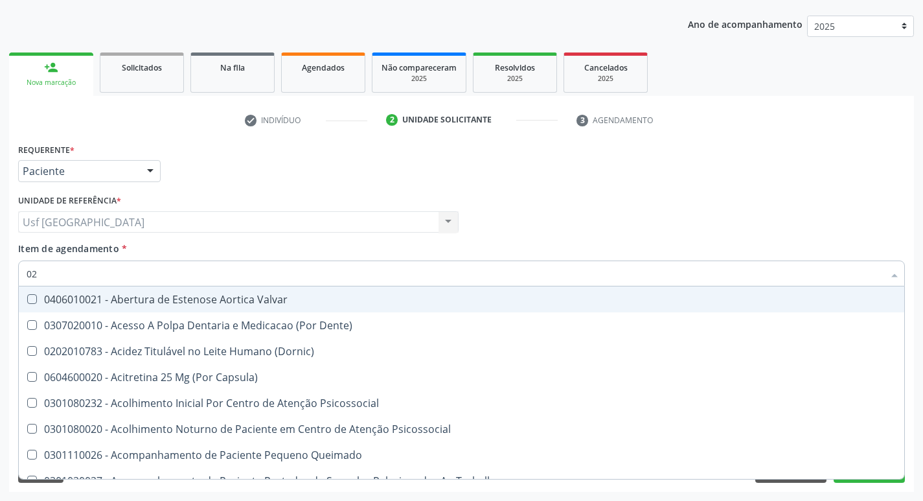
checkbox Urina "true"
checkbox Especializada "false"
checkbox Identificação "true"
checkbox Dosagens\) "true"
type input "020"
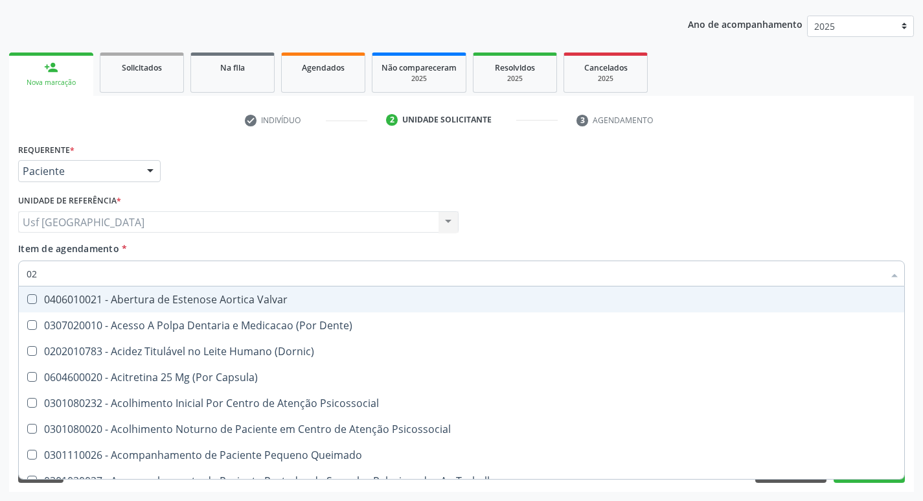
checkbox Terapeutica "true"
checkbox Urina "false"
checkbox Gastro-Esofagico "true"
checkbox Captação "true"
checkbox Identificação "false"
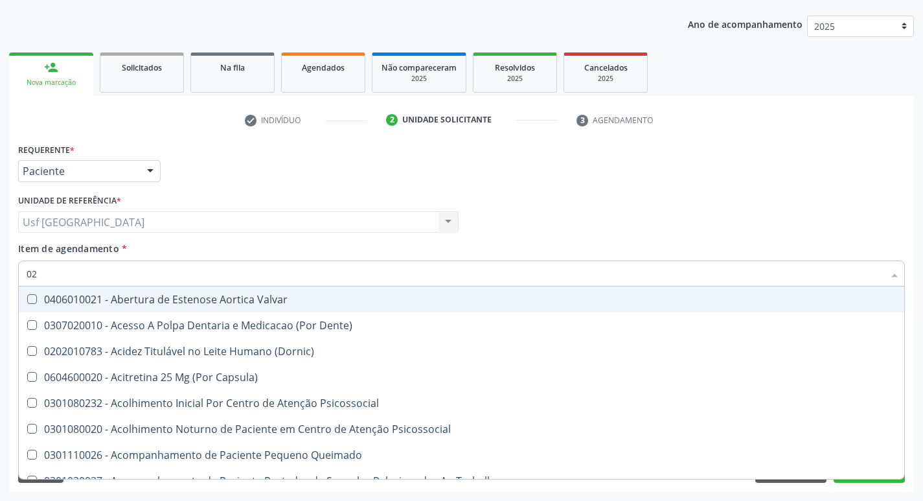
checkbox Dosagens\) "false"
checkbox \(T3\) "true"
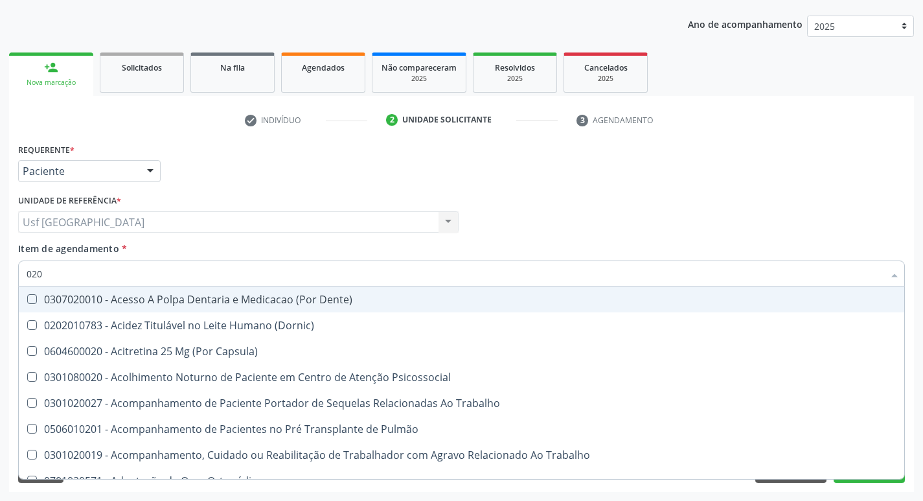
type input "0202"
checkbox Capsula\) "true"
checkbox Urina "false"
checkbox Blot "true"
checkbox Arquitetura "true"
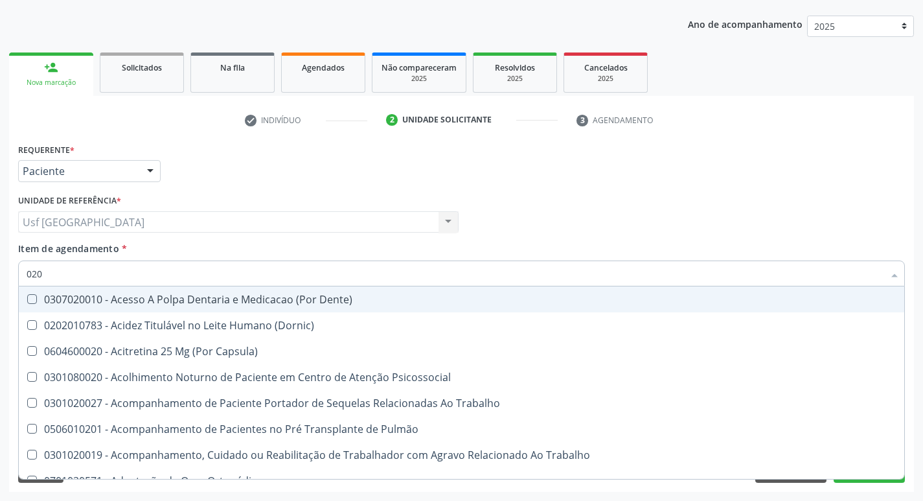
checkbox Biologica "true"
checkbox Identificação "false"
checkbox Dosagens\) "false"
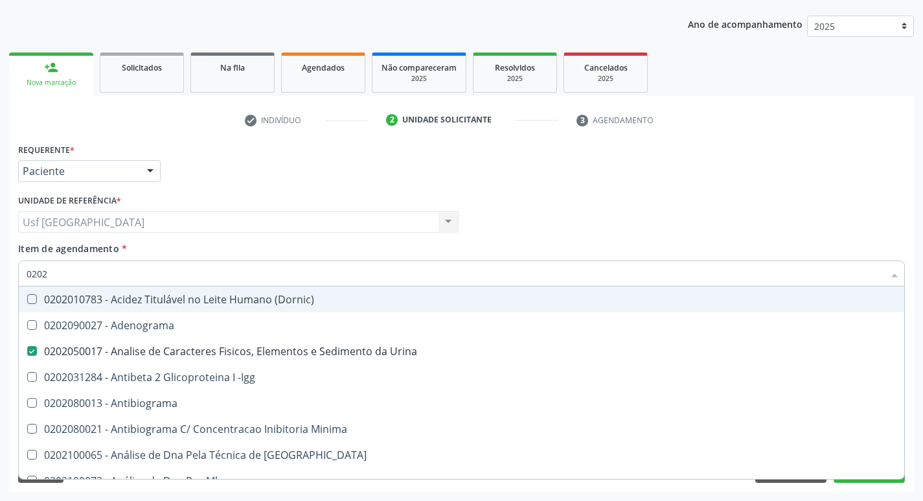
type input "02020"
checkbox Anaerobicas "true"
checkbox Identificação "false"
checkbox Parceria\) "true"
checkbox Dosagens\) "false"
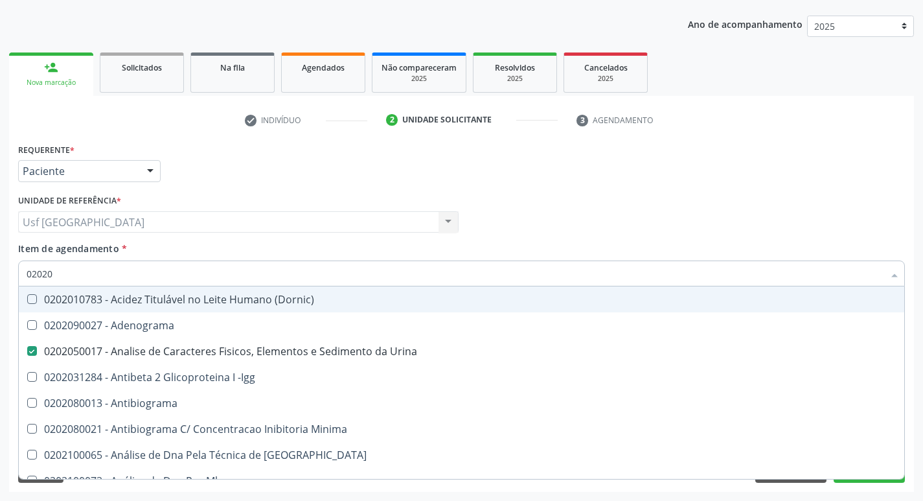
checkbox Zinco "true"
checkbox Completo "false"
type input "020203"
checkbox Urina "false"
checkbox Identificação "false"
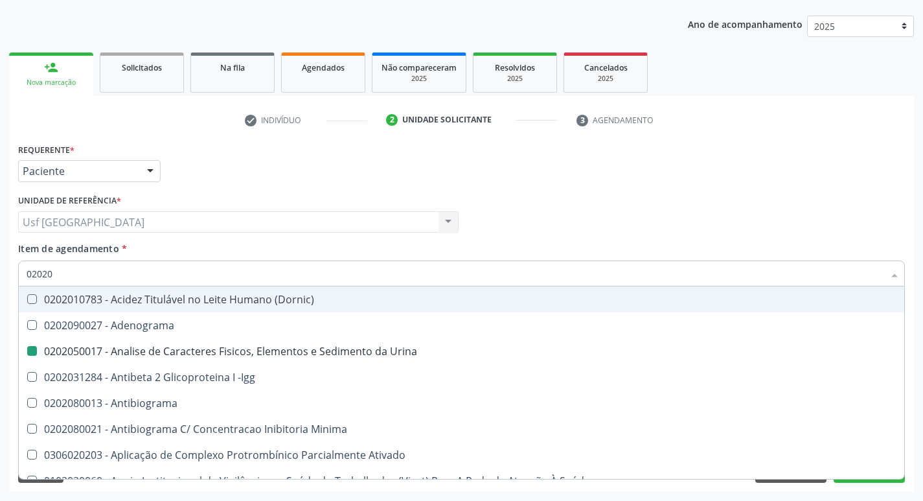
checkbox Aminoacidos "true"
checkbox Dosagens\) "false"
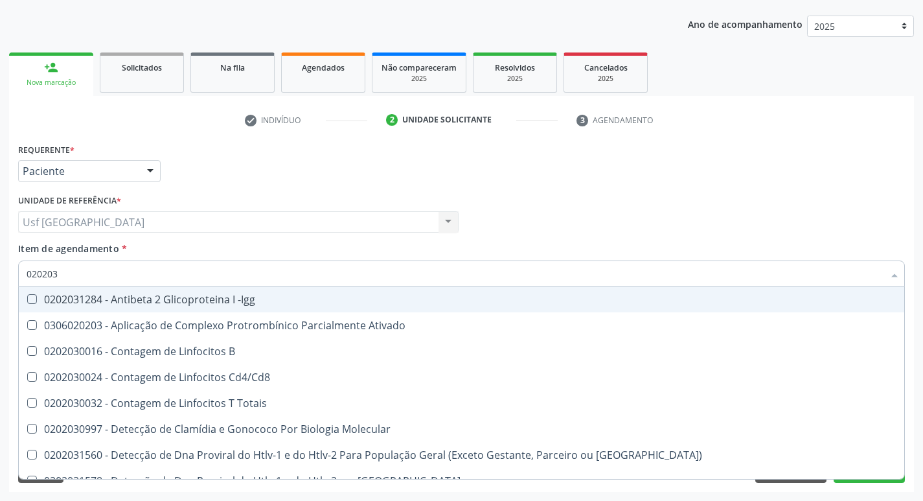
type input "0202030"
checkbox Completo "false"
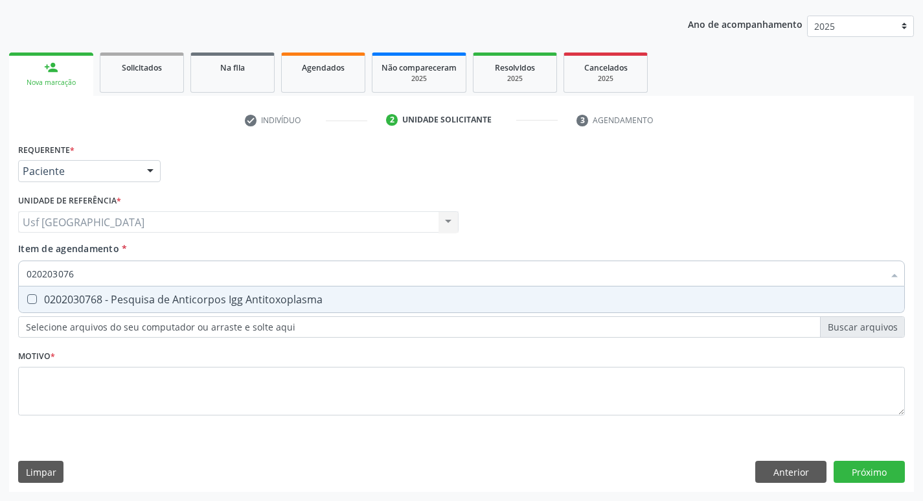
type input "0202030768"
click at [150, 296] on div "0202030768 - Pesquisa de Anticorpos Igg Antitoxoplasma" at bounding box center [462, 299] width 870 height 10
checkbox Antitoxoplasma "true"
type input "0202030"
checkbox Antitoxoplasma "false"
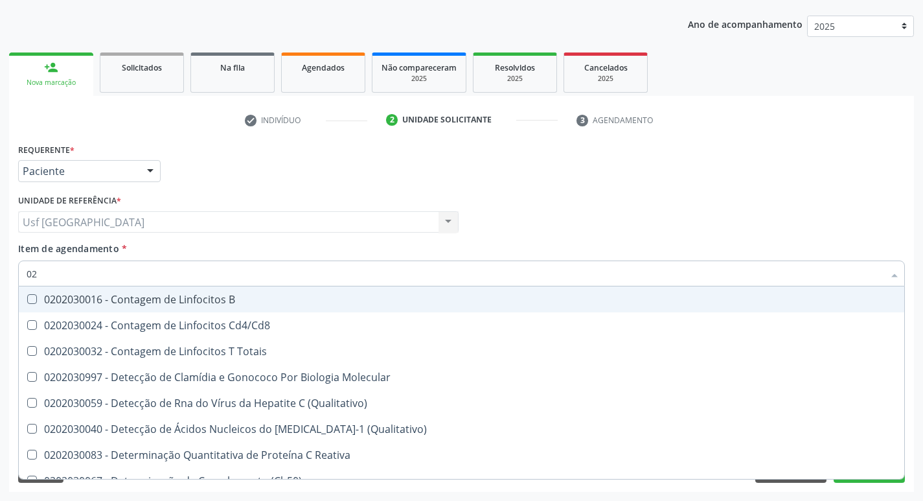
type input "0"
checkbox Totais "false"
checkbox Anticardiolipina "false"
checkbox Antibrucelas "false"
checkbox Suprarenal "false"
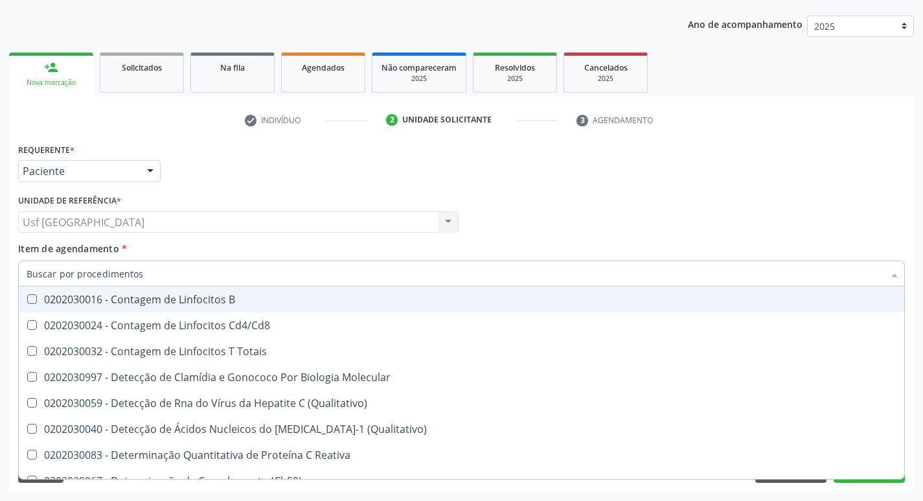
checkbox Antiglomerulo "false"
checkbox Langerhans "false"
checkbox Antinucleo "false"
checkbox \(Anti-Hbe\) "false"
checkbox Antitoxoplasma "false"
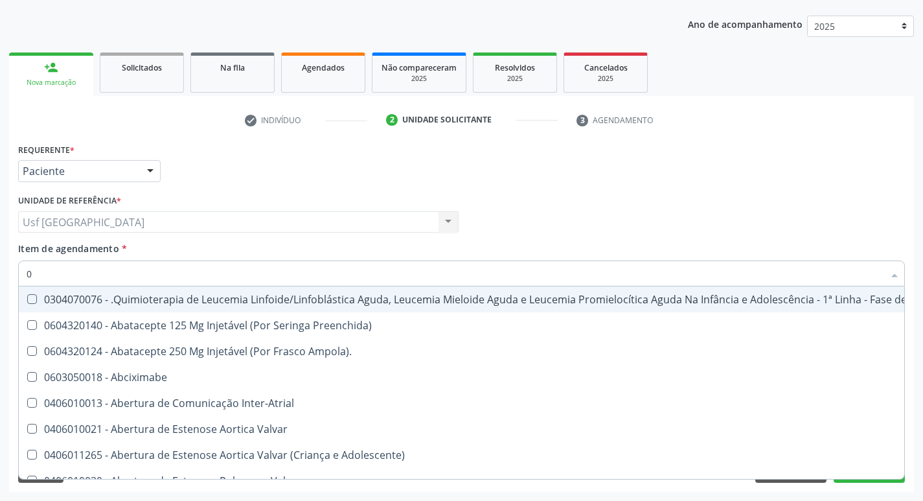
type input "02"
checkbox Coração "true"
checkbox Urina "false"
checkbox Aberto "true"
checkbox Infusão "true"
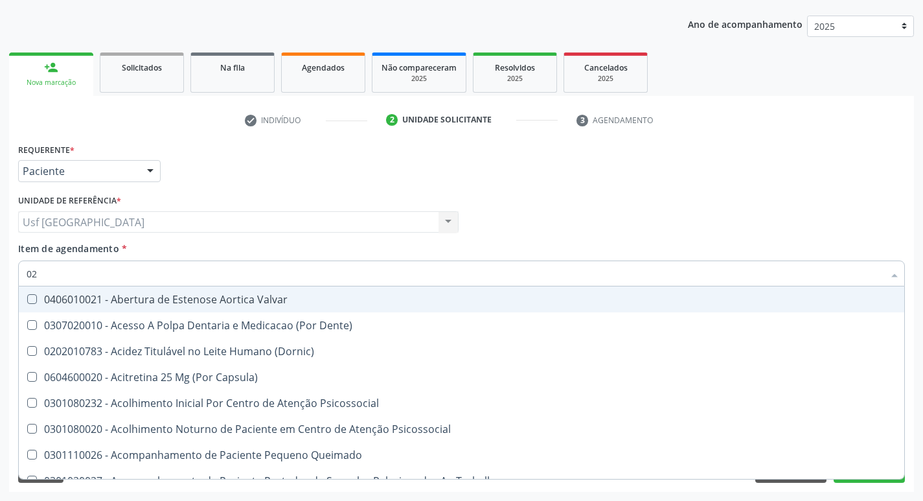
type input "020"
checkbox Terapeutica "true"
checkbox Urina "false"
checkbox Gastro-Esofagico "true"
checkbox Captação "true"
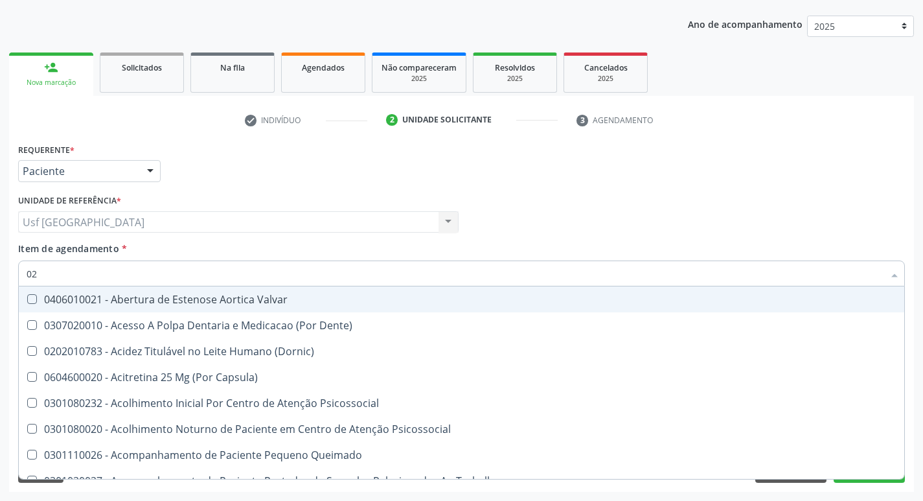
checkbox Identificação "false"
checkbox Dosagens\) "false"
checkbox \(T3\) "true"
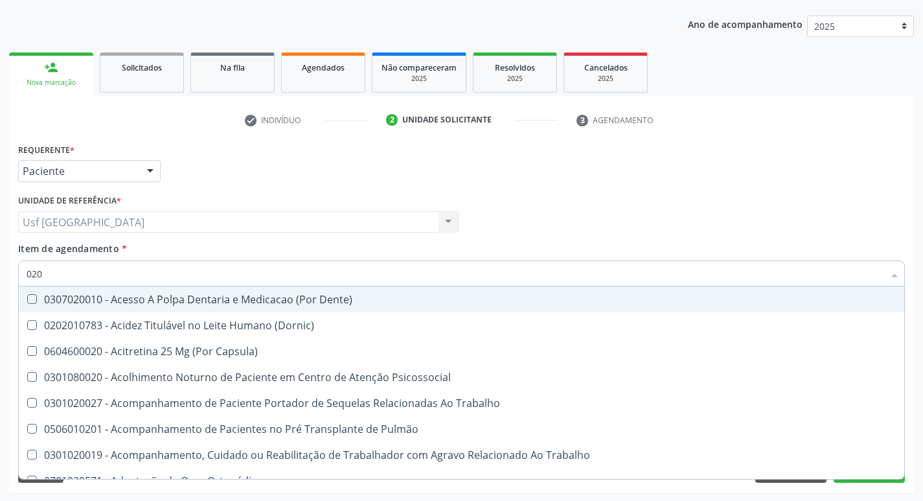
type input "0202"
checkbox Capsula\) "true"
checkbox Urina "false"
checkbox Blot "true"
checkbox Arquitetura "true"
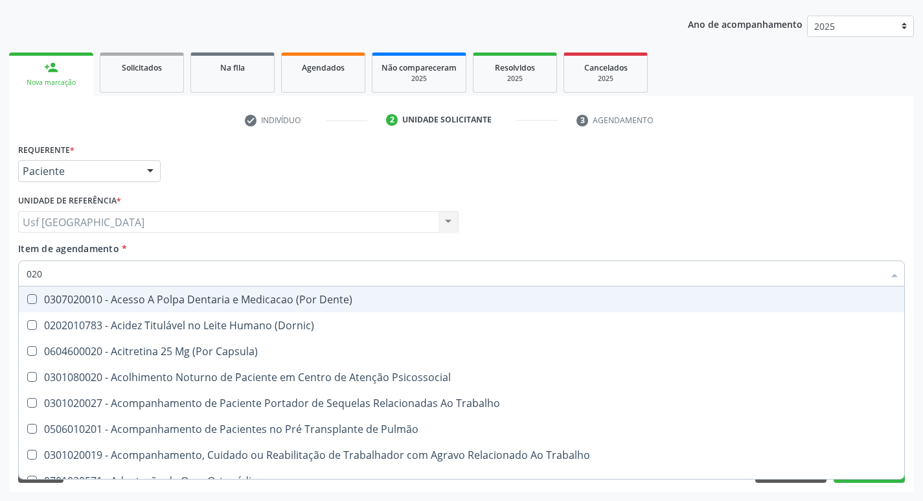
checkbox Biologica "true"
checkbox Identificação "false"
checkbox Dosagens\) "false"
checkbox Dosagens\) "true"
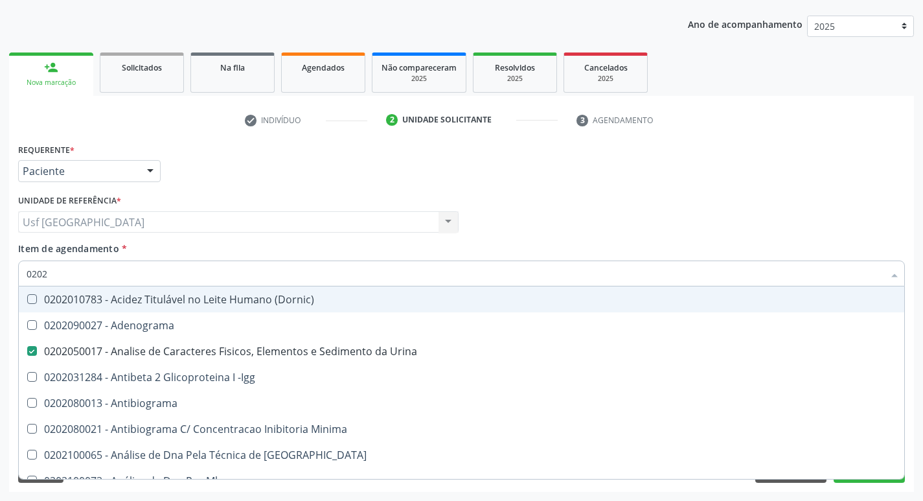
type input "02020"
checkbox Anaerobicas "true"
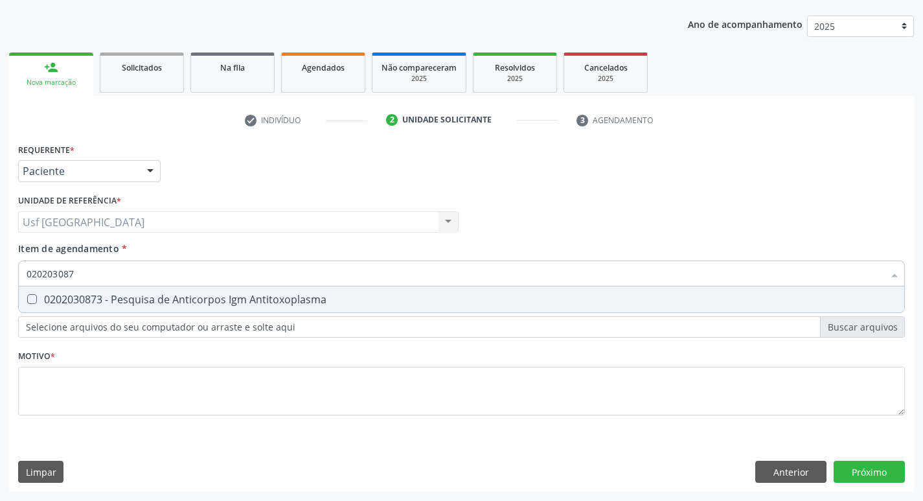
click at [150, 297] on div "0202030873 - Pesquisa de Anticorpos Igm Antitoxoplasma" at bounding box center [462, 299] width 870 height 10
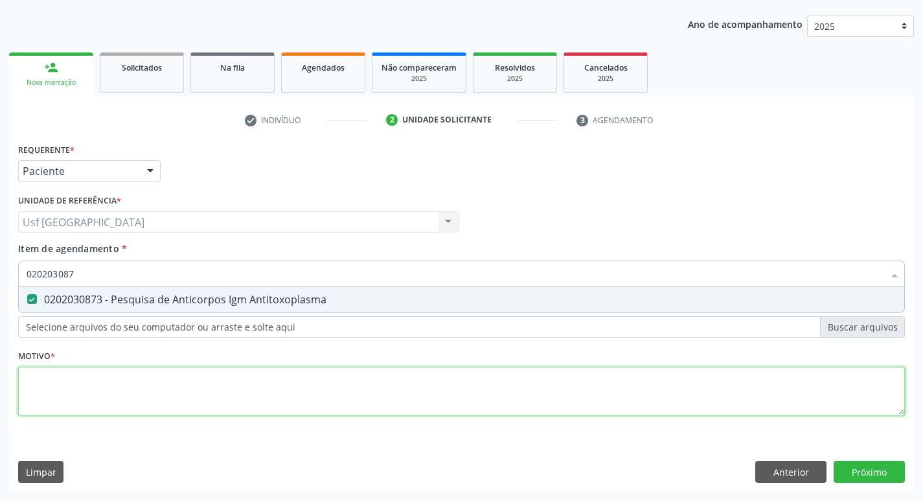
click at [133, 367] on div "Requerente * Paciente Médico(a) Enfermeiro(a) Paciente Nenhum resultado encontr…" at bounding box center [461, 286] width 887 height 293
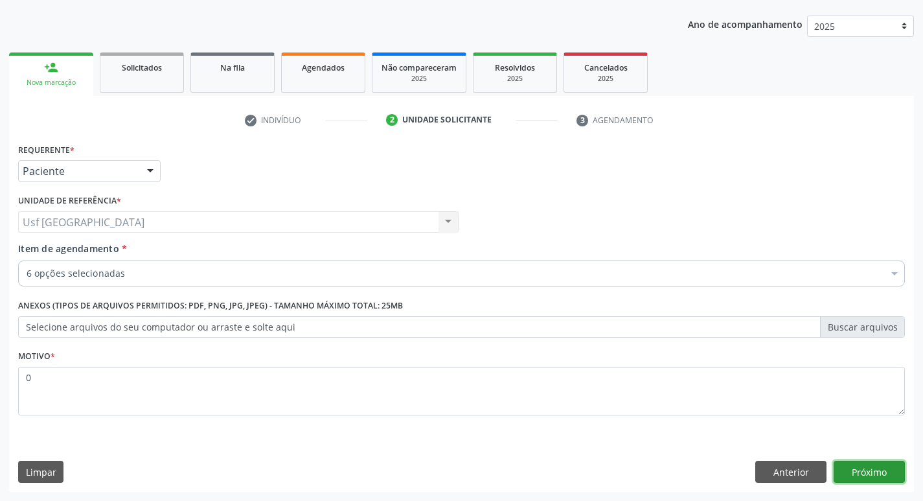
click at [857, 463] on button "Próximo" at bounding box center [868, 471] width 71 height 22
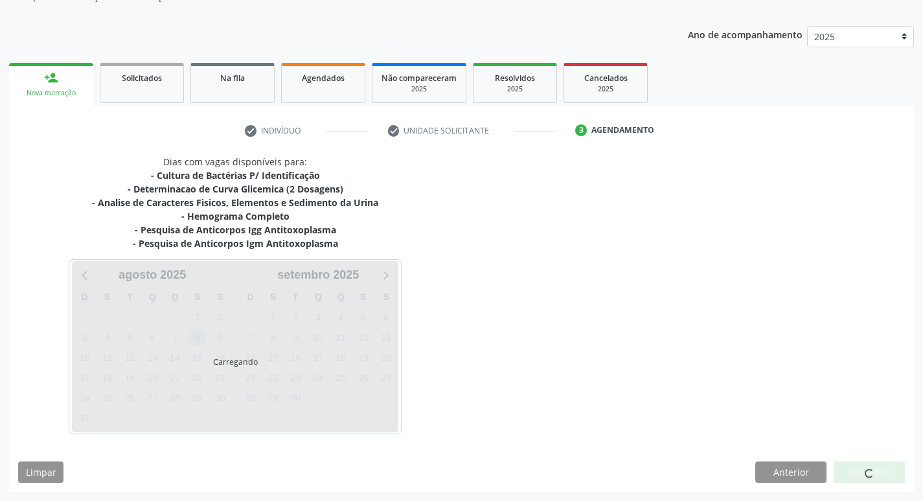
scroll to position [131, 0]
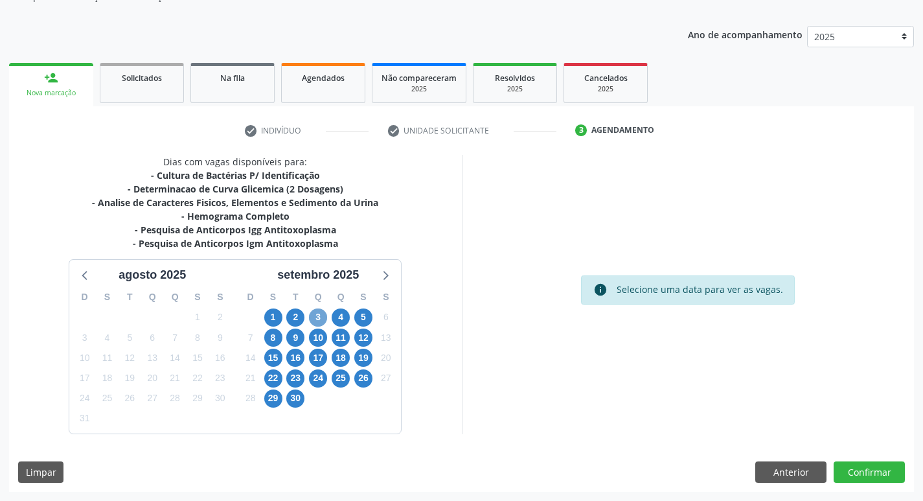
click at [317, 317] on span "3" at bounding box center [318, 317] width 18 height 18
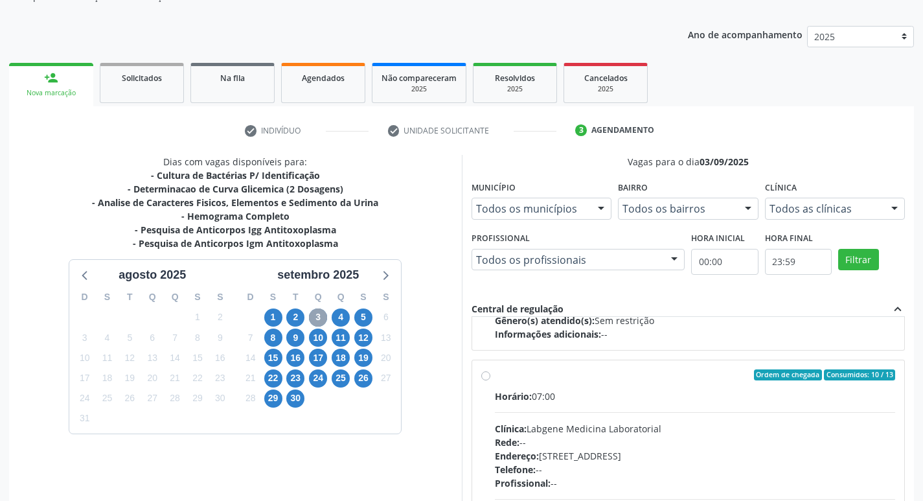
scroll to position [194, 0]
drag, startPoint x: 551, startPoint y: 431, endPoint x: 574, endPoint y: 395, distance: 42.8
click at [552, 430] on div "Clínica: Labgene Medicina Laboratorial" at bounding box center [695, 428] width 401 height 14
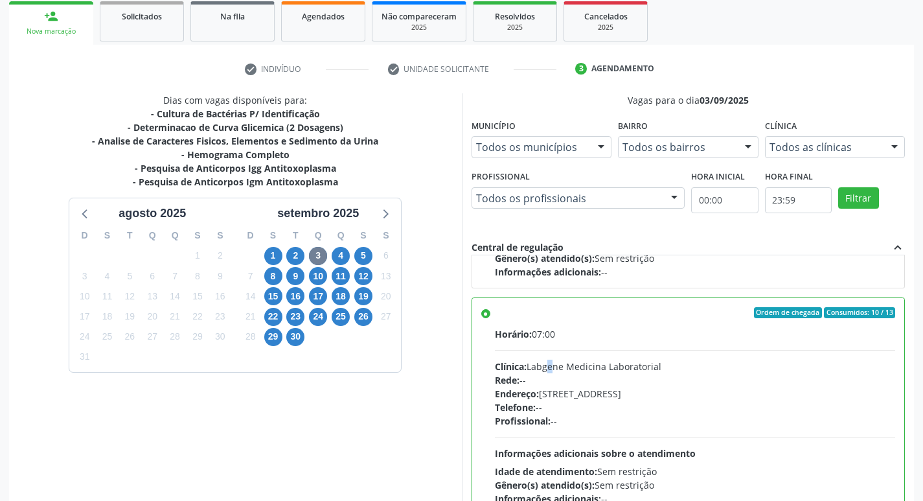
scroll to position [273, 0]
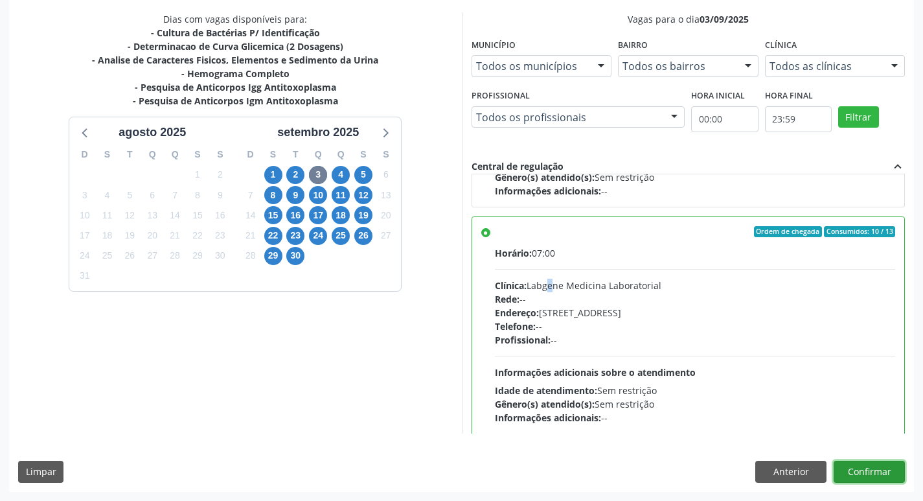
click at [870, 466] on button "Confirmar" at bounding box center [868, 471] width 71 height 22
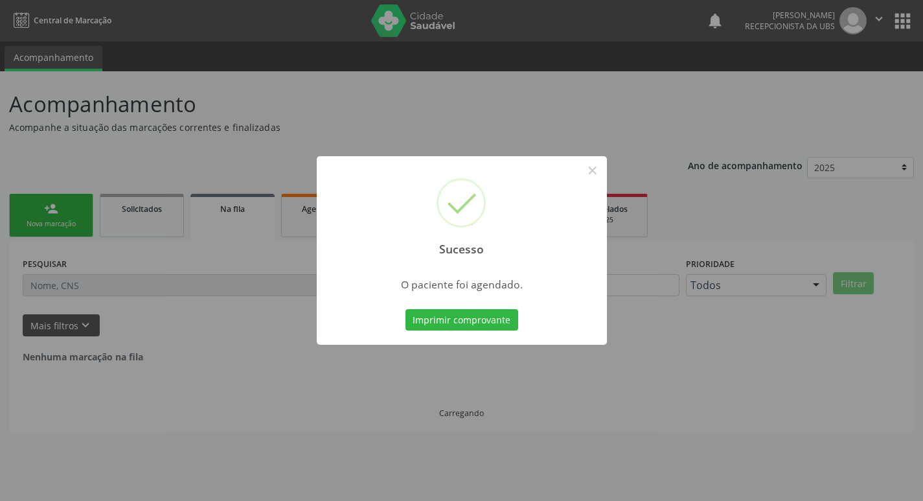
scroll to position [0, 0]
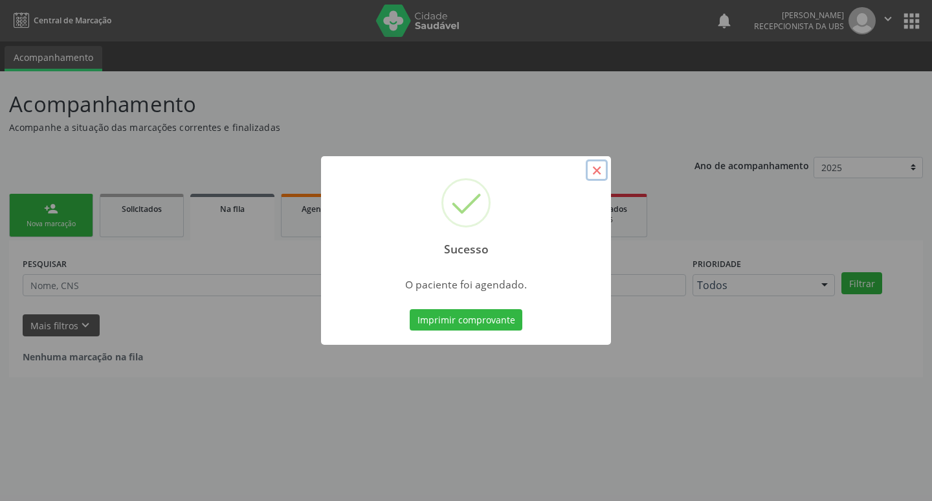
click at [598, 164] on button "×" at bounding box center [597, 170] width 22 height 22
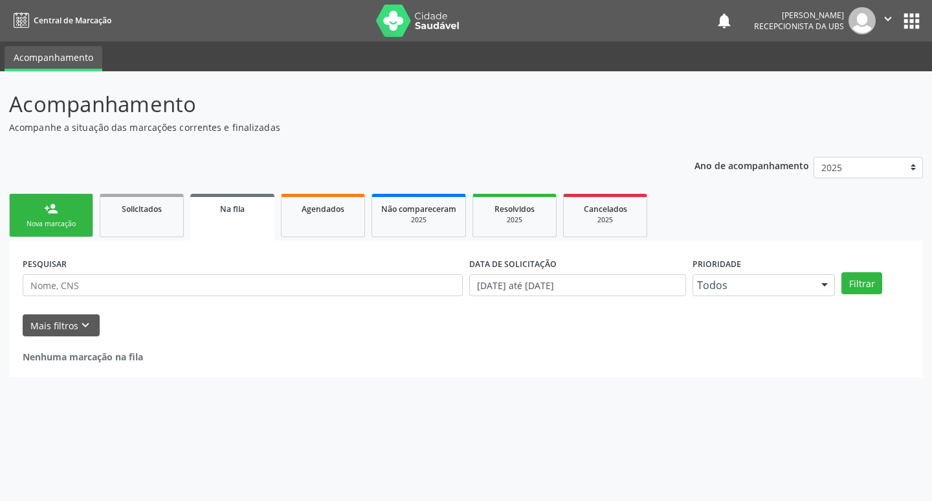
click at [70, 229] on div "Nova marcação" at bounding box center [51, 224] width 65 height 10
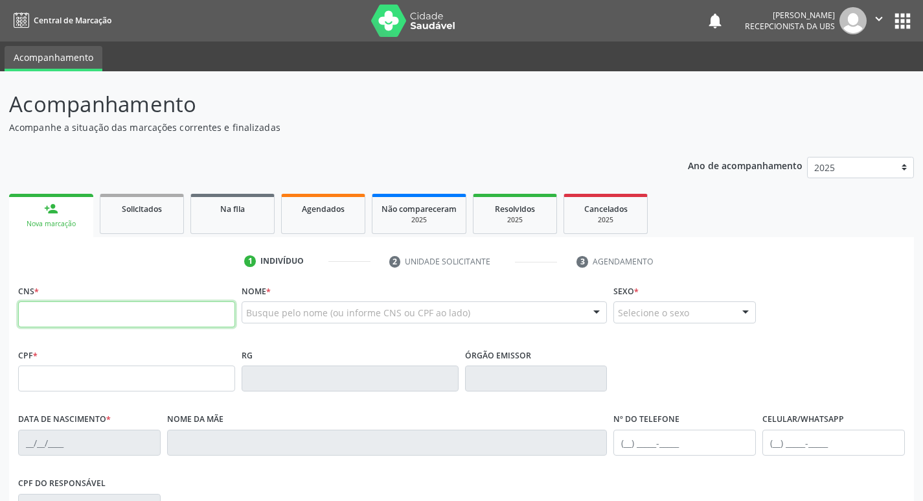
click at [111, 309] on input "text" at bounding box center [126, 314] width 217 height 26
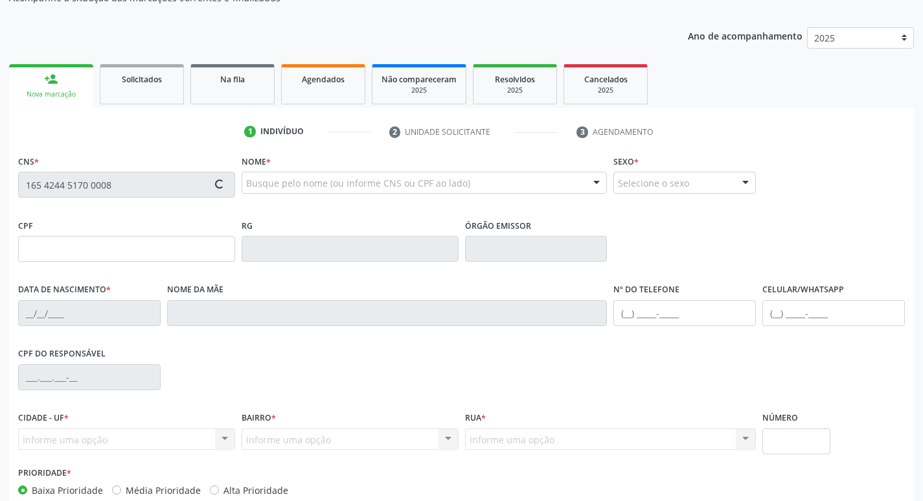
scroll to position [194, 0]
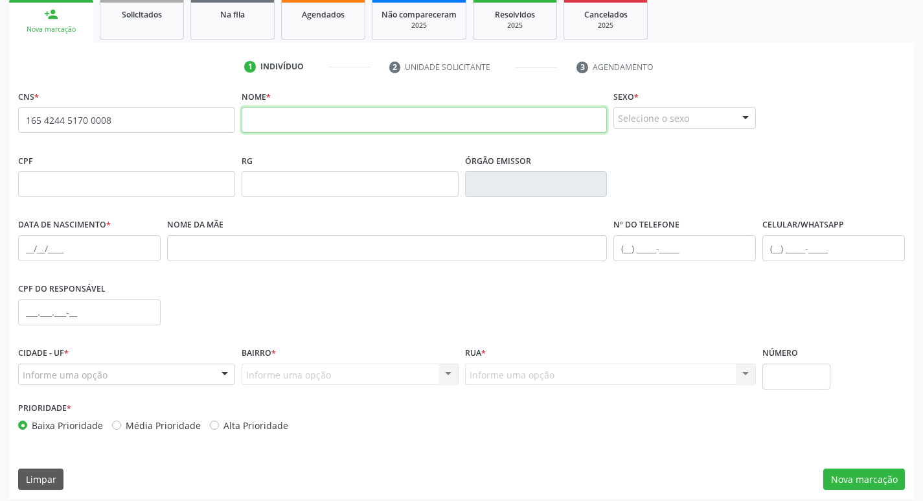
click at [273, 126] on input "text" at bounding box center [425, 120] width 366 height 26
click at [622, 113] on div "Selecione o sexo" at bounding box center [684, 118] width 142 height 22
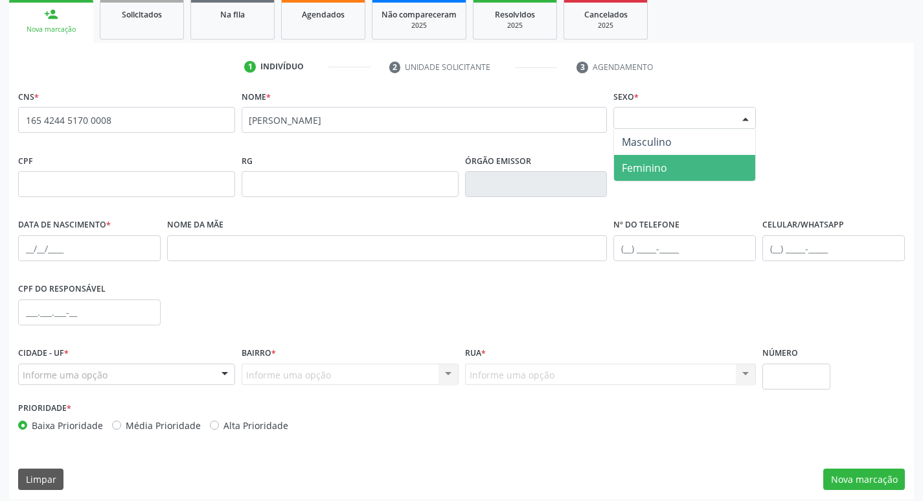
click at [623, 161] on span "Feminino" at bounding box center [644, 168] width 45 height 14
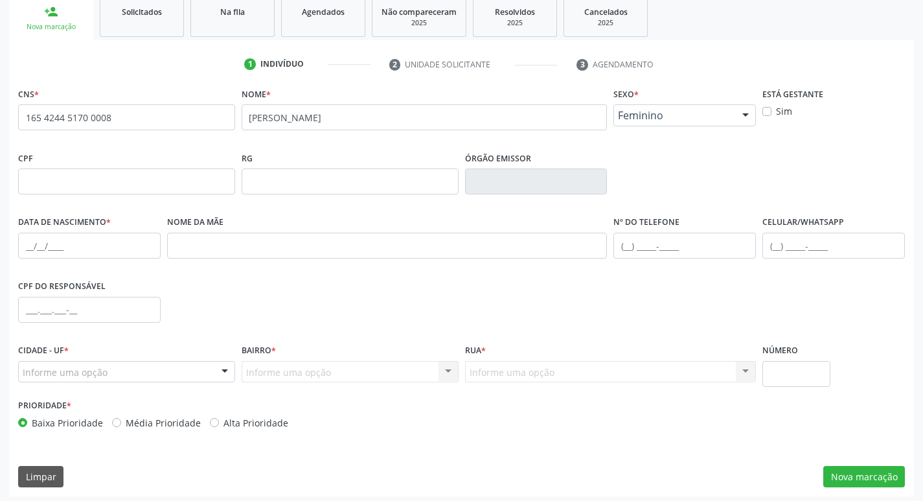
scroll to position [201, 0]
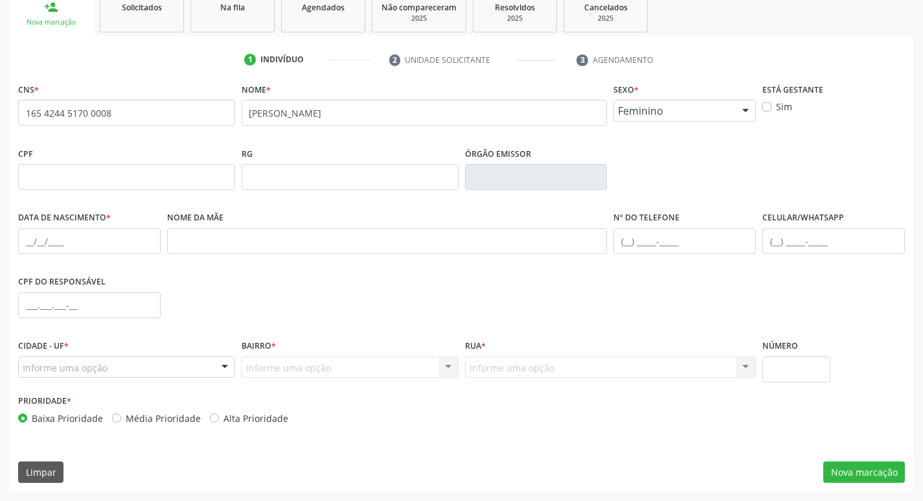
click at [114, 364] on div "Informe uma opção" at bounding box center [126, 367] width 217 height 22
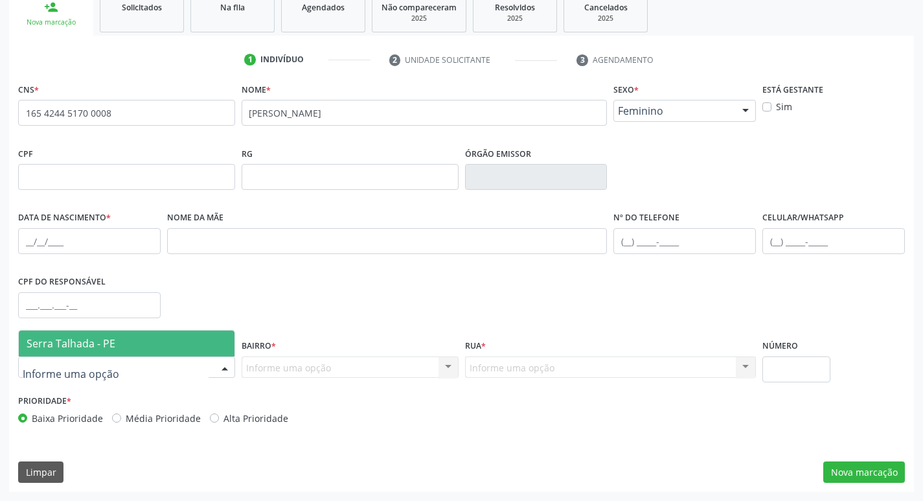
click at [111, 352] on span "Serra Talhada - PE" at bounding box center [127, 343] width 216 height 26
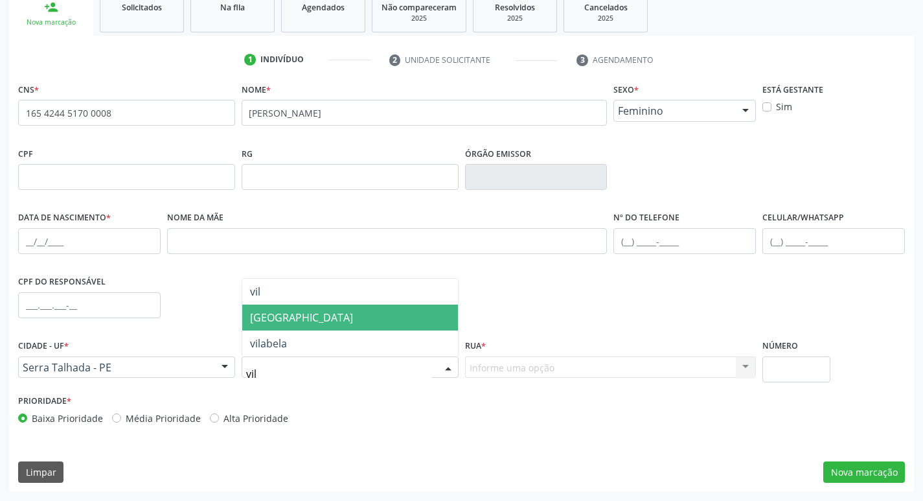
click at [333, 307] on span "[GEOGRAPHIC_DATA]" at bounding box center [350, 317] width 216 height 26
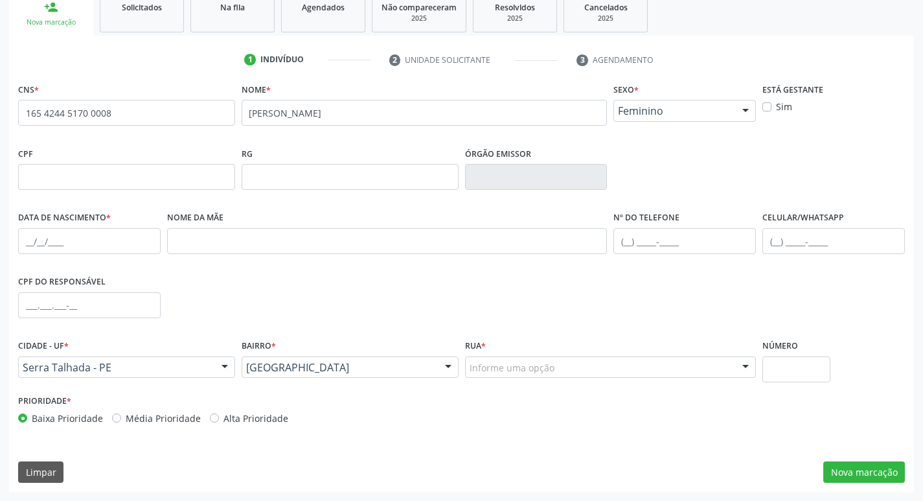
click at [614, 373] on div "Rua * Informe uma opção João Campos de Sousa Newton Carlos Ferraz Professora Ma…" at bounding box center [611, 363] width 298 height 55
click at [613, 364] on div "Informe uma opção" at bounding box center [610, 367] width 291 height 22
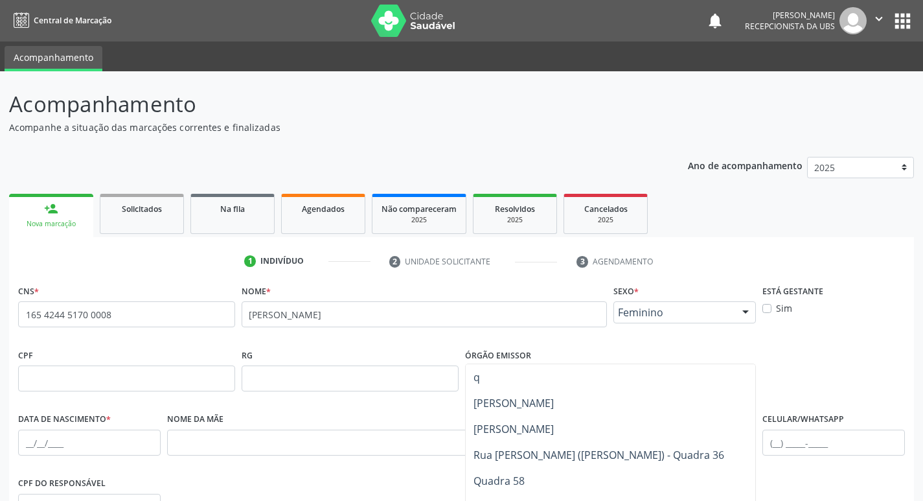
scroll to position [201, 0]
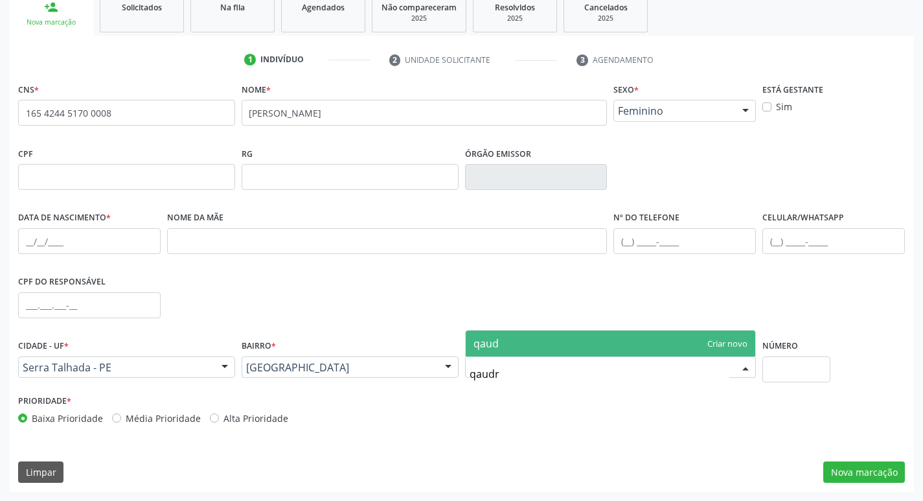
type input "qaudra"
click at [567, 300] on div "CNS * 165 4244 5170 0008 none Nome * [PERSON_NAME] lima Sexo * Feminino Masculi…" at bounding box center [461, 257] width 887 height 354
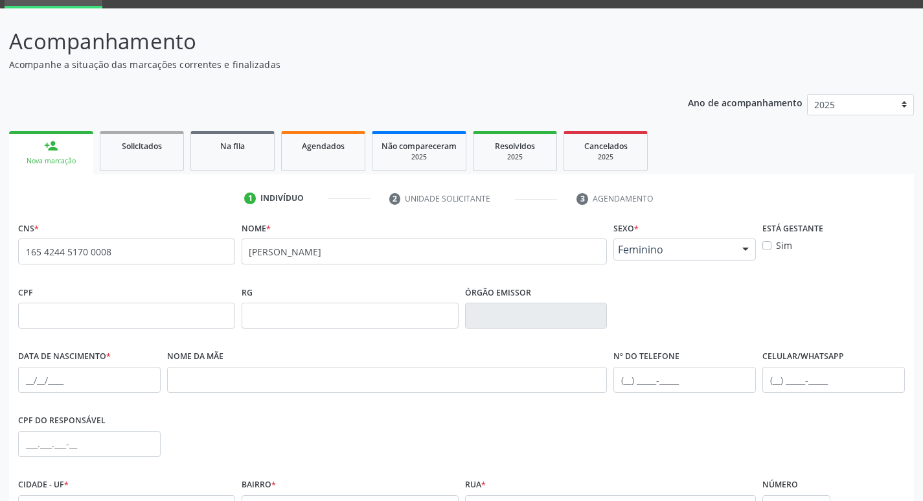
scroll to position [137, 0]
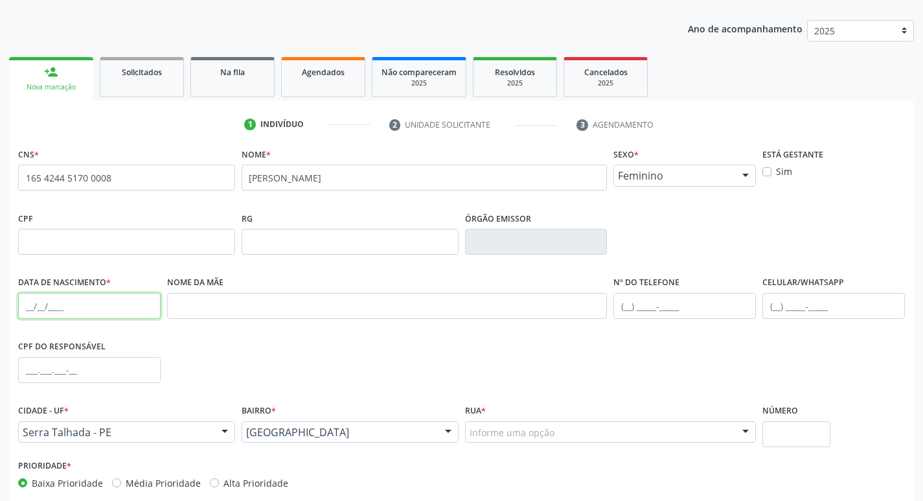
click at [106, 310] on input "text" at bounding box center [89, 306] width 142 height 26
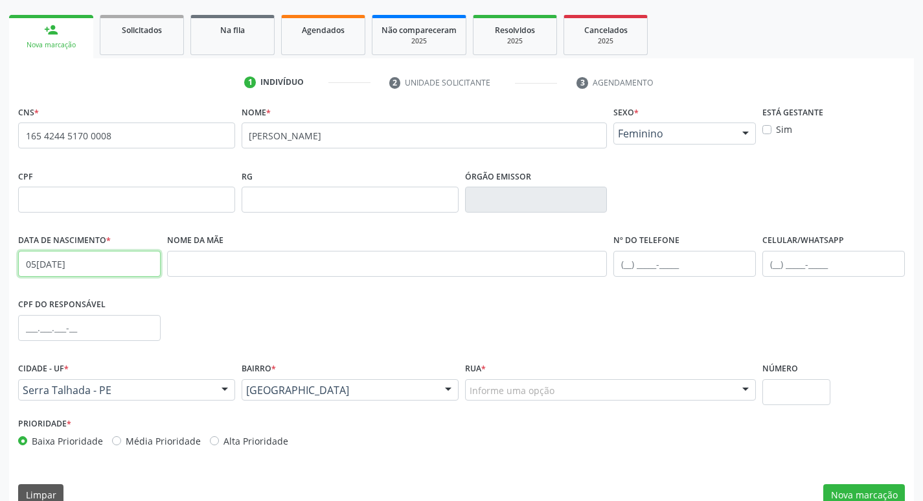
scroll to position [201, 0]
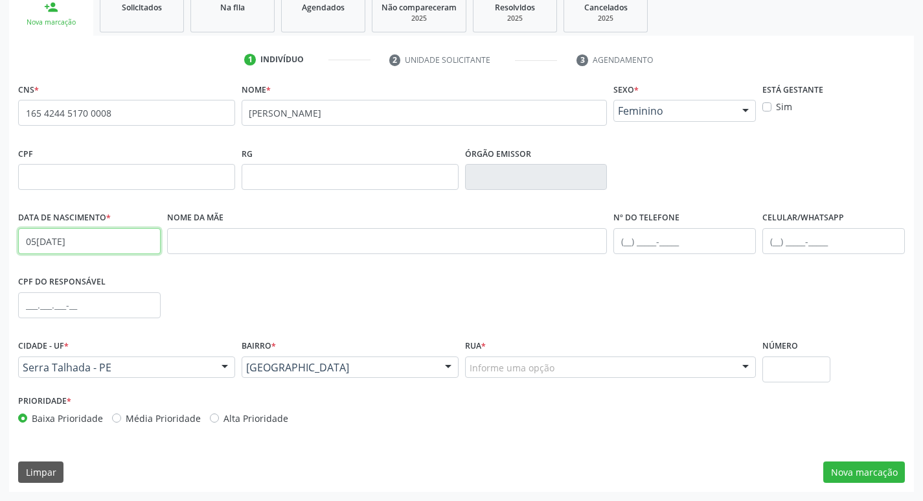
type input "05[DATE]"
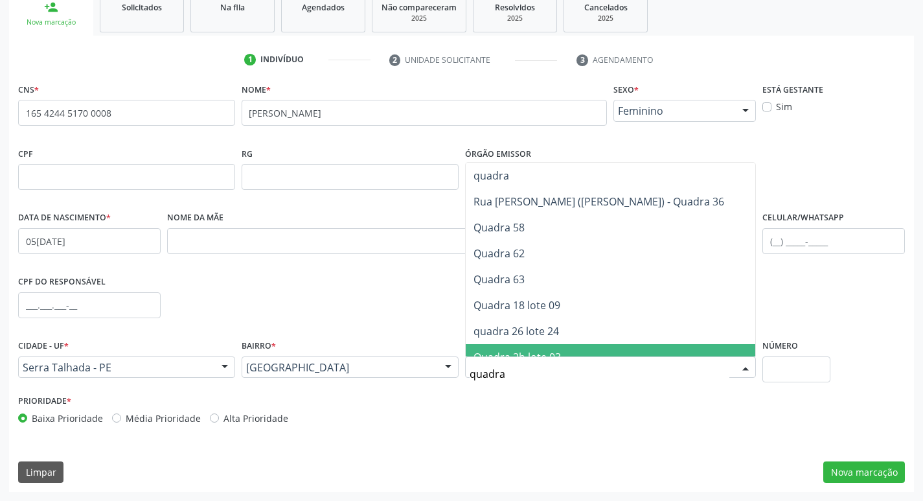
click at [570, 372] on input "quadra" at bounding box center [599, 374] width 260 height 26
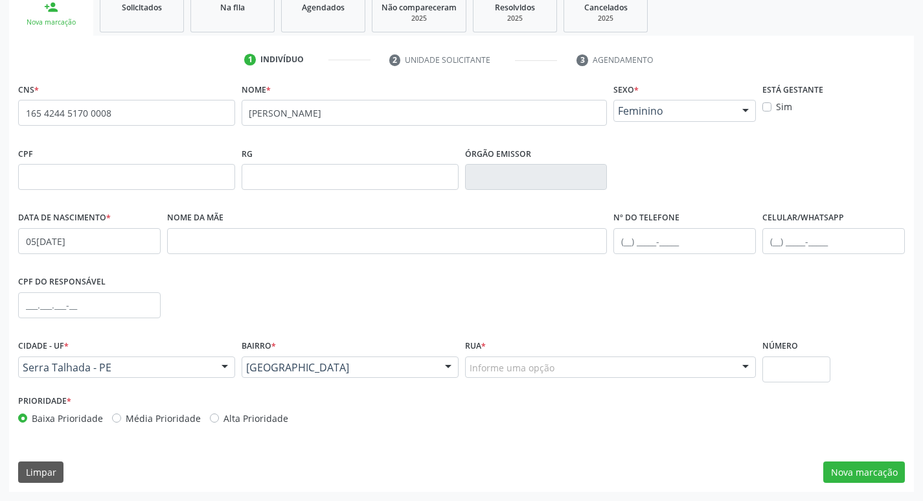
click at [302, 279] on div "CPF do responsável" at bounding box center [461, 304] width 893 height 64
click at [536, 356] on div "Informe uma opção" at bounding box center [610, 367] width 291 height 22
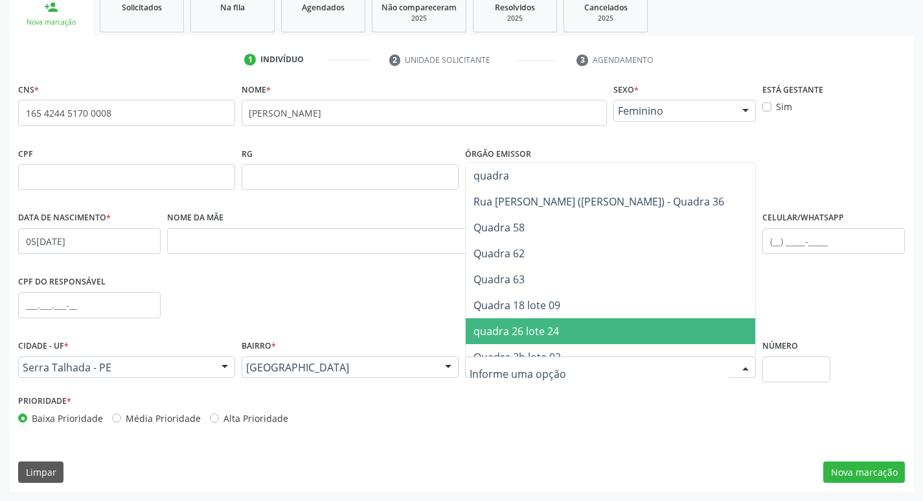
click at [247, 271] on div "Nome da mãe" at bounding box center [387, 240] width 447 height 64
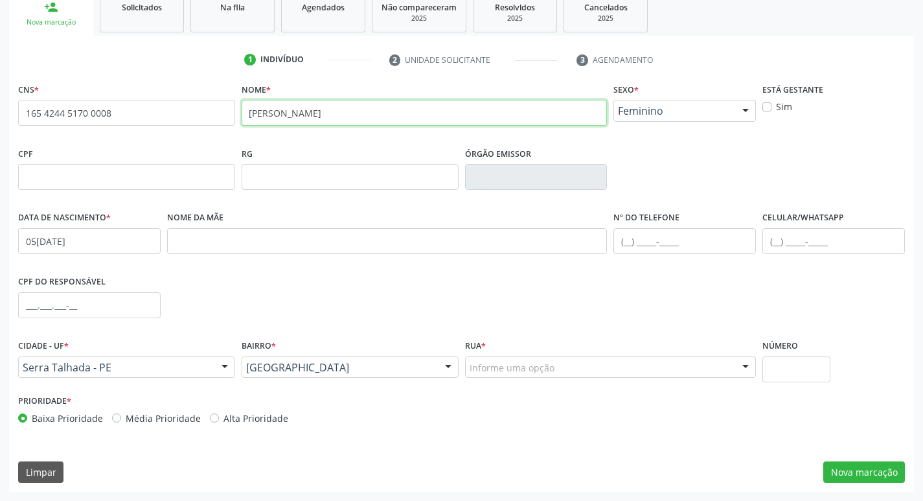
click at [365, 105] on input "[PERSON_NAME]" at bounding box center [425, 113] width 366 height 26
drag, startPoint x: 399, startPoint y: 294, endPoint x: 442, endPoint y: 308, distance: 45.1
click at [407, 295] on div "CPF do responsável" at bounding box center [461, 304] width 893 height 64
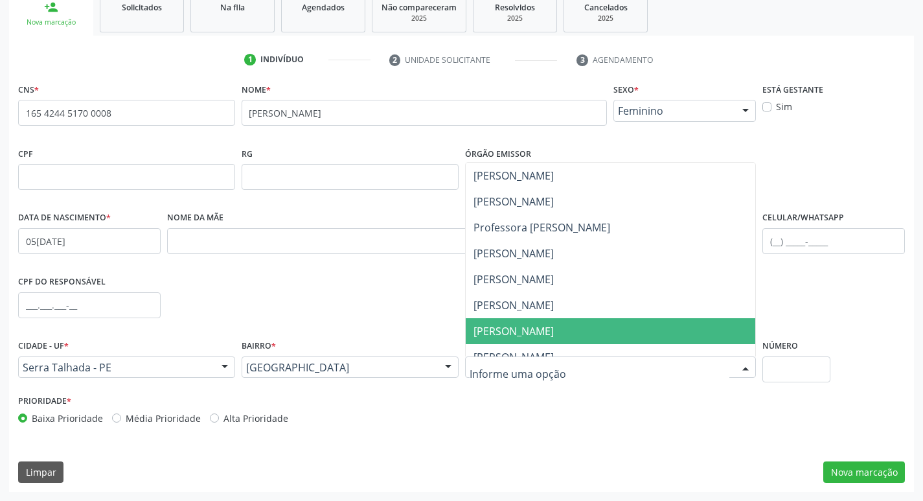
click at [499, 373] on div at bounding box center [610, 367] width 291 height 22
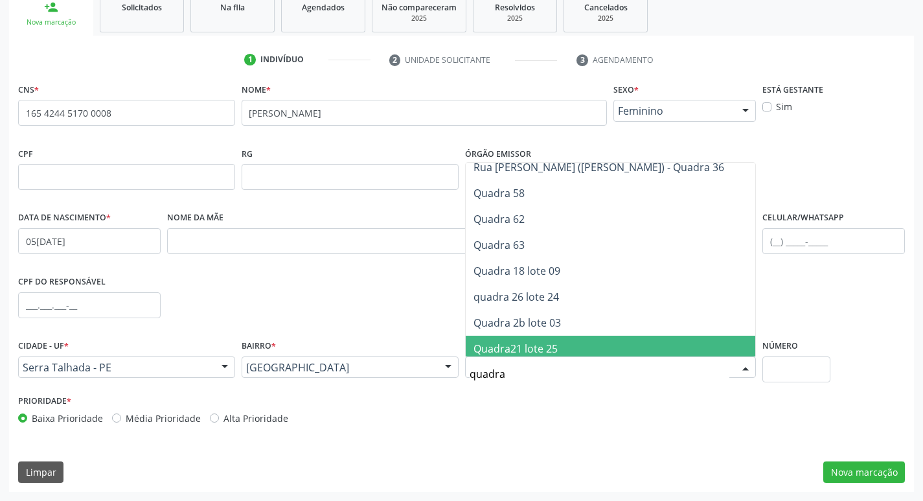
scroll to position [0, 0]
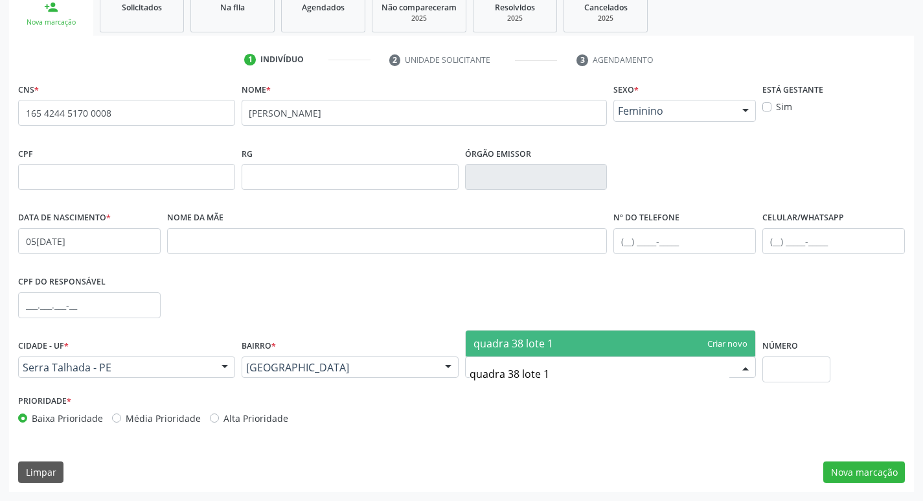
type input "quadra 38 lote 12"
click at [582, 343] on span "quadra 38 lote 12" at bounding box center [611, 343] width 290 height 26
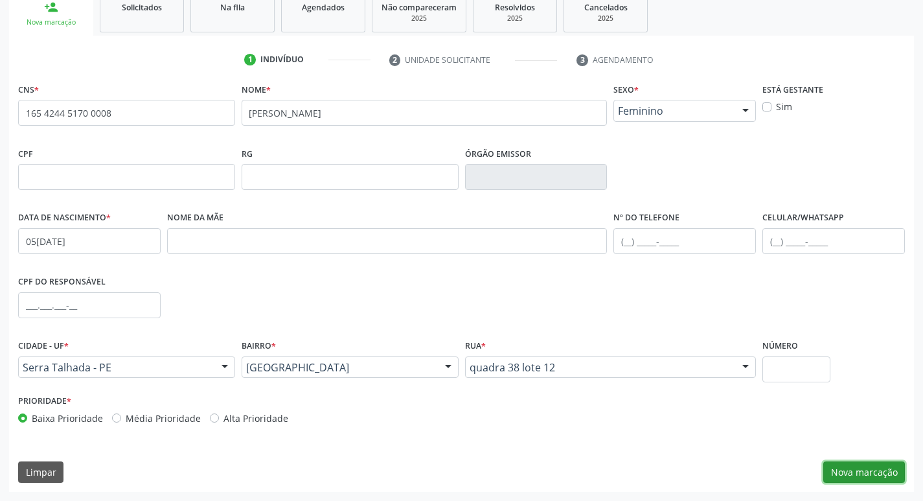
click at [836, 471] on button "Nova marcação" at bounding box center [864, 472] width 82 height 22
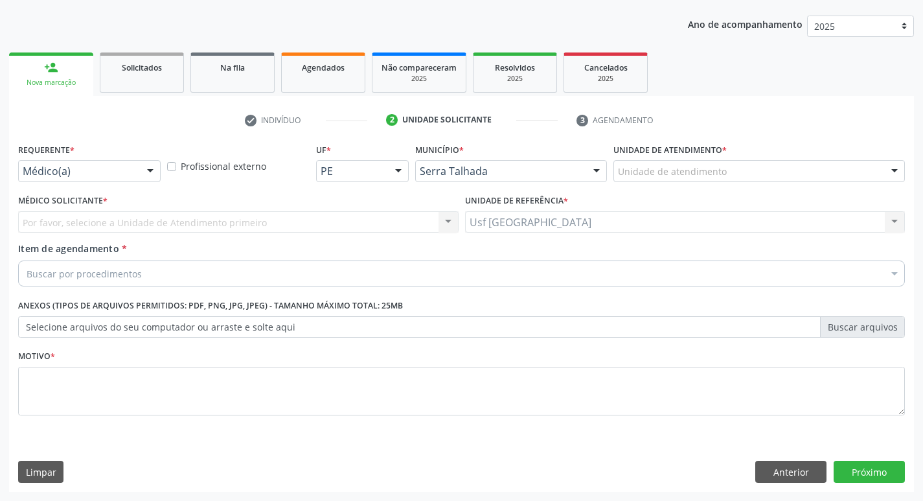
scroll to position [141, 0]
click at [98, 160] on div "Médico(a)" at bounding box center [89, 171] width 142 height 22
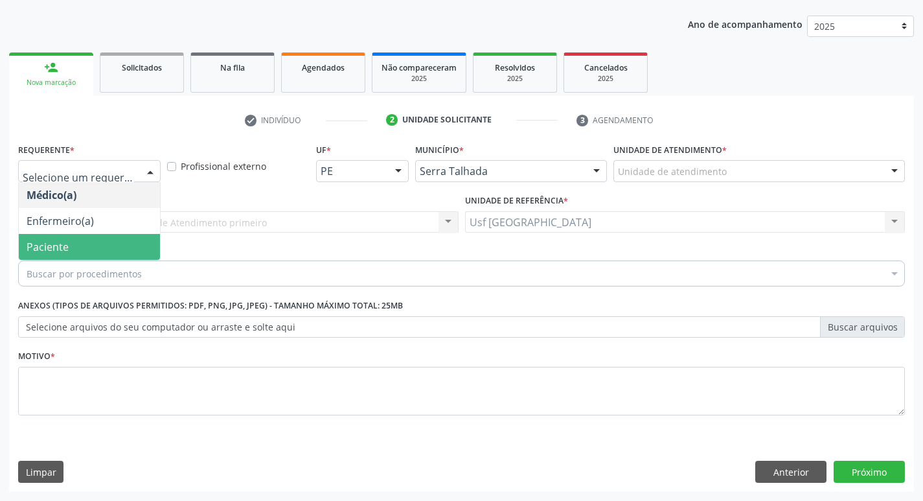
click at [90, 253] on span "Paciente" at bounding box center [89, 247] width 141 height 26
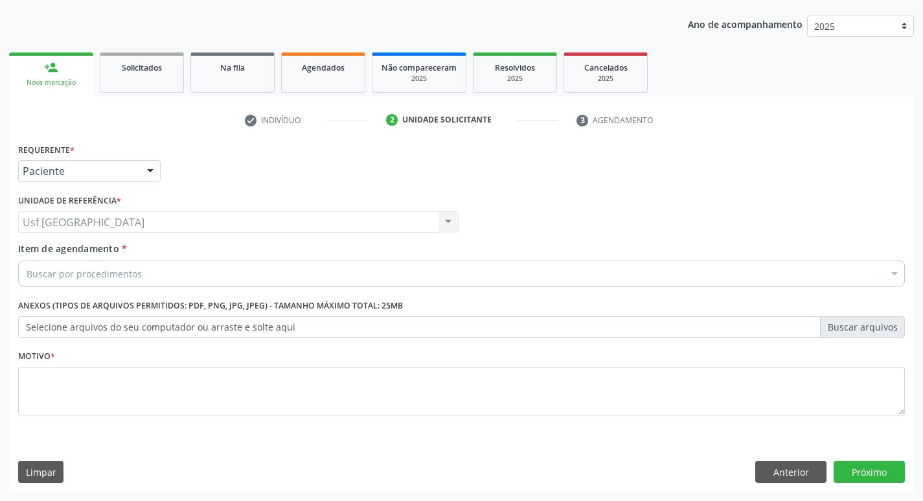
click at [119, 261] on div "Buscar por procedimentos" at bounding box center [461, 273] width 887 height 26
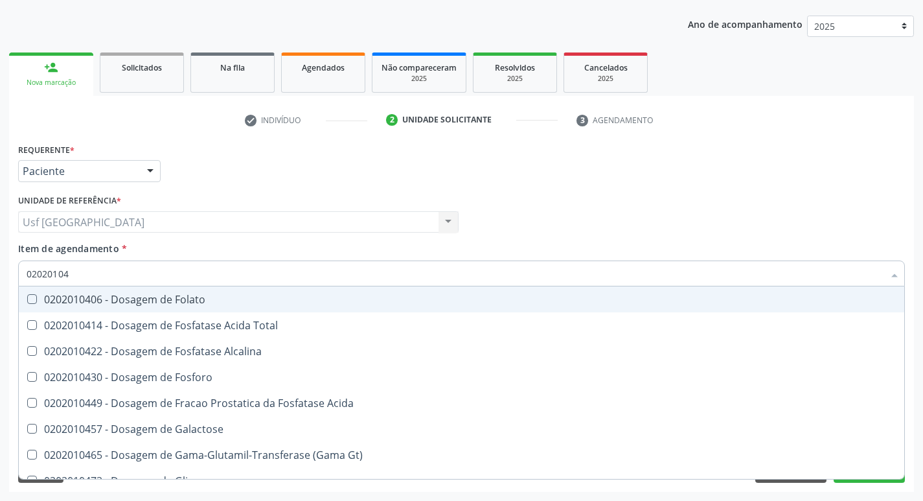
type input "020201047"
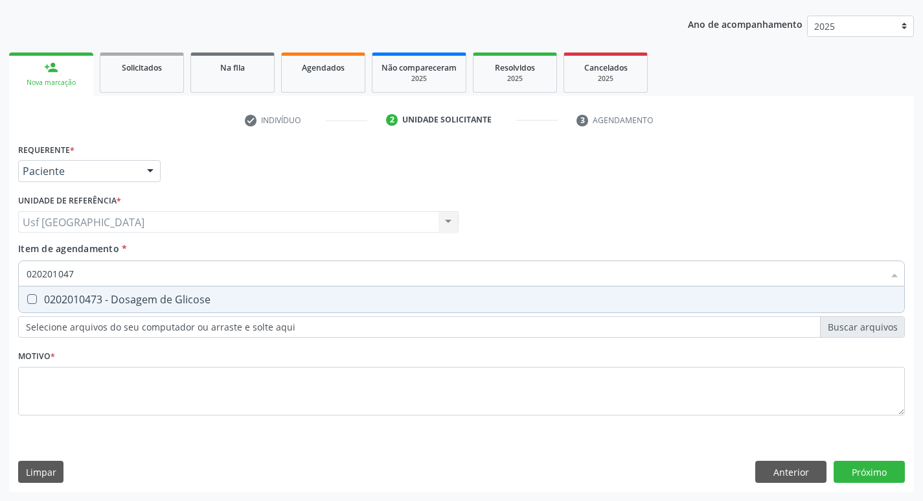
click at [130, 300] on div "0202010473 - Dosagem de Glicose" at bounding box center [462, 299] width 870 height 10
checkbox Glicose "true"
type input "02020104"
checkbox Glicose "false"
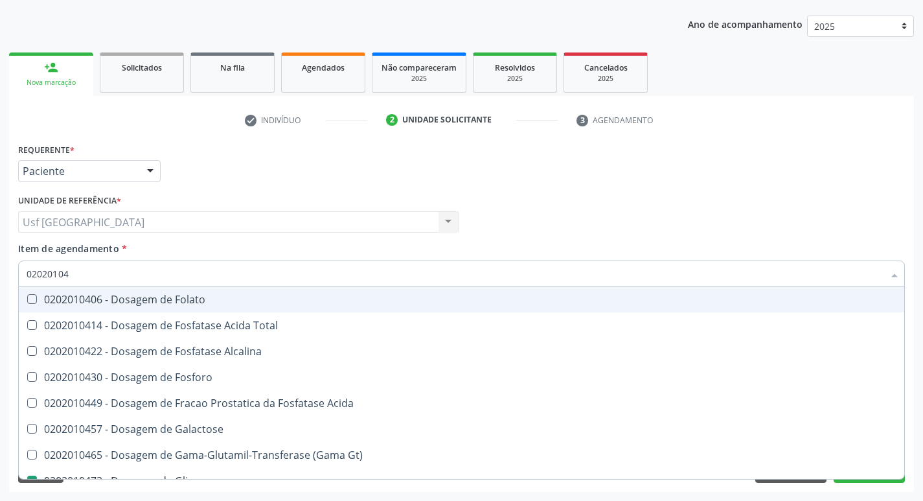
type input "0202010"
checkbox Glicose "false"
type input "0"
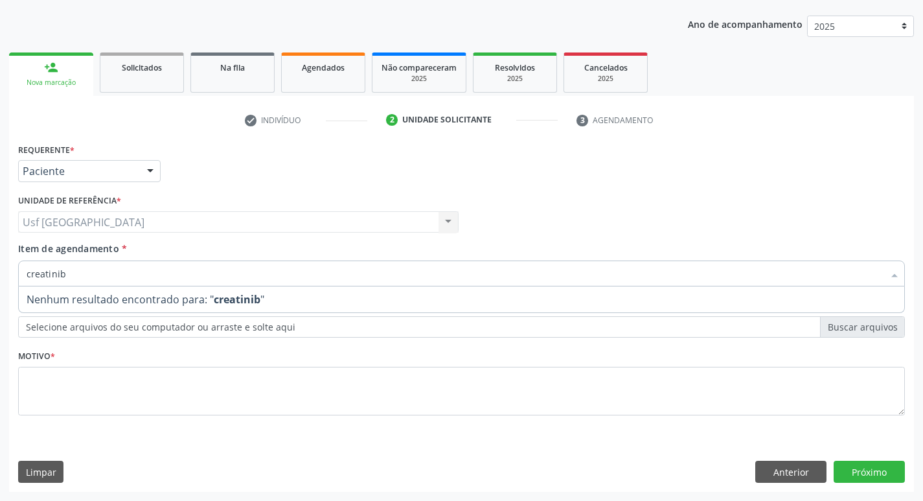
type input "creatini"
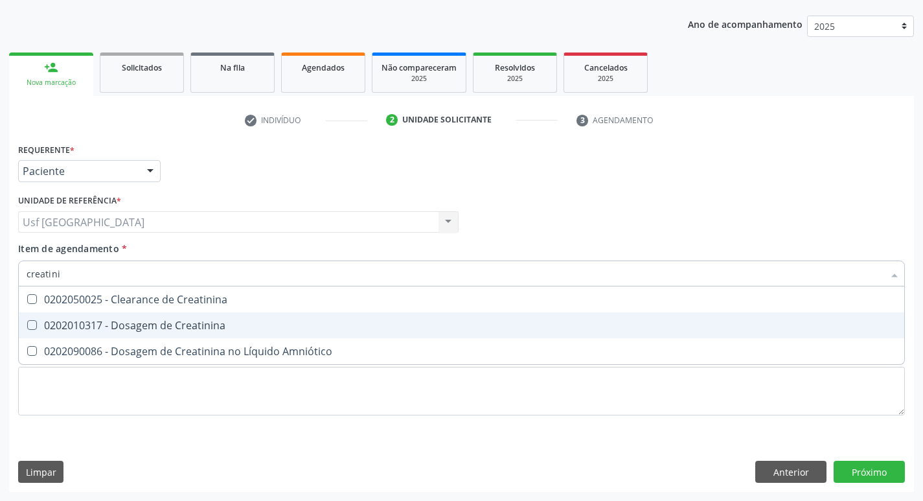
click at [173, 322] on div "0202010317 - Dosagem de Creatinina" at bounding box center [462, 325] width 870 height 10
checkbox Creatinina "true"
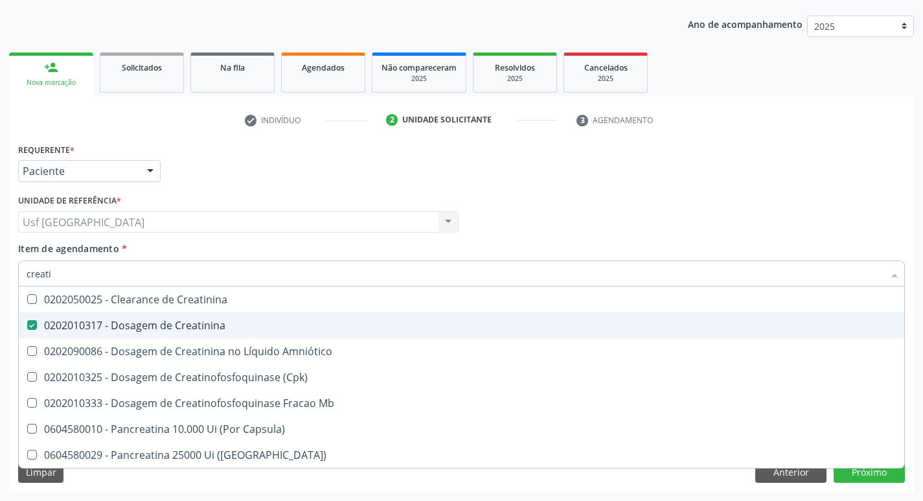
type input "creat"
checkbox Creatinina "false"
checkbox \(Cpk\) "true"
type input "crea"
checkbox \(Cpk\) "false"
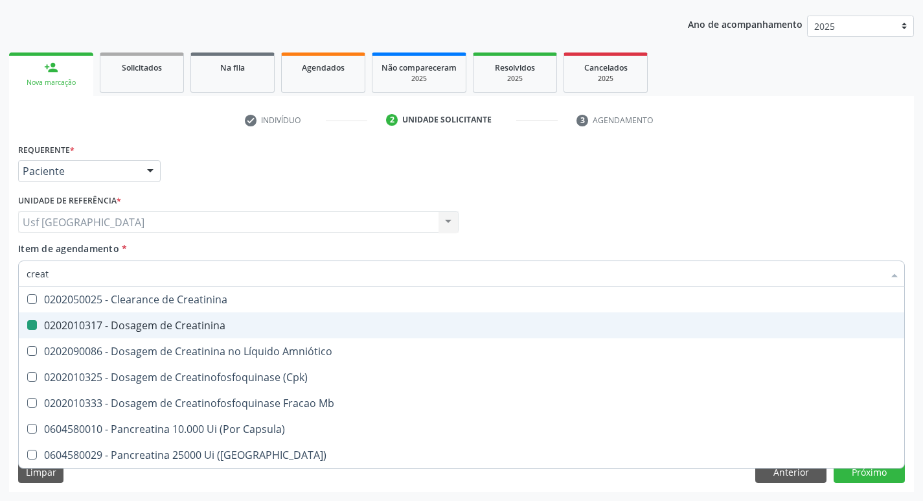
checkbox Capsula\) "true"
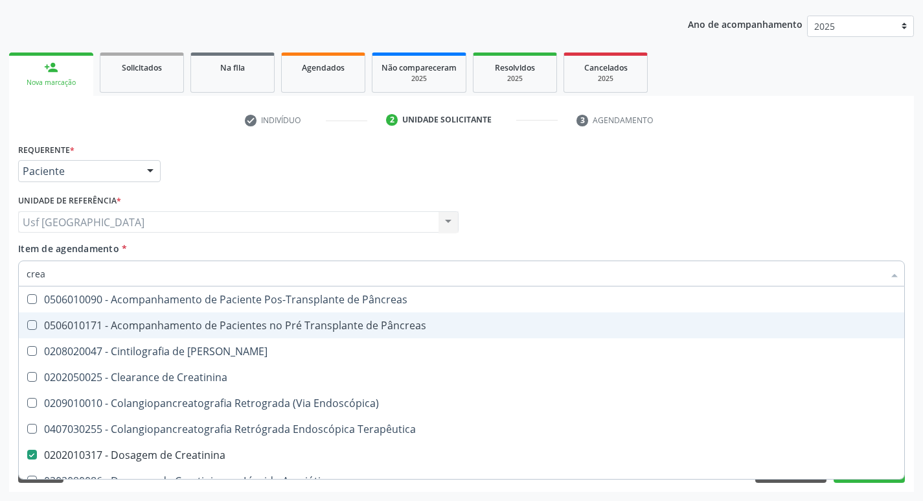
type input "cre"
checkbox Creatinina "false"
checkbox Oncologia "true"
type input "c"
checkbox Oncologia "false"
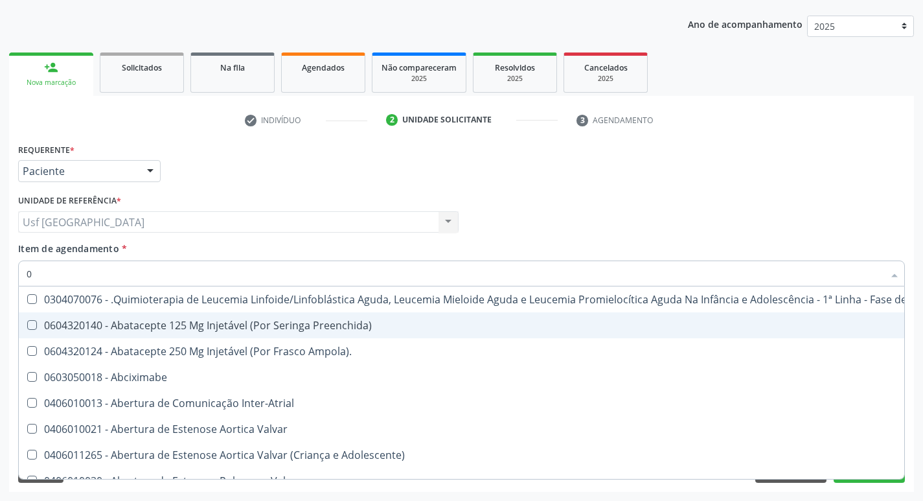
type input "02"
checkbox Meckel "true"
checkbox Bilateral "true"
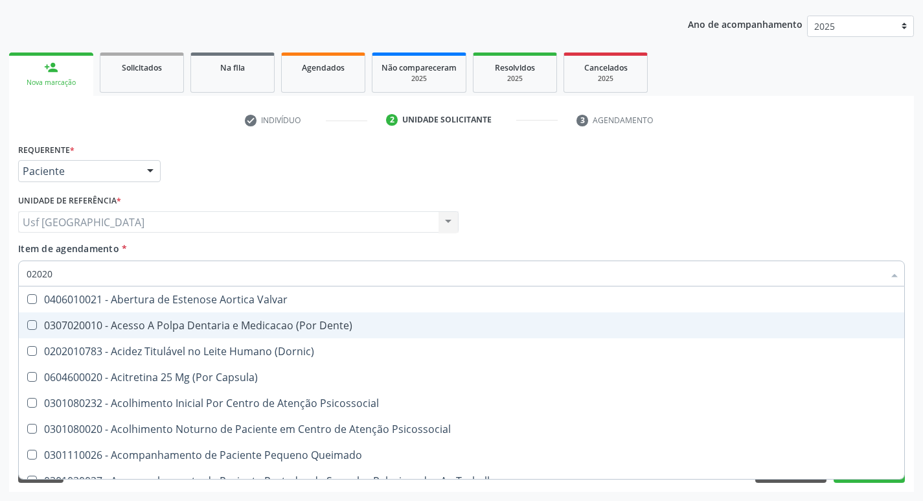
type input "020201"
checkbox Amnioscopia "true"
checkbox Linfovenosa "true"
type input "0202010"
checkbox Ionizavel "true"
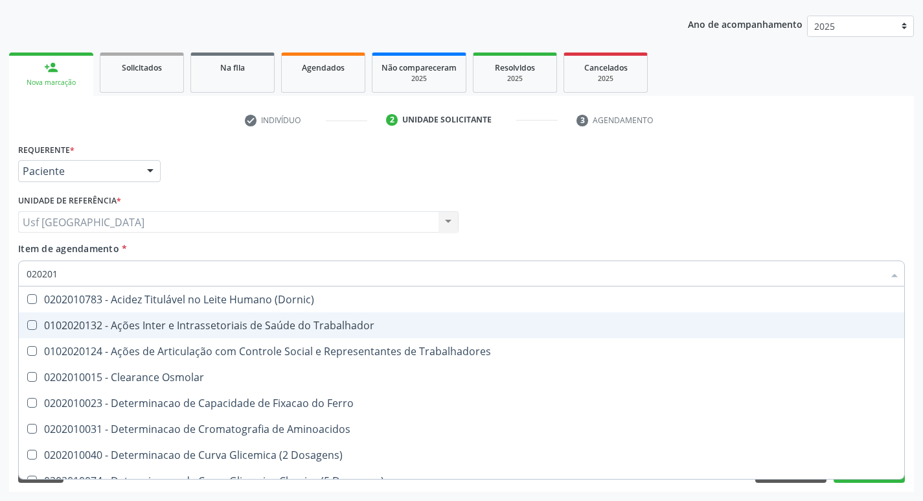
checkbox Creatinina "false"
checkbox II "true"
checkbox Glicose "false"
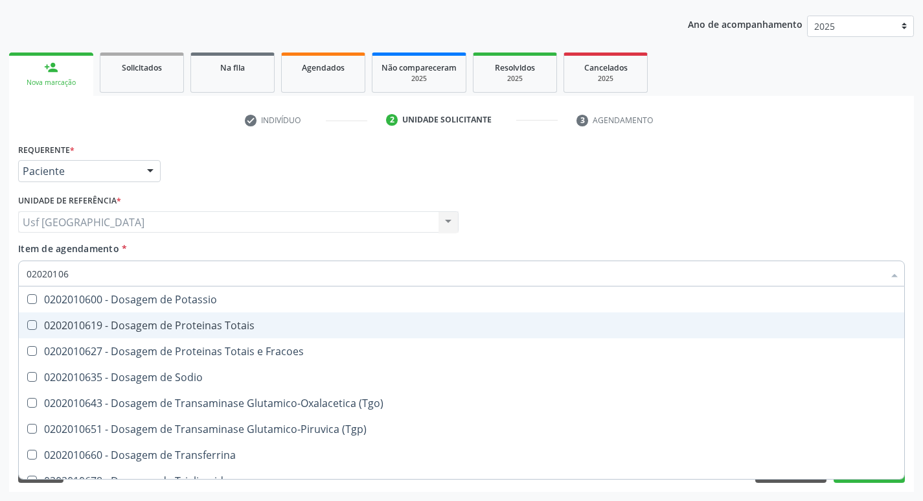
type input "020201069"
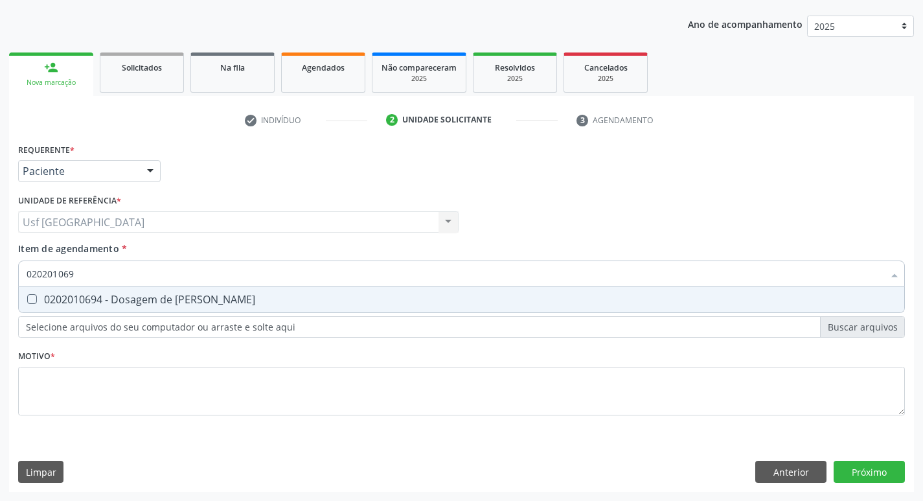
click at [216, 300] on div "0202010694 - Dosagem de [PERSON_NAME]" at bounding box center [462, 299] width 870 height 10
checkbox Ureia "true"
type input "02020106"
checkbox Ureia "false"
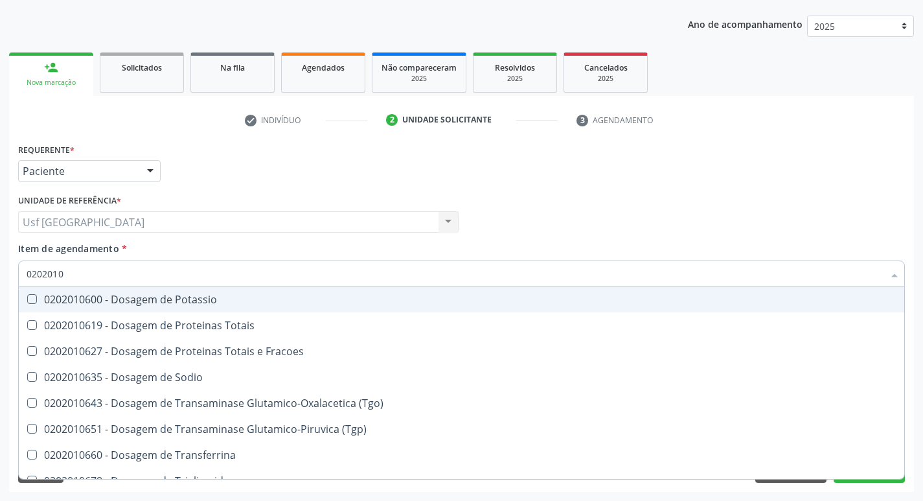
type input "020201"
checkbox Ureia "false"
type input "0"
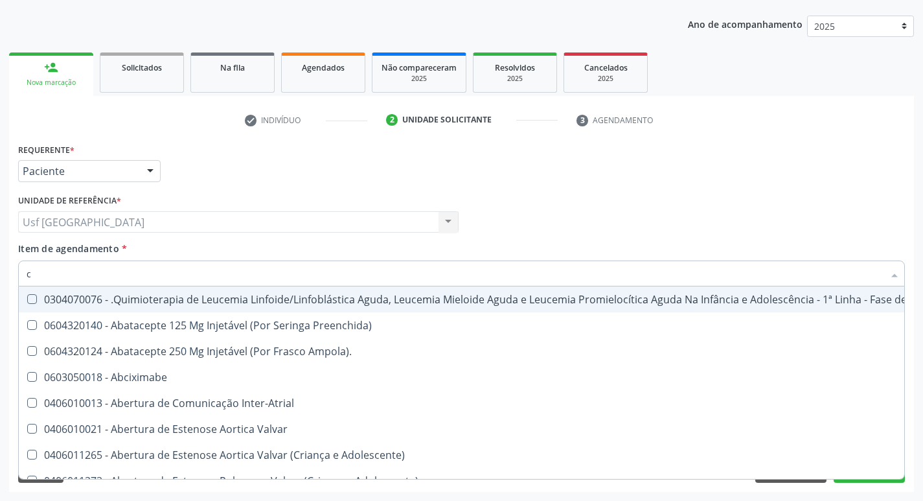
type input "co"
checkbox Creatinina "true"
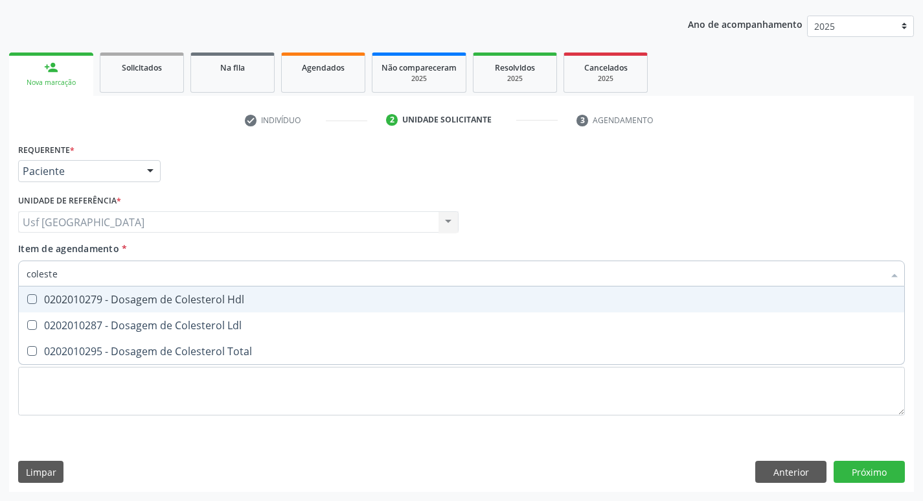
type input "colester"
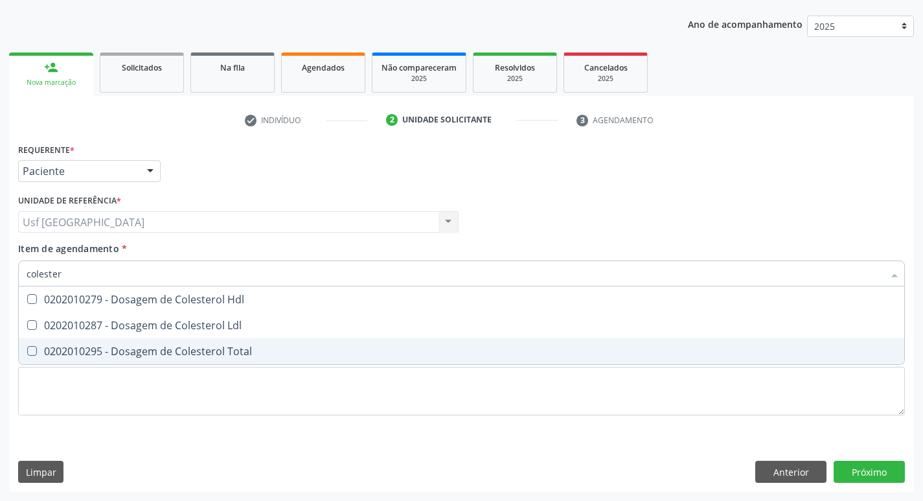
click at [220, 356] on div "0202010295 - Dosagem de Colesterol Total" at bounding box center [462, 351] width 870 height 10
checkbox Total "true"
type input "colester"
checkbox Ldl "true"
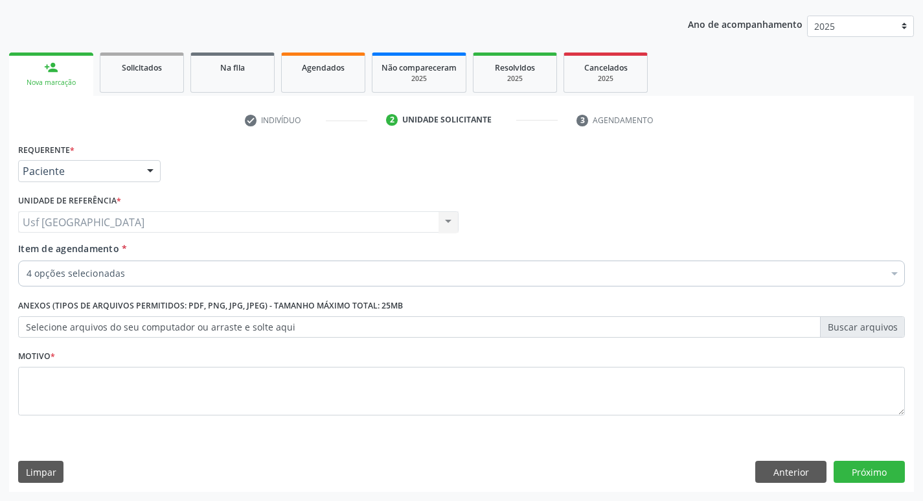
drag, startPoint x: 500, startPoint y: 297, endPoint x: 485, endPoint y: 297, distance: 14.9
click at [500, 296] on div "Anexos (Tipos de arquivos permitidos: PDF, PNG, JPG, JPEG) - Tamanho máximo tot…" at bounding box center [461, 316] width 887 height 41
click at [368, 280] on div "4 opções selecionadas" at bounding box center [461, 273] width 887 height 26
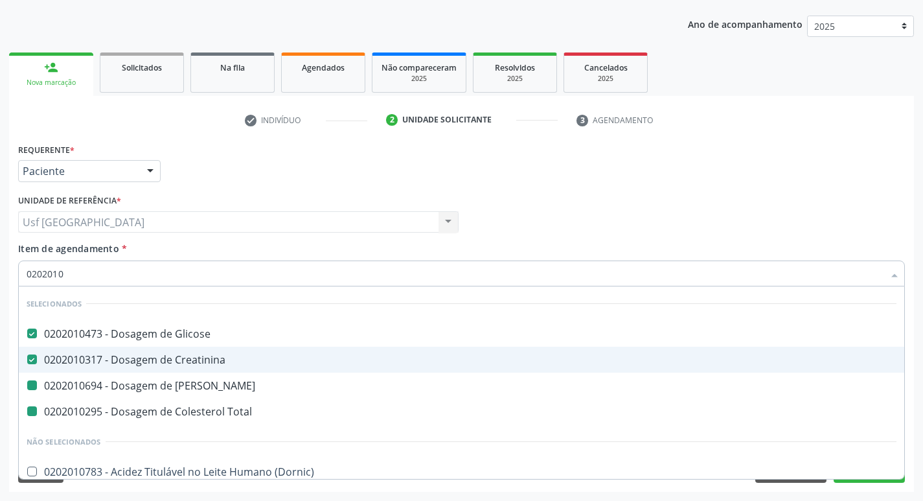
type input "02020106"
checkbox Ureia "false"
checkbox Total "false"
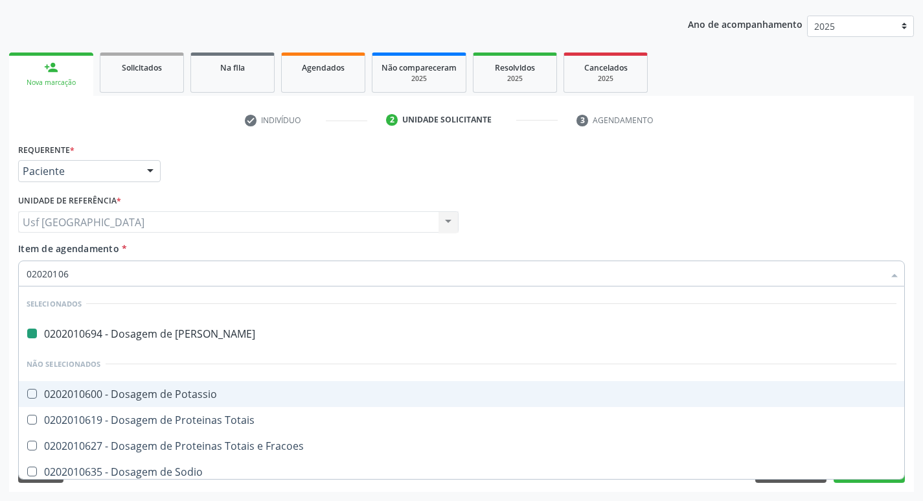
type input "020201064"
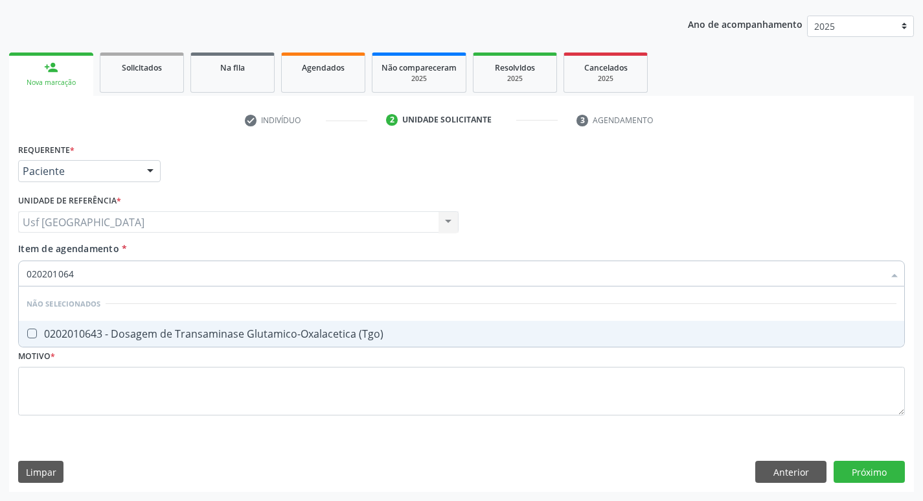
click at [454, 330] on div "0202010643 - Dosagem de Transaminase Glutamico-Oxalacetica (Tgo)" at bounding box center [462, 333] width 870 height 10
checkbox \(Tgo\) "true"
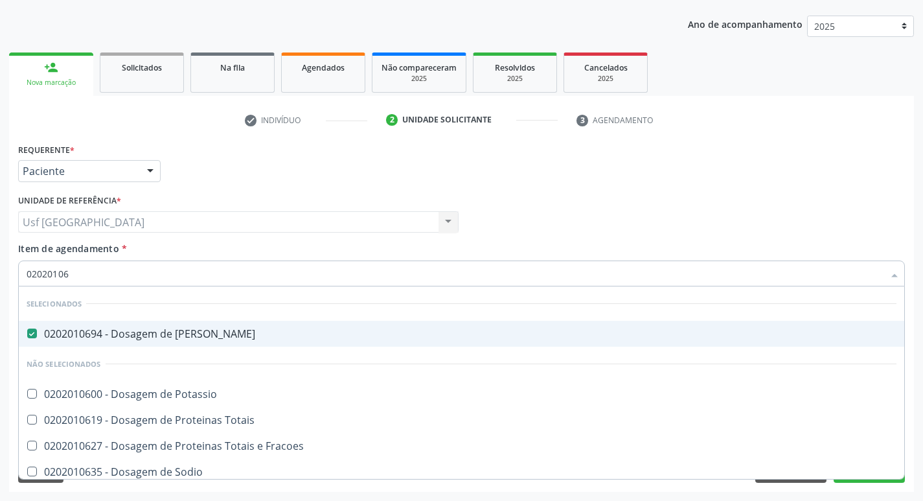
type input "0202010"
checkbox Potassio "true"
checkbox Totais "true"
checkbox \(Tgo\) "false"
type input "0"
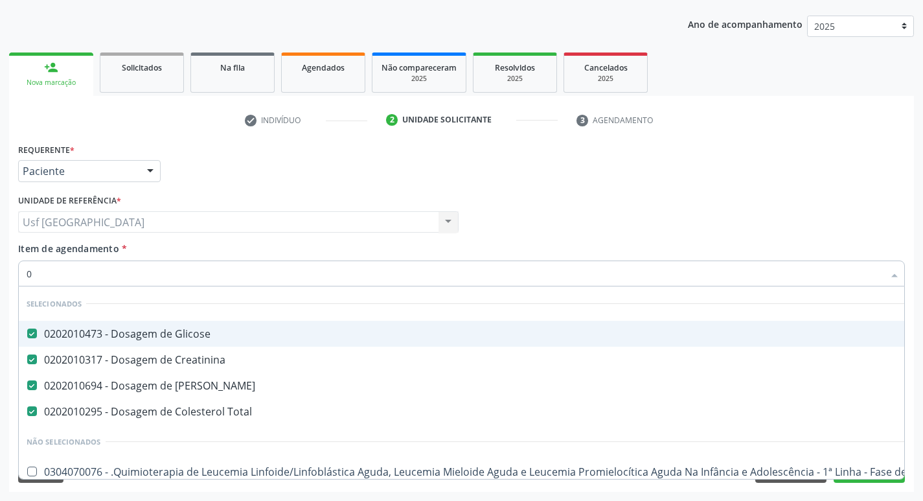
type input "02"
checkbox Doadora\) "true"
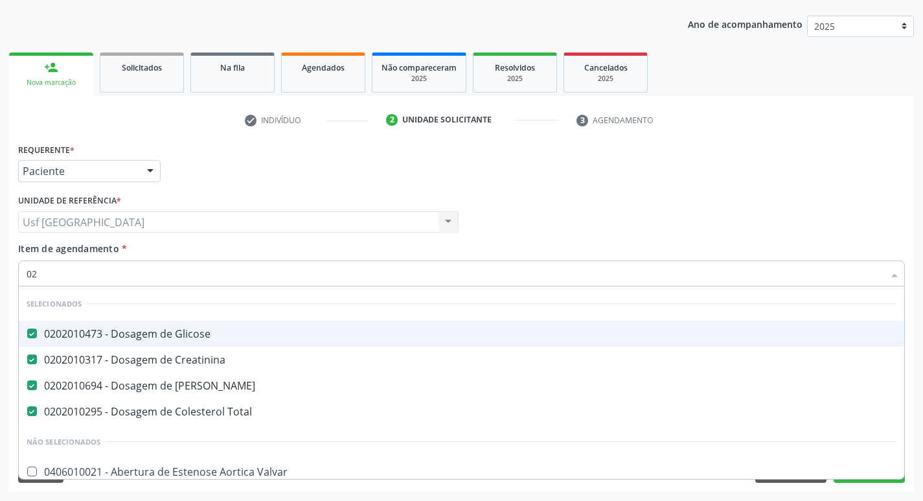
type input "020"
checkbox Bloqueio "true"
checkbox \(Tgo\) "false"
type input "0202"
checkbox Inteiro\) "true"
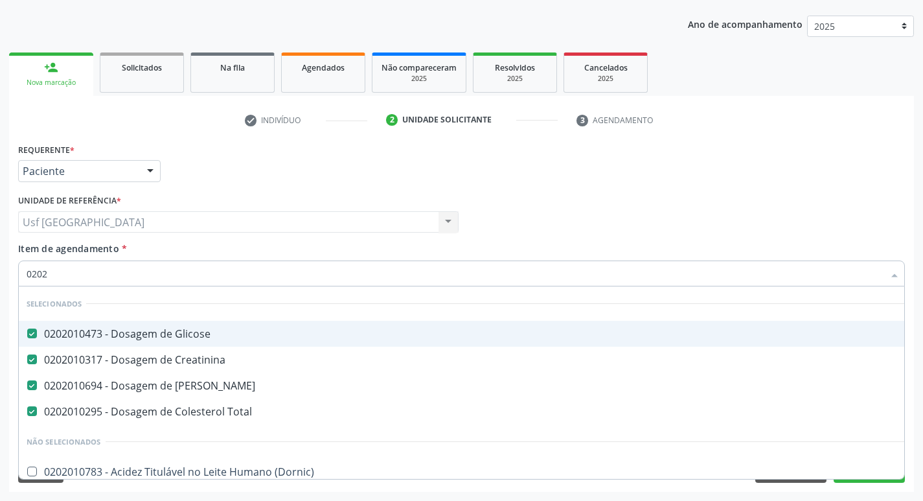
type input "02020"
checkbox Prolactina "true"
checkbox \(Tgo\) "false"
type input "020201"
checkbox Complemento "true"
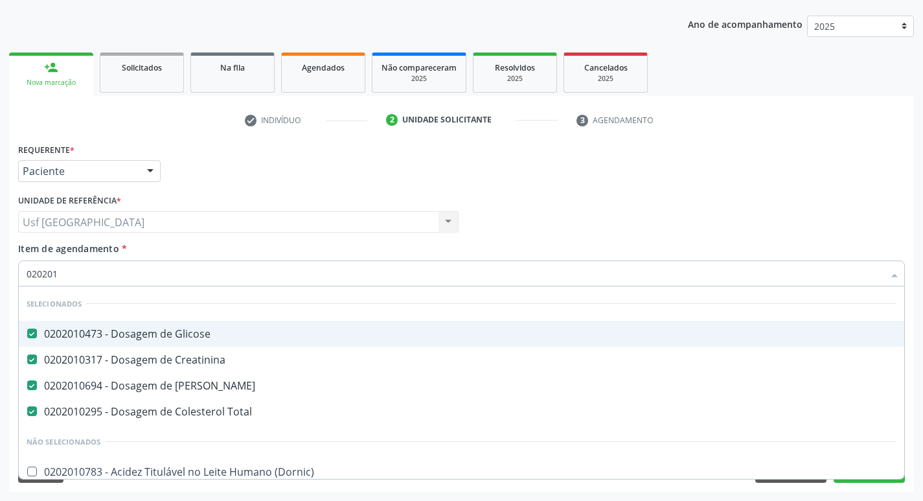
type input "0202010"
checkbox Leucino-Aminopeptidase "true"
checkbox \(Tgo\) "false"
type input "02020106"
checkbox Ureia "false"
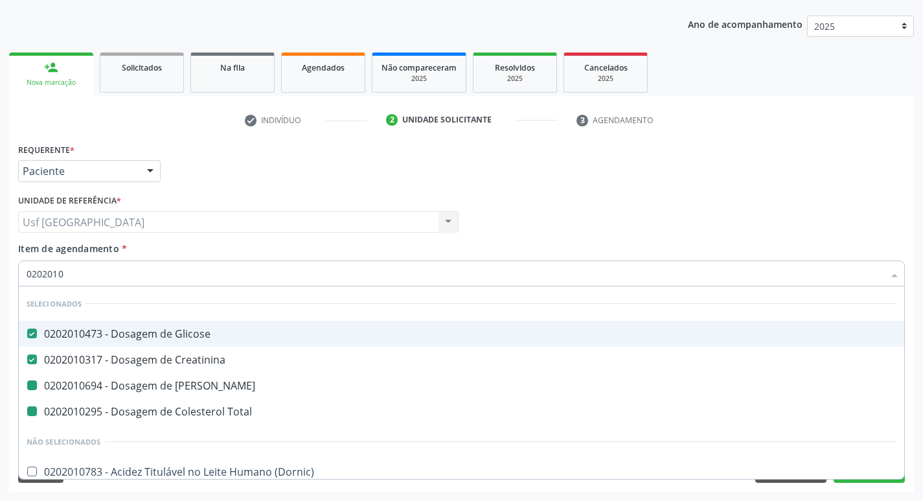
checkbox Total "false"
checkbox Osmolar "true"
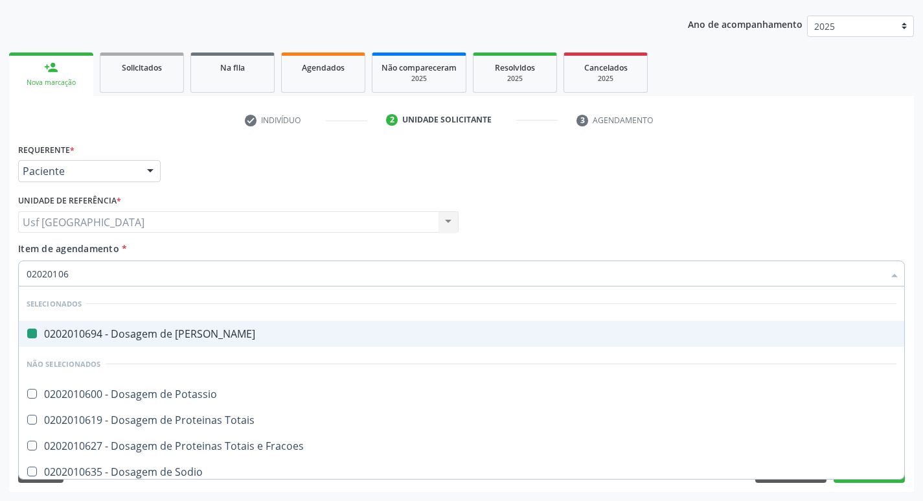
type input "020201065"
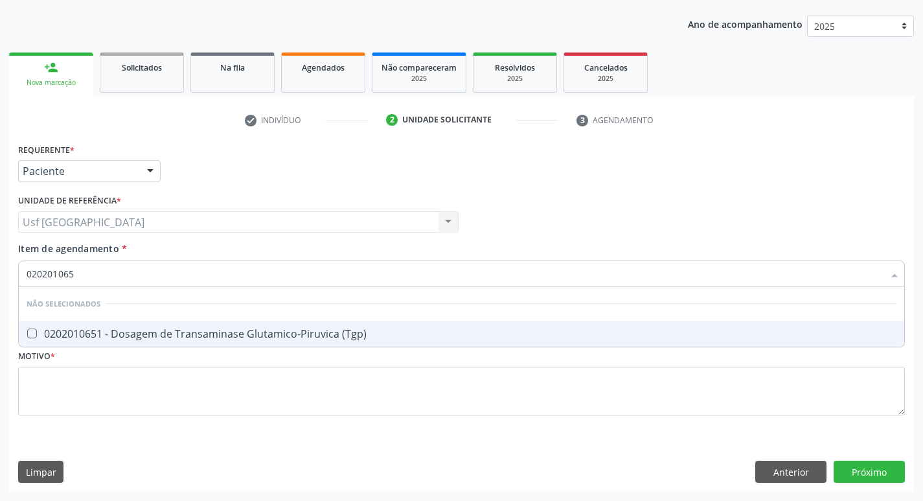
click at [454, 332] on div "0202010651 - Dosagem de Transaminase Glutamico-Piruvica (Tgp)" at bounding box center [462, 333] width 870 height 10
checkbox \(Tgp\) "true"
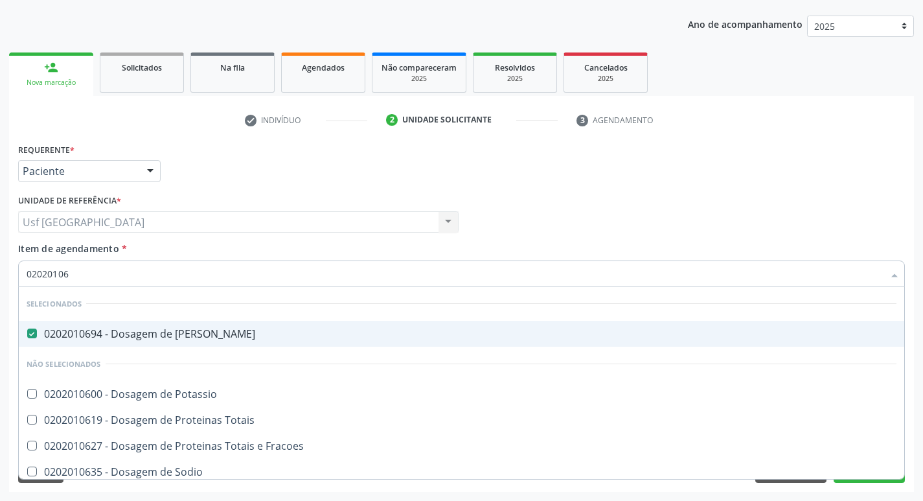
type input "0202010"
checkbox Potassio "true"
checkbox Totais "true"
checkbox \(Tgo\) "false"
checkbox \(Tgp\) "false"
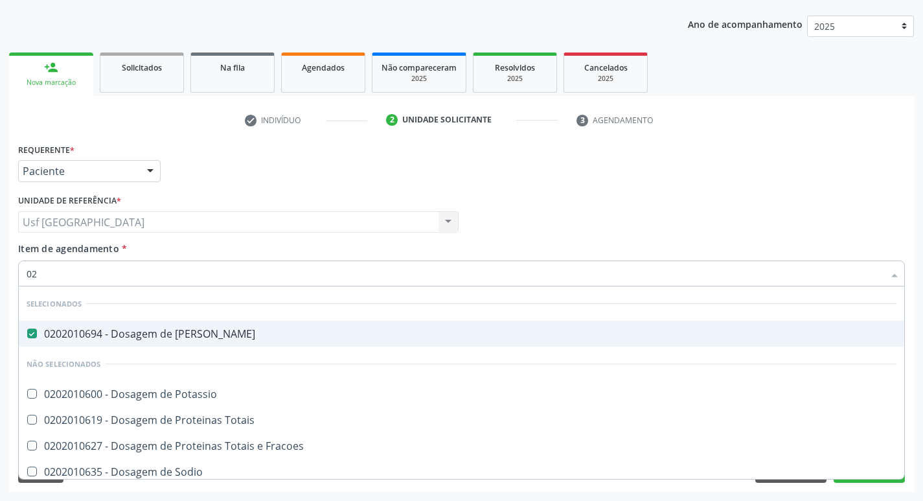
type input "0"
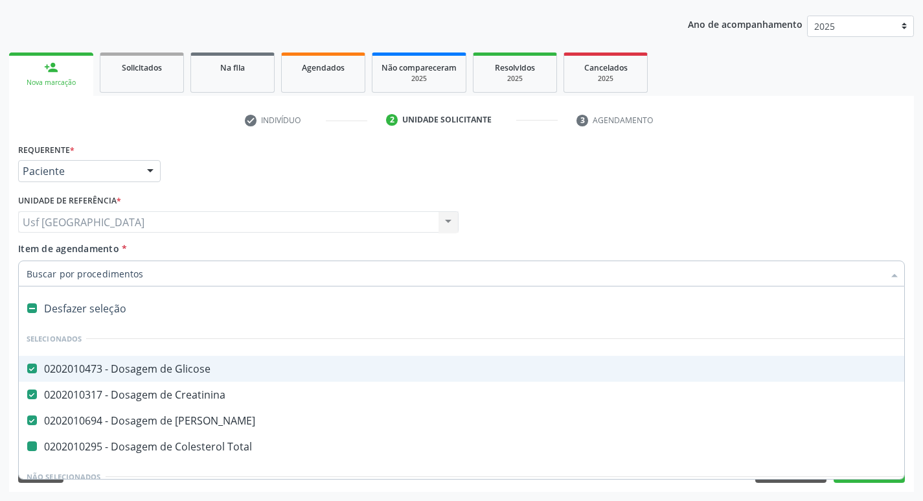
type input "t"
checkbox Total "false"
type input "tr"
checkbox Glicose "false"
checkbox Medicalizado "true"
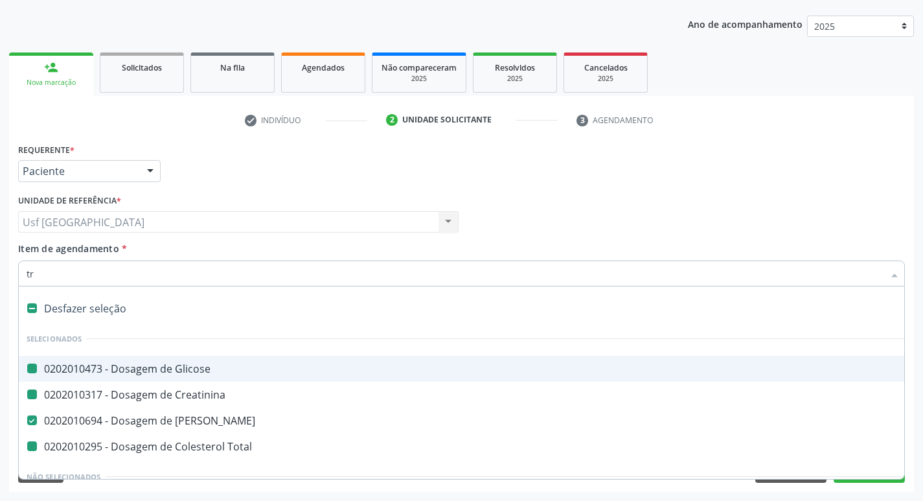
checkbox \(Motolância\) "true"
checkbox Creatinina "false"
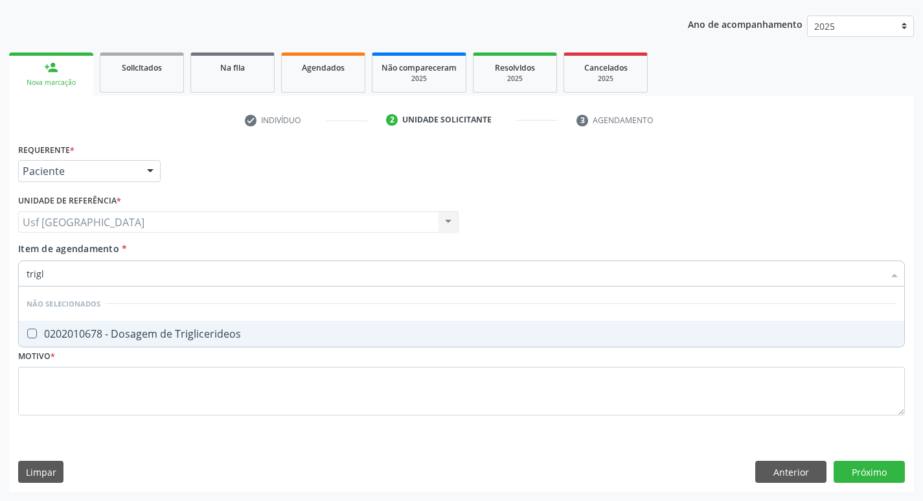
type input "trigli"
click at [454, 332] on div "0202010678 - Dosagem de Triglicerideos" at bounding box center [462, 333] width 870 height 10
checkbox Triglicerideos "true"
type input "t"
checkbox Triglicerideos "true"
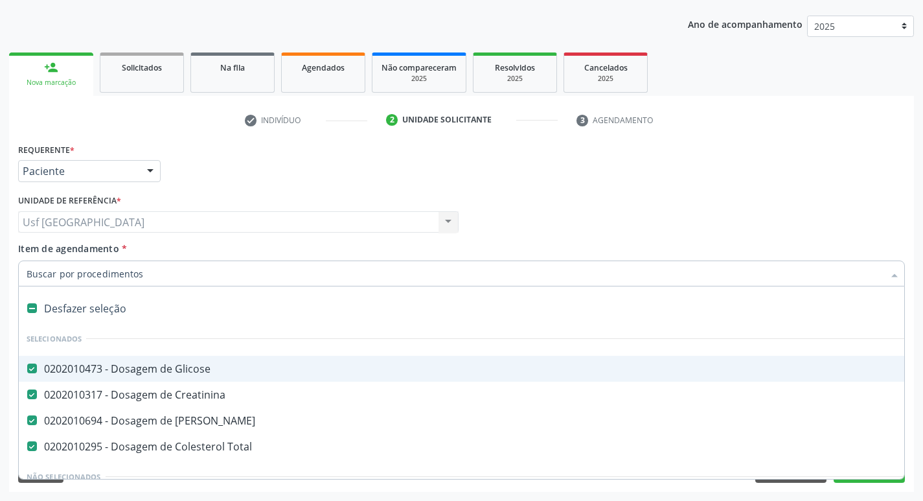
type input "h"
checkbox Glicose "false"
checkbox Creatinina "false"
checkbox Ureia "false"
checkbox Total "false"
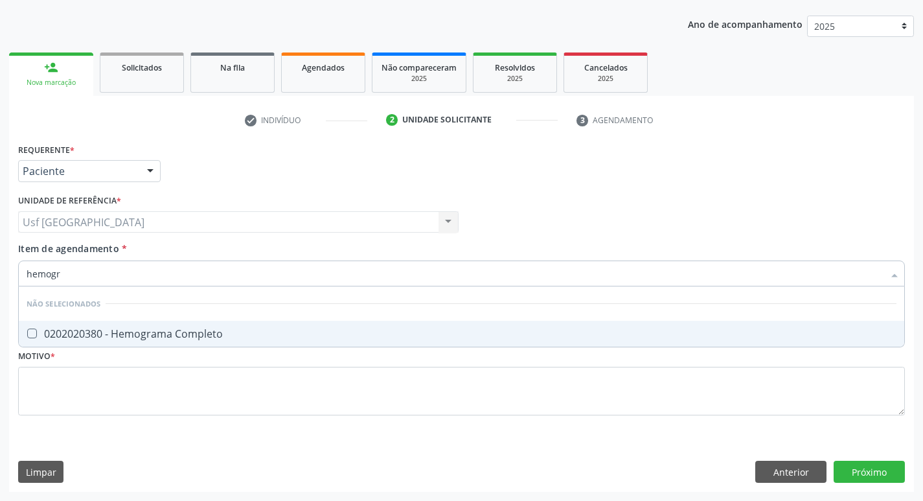
type input "hemogra"
click at [454, 332] on div "0202020380 - Hemograma Completo" at bounding box center [462, 333] width 870 height 10
checkbox Completo "true"
type input "hemog"
checkbox Completo "false"
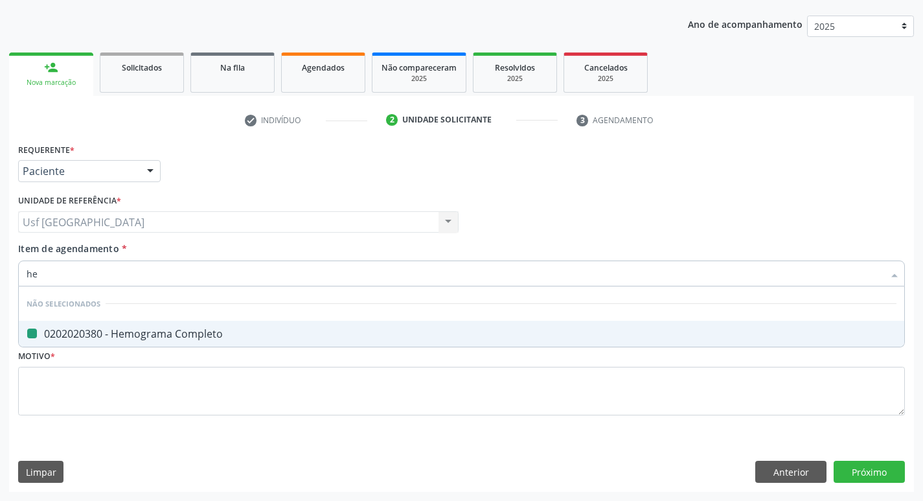
type input "h"
checkbox Completo "true"
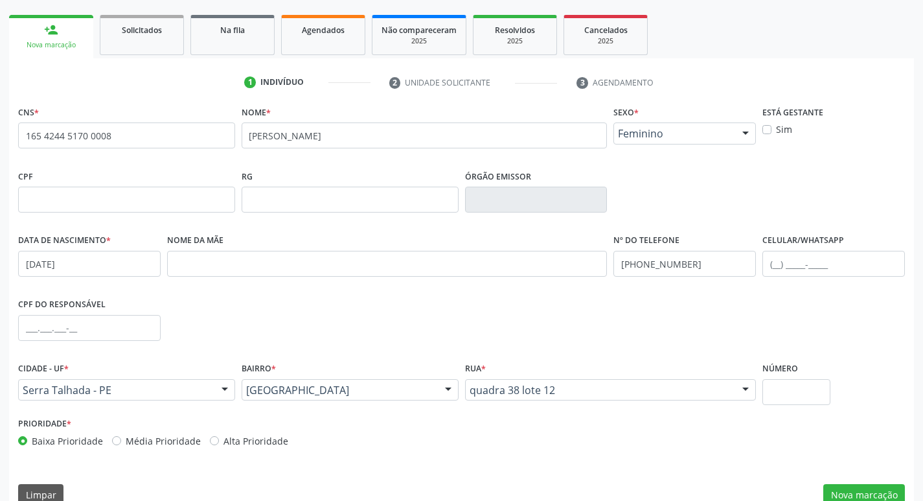
scroll to position [201, 0]
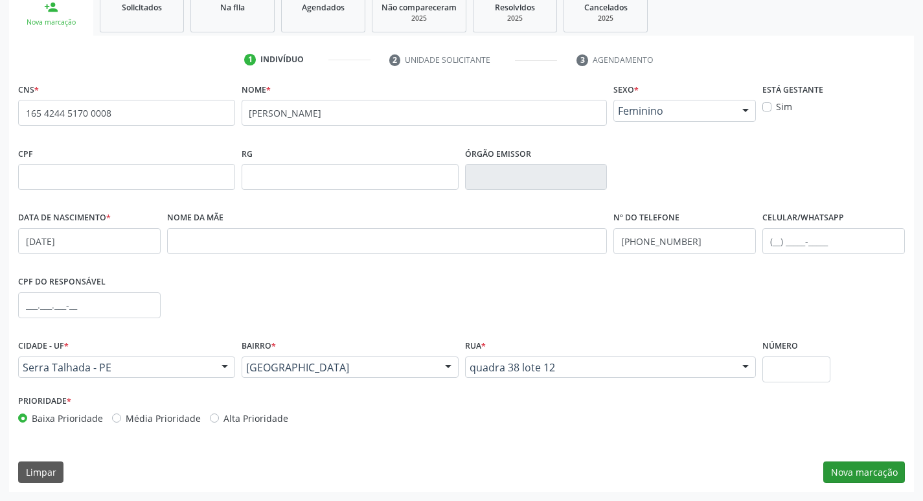
type input "[PHONE_NUMBER]"
click at [835, 469] on button "Nova marcação" at bounding box center [864, 472] width 82 height 22
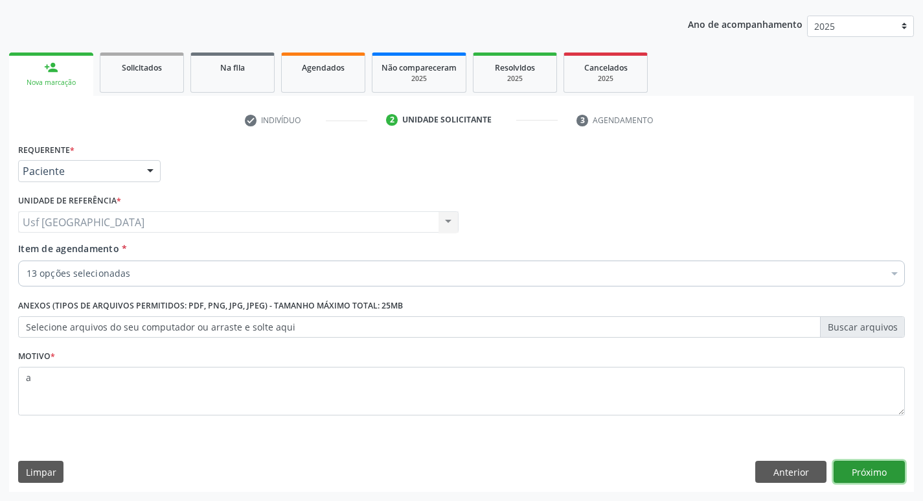
click at [874, 467] on button "Próximo" at bounding box center [868, 471] width 71 height 22
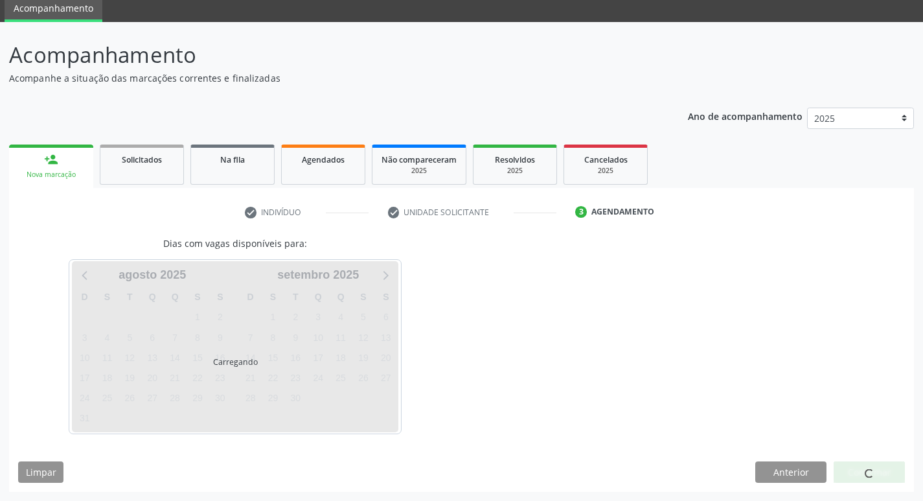
scroll to position [49, 0]
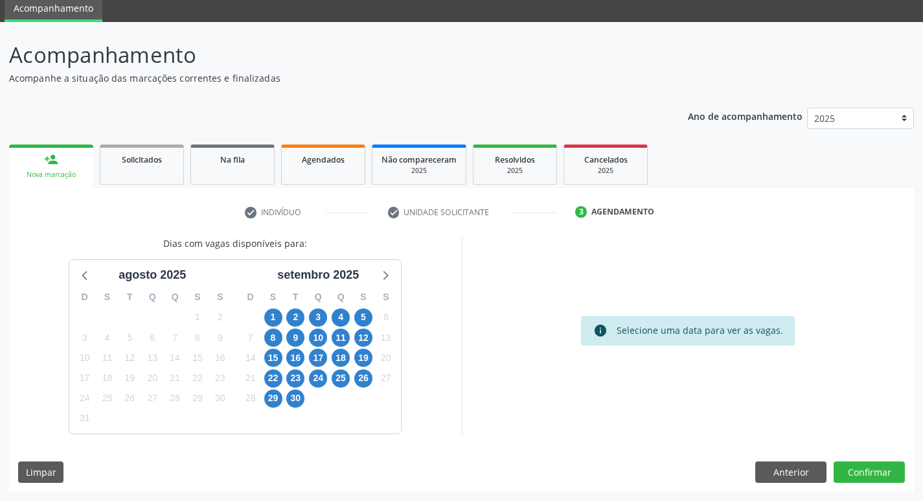
click at [330, 322] on div "4" at bounding box center [341, 317] width 23 height 20
click at [322, 319] on span "3" at bounding box center [318, 317] width 18 height 18
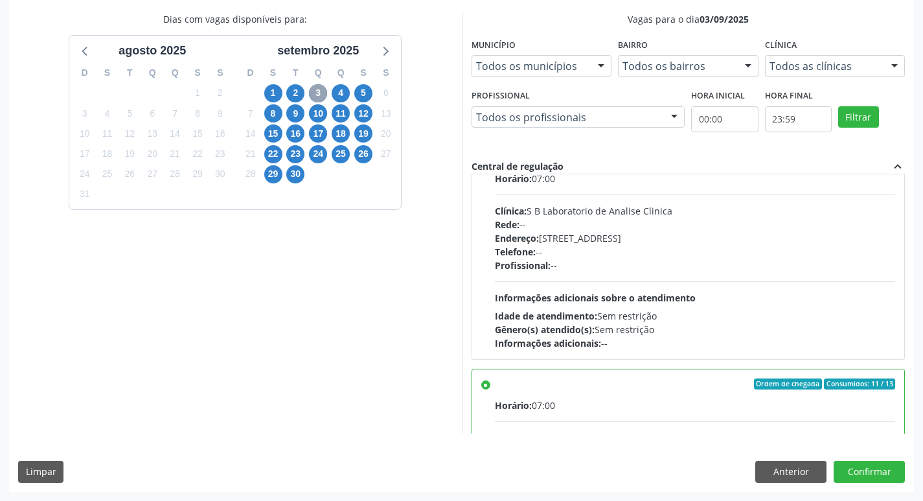
scroll to position [65, 0]
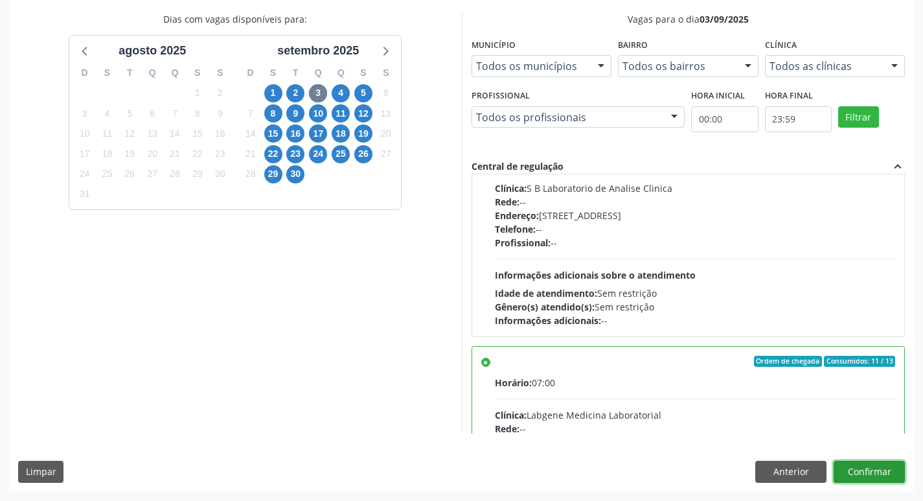
click at [883, 477] on button "Confirmar" at bounding box center [868, 471] width 71 height 22
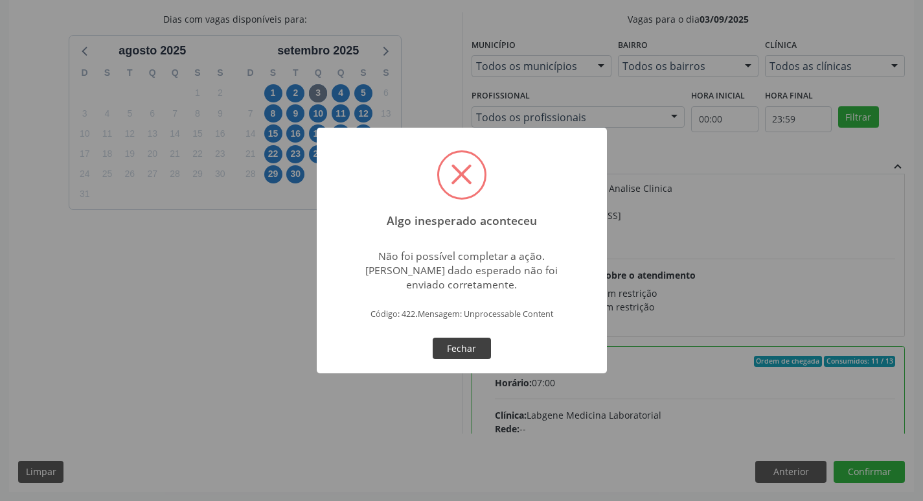
click at [457, 348] on button "Fechar" at bounding box center [462, 348] width 58 height 22
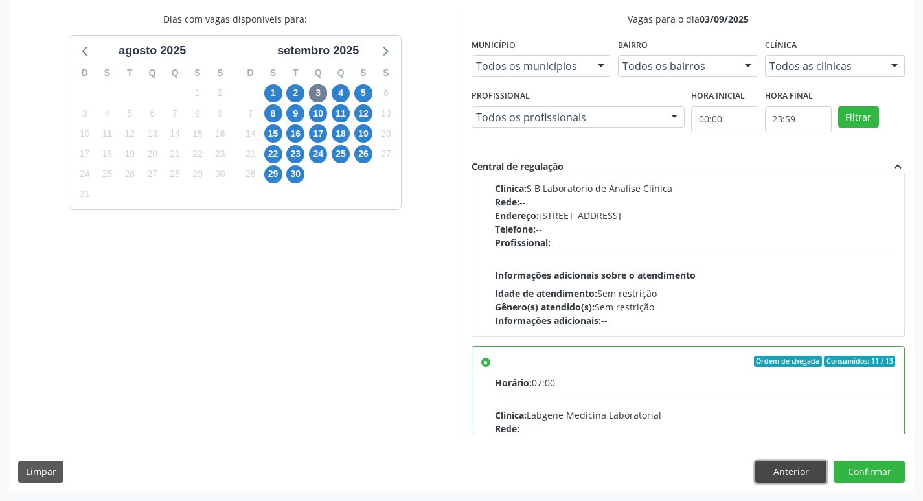
click at [759, 462] on button "Anterior" at bounding box center [790, 471] width 71 height 22
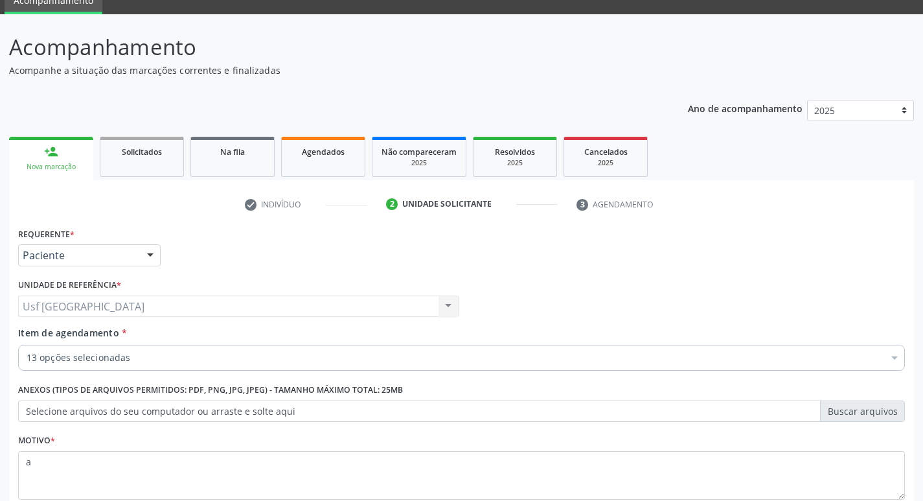
scroll to position [141, 0]
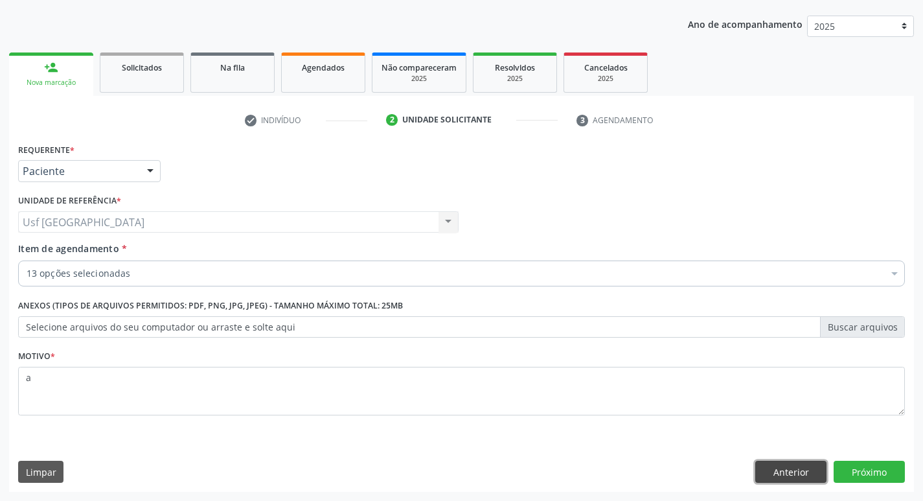
click at [781, 473] on button "Anterior" at bounding box center [790, 471] width 71 height 22
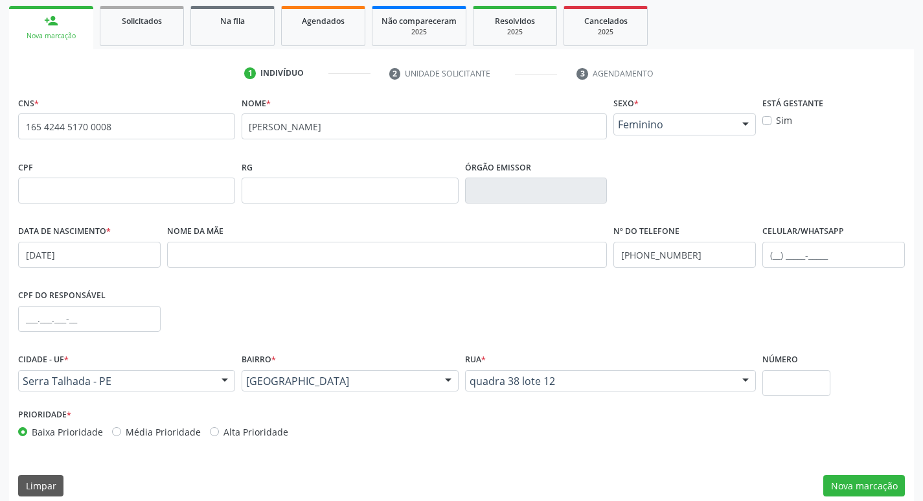
scroll to position [201, 0]
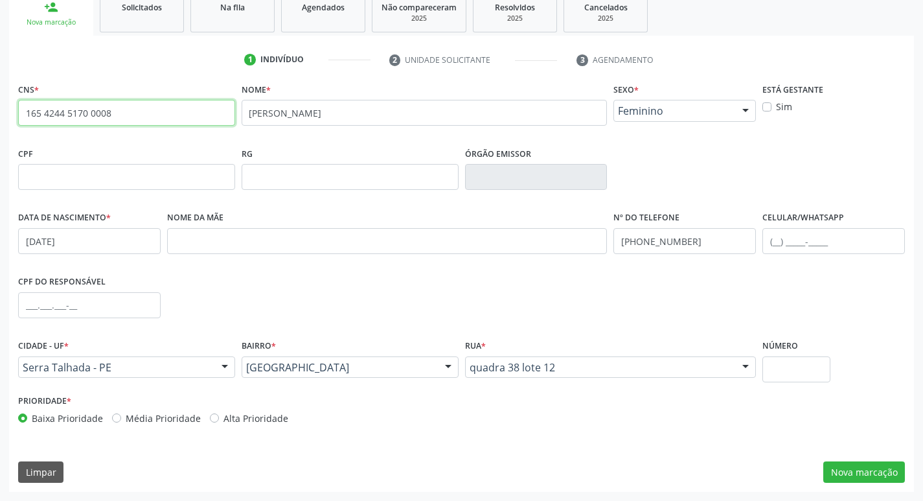
drag, startPoint x: 126, startPoint y: 121, endPoint x: 30, endPoint y: 115, distance: 96.1
click at [30, 115] on input "165 4244 5170 0008" at bounding box center [126, 113] width 217 height 26
click at [179, 124] on input "165 4244 5170 0008" at bounding box center [126, 113] width 217 height 26
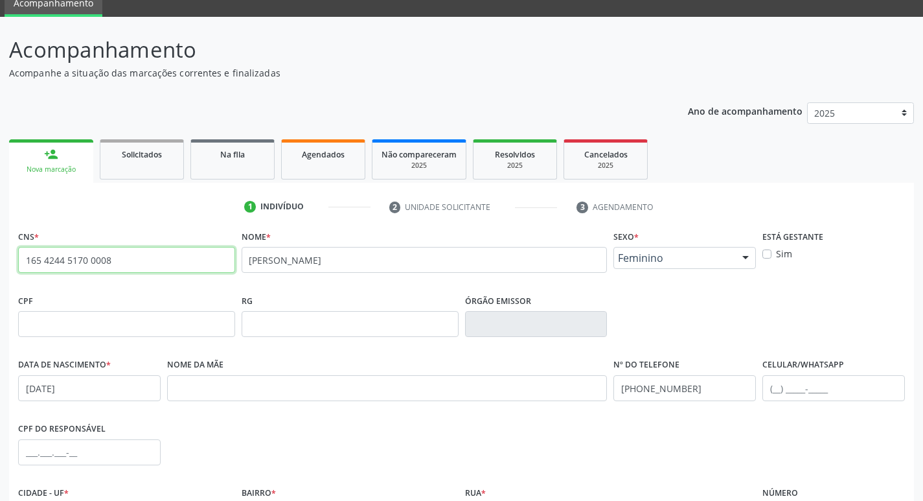
scroll to position [7, 0]
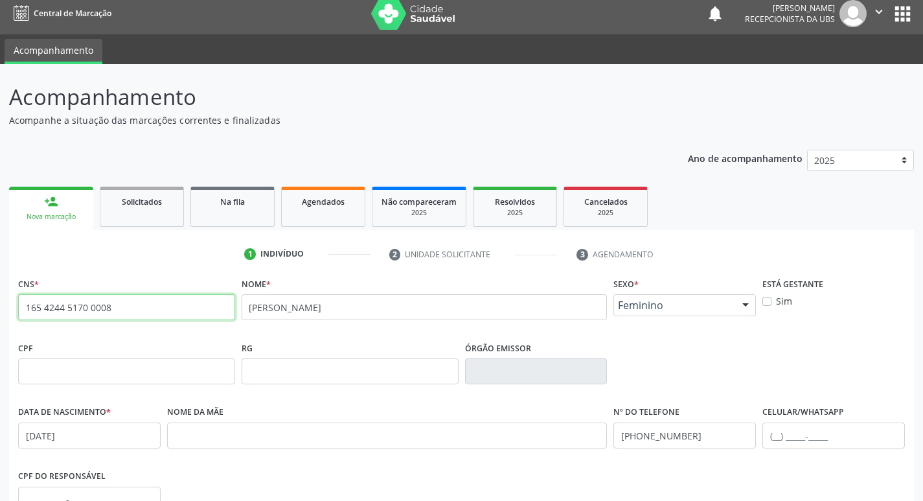
drag, startPoint x: 119, startPoint y: 308, endPoint x: 24, endPoint y: 295, distance: 96.0
click at [10, 301] on div "CNS * 165 4244 5170 0008 none Nome * [PERSON_NAME] lima Sexo * Feminino Masculi…" at bounding box center [461, 480] width 905 height 412
drag, startPoint x: 29, startPoint y: 296, endPoint x: 277, endPoint y: 334, distance: 250.3
click at [277, 334] on div "Nome * [PERSON_NAME]" at bounding box center [424, 306] width 372 height 64
drag, startPoint x: 115, startPoint y: 307, endPoint x: 37, endPoint y: 302, distance: 78.5
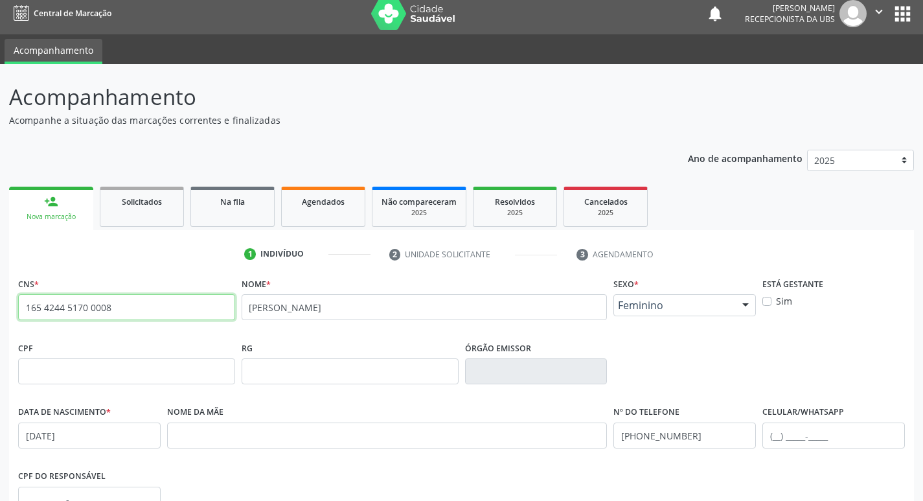
click at [12, 303] on div "CNS * 165 4244 5170 0008 none Nome * [PERSON_NAME] lima Sexo * Feminino Masculi…" at bounding box center [461, 480] width 905 height 412
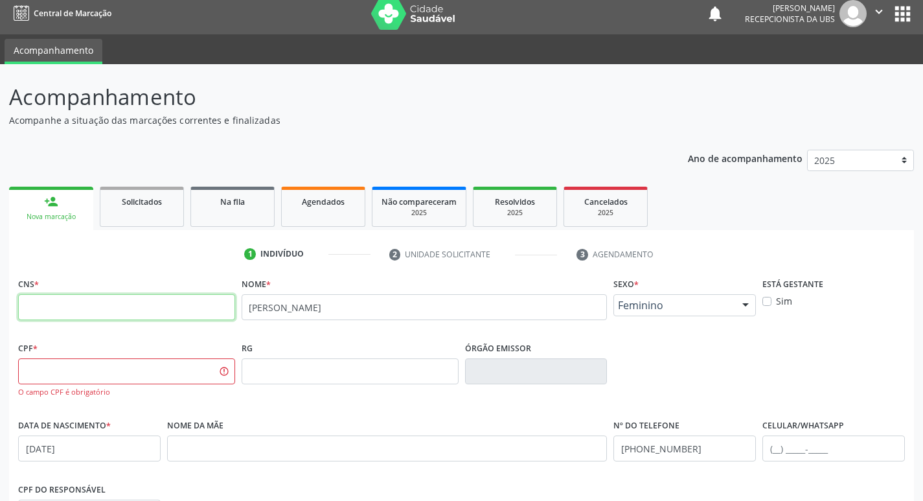
paste input "706 7055 2965 4417"
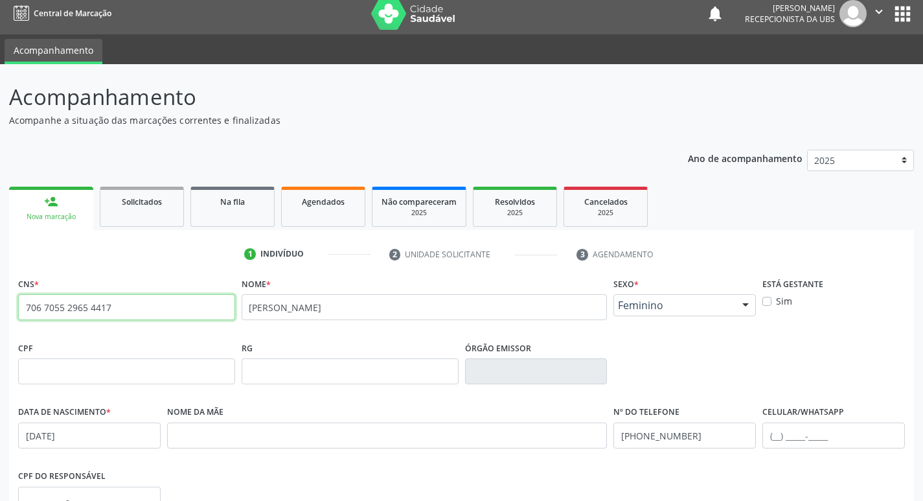
type input "706 7055 2965 4417"
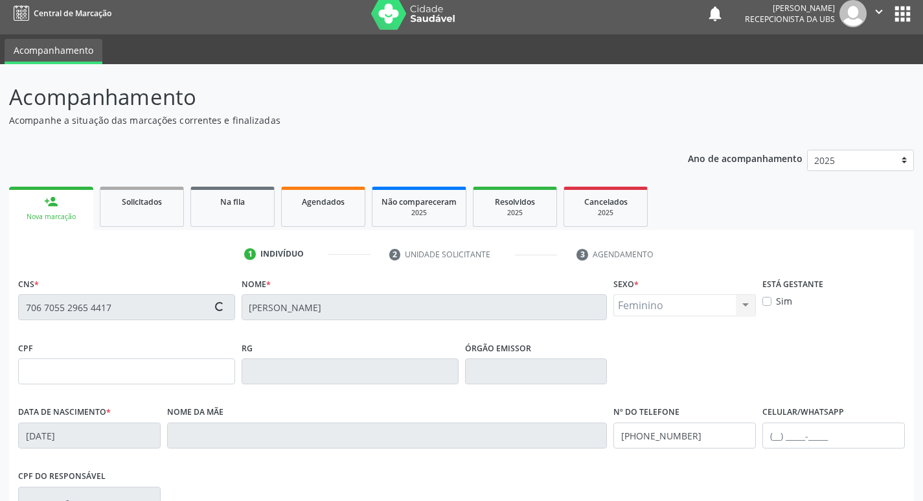
type input "105.719.344-55"
type input "[PERSON_NAME]"
type input "[PHONE_NUMBER]"
type input "12"
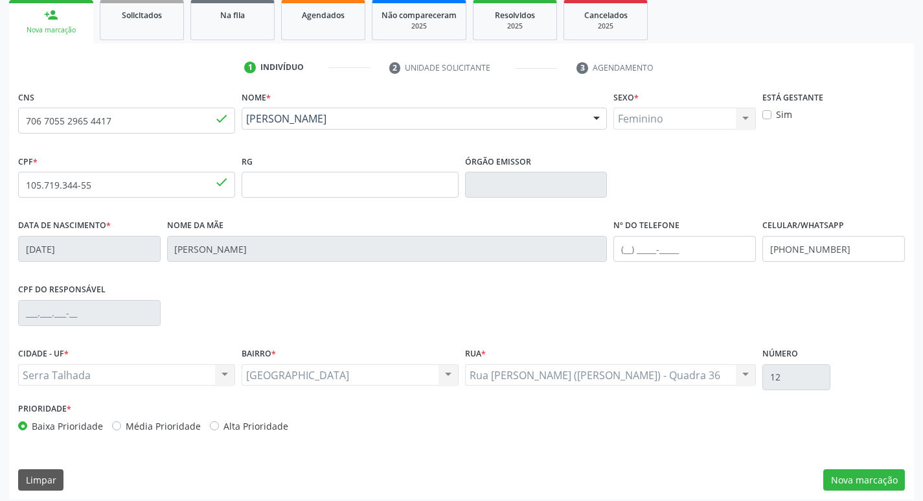
scroll to position [201, 0]
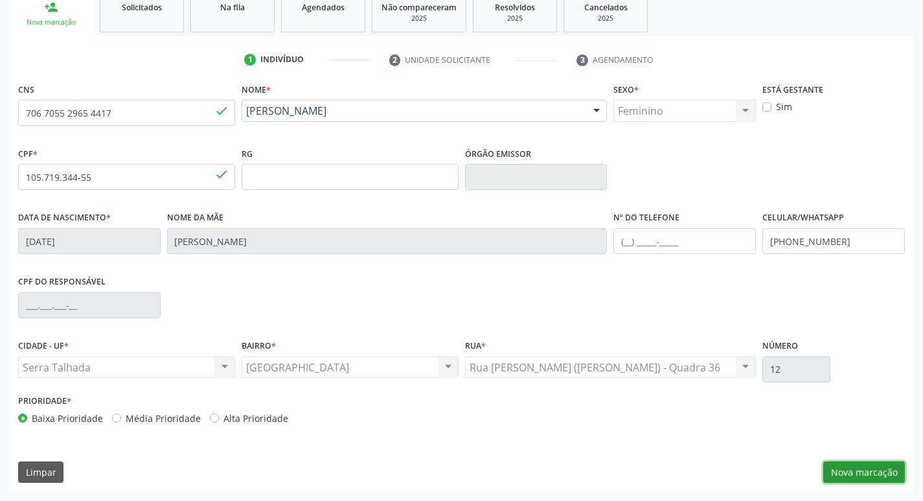
click at [836, 468] on button "Nova marcação" at bounding box center [864, 472] width 82 height 22
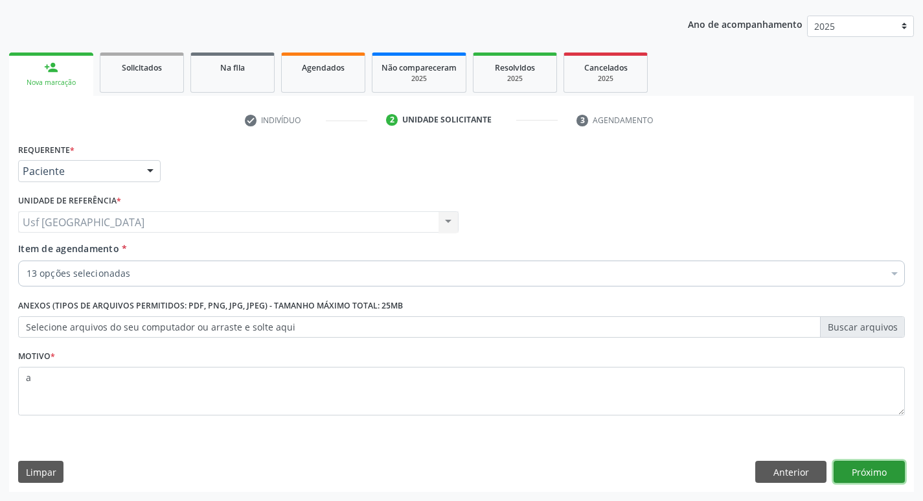
click at [863, 472] on button "Próximo" at bounding box center [868, 471] width 71 height 22
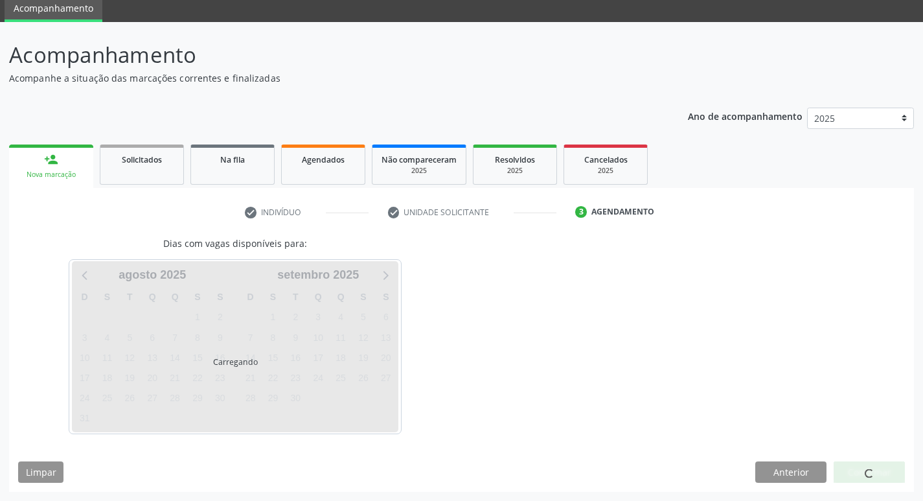
scroll to position [49, 0]
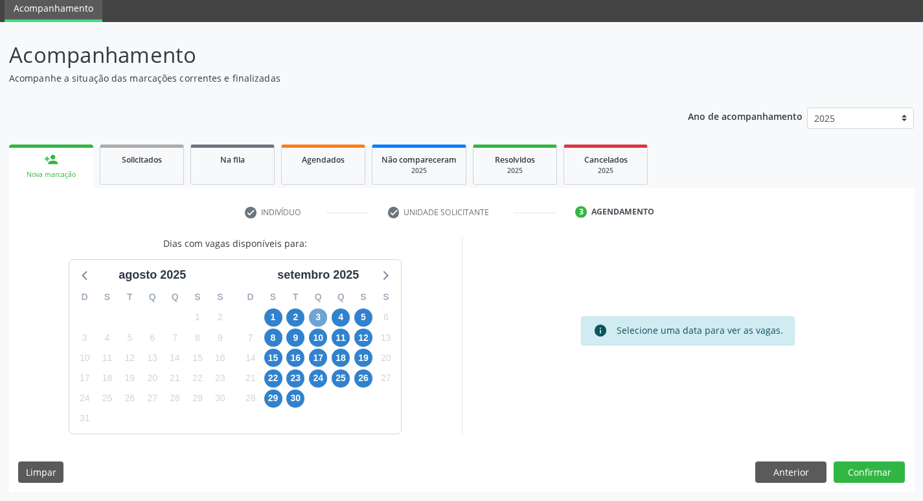
click at [317, 320] on span "3" at bounding box center [318, 317] width 18 height 18
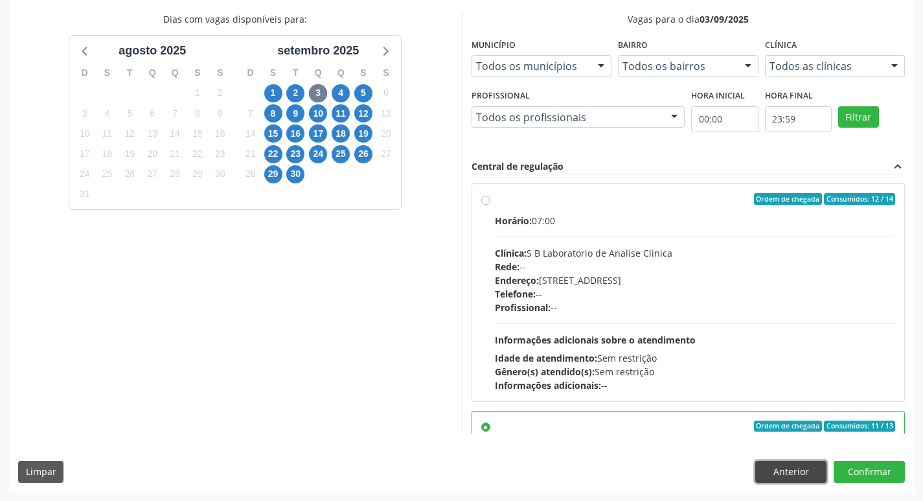
click at [796, 473] on button "Anterior" at bounding box center [790, 471] width 71 height 22
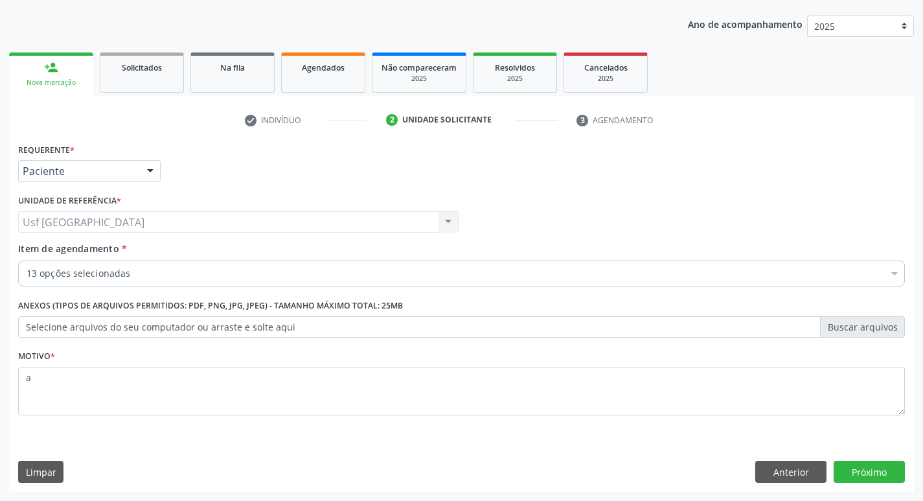
scroll to position [141, 0]
click at [886, 475] on button "Próximo" at bounding box center [868, 471] width 71 height 22
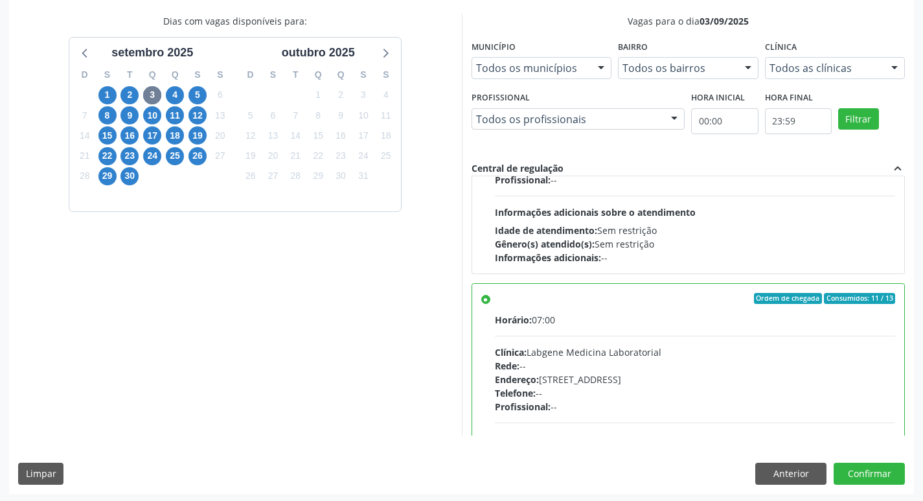
scroll to position [273, 0]
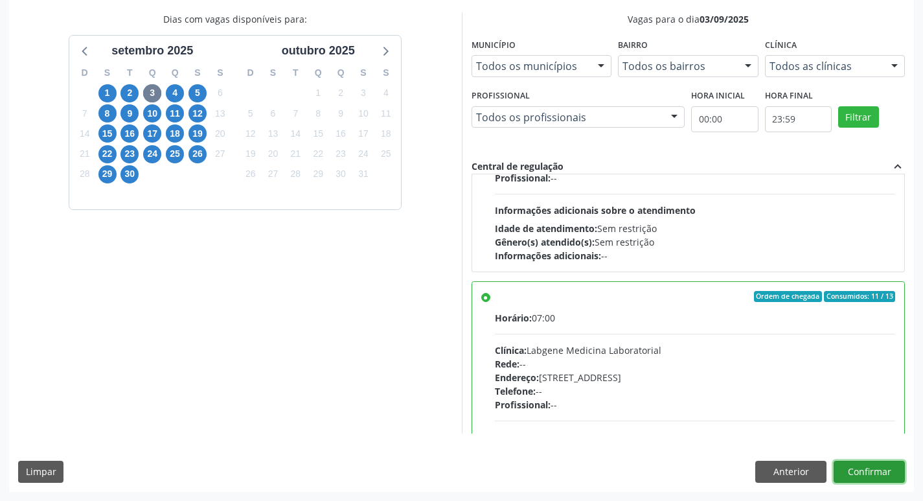
click at [868, 471] on button "Confirmar" at bounding box center [868, 471] width 71 height 22
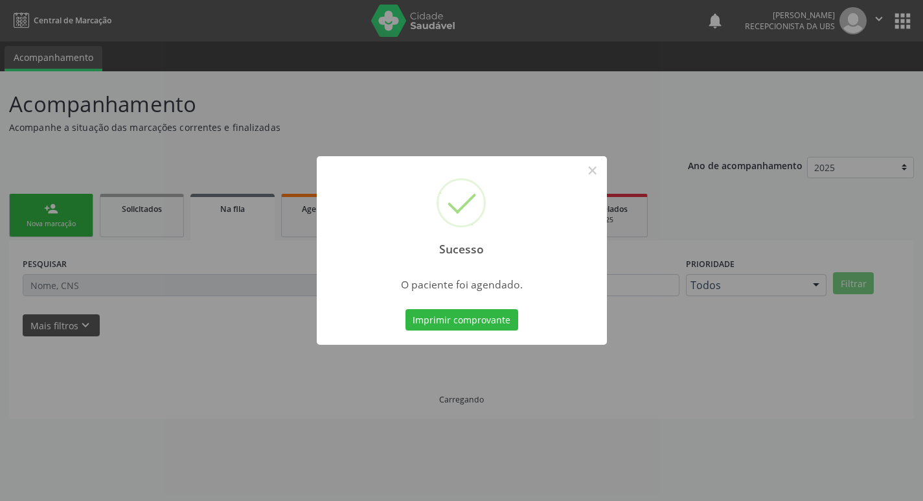
scroll to position [0, 0]
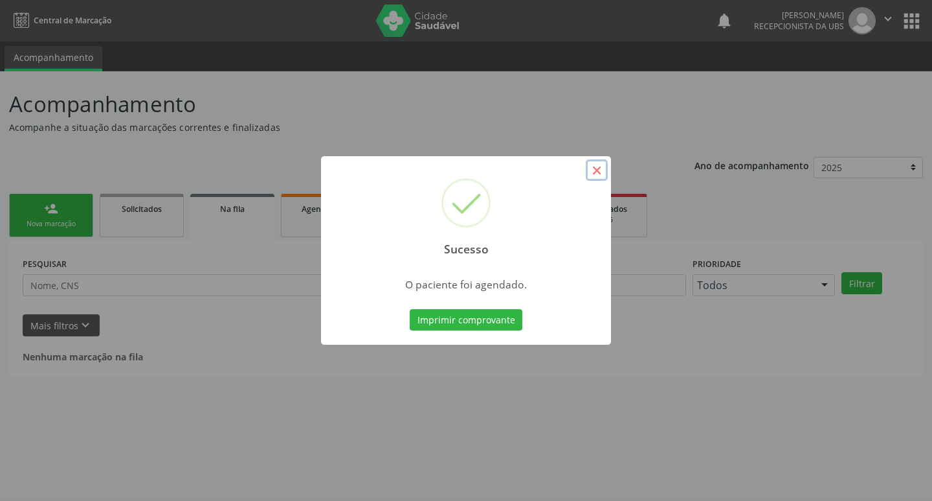
click at [596, 170] on button "×" at bounding box center [597, 170] width 22 height 22
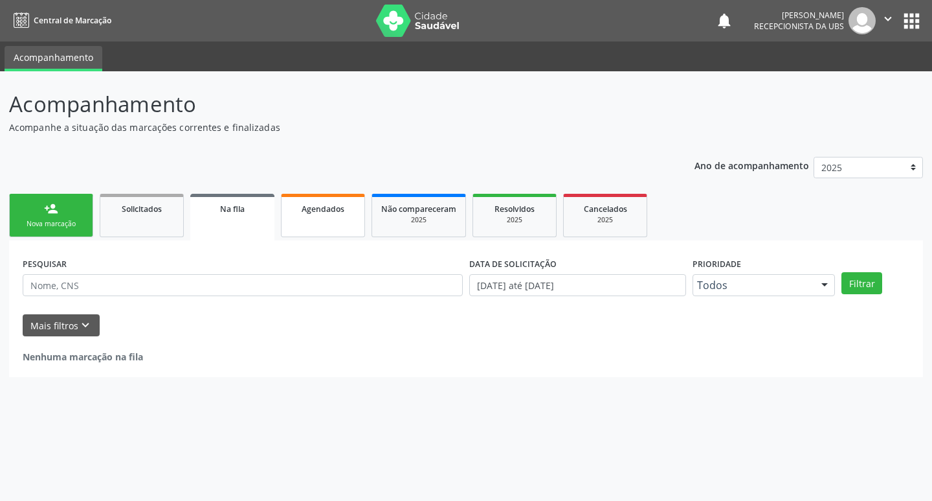
click at [343, 222] on link "Agendados" at bounding box center [323, 215] width 84 height 43
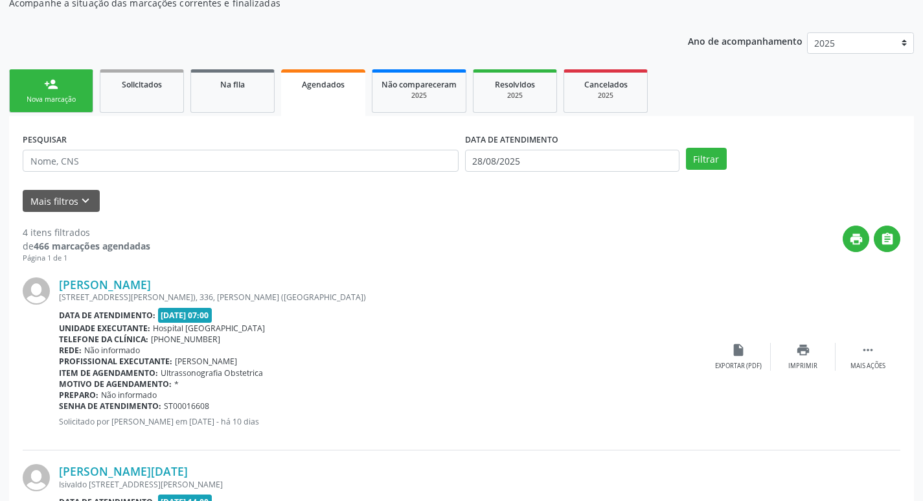
scroll to position [130, 0]
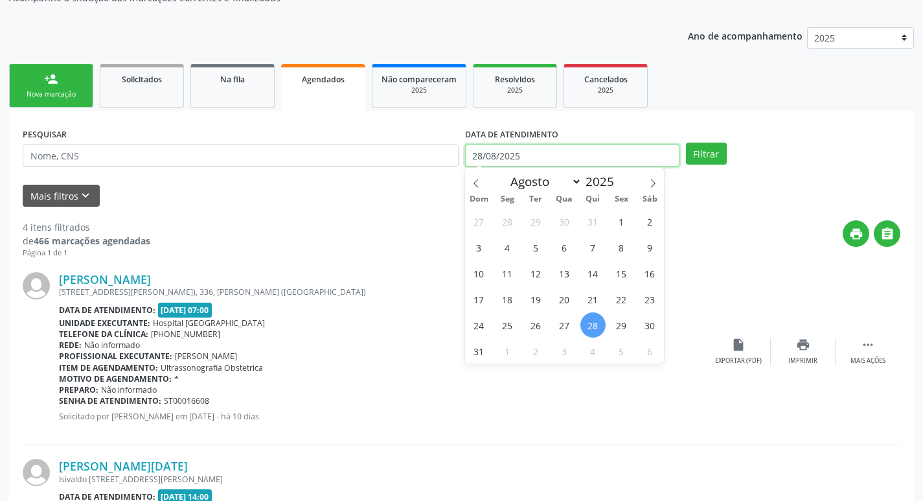
click at [528, 156] on input "28/08/2025" at bounding box center [572, 155] width 214 height 22
click at [648, 182] on icon at bounding box center [652, 183] width 9 height 9
select select "8"
click at [565, 221] on span "3" at bounding box center [564, 221] width 25 height 25
type input "03/09/2025"
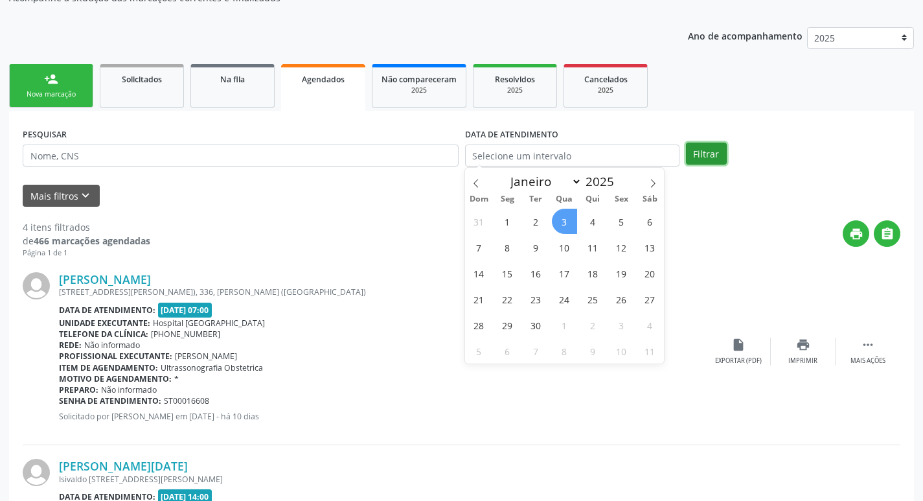
click at [696, 155] on button "Filtrar" at bounding box center [706, 153] width 41 height 22
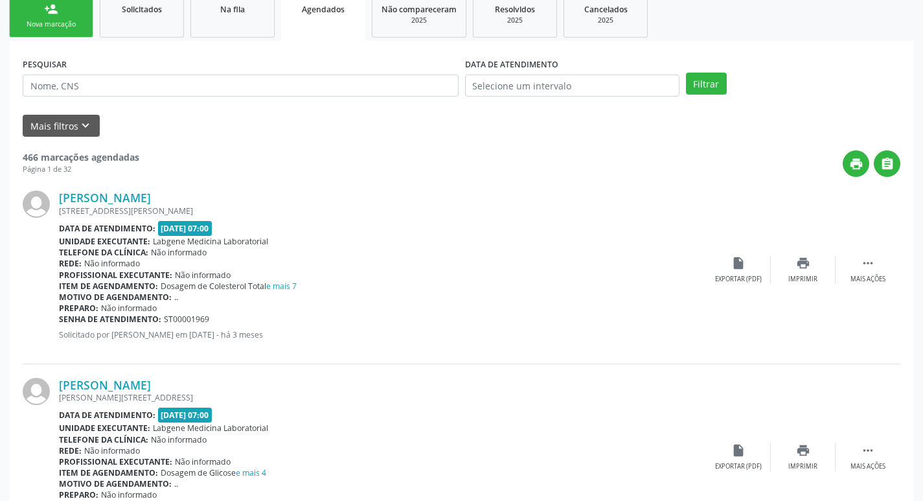
scroll to position [259, 0]
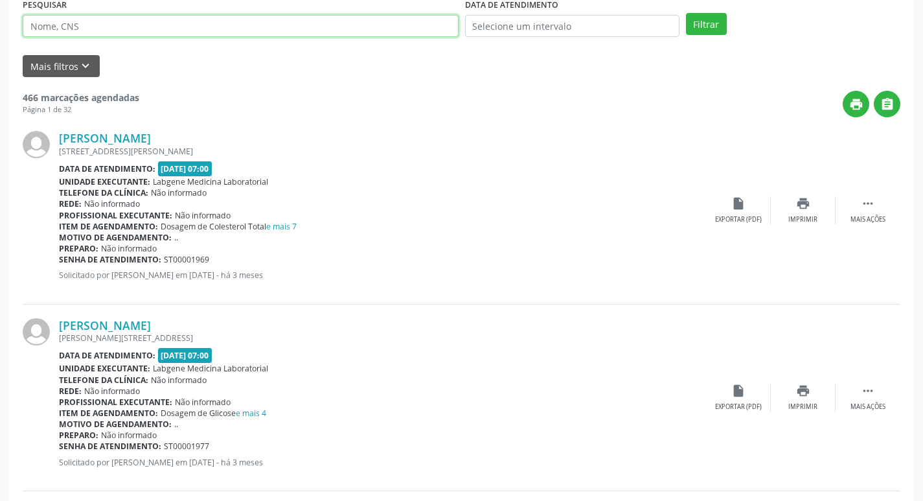
click at [266, 21] on input "text" at bounding box center [241, 26] width 436 height 22
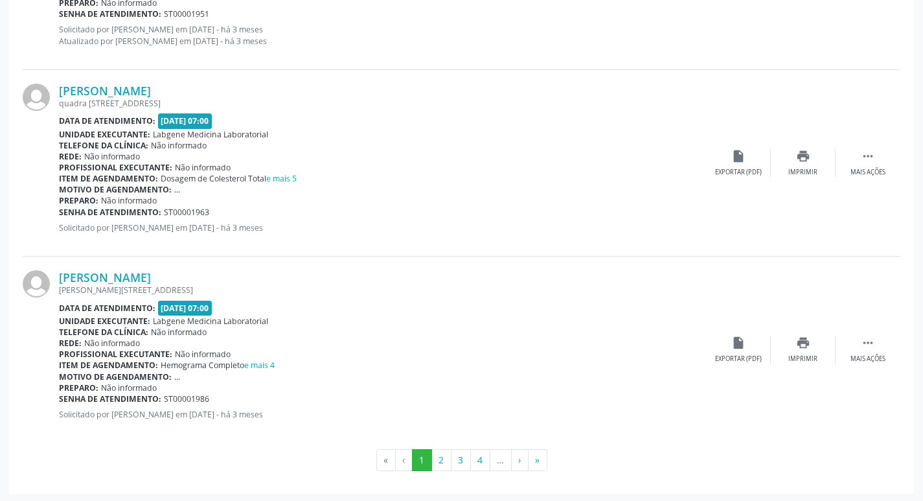
scroll to position [2746, 0]
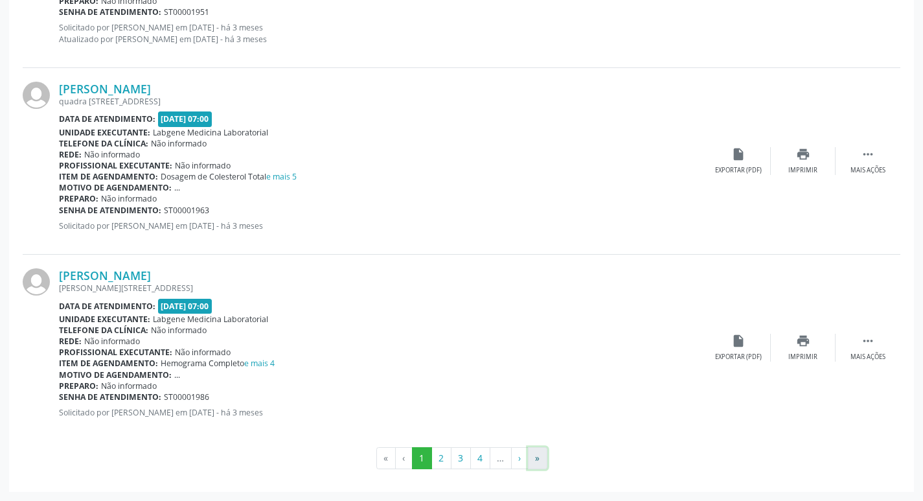
click at [531, 464] on button "»" at bounding box center [537, 458] width 19 height 22
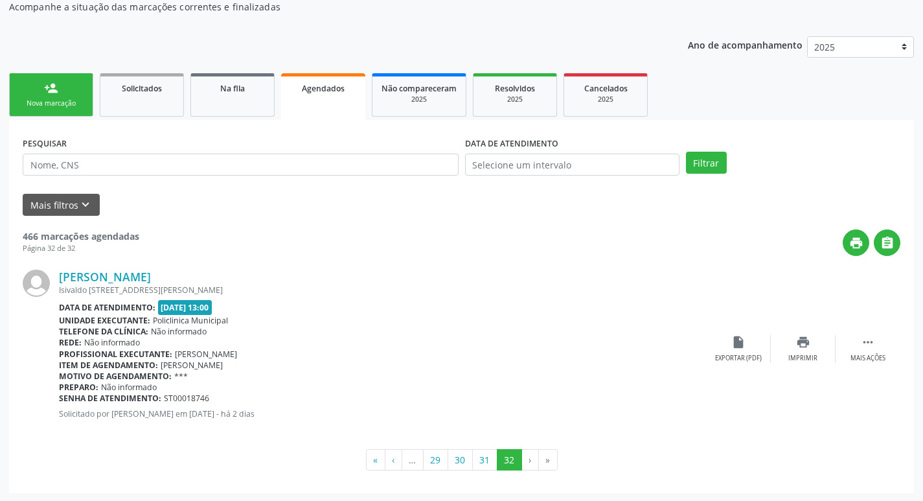
scroll to position [122, 0]
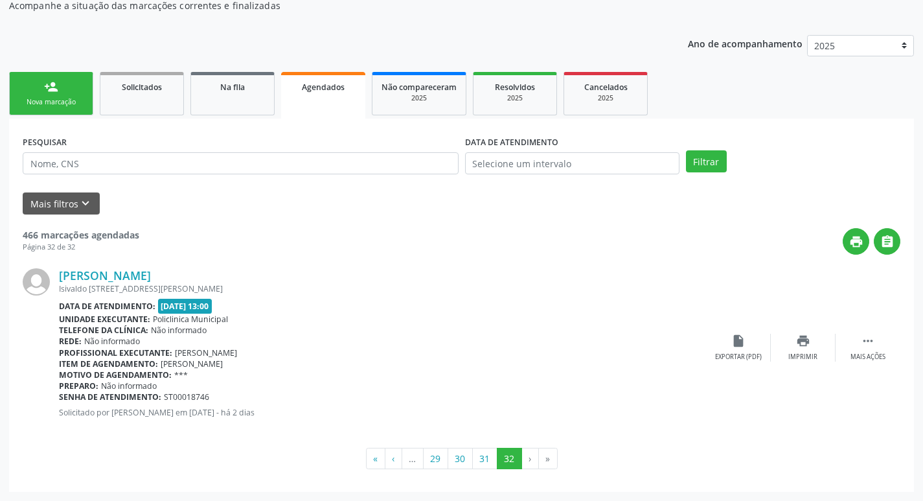
click at [545, 458] on li "»" at bounding box center [548, 458] width 19 height 22
click at [479, 458] on button "31" at bounding box center [484, 458] width 25 height 22
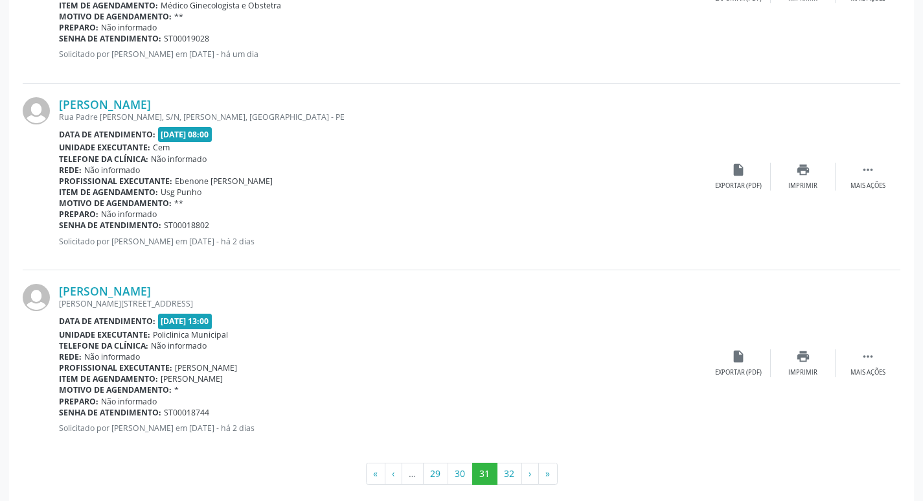
scroll to position [2735, 0]
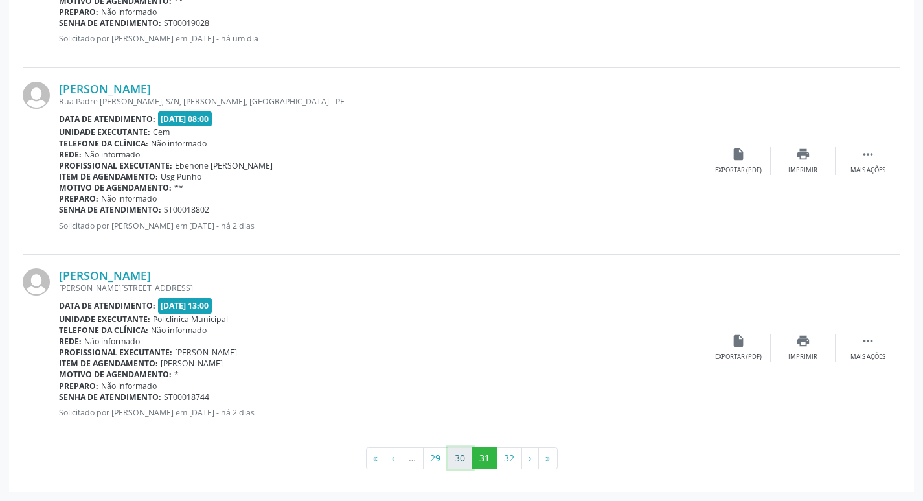
click at [462, 457] on button "30" at bounding box center [459, 458] width 25 height 22
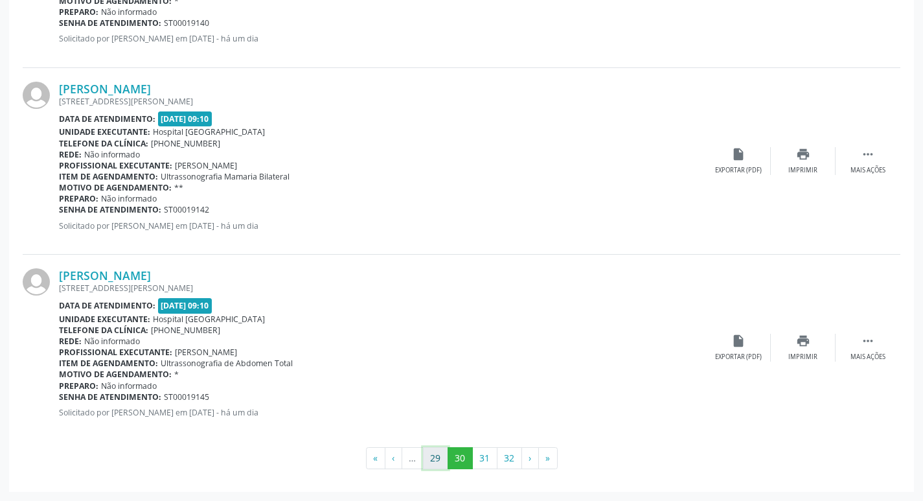
click at [441, 448] on button "29" at bounding box center [435, 458] width 25 height 22
click at [441, 454] on button "28" at bounding box center [436, 458] width 25 height 22
click at [427, 450] on button "27" at bounding box center [436, 458] width 25 height 22
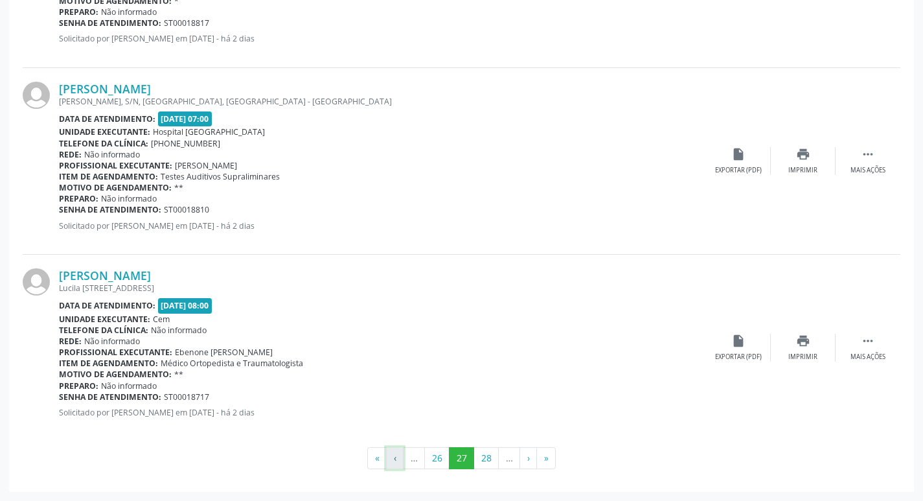
click at [394, 459] on button "‹" at bounding box center [394, 458] width 17 height 22
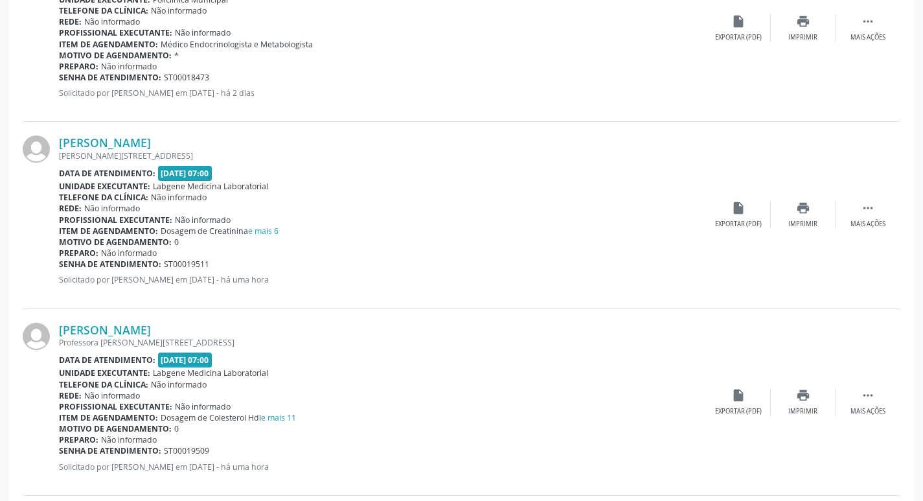
scroll to position [1748, 0]
click at [741, 227] on div "Exportar (PDF)" at bounding box center [738, 223] width 47 height 9
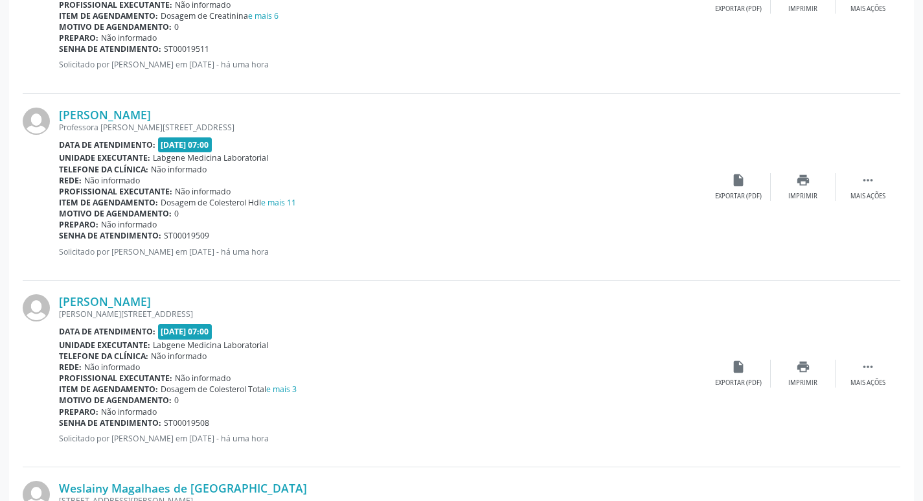
scroll to position [2007, 0]
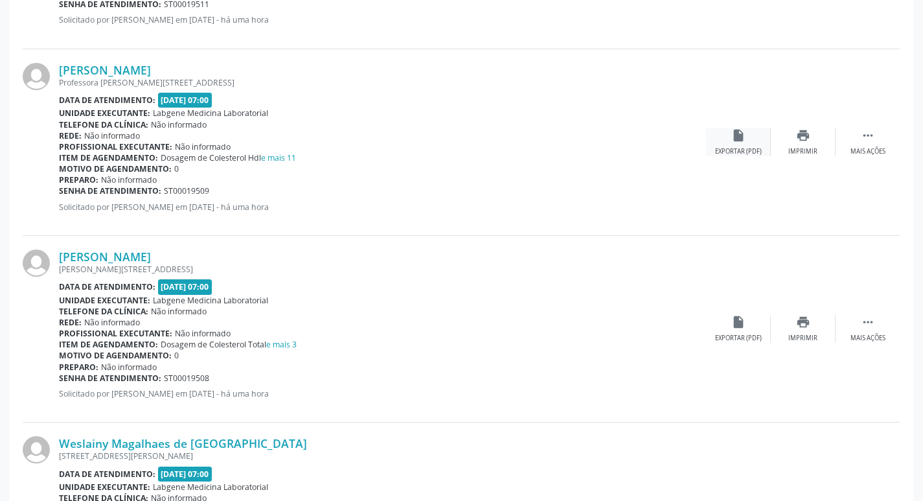
click at [741, 147] on div "Exportar (PDF)" at bounding box center [738, 151] width 47 height 9
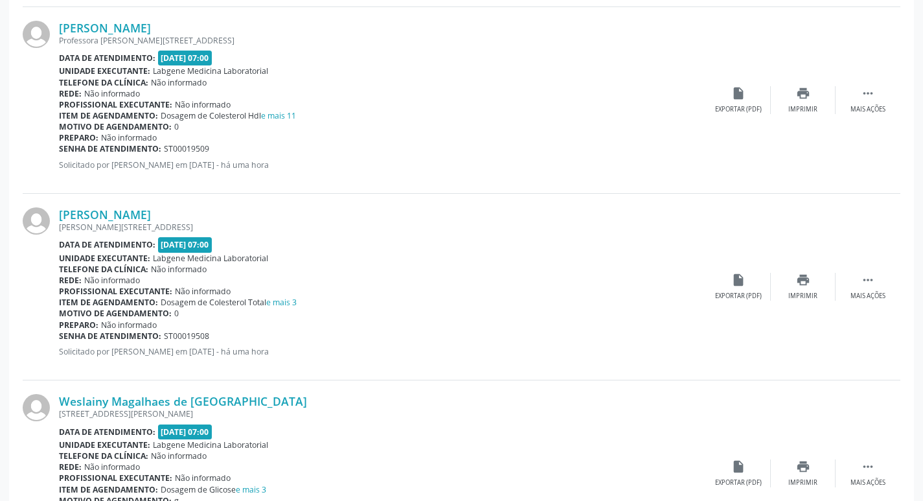
scroll to position [2072, 0]
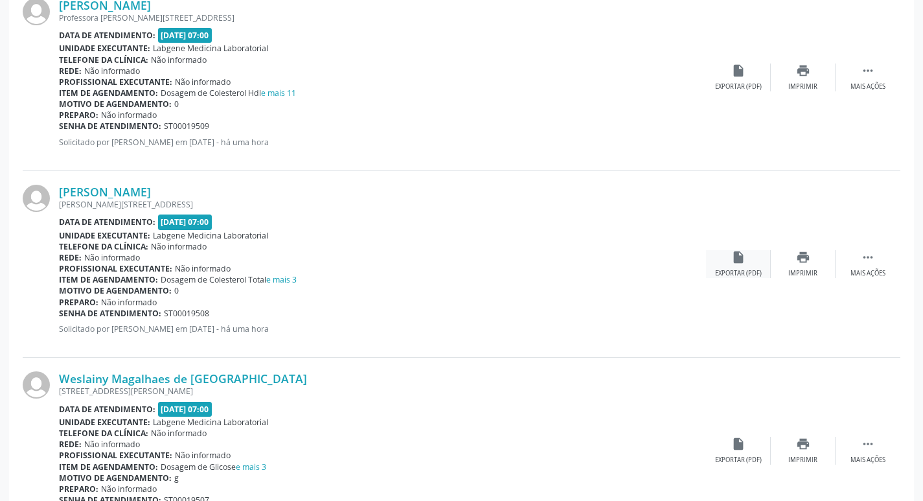
click at [736, 261] on icon "insert_drive_file" at bounding box center [738, 257] width 14 height 14
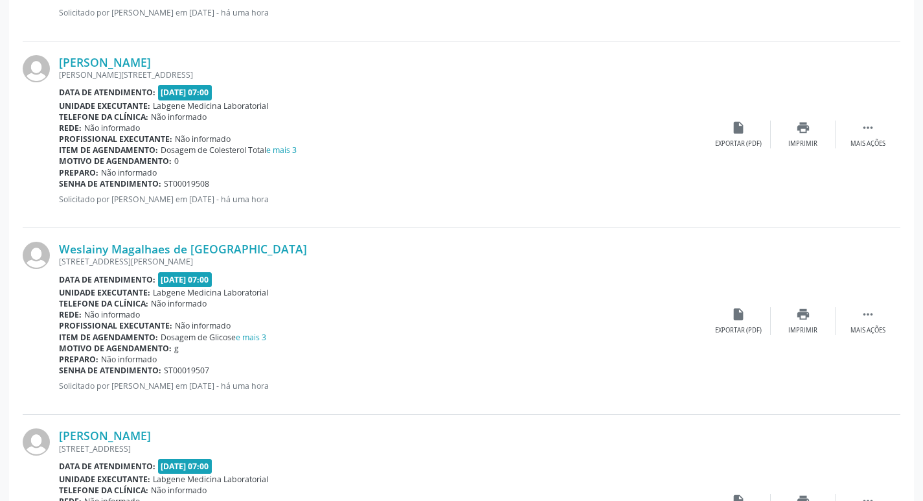
scroll to position [2331, 0]
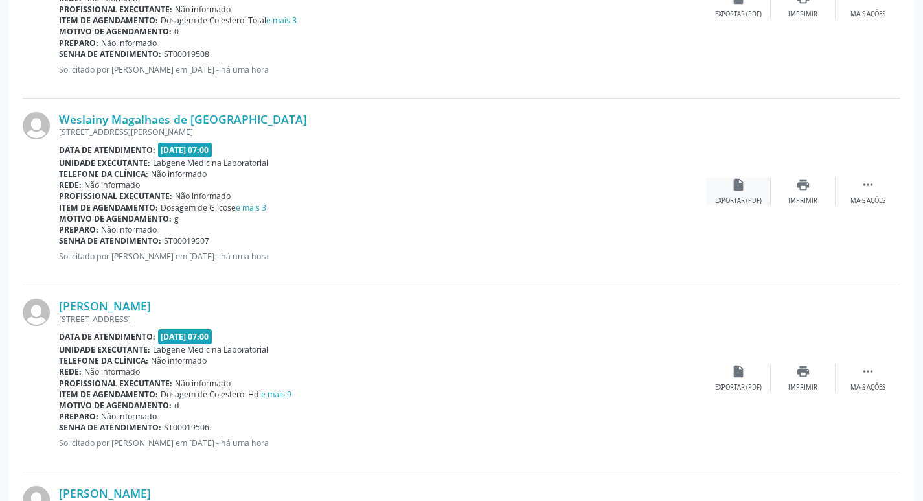
click at [739, 190] on icon "insert_drive_file" at bounding box center [738, 184] width 14 height 14
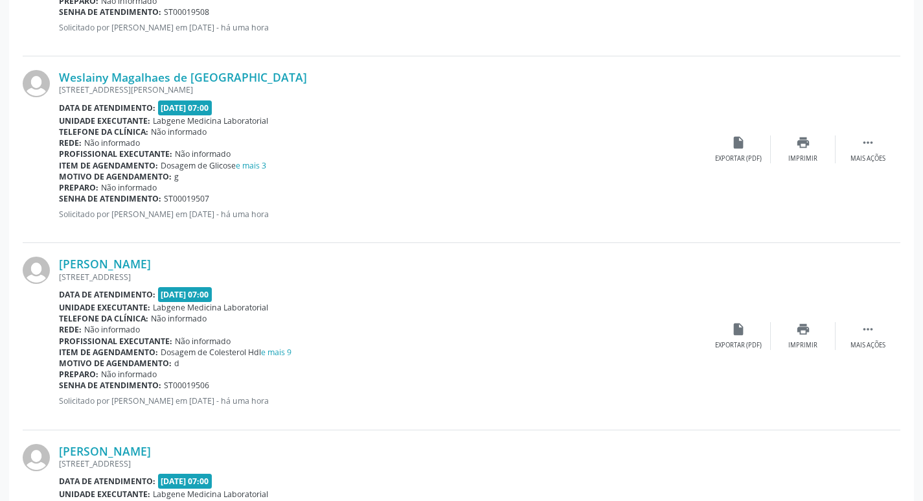
scroll to position [2396, 0]
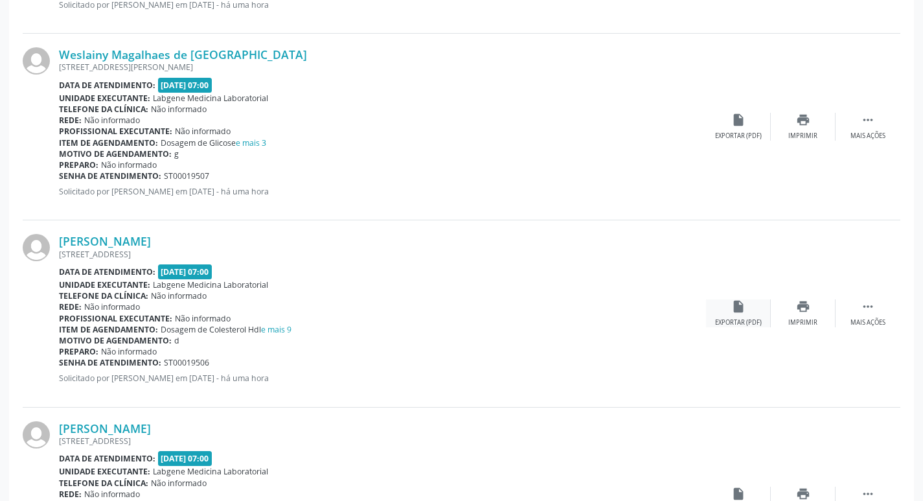
click at [738, 310] on icon "insert_drive_file" at bounding box center [738, 306] width 14 height 14
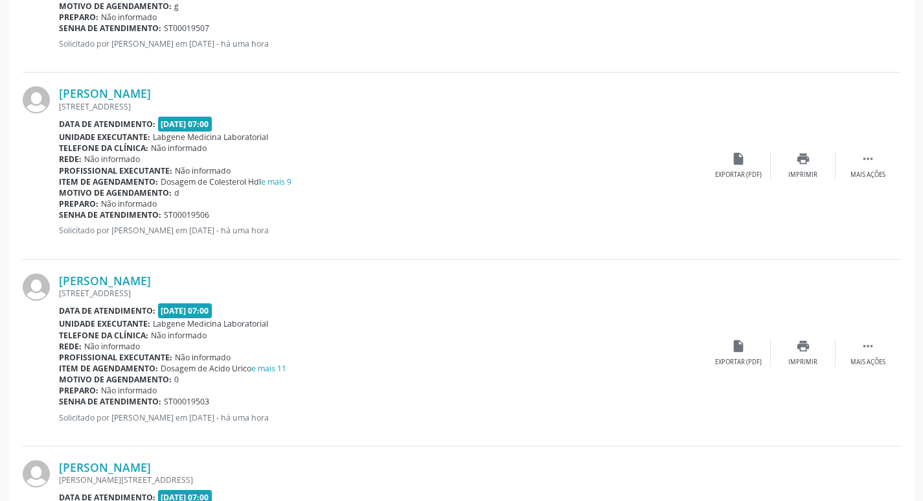
scroll to position [2590, 0]
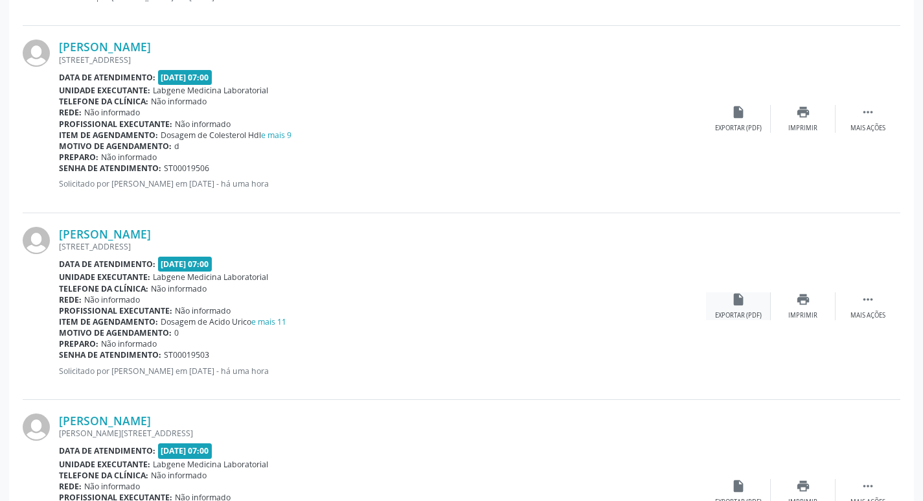
click at [745, 307] on div "insert_drive_file Exportar (PDF)" at bounding box center [738, 306] width 65 height 28
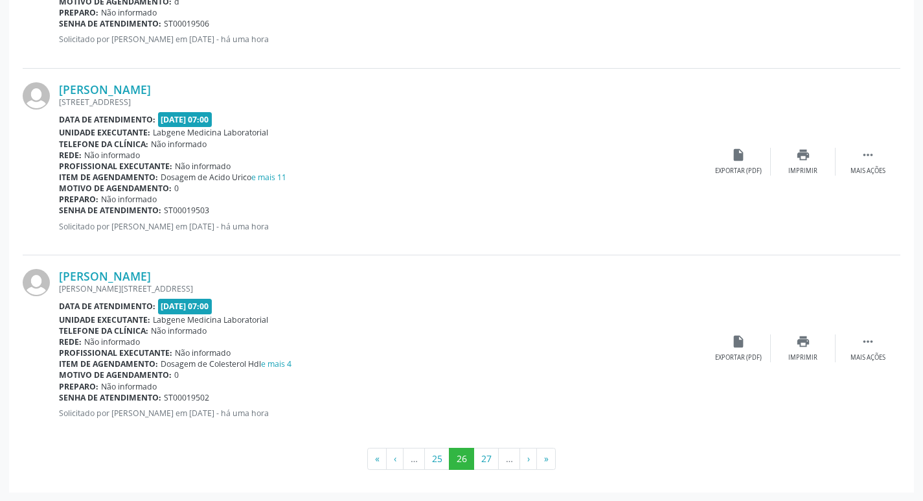
scroll to position [2735, 0]
click at [743, 356] on div "Exportar (PDF)" at bounding box center [738, 356] width 47 height 9
click at [483, 458] on button "27" at bounding box center [485, 458] width 25 height 22
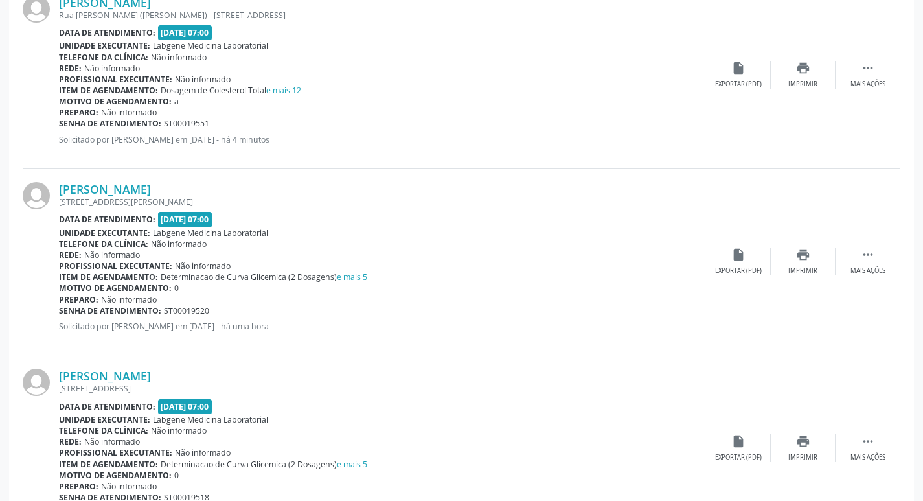
scroll to position [712, 0]
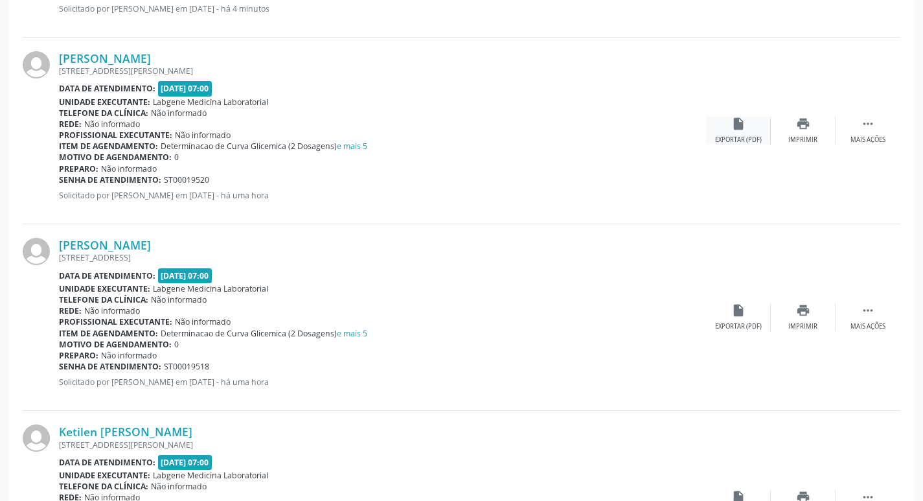
click at [748, 126] on div "insert_drive_file Exportar (PDF)" at bounding box center [738, 131] width 65 height 28
click at [729, 317] on div "insert_drive_file Exportar (PDF)" at bounding box center [738, 317] width 65 height 28
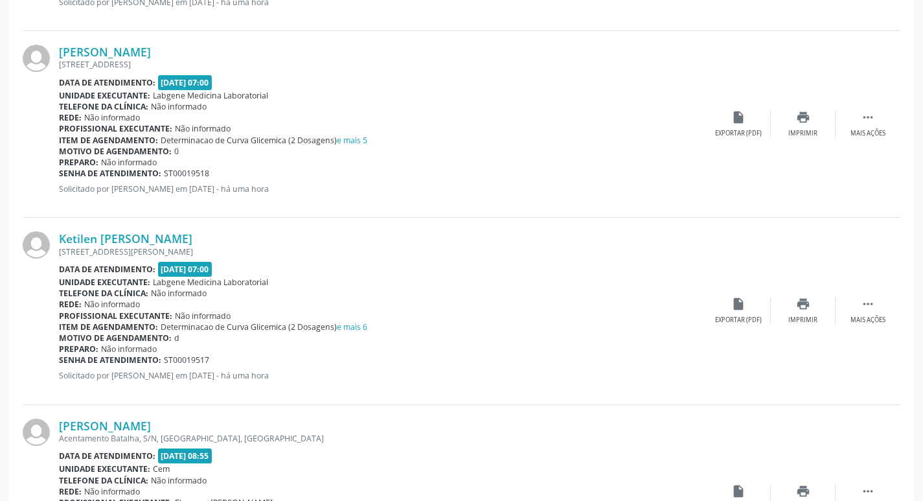
scroll to position [907, 0]
click at [751, 313] on div "insert_drive_file Exportar (PDF)" at bounding box center [738, 309] width 65 height 28
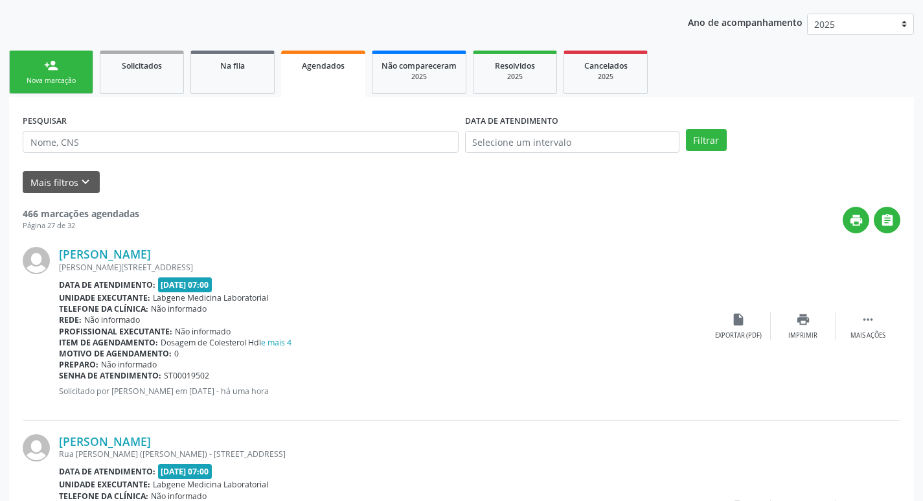
scroll to position [0, 0]
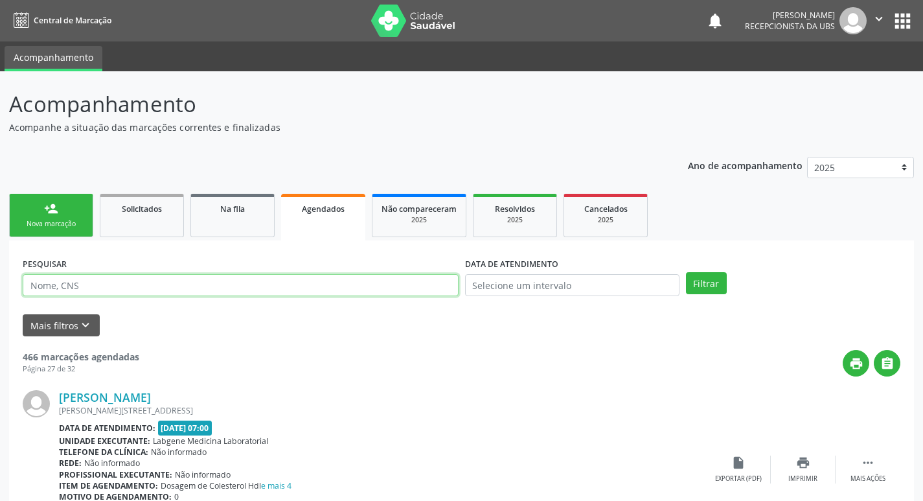
click at [222, 284] on input "text" at bounding box center [241, 285] width 436 height 22
click at [686, 272] on button "Filtrar" at bounding box center [706, 283] width 41 height 22
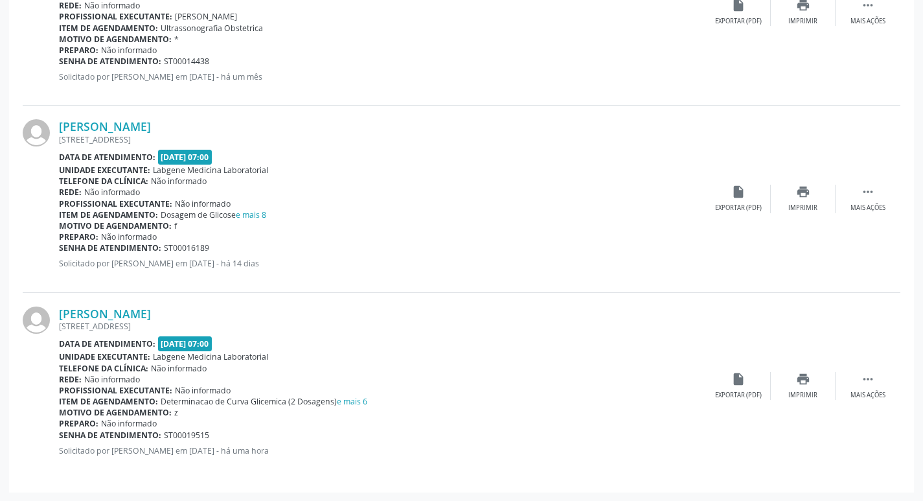
scroll to position [469, 0]
click at [747, 385] on div "insert_drive_file Exportar (PDF)" at bounding box center [738, 385] width 65 height 28
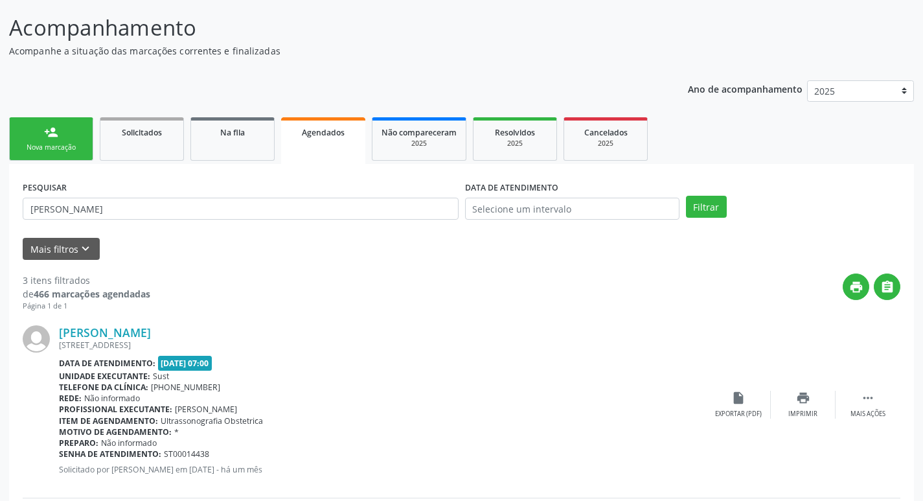
scroll to position [0, 0]
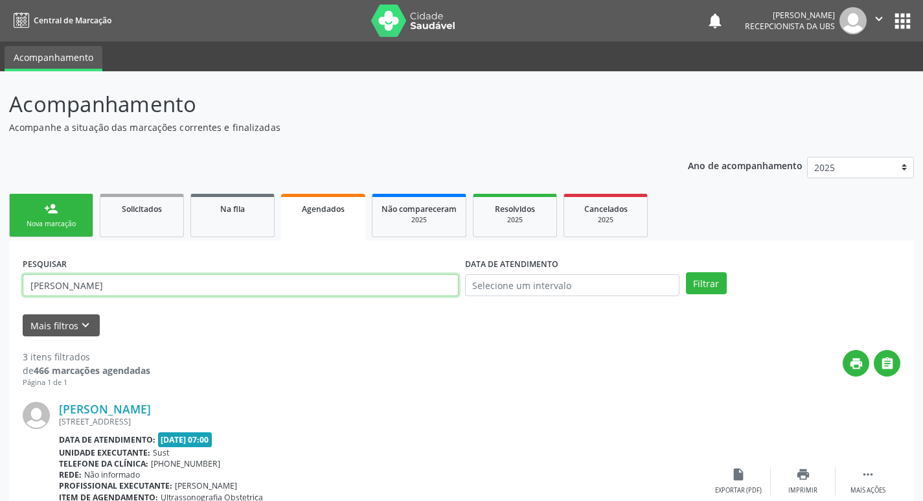
click at [283, 277] on input "[PERSON_NAME]" at bounding box center [241, 285] width 436 height 22
type input "[PERSON_NAME]"
drag, startPoint x: 283, startPoint y: 277, endPoint x: 0, endPoint y: 268, distance: 283.1
type input "[PERSON_NAME]"
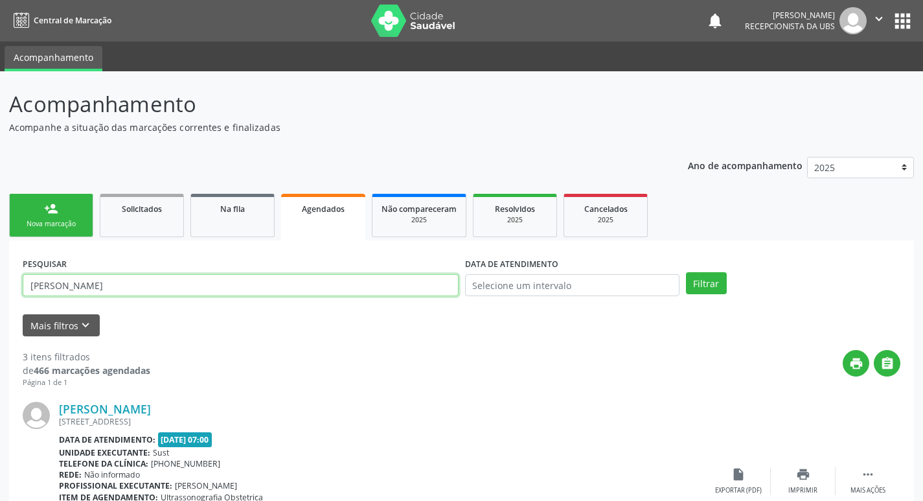
click at [686, 272] on button "Filtrar" at bounding box center [706, 283] width 41 height 22
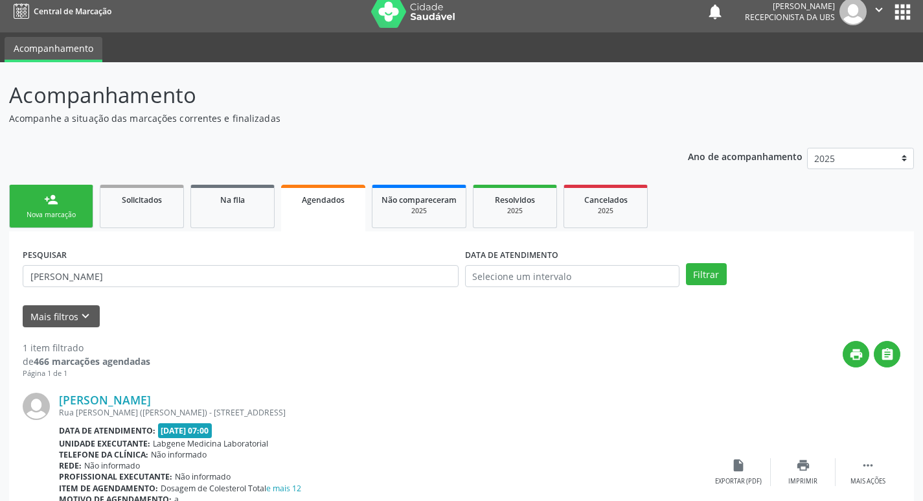
scroll to position [96, 0]
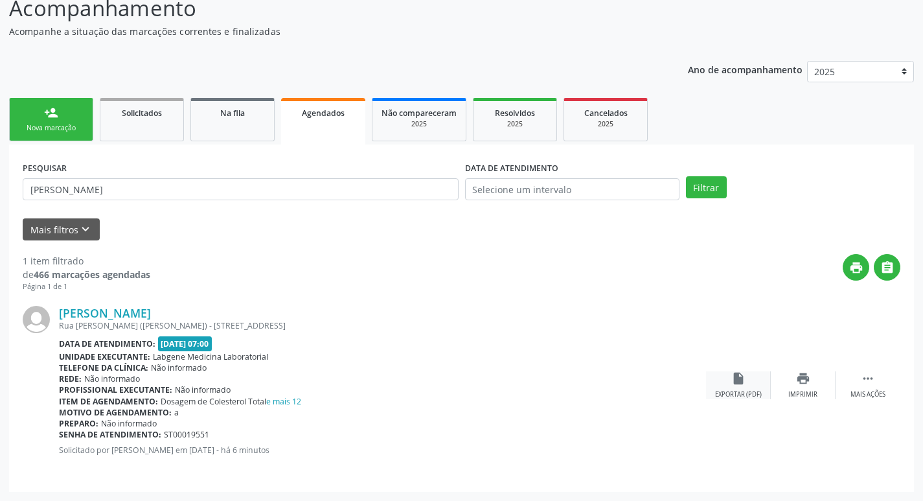
click at [743, 383] on icon "insert_drive_file" at bounding box center [738, 378] width 14 height 14
